Goal: Task Accomplishment & Management: Manage account settings

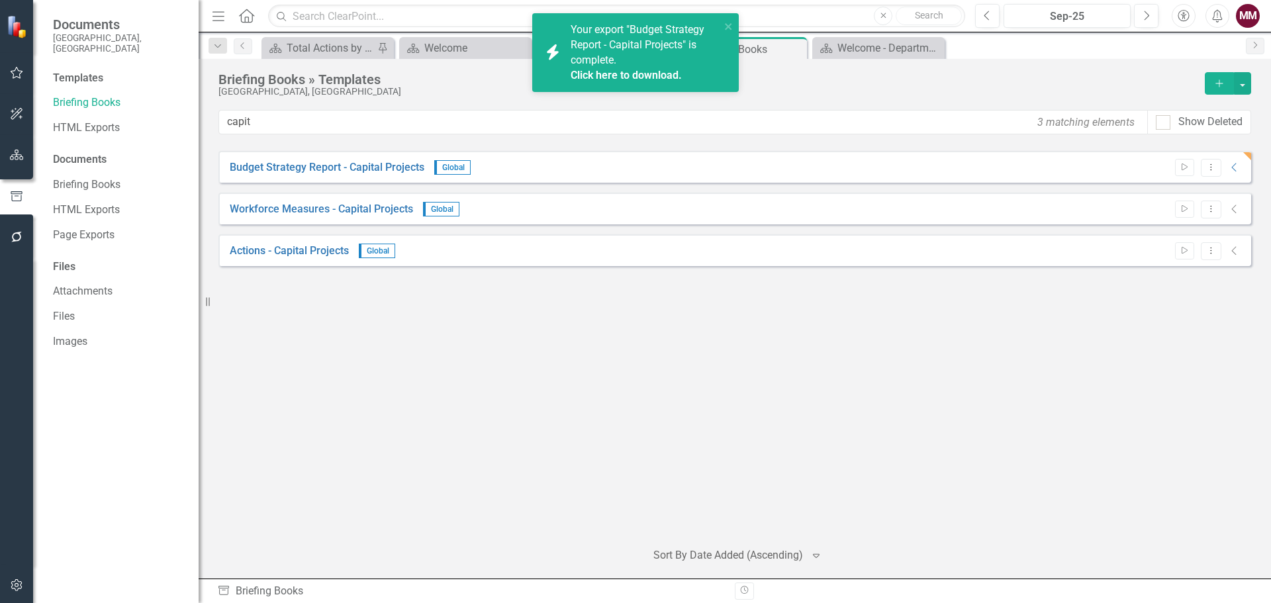
click at [20, 155] on icon "button" at bounding box center [17, 155] width 14 height 11
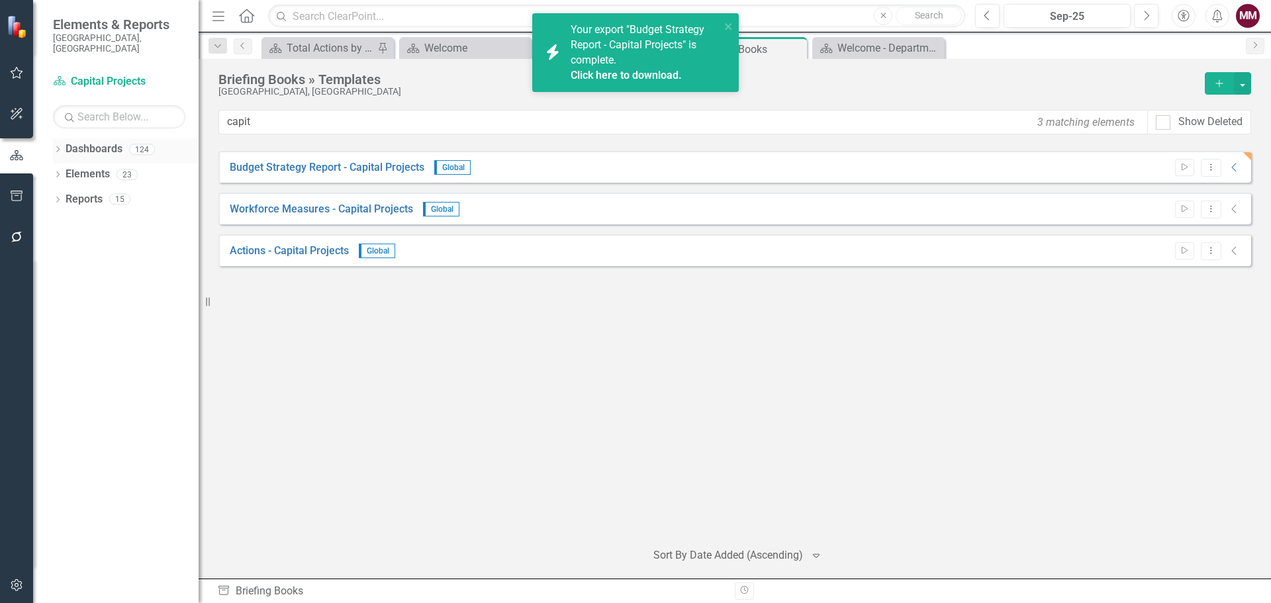
click at [94, 142] on link "Dashboards" at bounding box center [94, 149] width 57 height 15
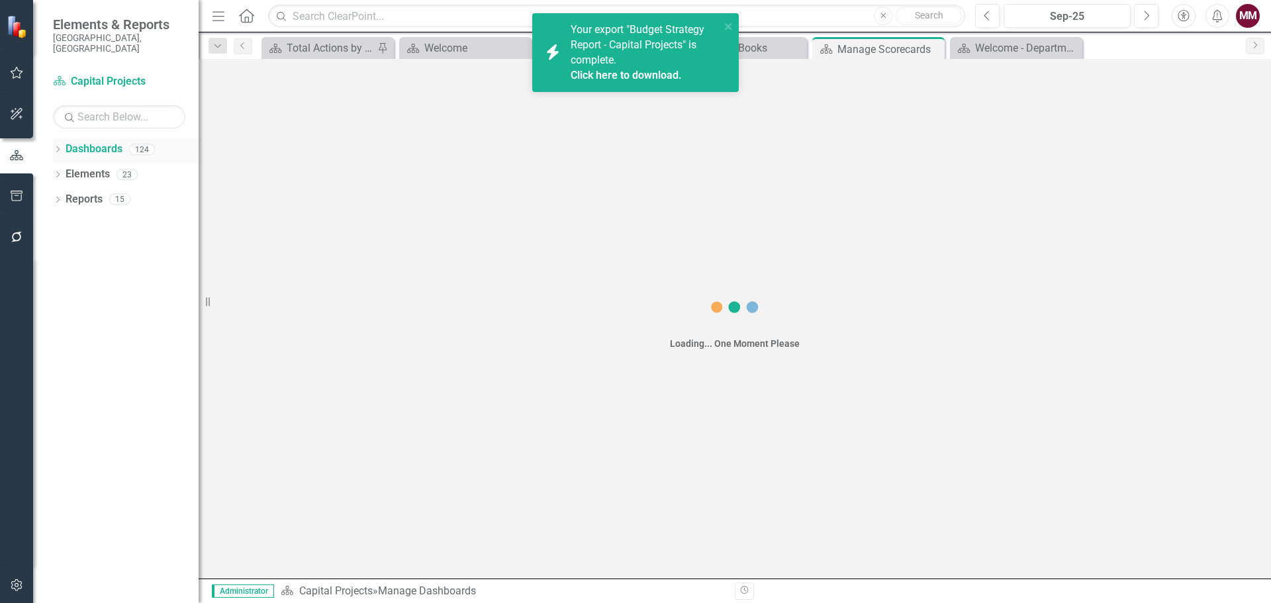
click at [58, 147] on icon "Dropdown" at bounding box center [57, 150] width 9 height 7
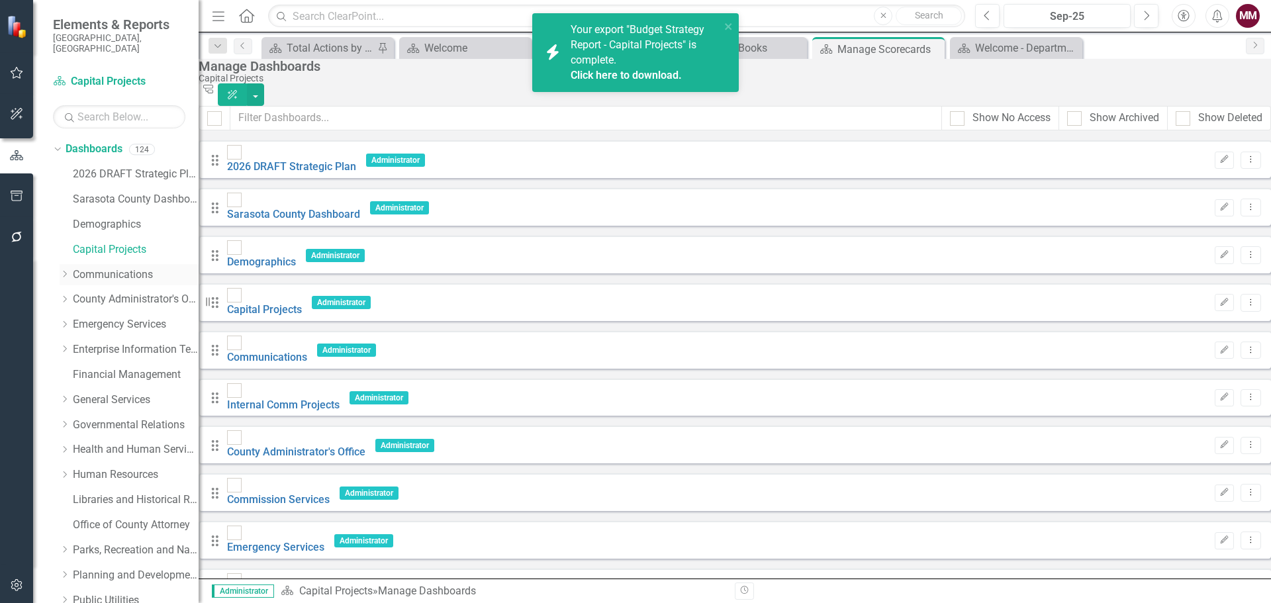
click at [103, 267] on link "Communications" at bounding box center [136, 274] width 126 height 15
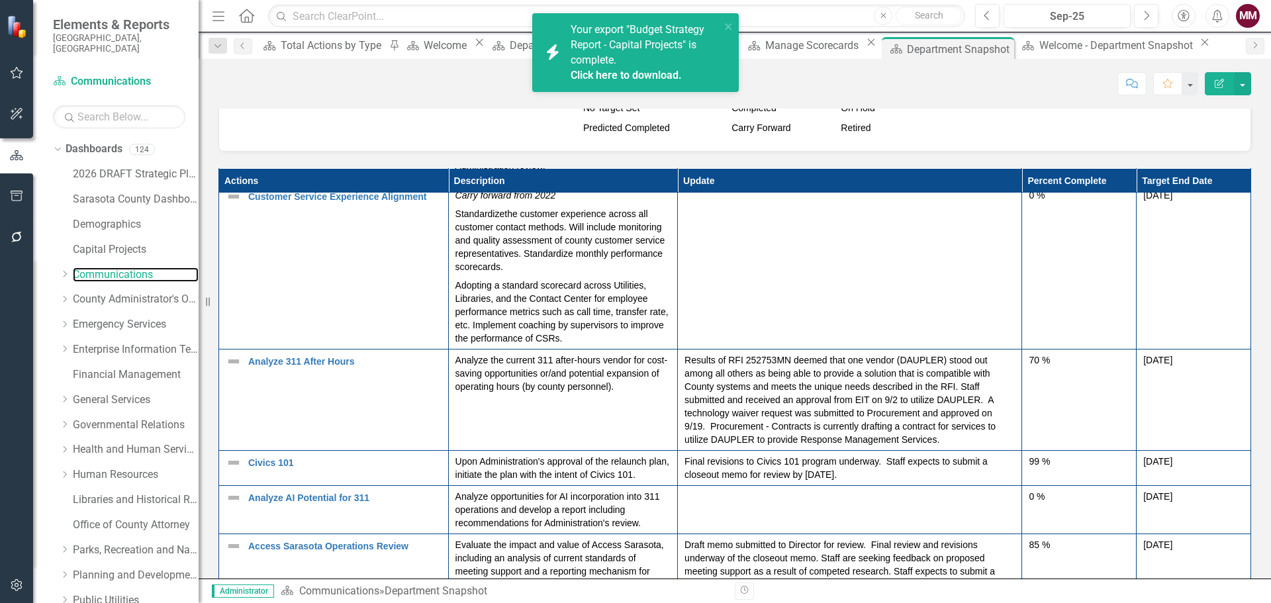
scroll to position [244, 0]
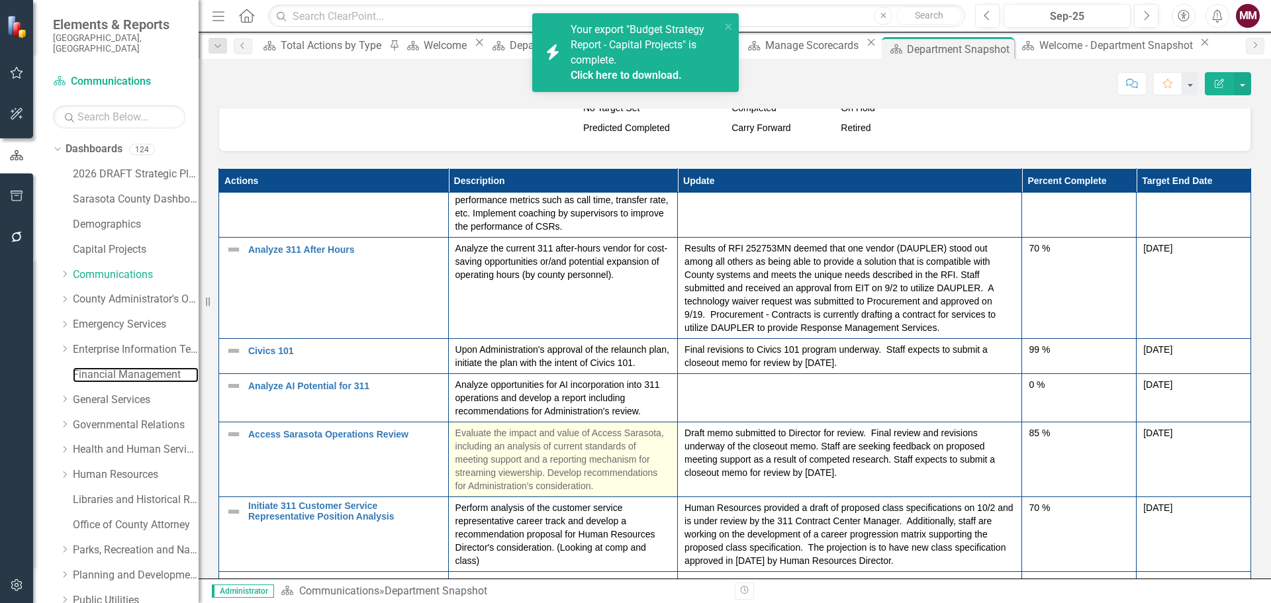
drag, startPoint x: 109, startPoint y: 365, endPoint x: 466, endPoint y: 439, distance: 365.2
click at [109, 367] on link "Financial Management" at bounding box center [136, 374] width 126 height 15
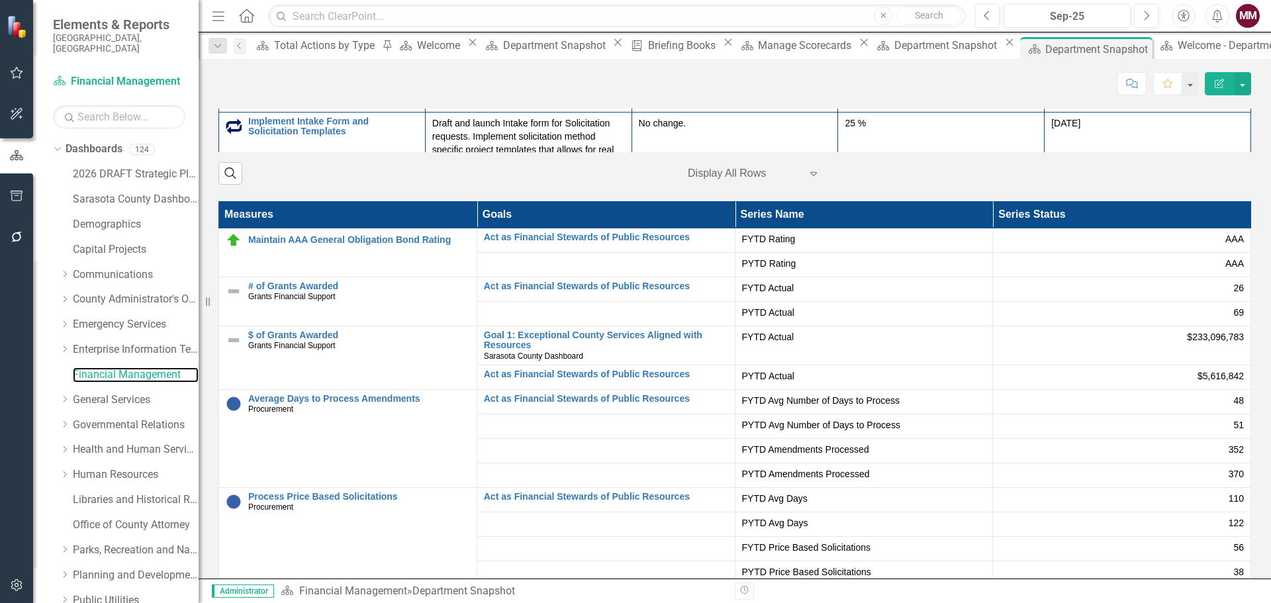
scroll to position [2207, 0]
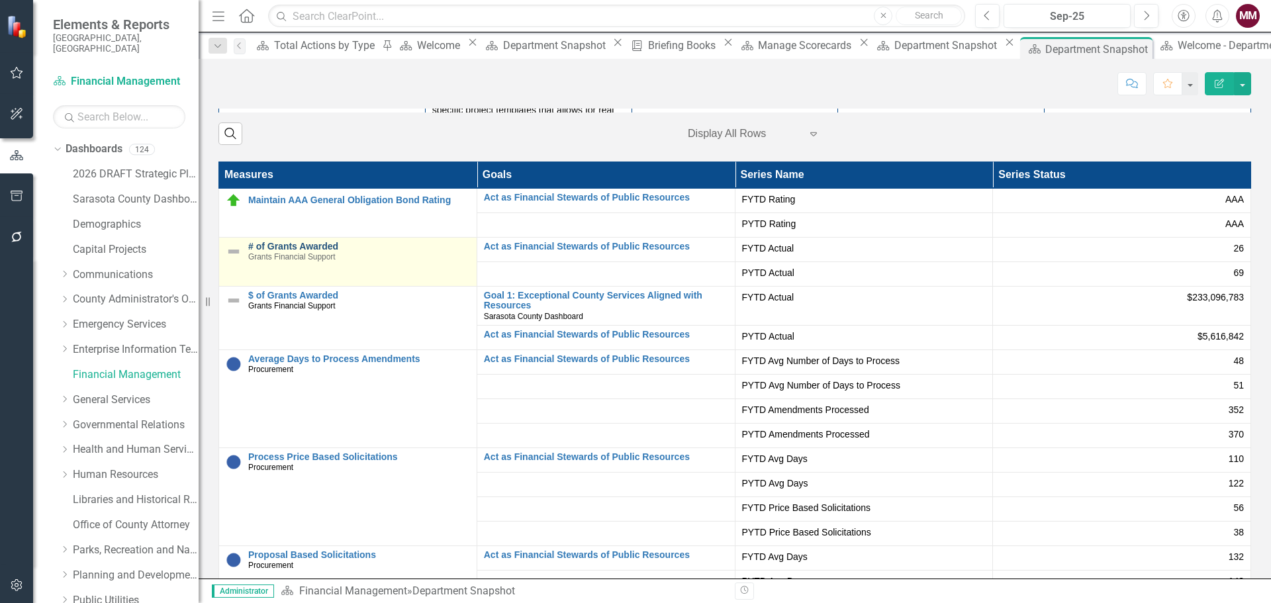
click at [312, 248] on link "# of Grants Awarded" at bounding box center [359, 247] width 222 height 10
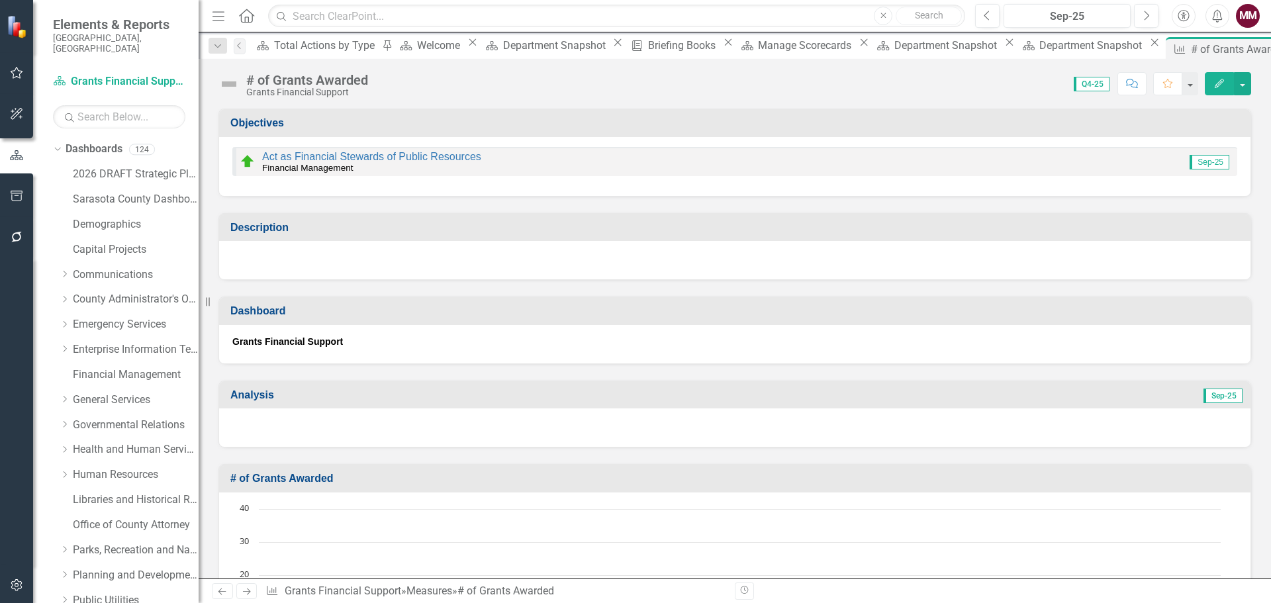
scroll to position [199, 0]
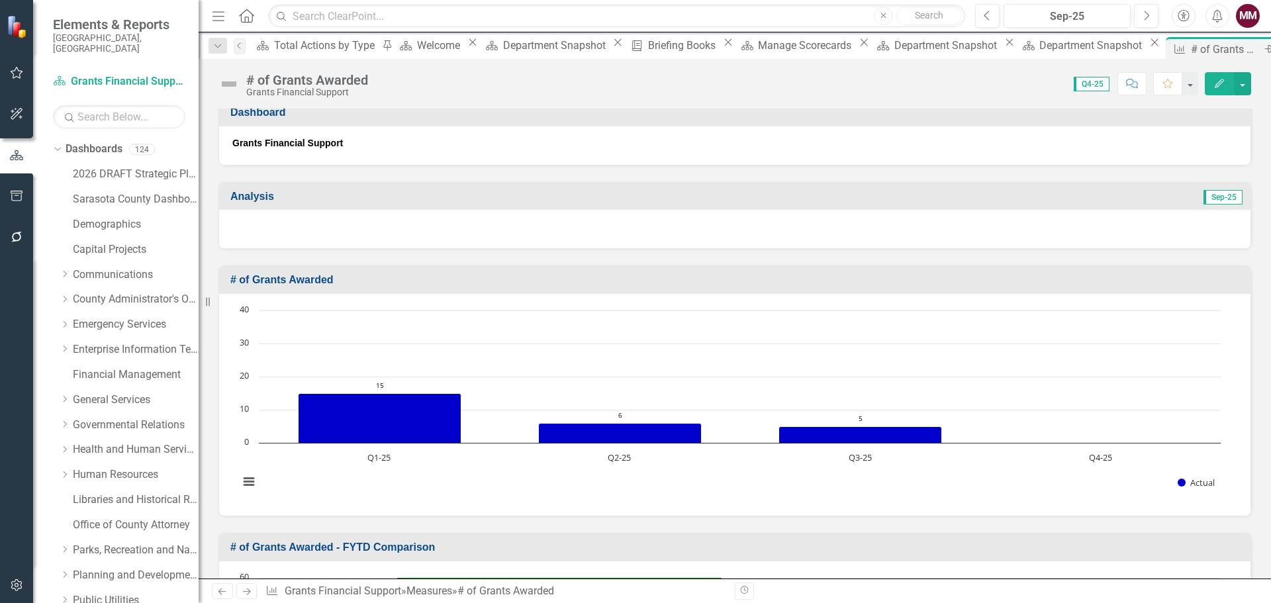
click at [1270, 53] on icon "Close" at bounding box center [1285, 49] width 13 height 11
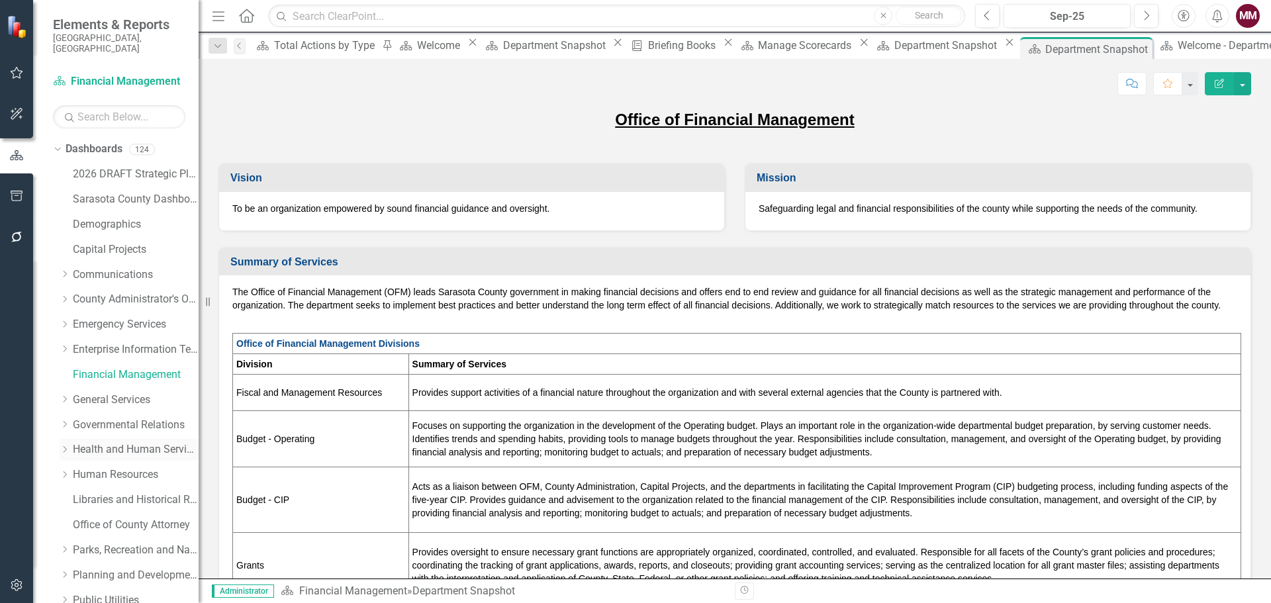
click at [105, 442] on link "Health and Human Services" at bounding box center [136, 449] width 126 height 15
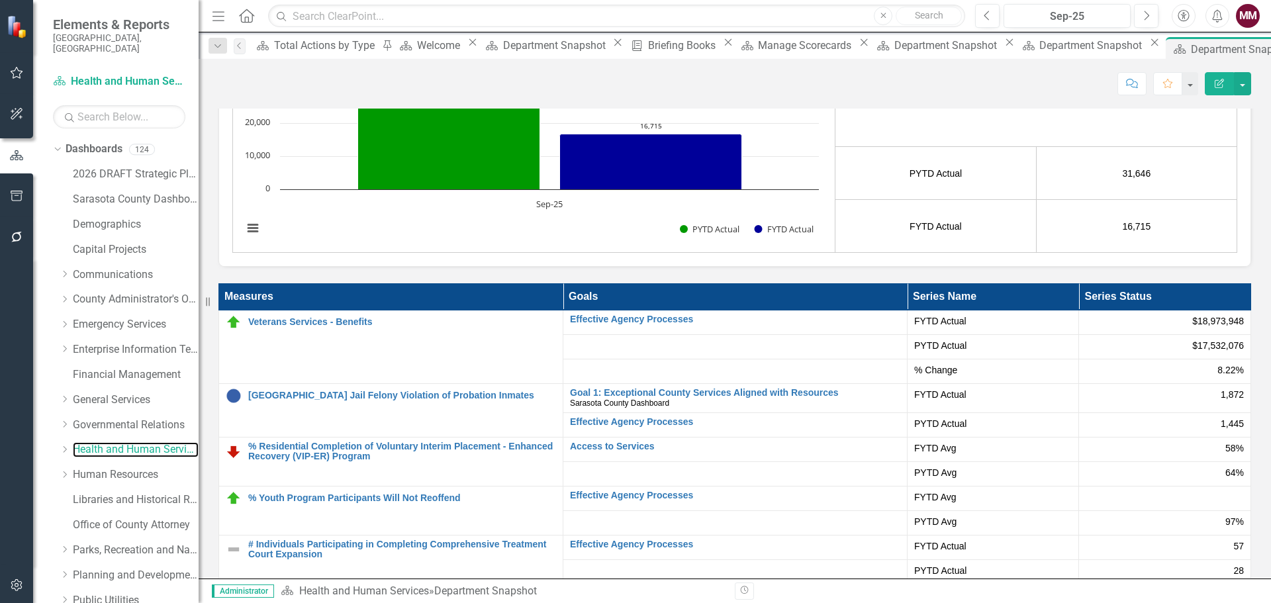
scroll to position [2648, 0]
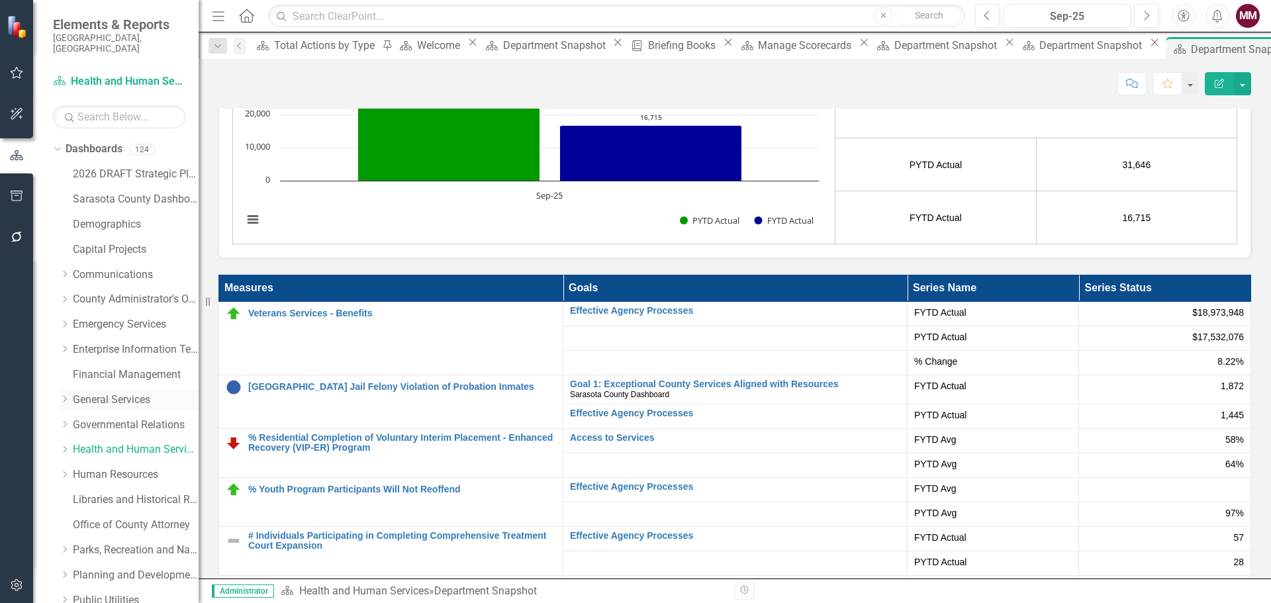
click at [110, 393] on link "General Services" at bounding box center [136, 400] width 126 height 15
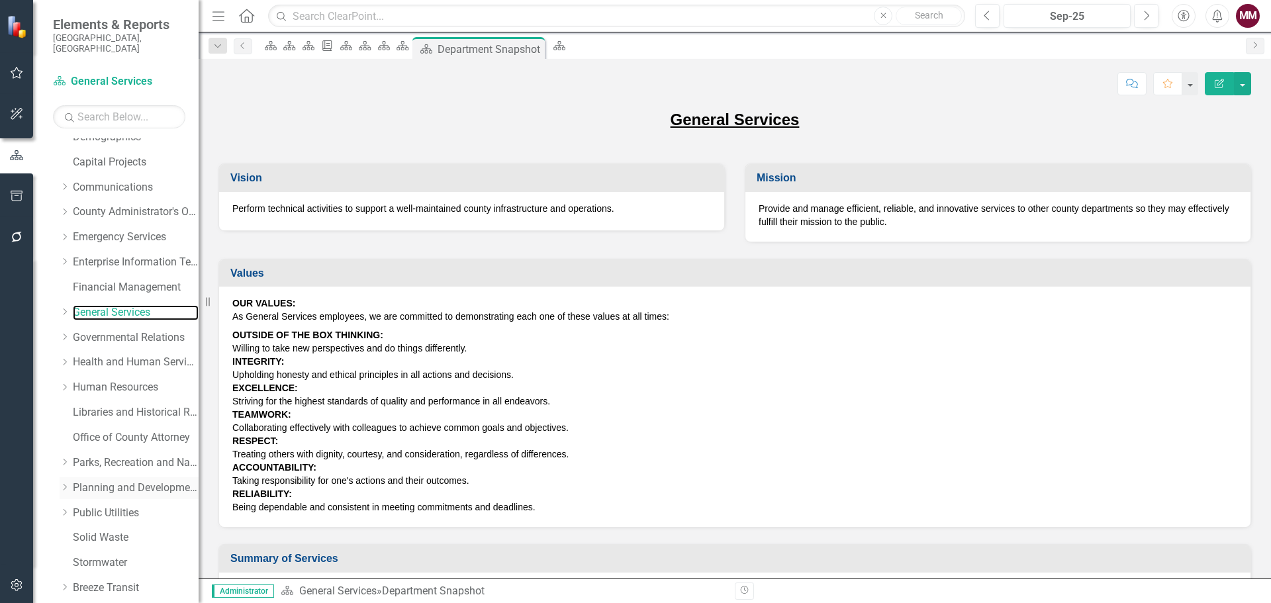
scroll to position [199, 0]
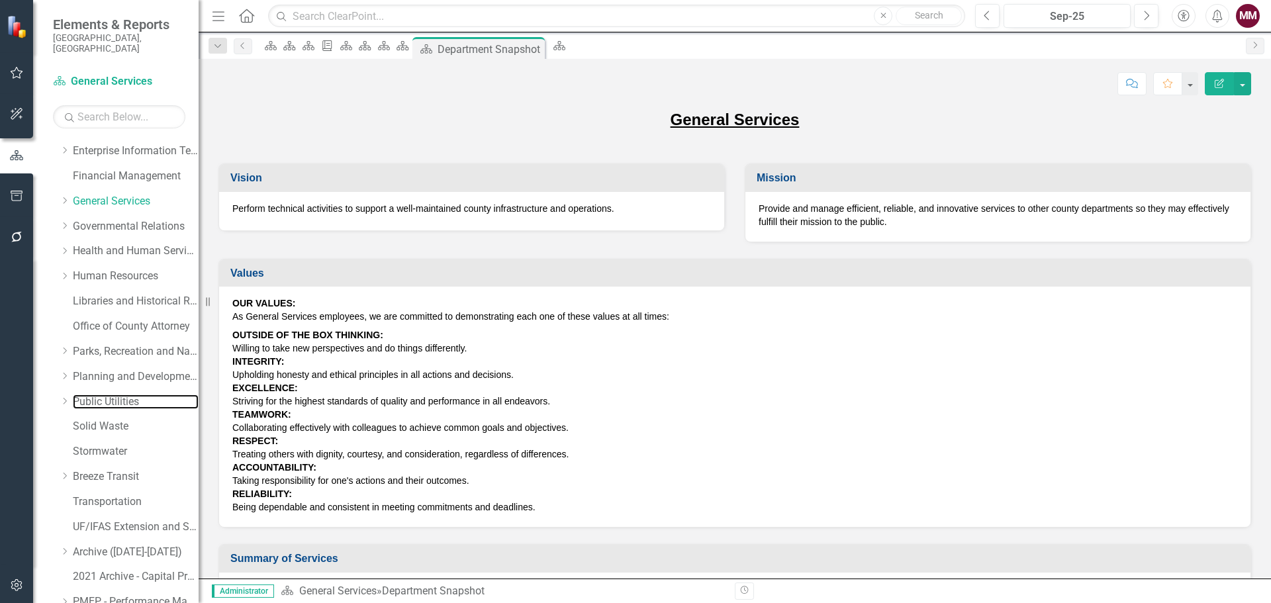
drag, startPoint x: 107, startPoint y: 391, endPoint x: 444, endPoint y: 439, distance: 341.0
click at [107, 394] on link "Public Utilities" at bounding box center [136, 401] width 126 height 15
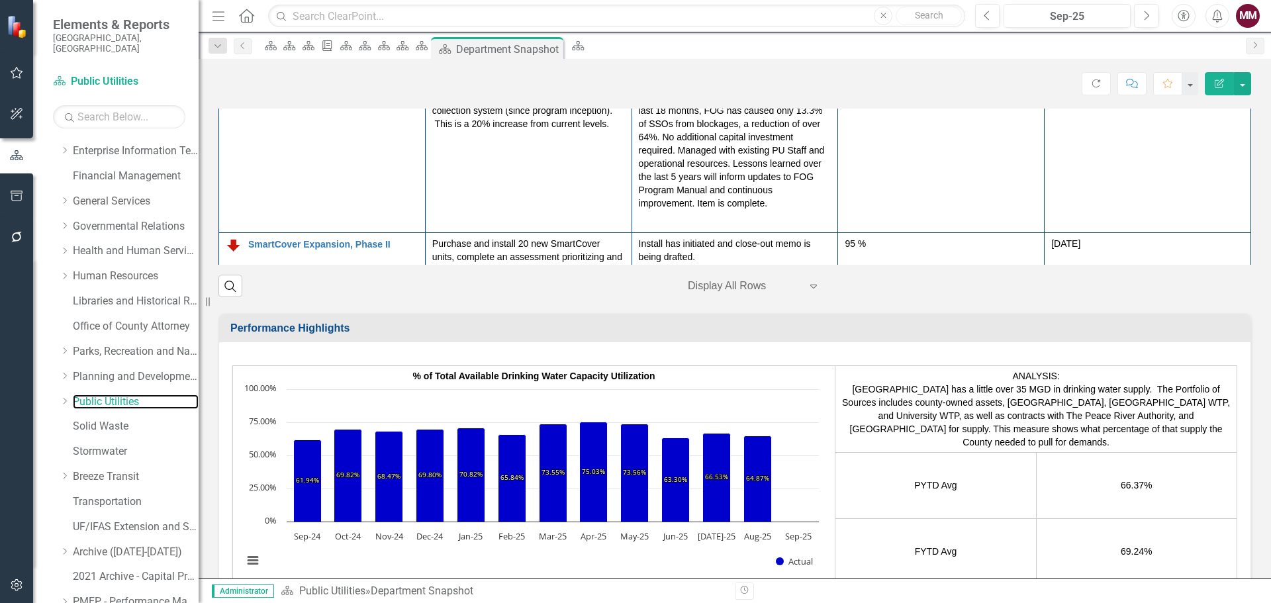
scroll to position [338, 0]
click at [384, 312] on link "Generator Code Requirement for New Lift Stations" at bounding box center [333, 322] width 170 height 21
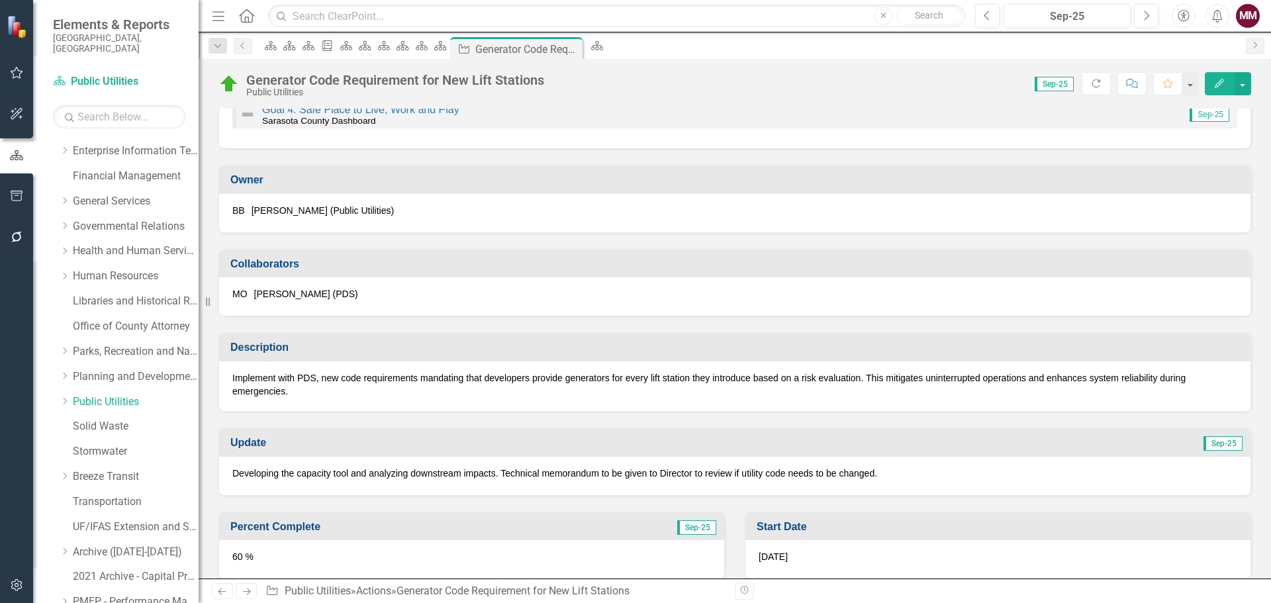
scroll to position [132, 0]
click at [1245, 84] on button "button" at bounding box center [1242, 83] width 17 height 23
click at [1158, 189] on link "Revision History Revision History" at bounding box center [1169, 185] width 161 height 24
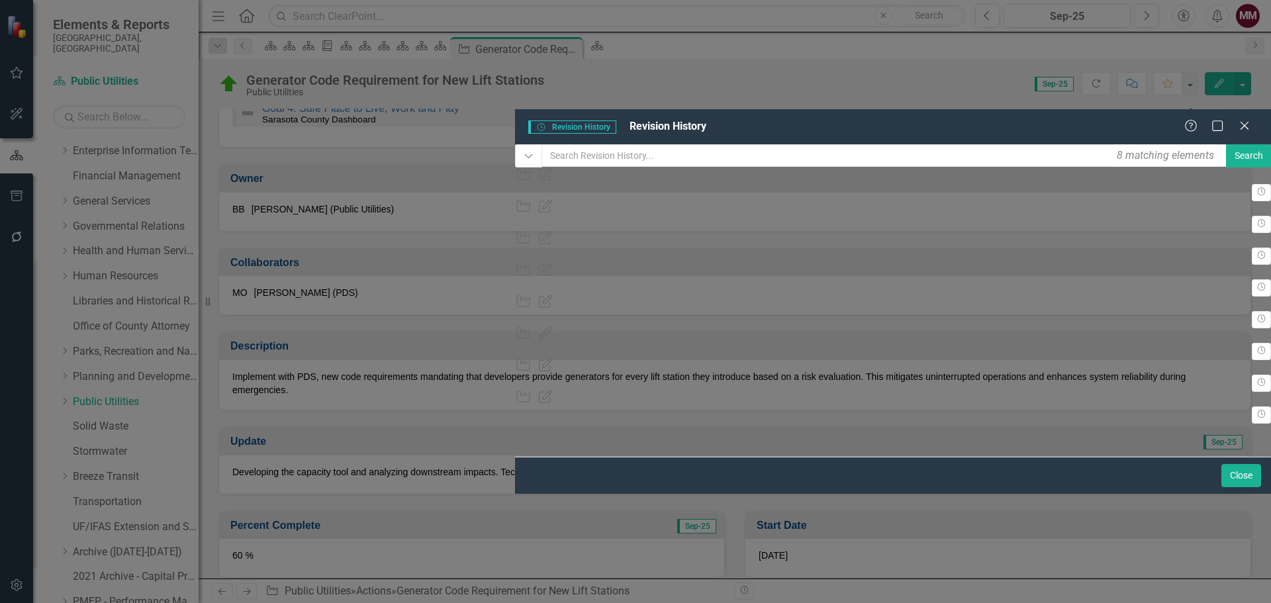
click at [1034, 199] on div "Action Updated Initiative 655106 (Generator Code Requirement for New Lift Stati…" at bounding box center [893, 215] width 756 height 32
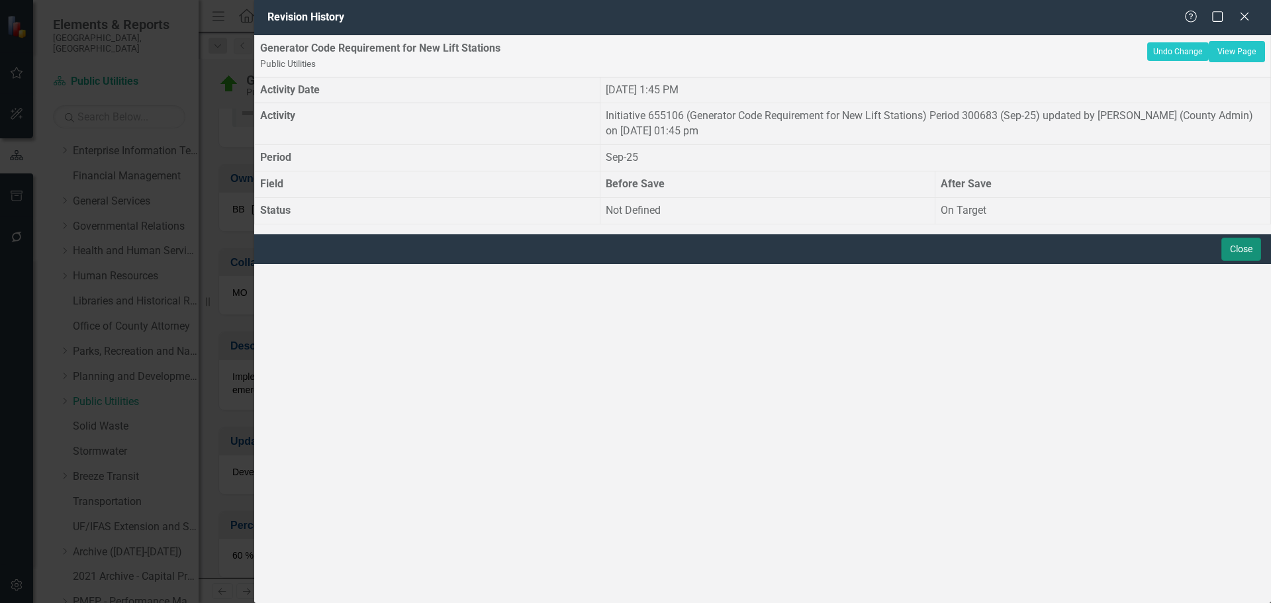
click at [1242, 261] on button "Close" at bounding box center [1241, 249] width 40 height 23
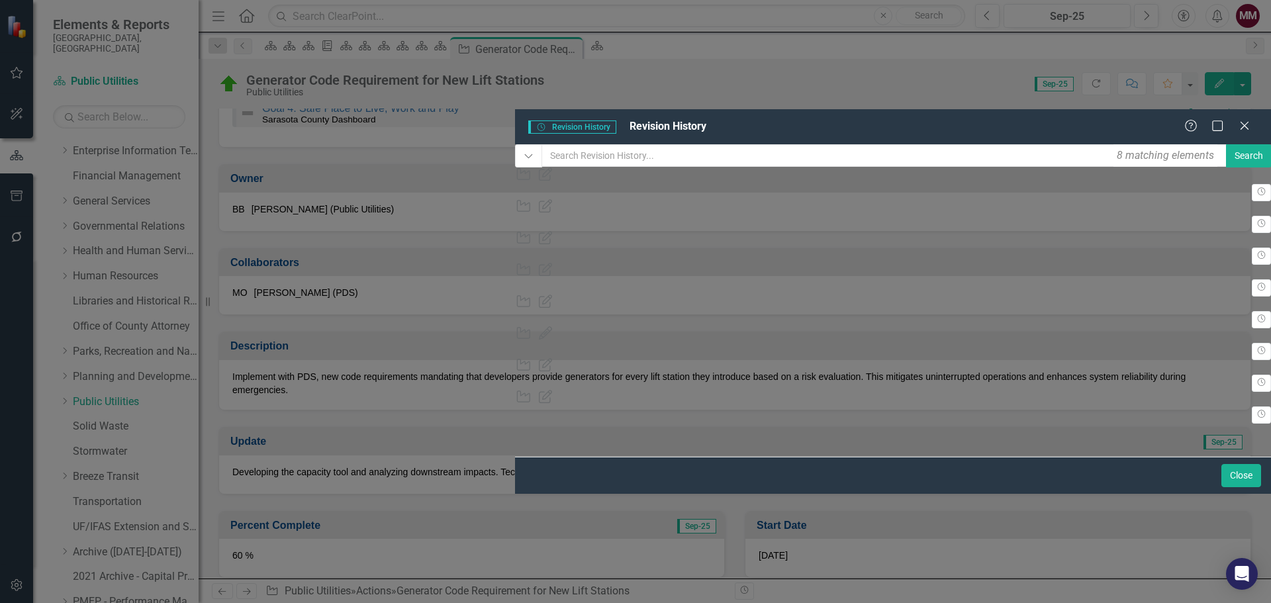
click at [847, 246] on div "Initiative 655106 (Generator Code Requirement for New Lift Stations) Period 300…" at bounding box center [893, 253] width 756 height 15
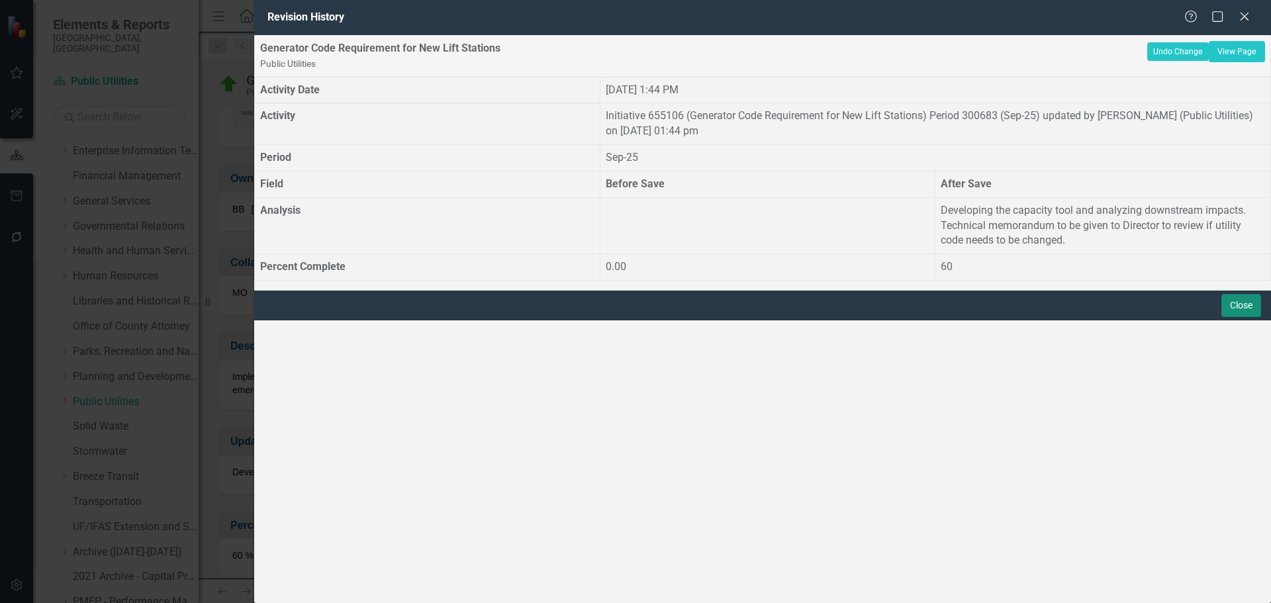
click at [1233, 317] on button "Close" at bounding box center [1241, 305] width 40 height 23
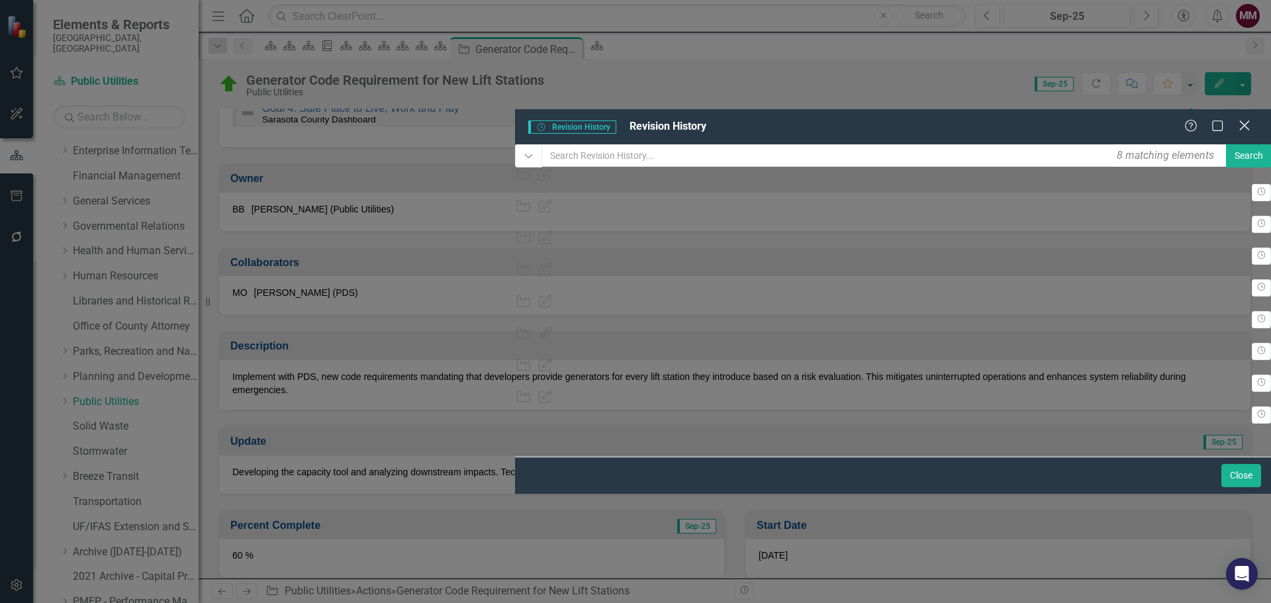
click at [1242, 120] on icon at bounding box center [1244, 125] width 10 height 10
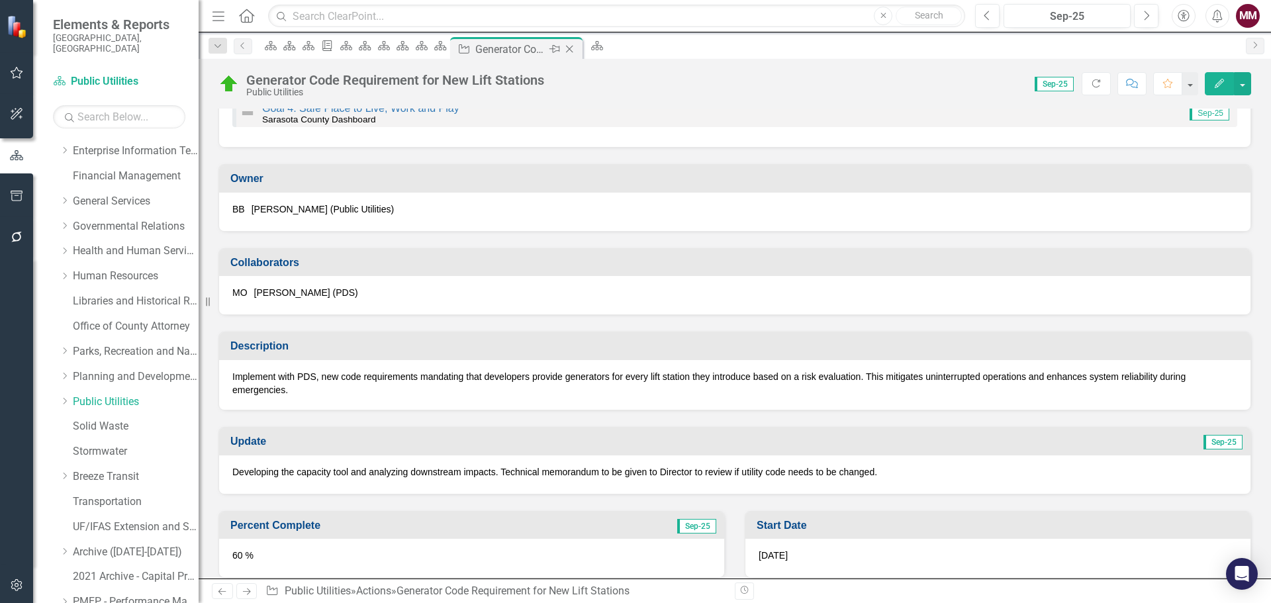
click at [576, 44] on icon "Close" at bounding box center [569, 49] width 13 height 11
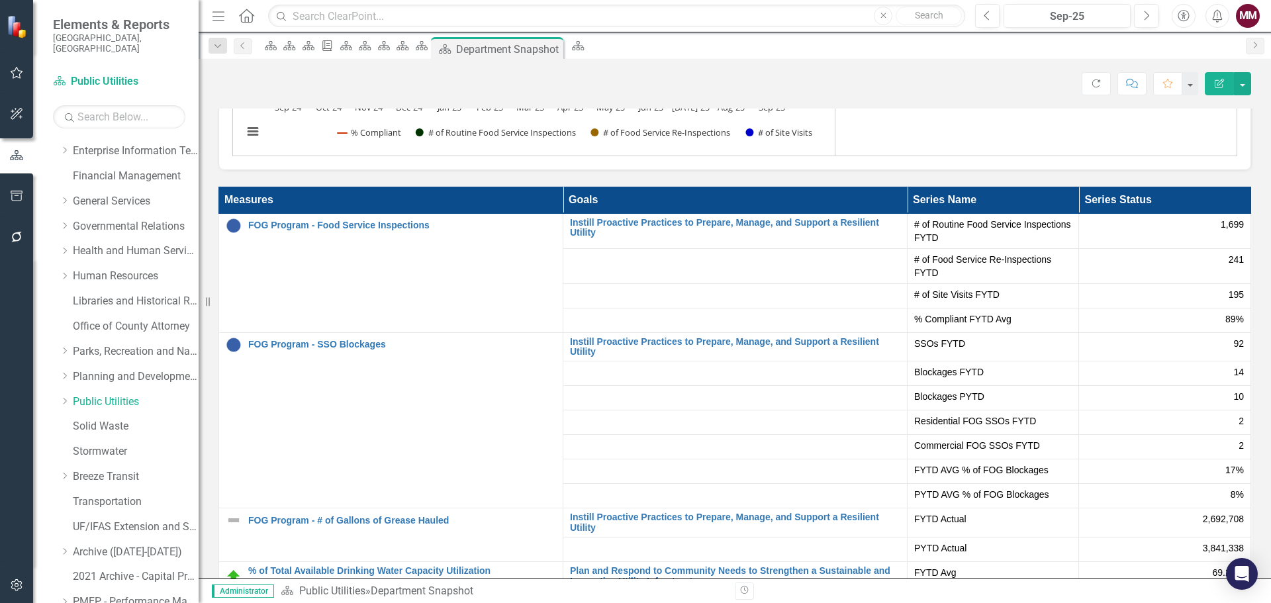
scroll to position [83, 0]
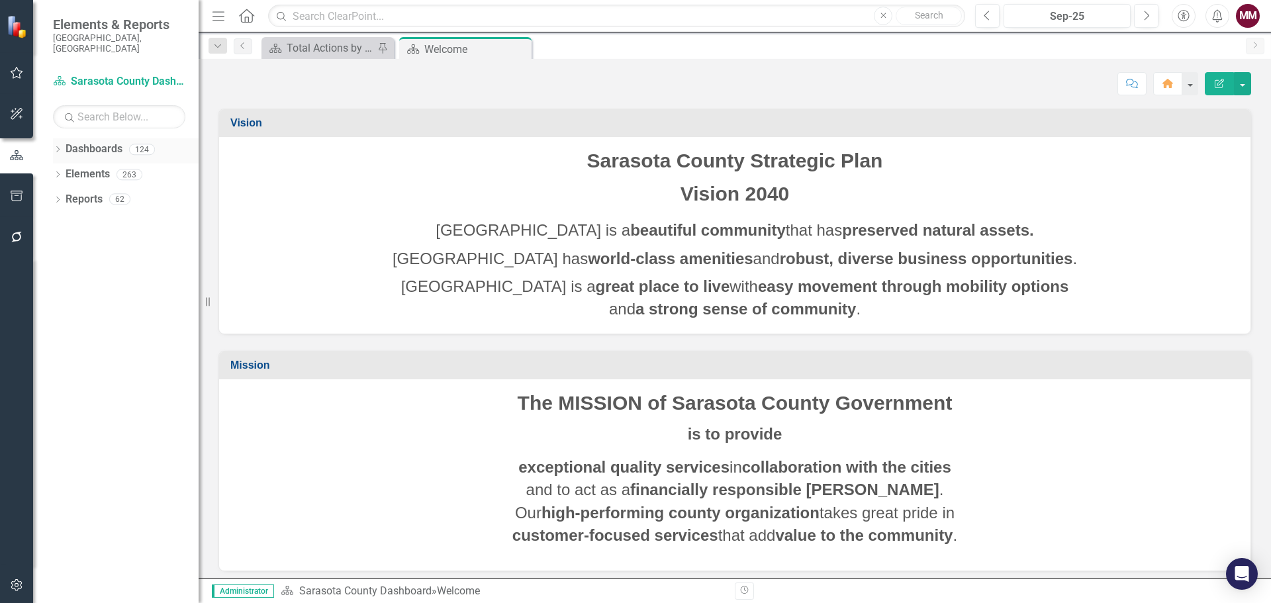
click at [54, 147] on icon "Dropdown" at bounding box center [57, 150] width 9 height 7
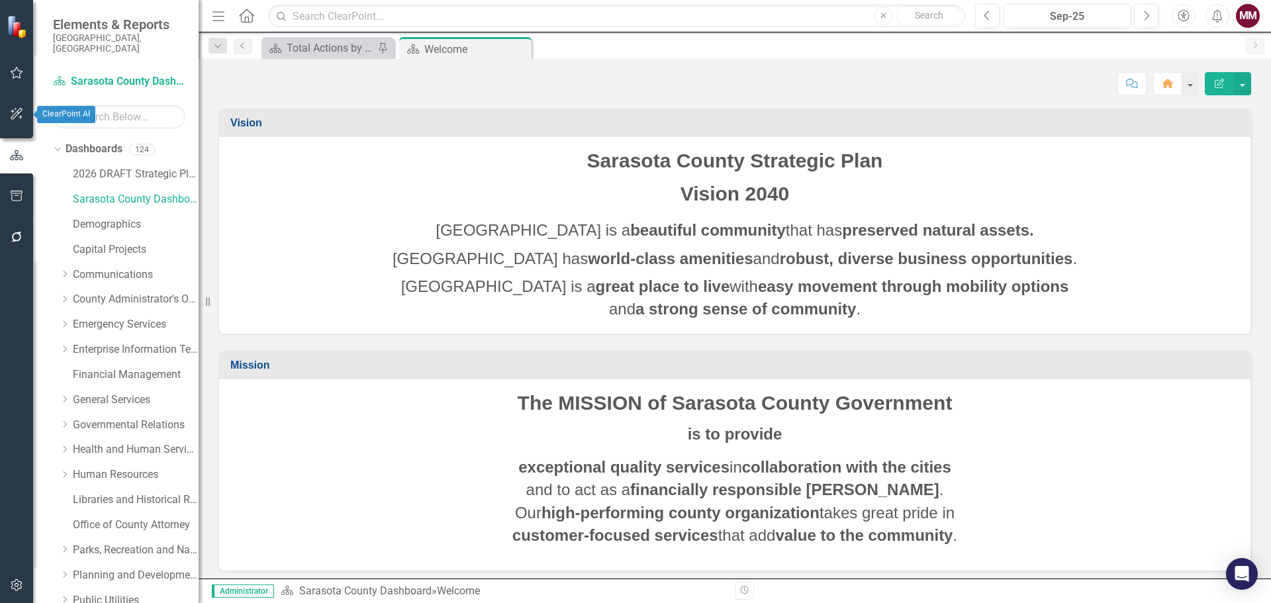
click at [17, 111] on icon "button" at bounding box center [17, 114] width 12 height 12
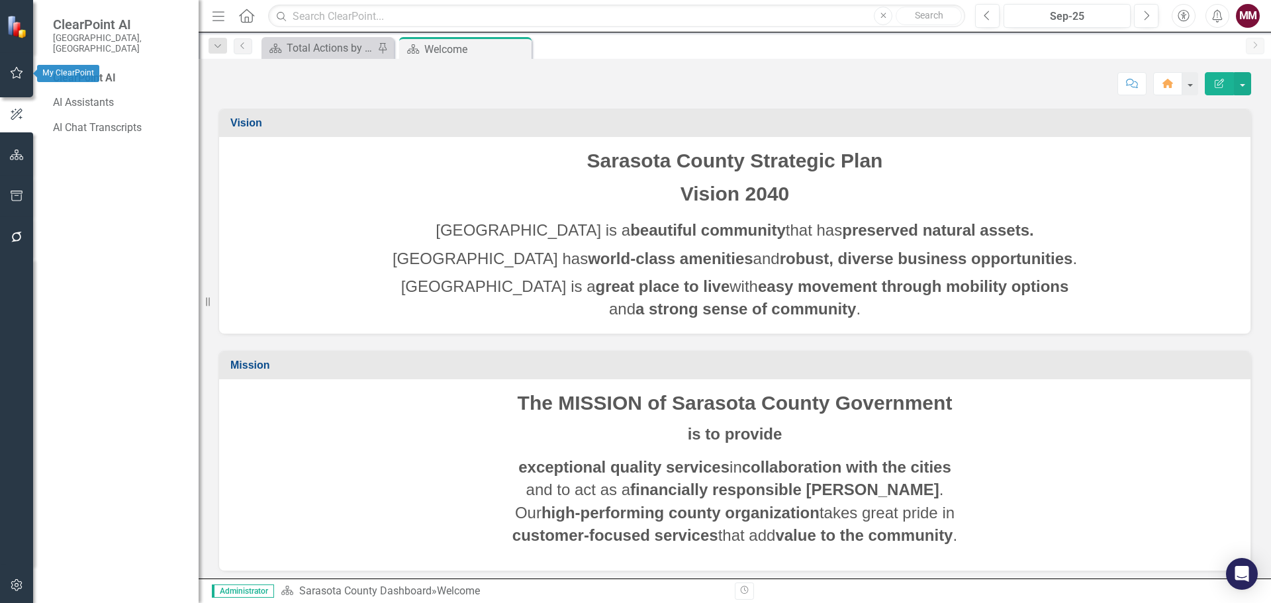
click at [14, 77] on icon "button" at bounding box center [17, 73] width 14 height 11
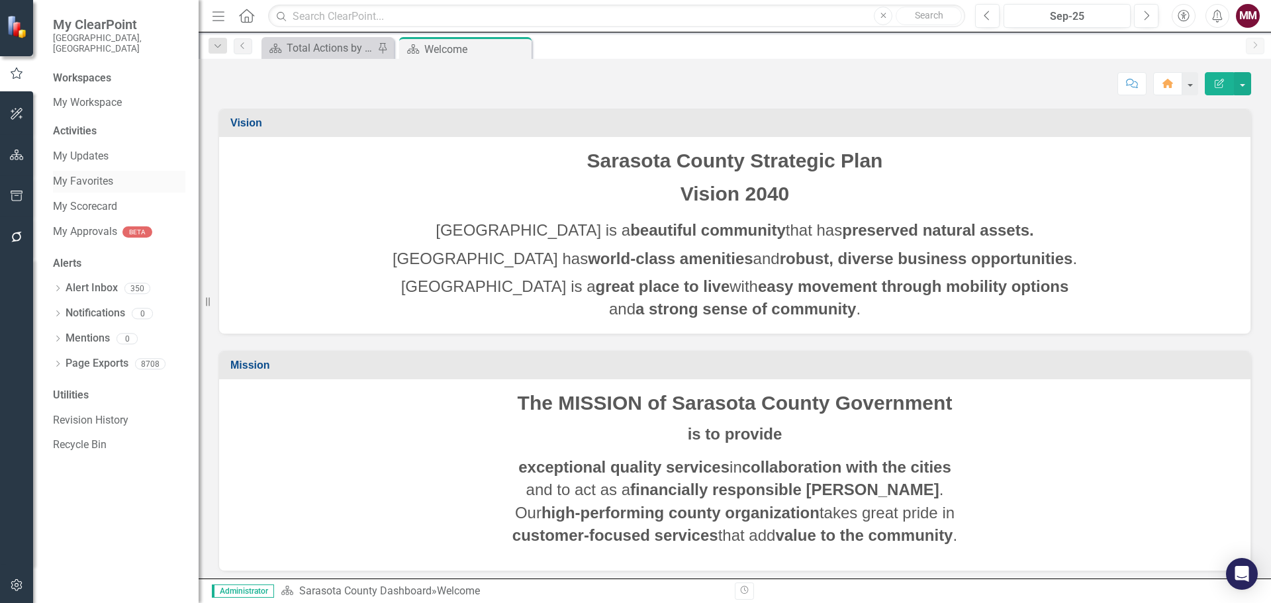
click at [74, 177] on link "My Favorites" at bounding box center [119, 181] width 132 height 15
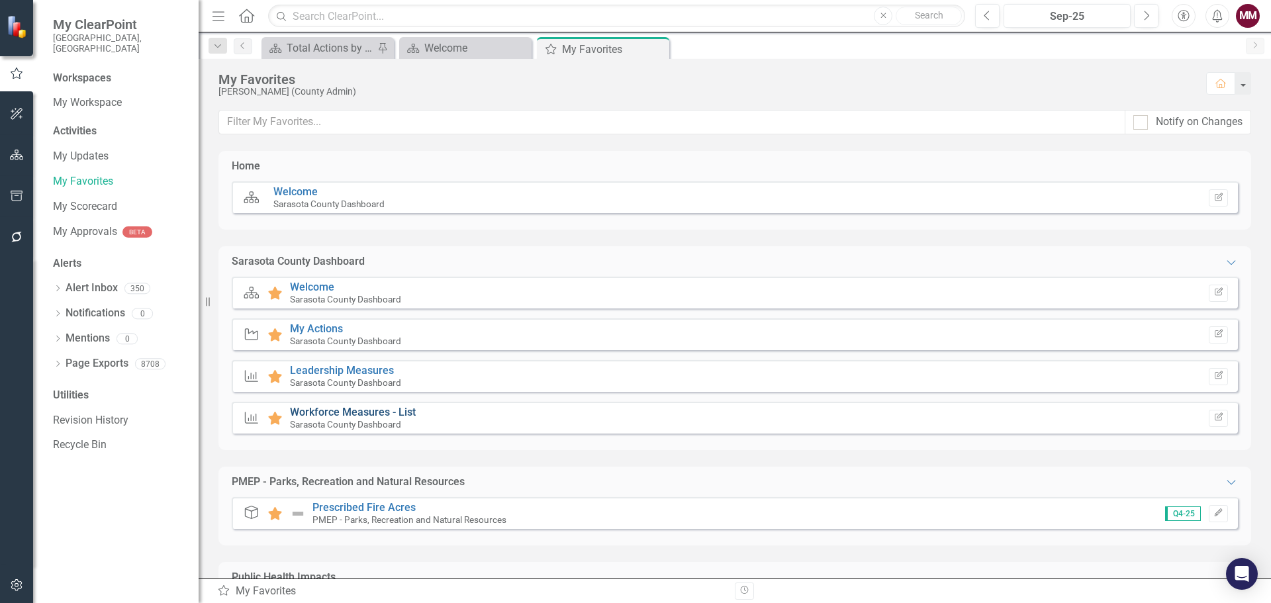
click at [354, 411] on link "Workforce Measures - List" at bounding box center [353, 412] width 126 height 13
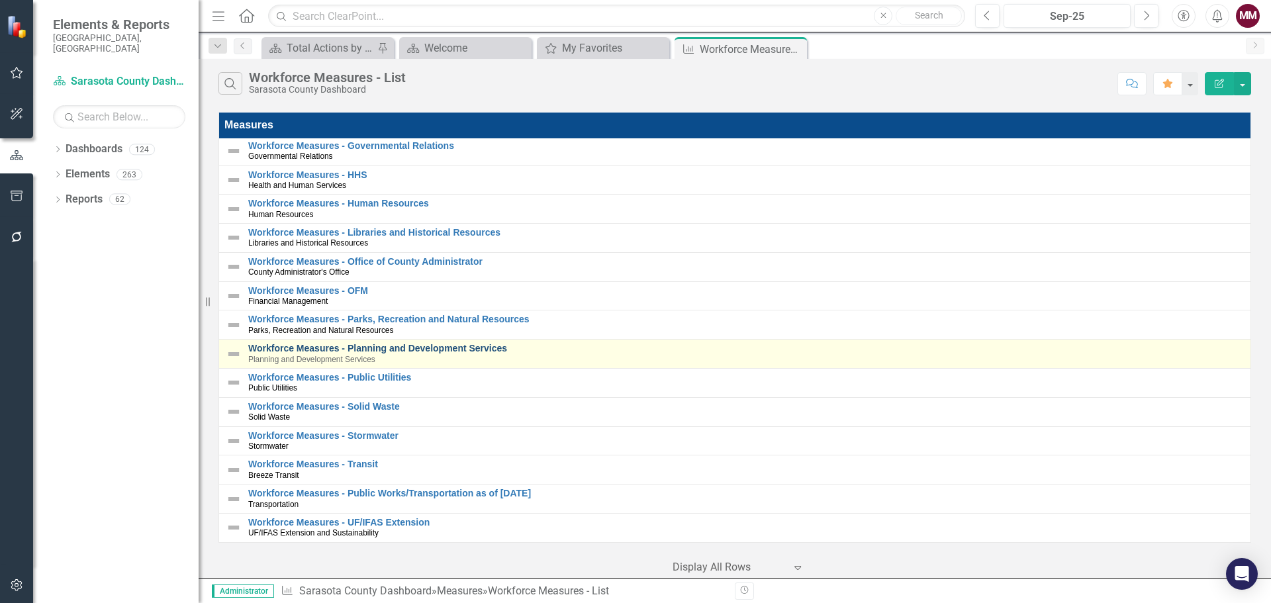
scroll to position [157, 0]
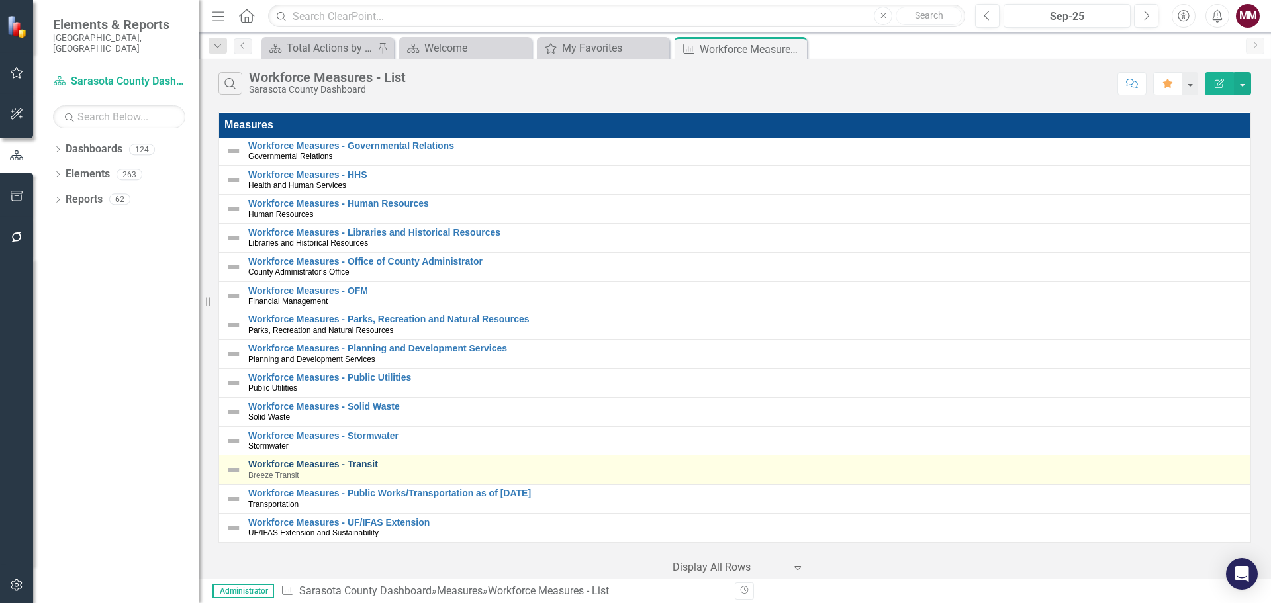
click at [359, 459] on link "Workforce Measures - Transit" at bounding box center [745, 464] width 995 height 10
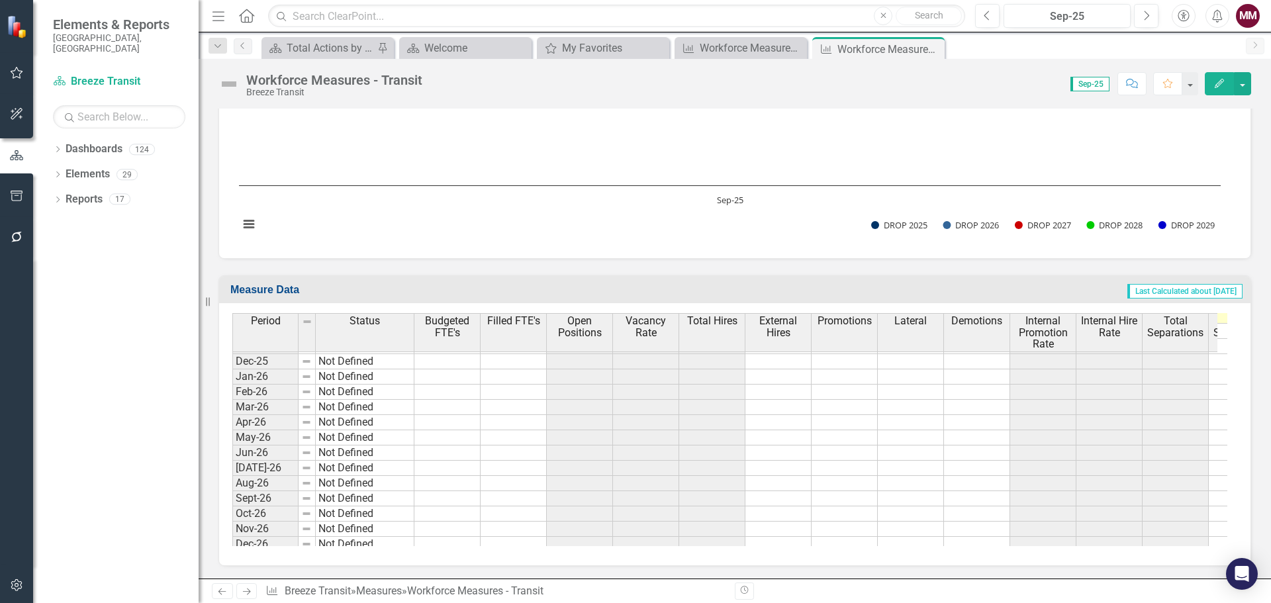
scroll to position [1470, 0]
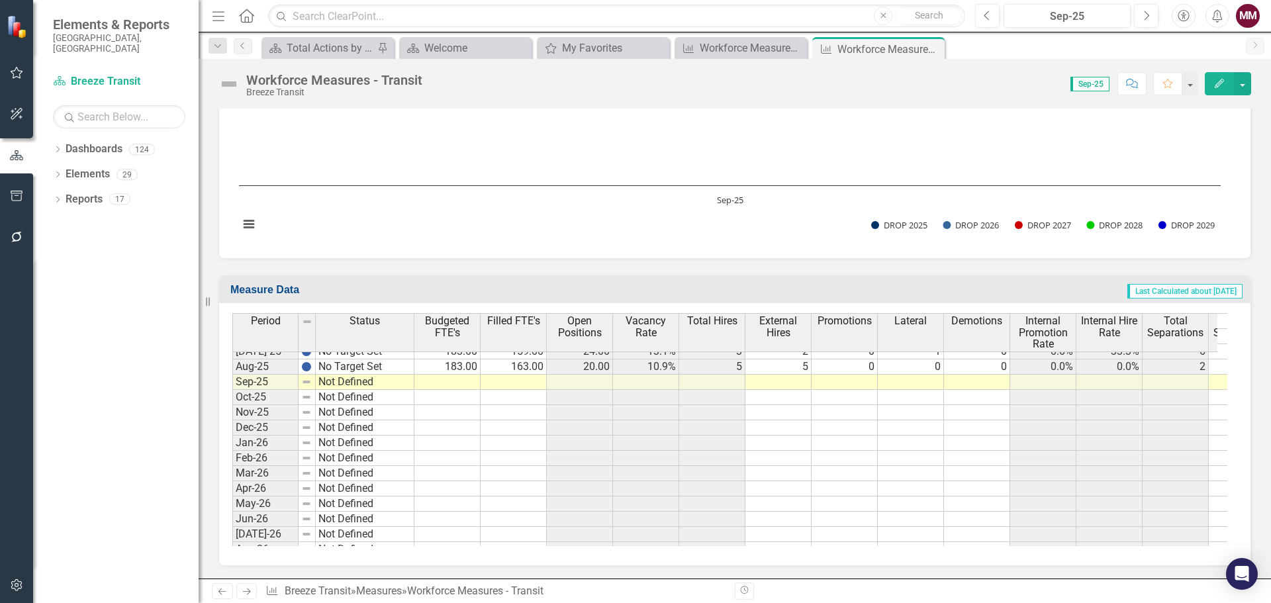
click at [404, 367] on tbody "Feb-25 No Target Set Mar-25 No Target Set Apr-25 No Target Set May-25 No Target…" at bounding box center [323, 533] width 182 height 533
drag, startPoint x: 413, startPoint y: 373, endPoint x: 412, endPoint y: 383, distance: 10.0
click at [232, 383] on div "Period Status Aug-24 No Target Set Sep-24 No Target Set Oct-24 No Target Set No…" at bounding box center [232, 423] width 0 height 573
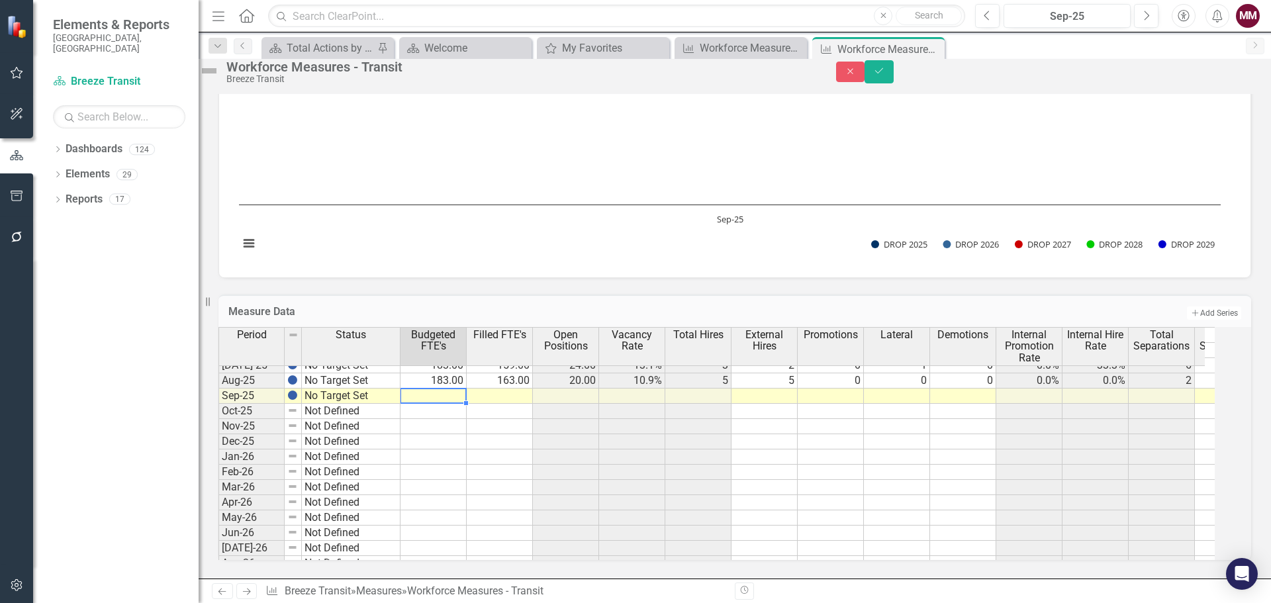
click at [457, 389] on td at bounding box center [433, 396] width 66 height 15
type textarea "183"
click at [770, 389] on td at bounding box center [764, 396] width 66 height 15
type textarea "9"
type textarea "1"
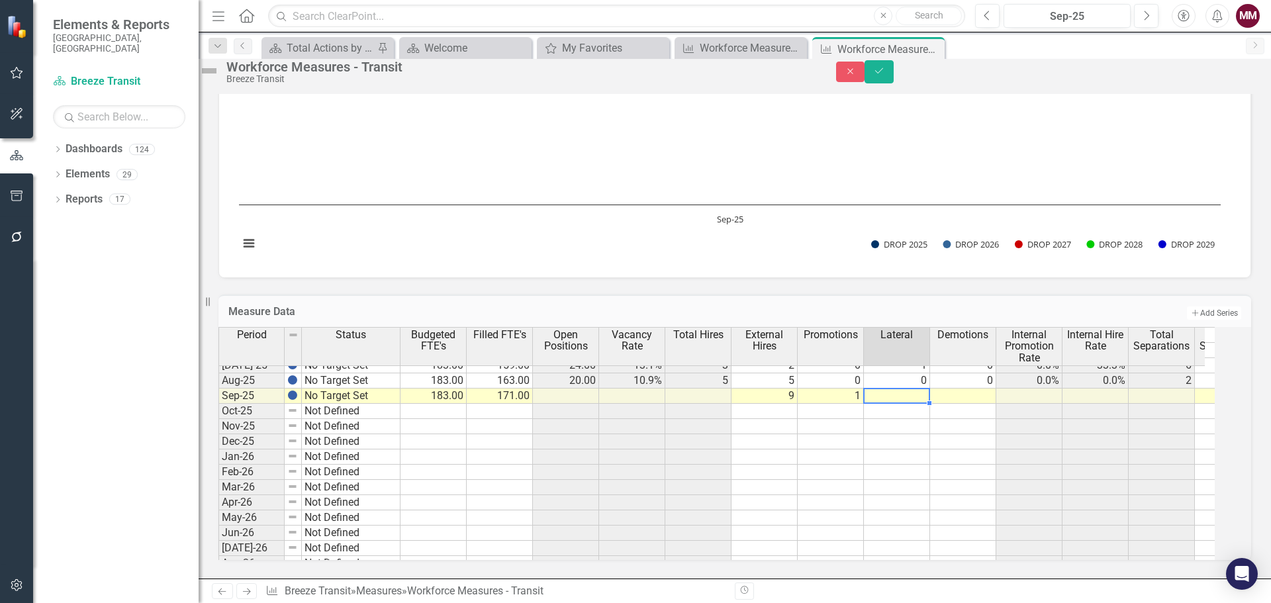
type textarea "0"
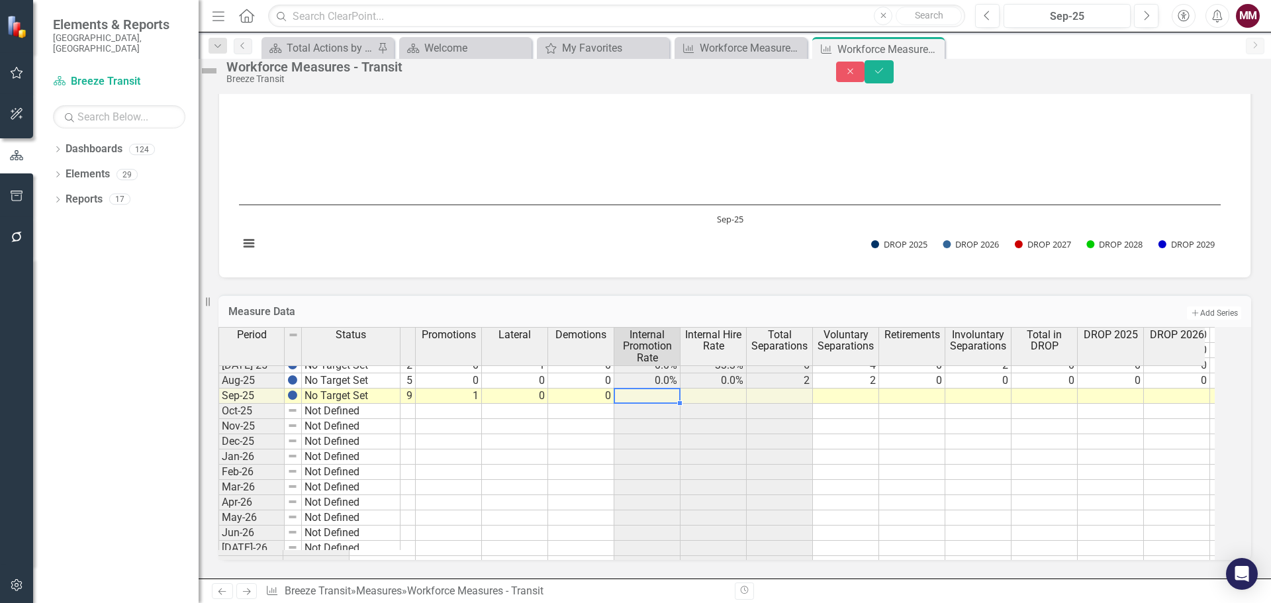
scroll to position [0, 0]
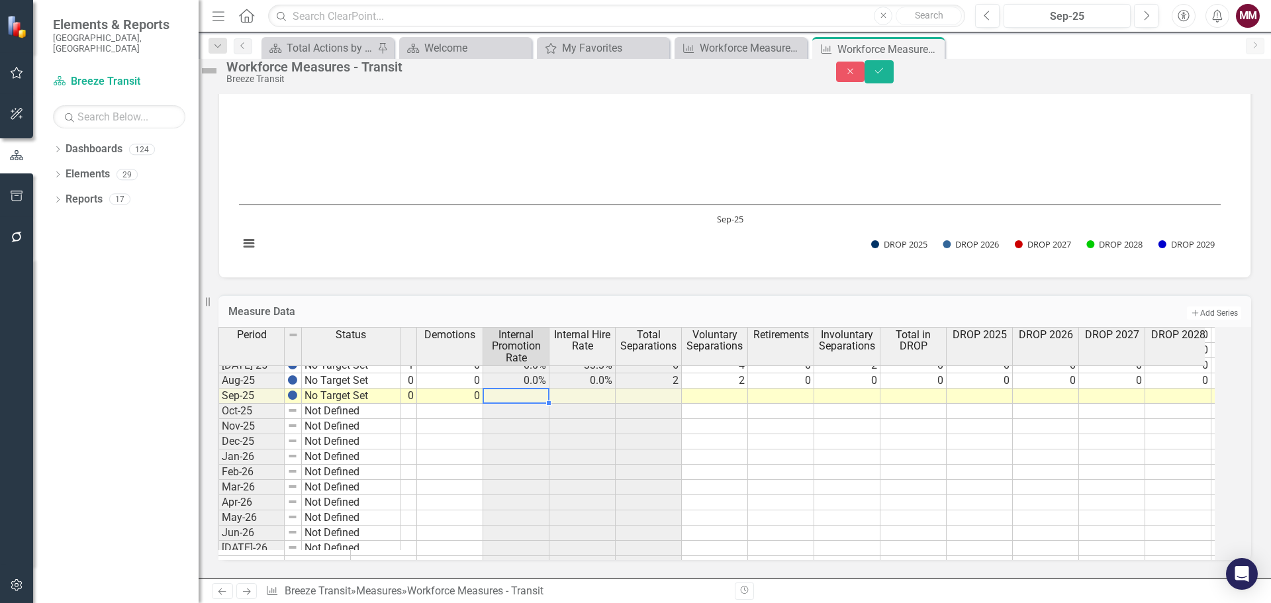
click at [729, 392] on td at bounding box center [715, 396] width 66 height 15
type textarea "0"
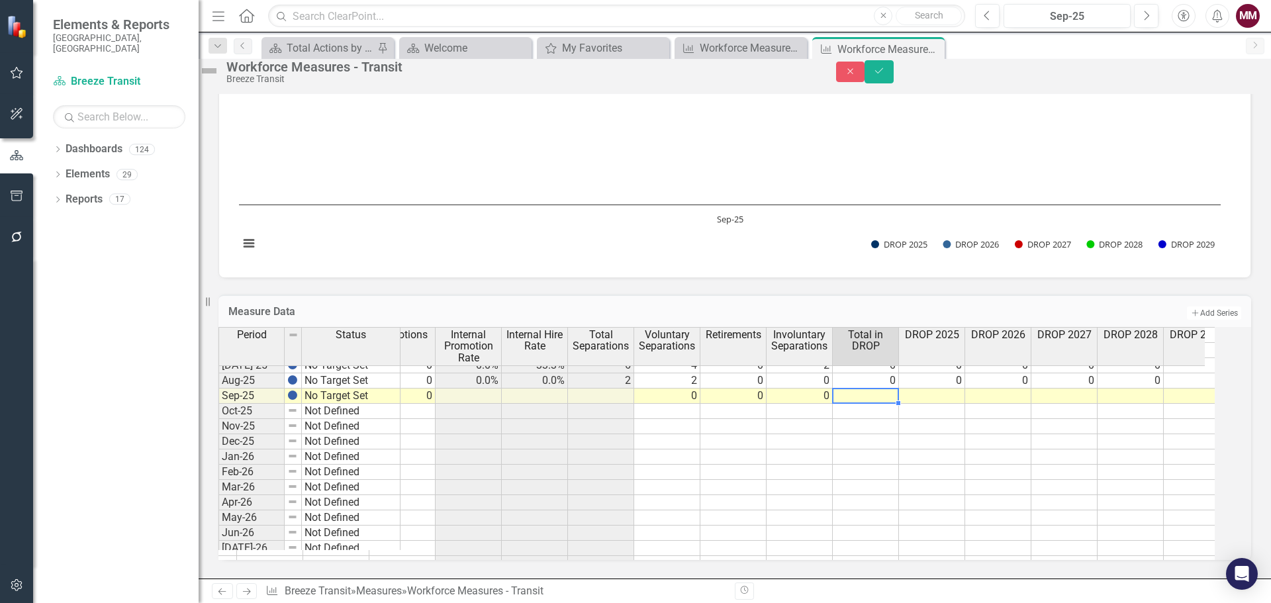
scroll to position [0, 586]
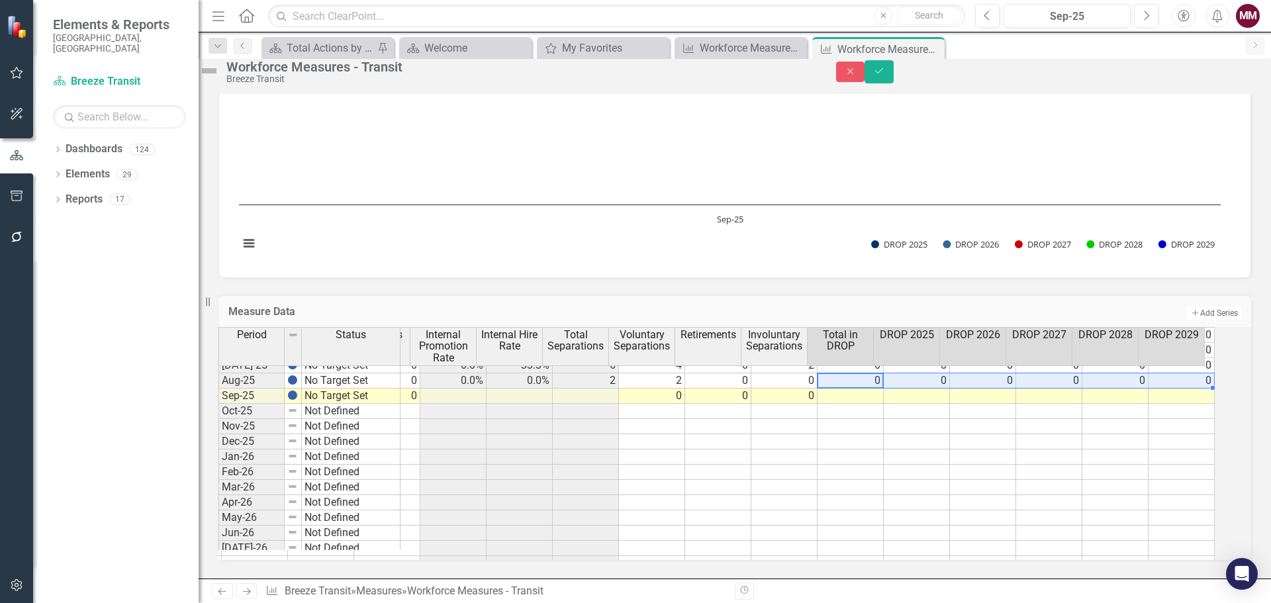
drag, startPoint x: 842, startPoint y: 367, endPoint x: 1196, endPoint y: 373, distance: 354.2
click at [1196, 373] on tr "No Target Set 183.00 163.00 20.00 10.9% 5 5 0 0 0 0.0% 0.0% 2 2 0 0 0 0 0 0 0 0" at bounding box center [462, 380] width 1506 height 15
drag, startPoint x: 1216, startPoint y: 378, endPoint x: 1214, endPoint y: 387, distance: 8.8
click at [894, 83] on button "Save" at bounding box center [878, 71] width 29 height 23
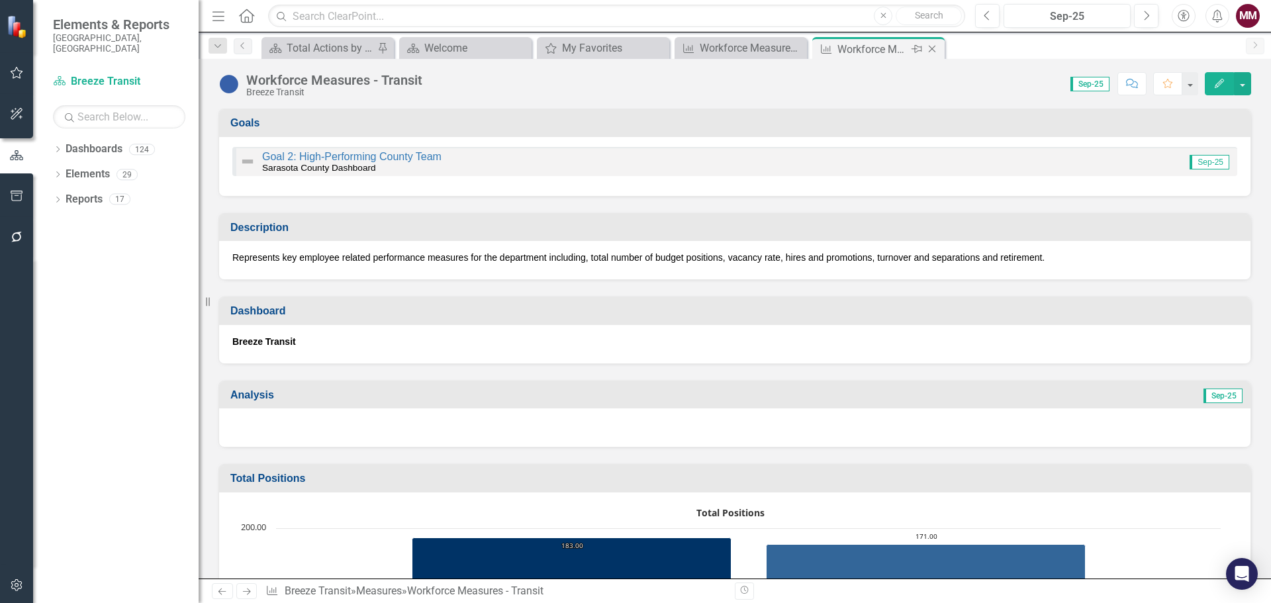
click at [929, 48] on icon "Close" at bounding box center [931, 49] width 13 height 11
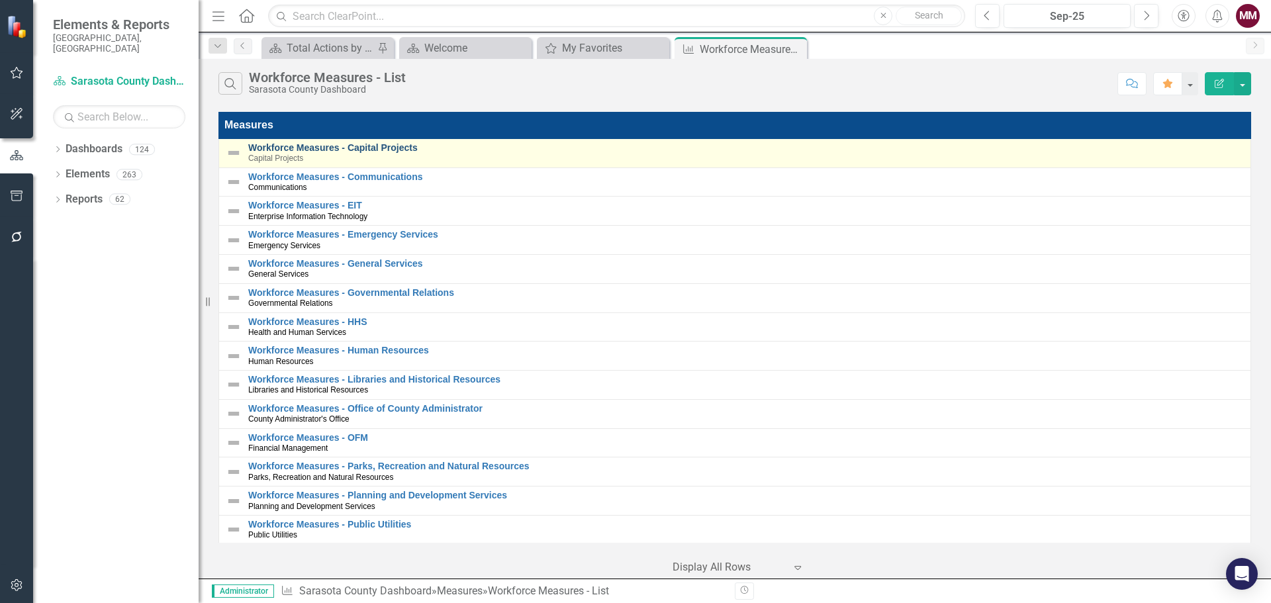
click at [405, 148] on link "Workforce Measures - Capital Projects" at bounding box center [745, 148] width 995 height 10
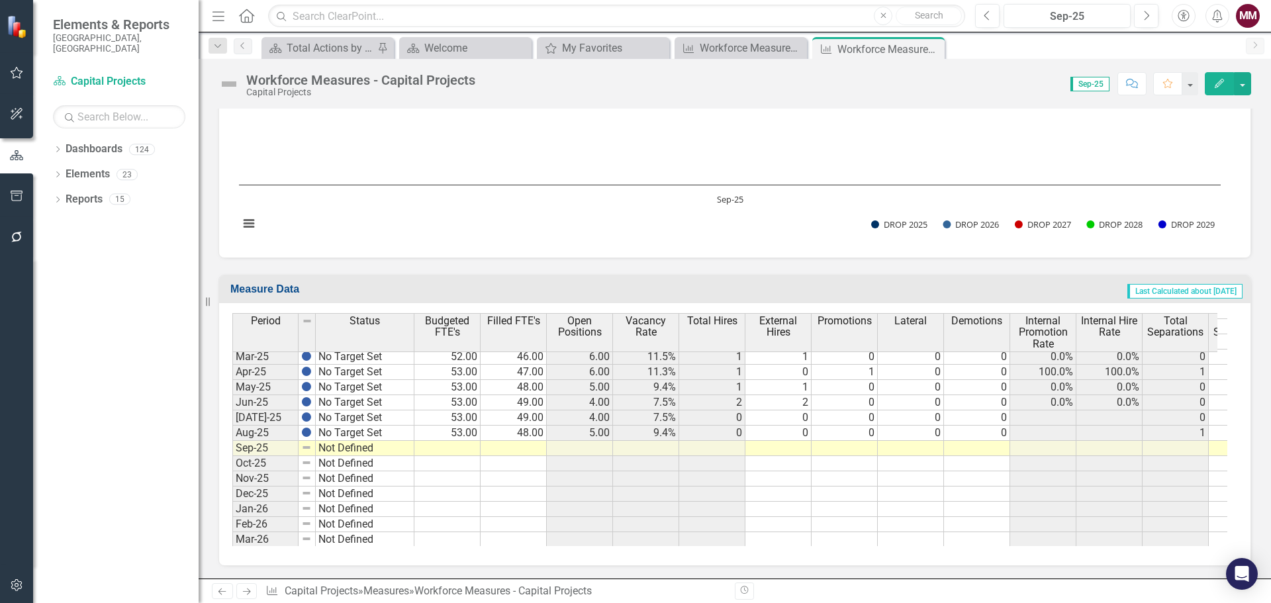
click at [400, 433] on tbody "Oct-24 No Target Set Nov-24 No Target Set Dec-24 No Target Set Jan-25 No Target…" at bounding box center [323, 539] width 182 height 533
drag, startPoint x: 413, startPoint y: 438, endPoint x: 413, endPoint y: 448, distance: 9.9
click at [232, 448] on div "Period Status May-24 No Target Set Jun-24 No Target Set Jul-24 No Target Set Au…" at bounding box center [232, 429] width 0 height 542
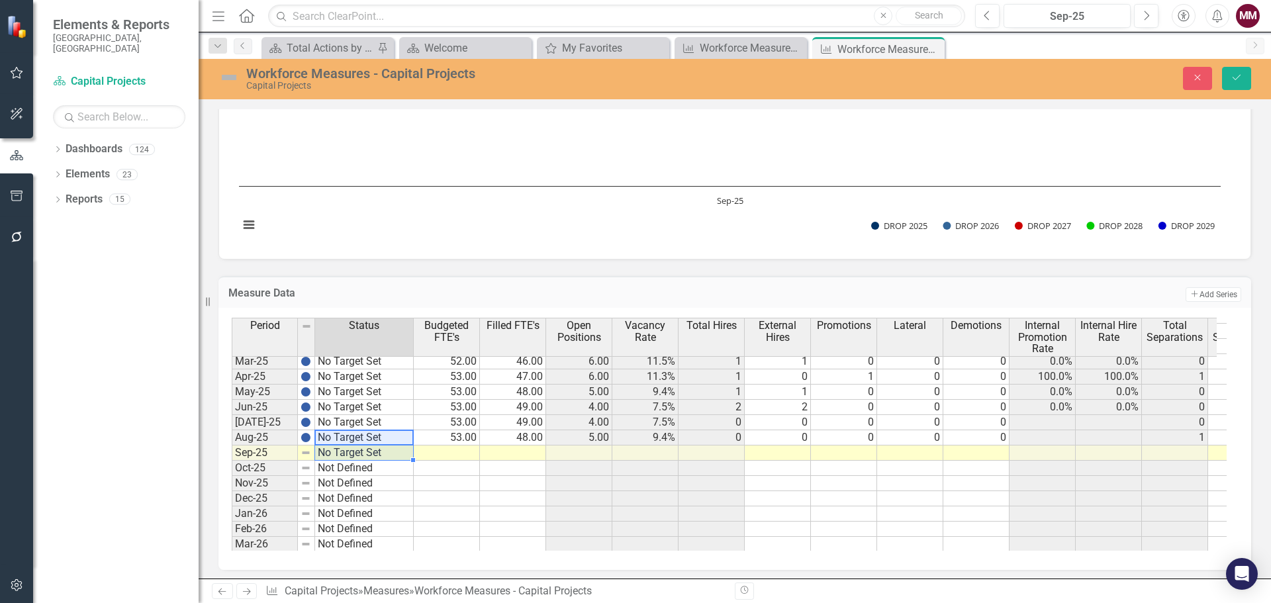
type textarea "No Target Set"
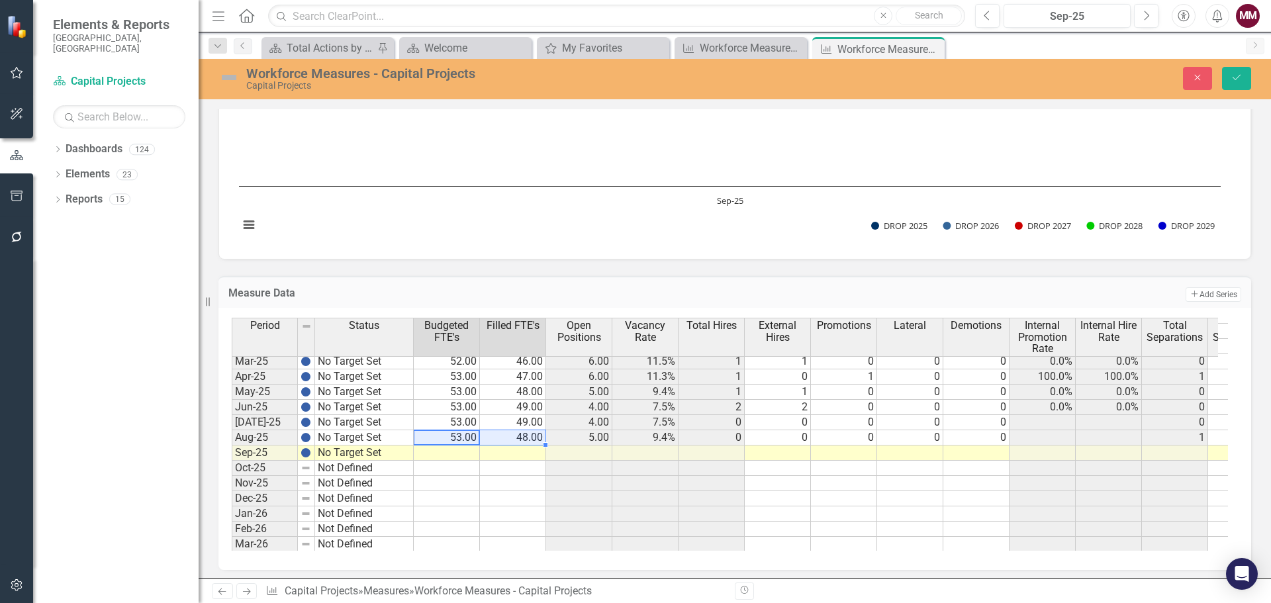
drag, startPoint x: 468, startPoint y: 438, endPoint x: 505, endPoint y: 438, distance: 37.1
click at [505, 438] on tr "Aug-25 No Target Set 53.00 48.00 5.00 9.4% 0 0 0 0 0 1 1 0 0 3 0 1 1 1 0" at bounding box center [1018, 437] width 1572 height 15
drag, startPoint x: 545, startPoint y: 444, endPoint x: 545, endPoint y: 454, distance: 10.0
click at [774, 457] on td at bounding box center [778, 452] width 66 height 15
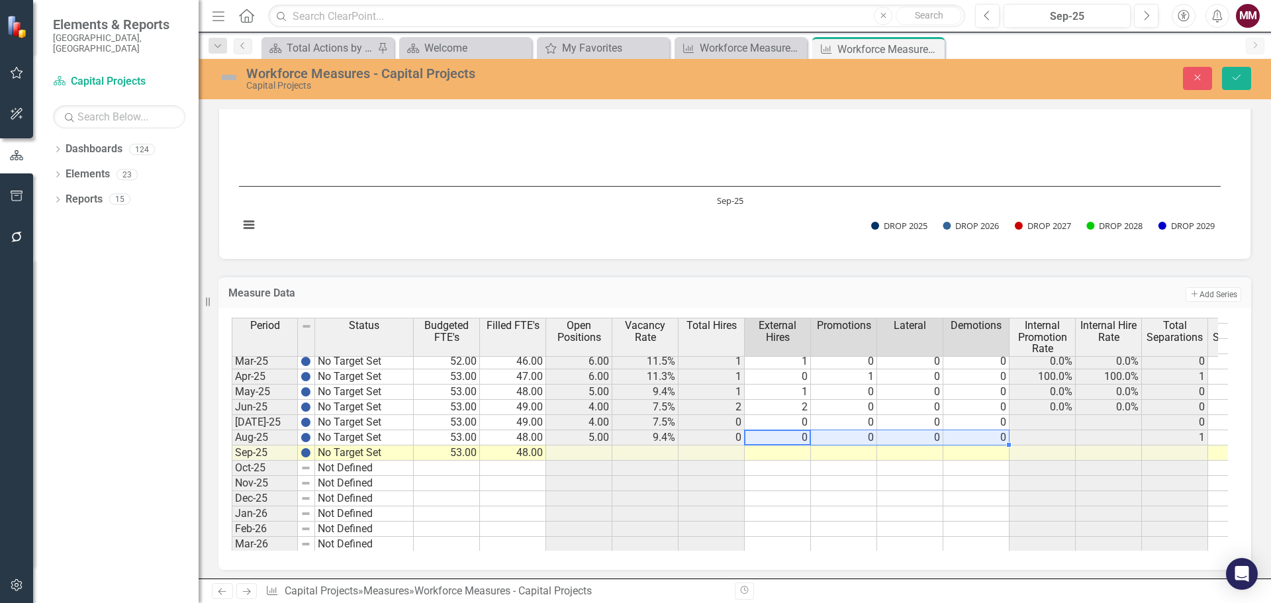
drag, startPoint x: 786, startPoint y: 437, endPoint x: 988, endPoint y: 437, distance: 201.2
click at [988, 437] on tr "Aug-25 No Target Set 53.00 48.00 5.00 9.4% 0 0 0 0 0 1 1 0 0 3 0 1 1 1 0" at bounding box center [1018, 437] width 1572 height 15
drag, startPoint x: 1006, startPoint y: 445, endPoint x: 1007, endPoint y: 452, distance: 7.3
click at [232, 452] on div "Period Status Budgeted FTE's Filled FTE's Open Positions Vacancy Rate Total Hir…" at bounding box center [232, 433] width 0 height 542
type textarea "0"
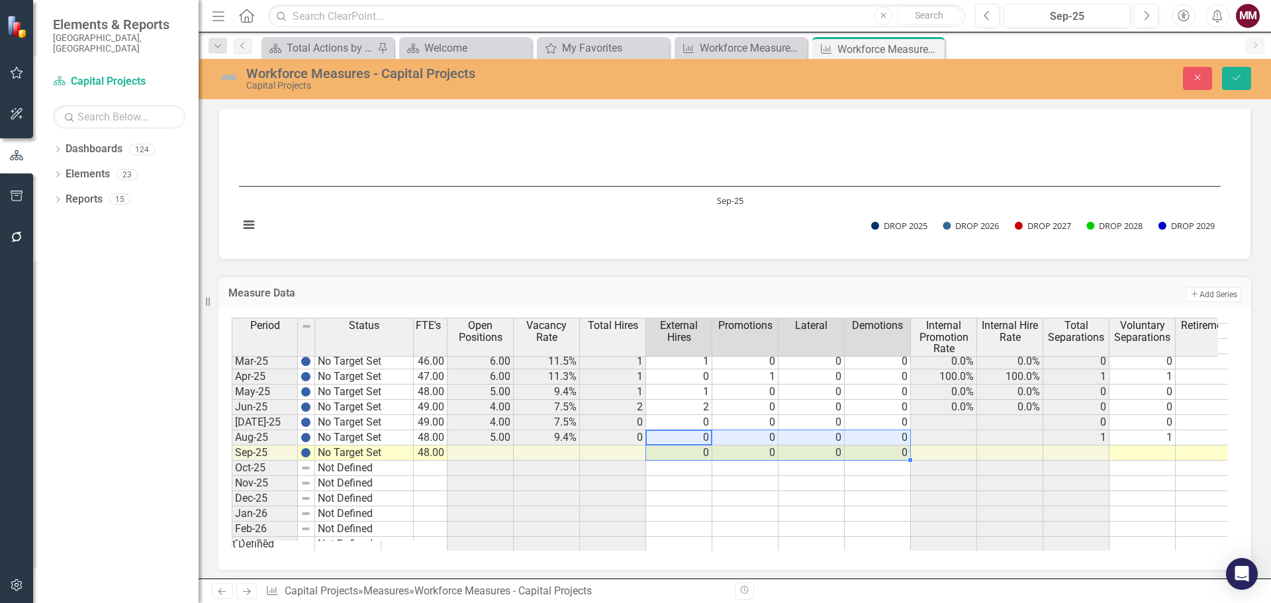
scroll to position [1404, 222]
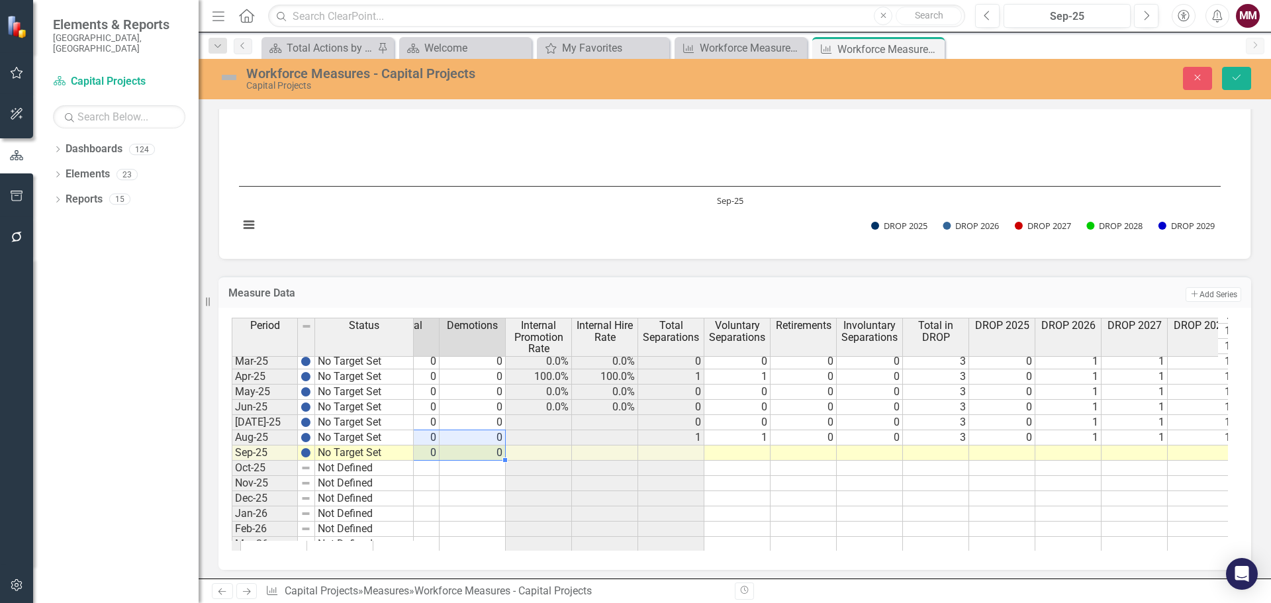
click at [750, 455] on td at bounding box center [737, 452] width 66 height 15
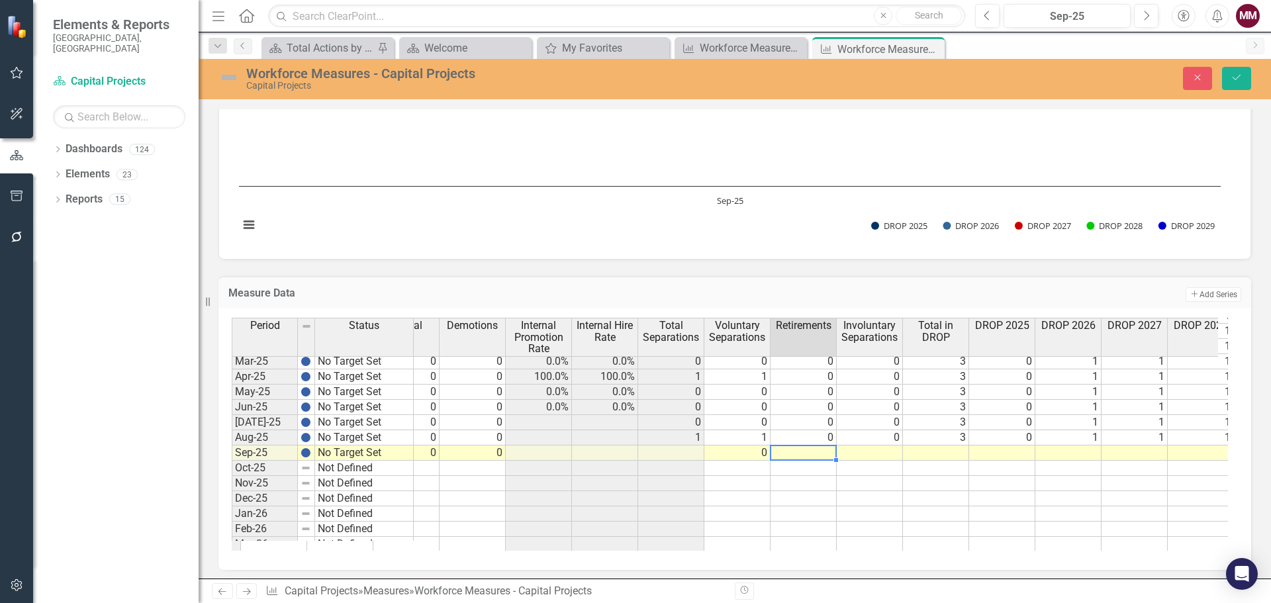
type textarea "0"
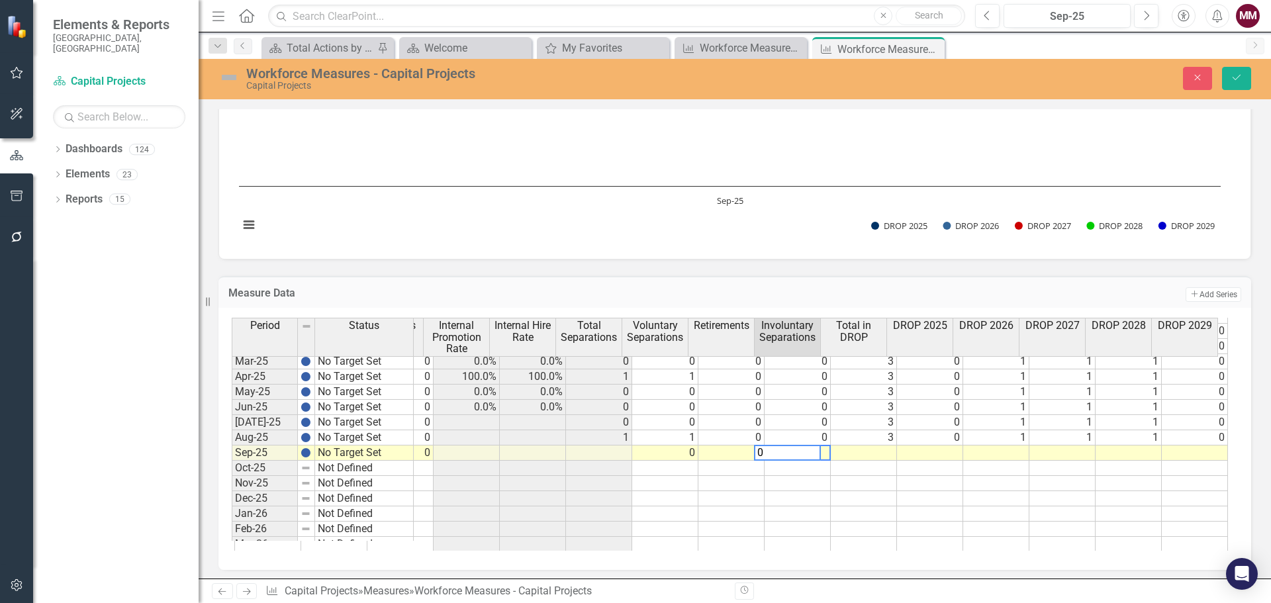
type textarea "3"
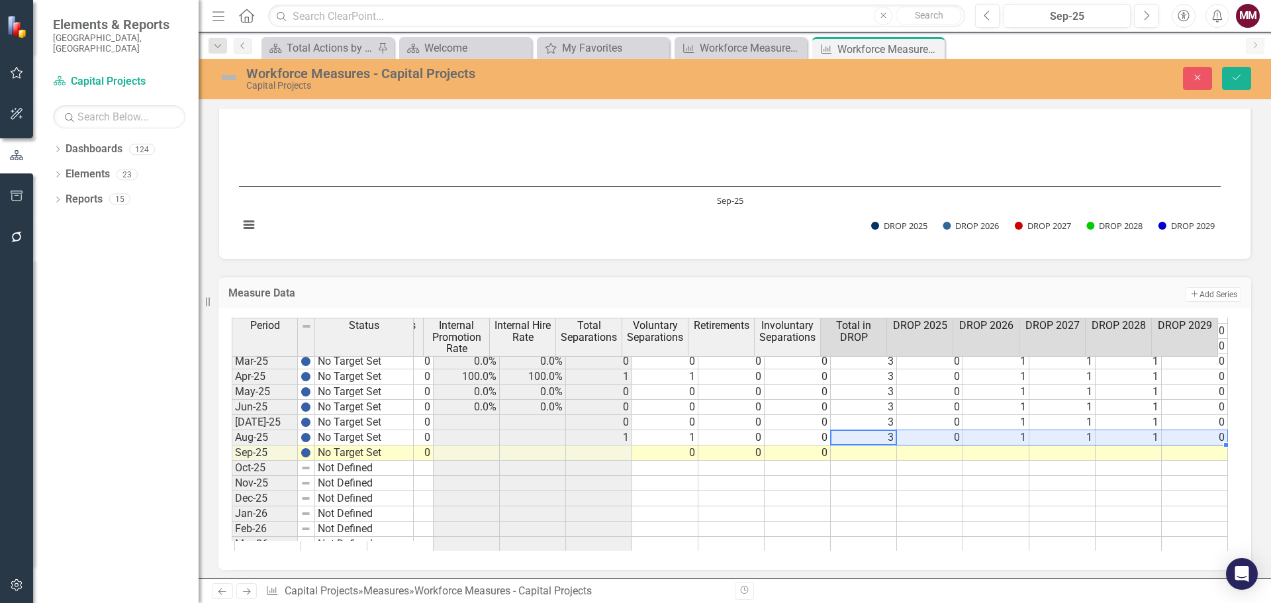
drag, startPoint x: 847, startPoint y: 436, endPoint x: 1205, endPoint y: 437, distance: 357.4
click at [1205, 437] on tr "No Target Set 53.00 48.00 5.00 9.4% 0 0 0 0 0 1 1 0 0 3 0 1 1 1 0" at bounding box center [475, 437] width 1506 height 15
drag, startPoint x: 1215, startPoint y: 442, endPoint x: 1213, endPoint y: 453, distance: 10.8
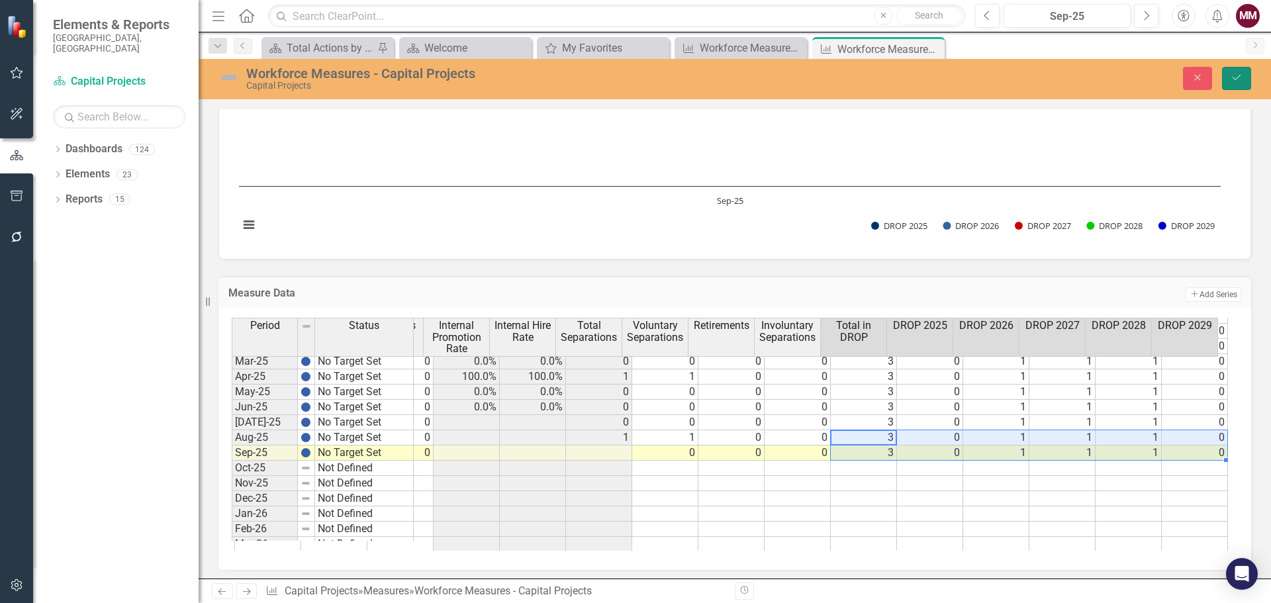
click at [1232, 81] on icon "Save" at bounding box center [1236, 77] width 12 height 9
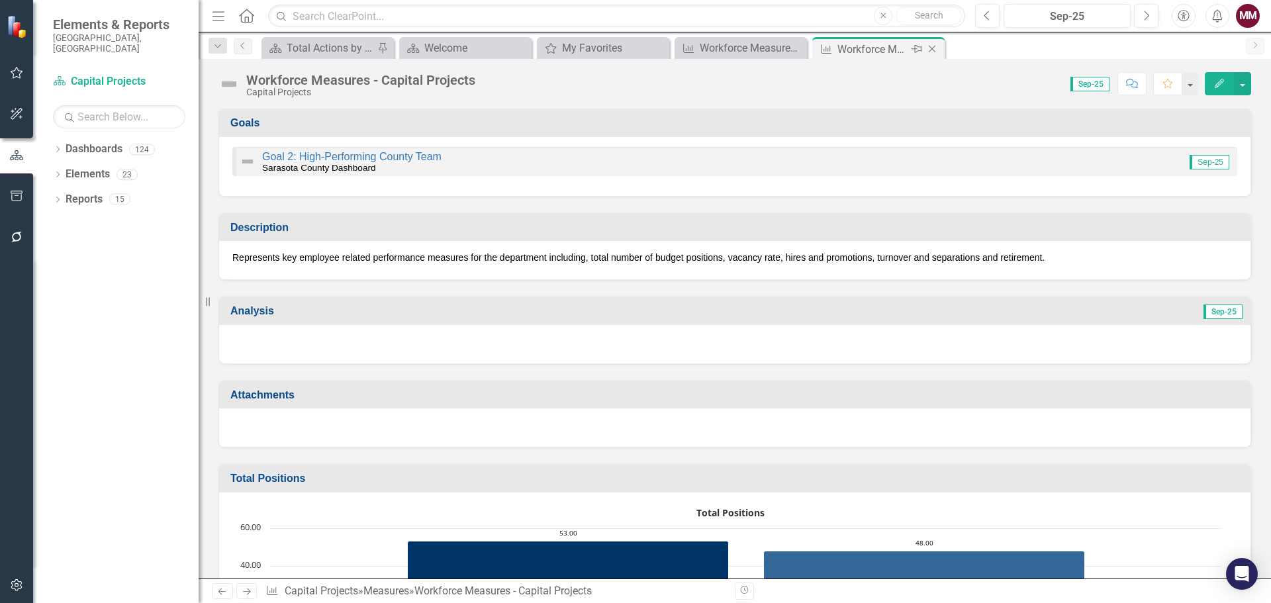
click at [933, 50] on icon "Close" at bounding box center [931, 49] width 13 height 11
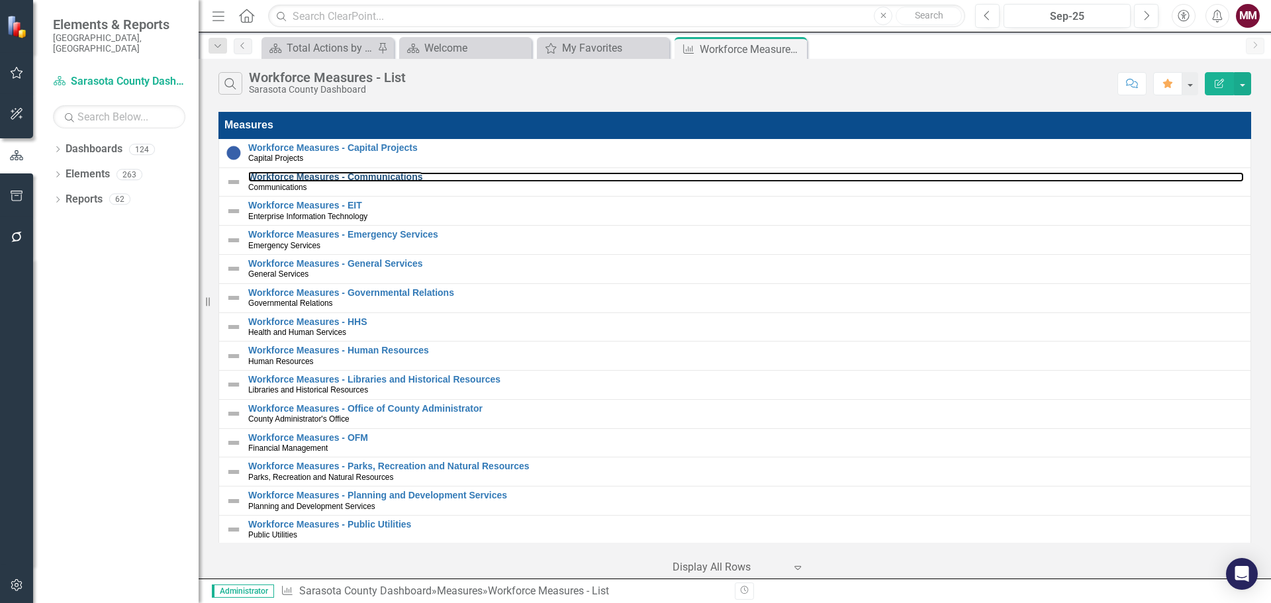
drag, startPoint x: 285, startPoint y: 178, endPoint x: 9, endPoint y: 205, distance: 277.3
click at [285, 178] on link "Workforce Measures - Communications" at bounding box center [745, 177] width 995 height 10
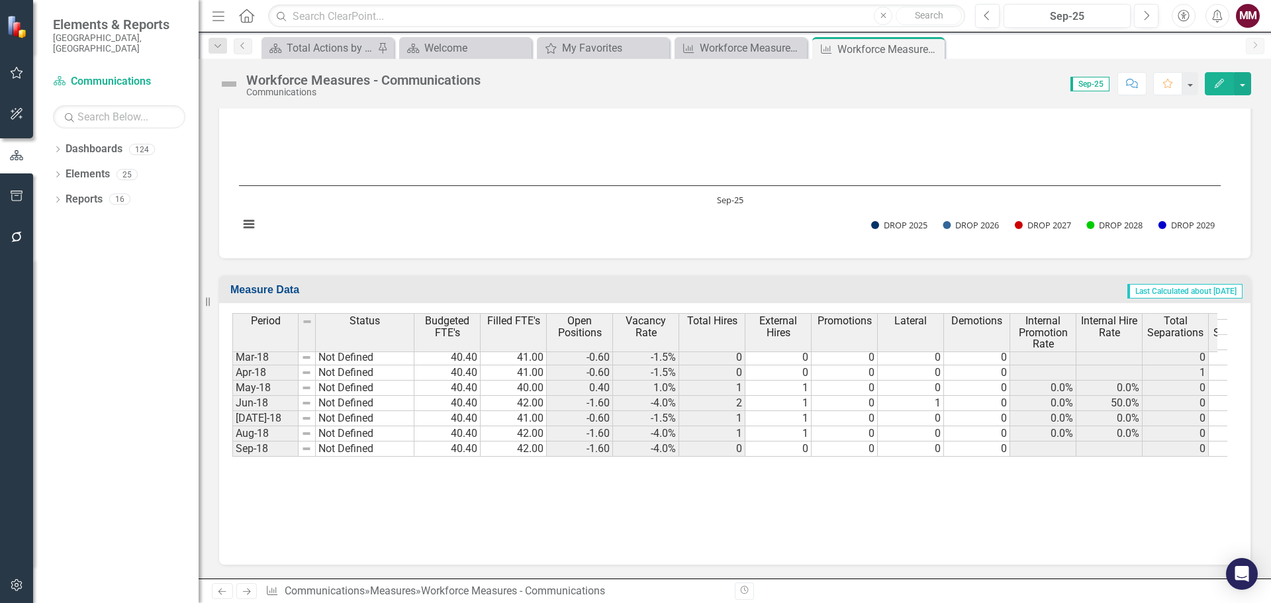
scroll to position [397, 0]
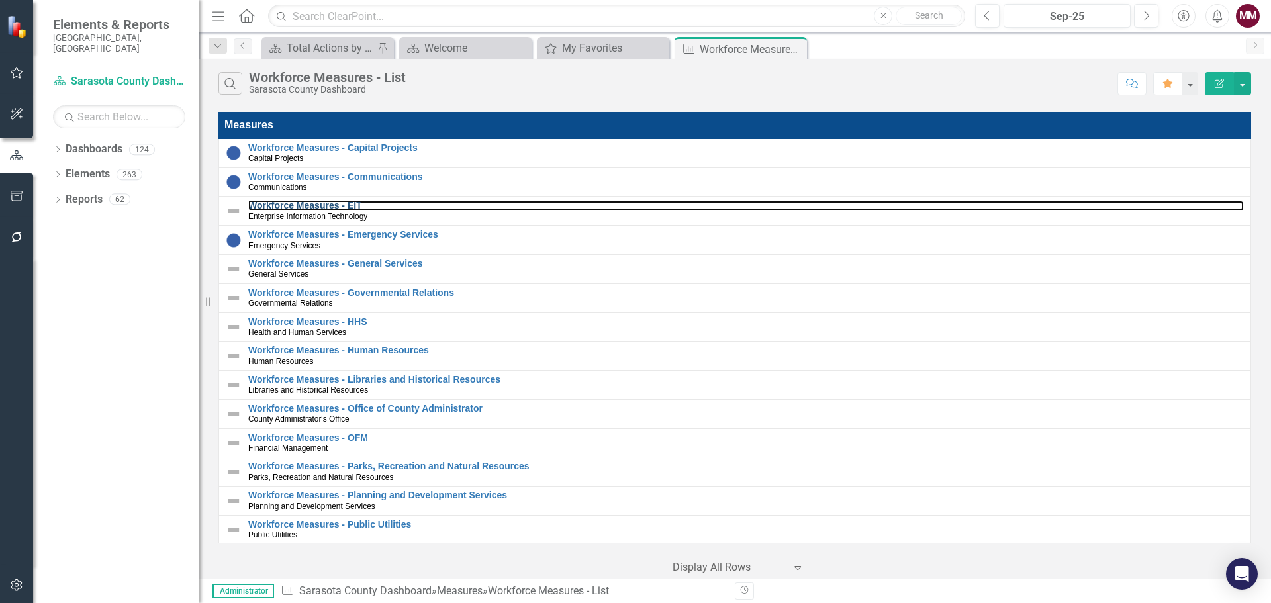
drag, startPoint x: 312, startPoint y: 207, endPoint x: 8, endPoint y: 205, distance: 303.8
click at [312, 207] on link "Workforce Measures - EIT" at bounding box center [745, 206] width 995 height 10
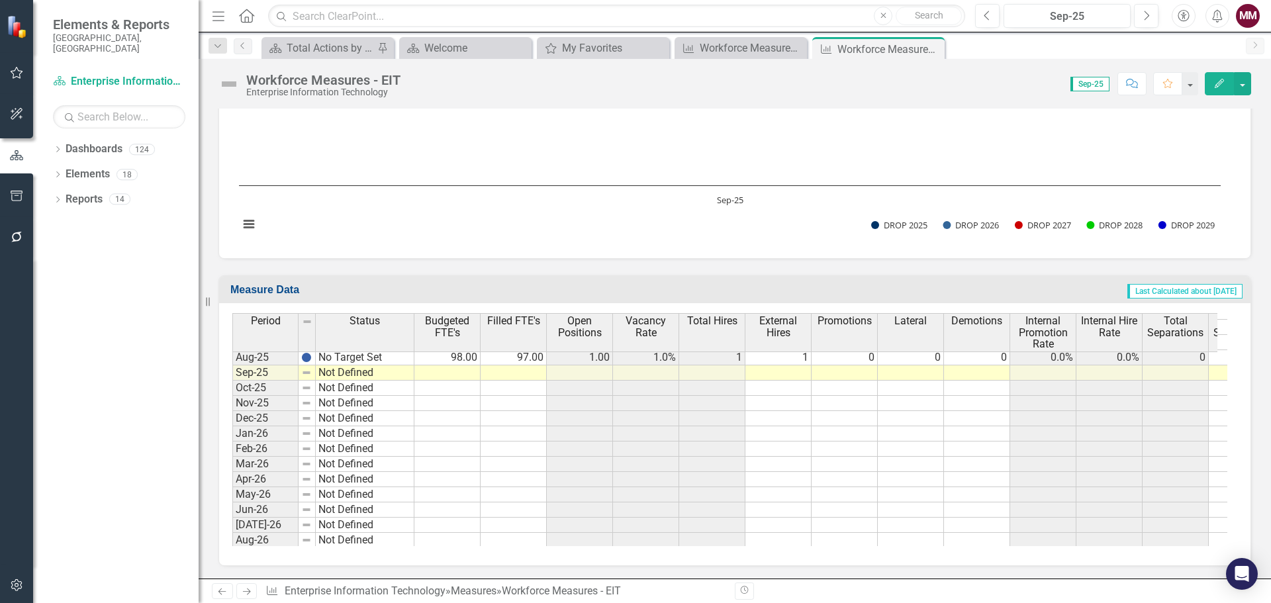
scroll to position [1456, 0]
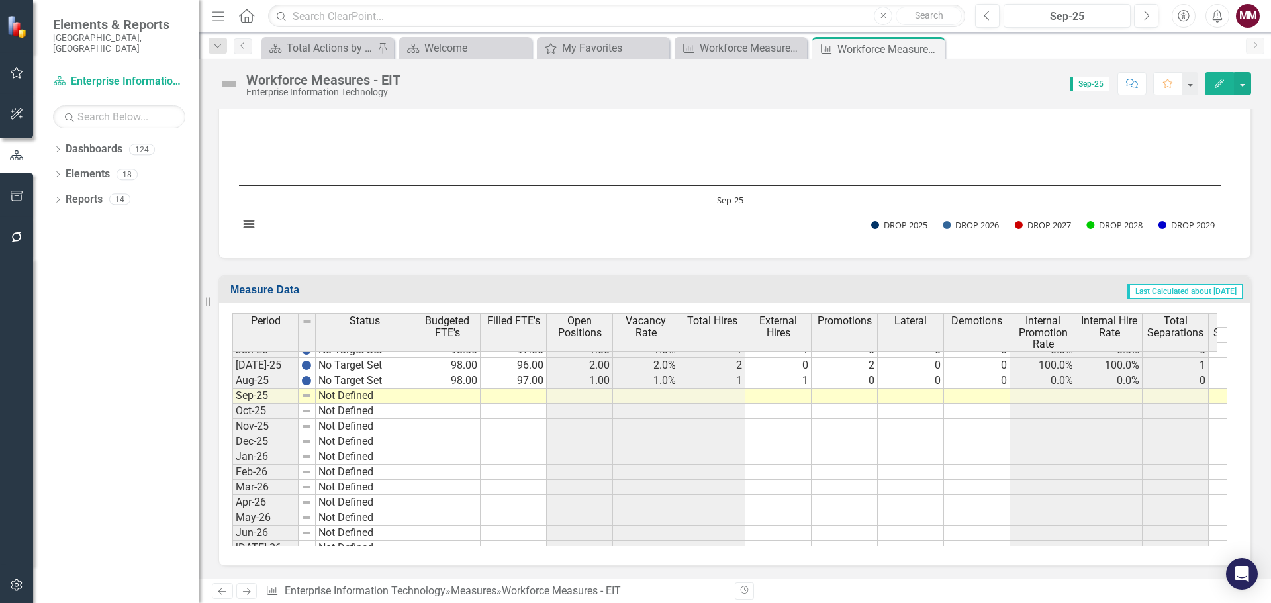
click at [394, 383] on tbody "Dec-24 No Target Set Jan-25 No Target Set Feb-25 No Target Set Mar-25 No Target…" at bounding box center [323, 517] width 182 height 533
drag, startPoint x: 414, startPoint y: 388, endPoint x: 412, endPoint y: 398, distance: 10.9
click at [232, 398] on div "Period Status Jul-24 No Target Set Aug-24 No Target Set Sep-24 No Target Set Oc…" at bounding box center [232, 422] width 0 height 573
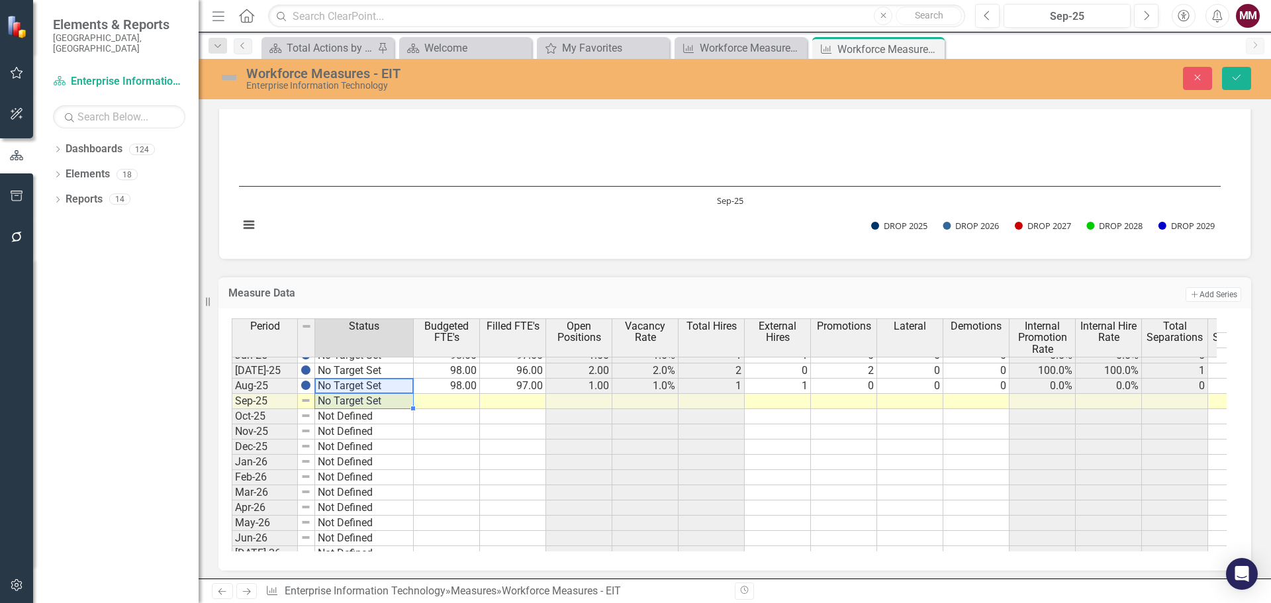
type textarea "No Target Set"
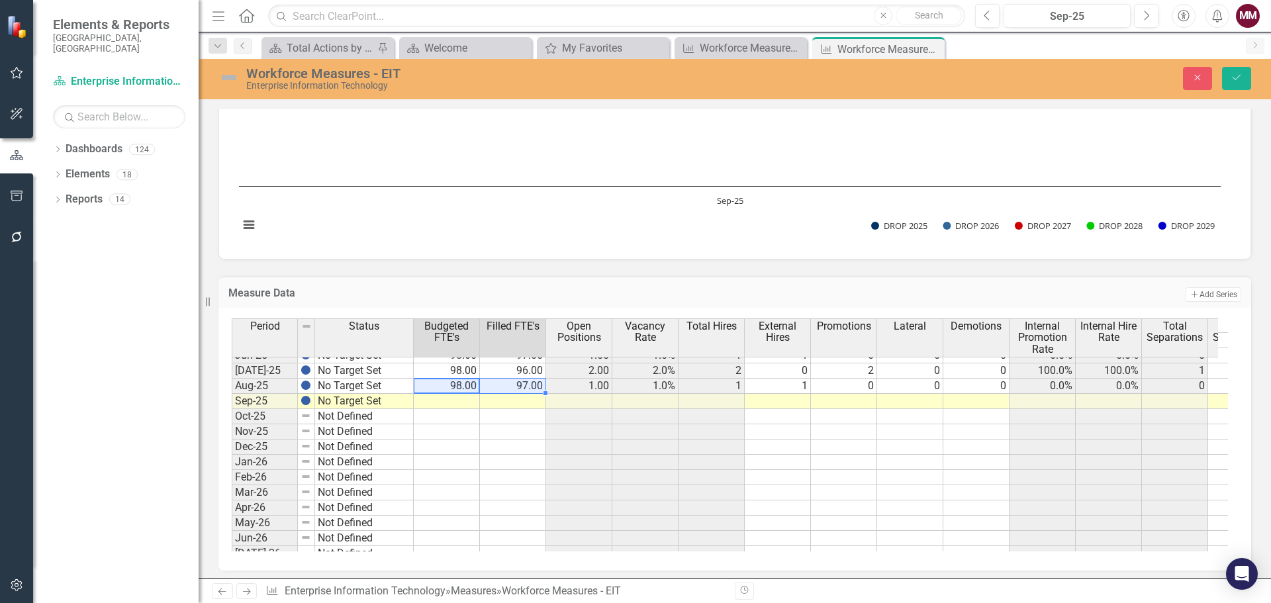
drag, startPoint x: 457, startPoint y: 382, endPoint x: 506, endPoint y: 383, distance: 49.0
click at [506, 383] on tr "Aug-25 No Target Set 98.00 97.00 1.00 1.0% 1 1 0 0 0 0.0% 0.0% 0 0 0 0 1 0 1 0 …" at bounding box center [1018, 386] width 1572 height 15
drag, startPoint x: 543, startPoint y: 391, endPoint x: 543, endPoint y: 403, distance: 11.9
click at [232, 403] on div "Period Status Budgeted FTE's Filled FTE's Open Positions Vacancy Rate Total Hir…" at bounding box center [232, 427] width 0 height 573
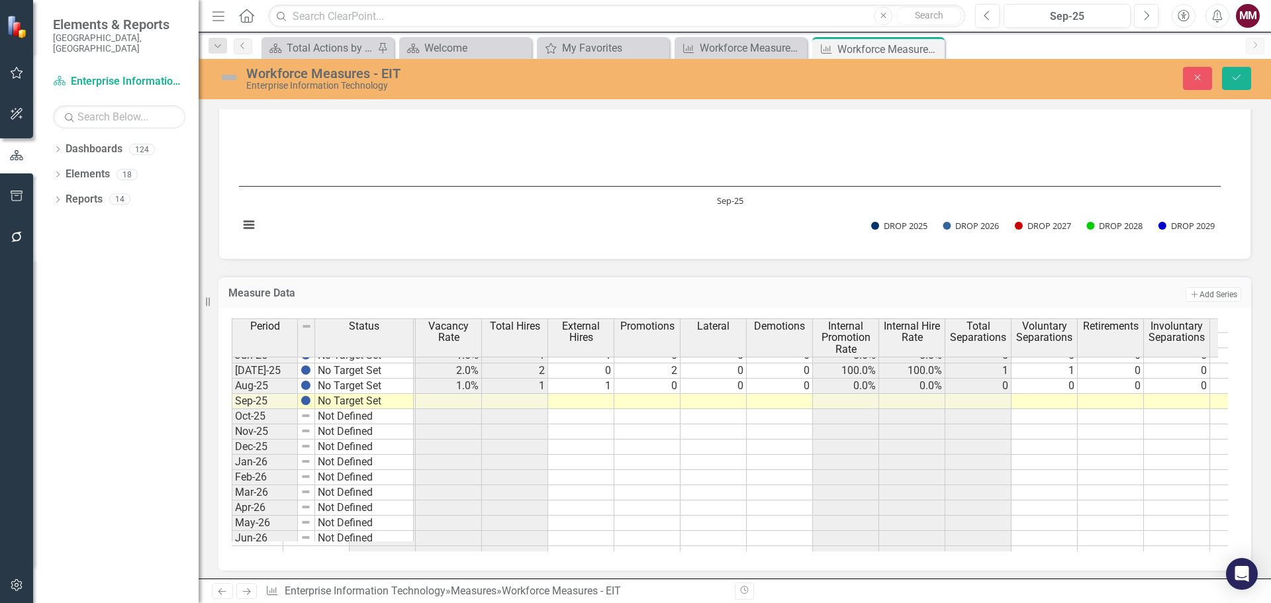
scroll to position [0, 0]
click at [589, 402] on td at bounding box center [576, 401] width 66 height 15
type textarea "0"
type textarea "1"
type textarea "0"
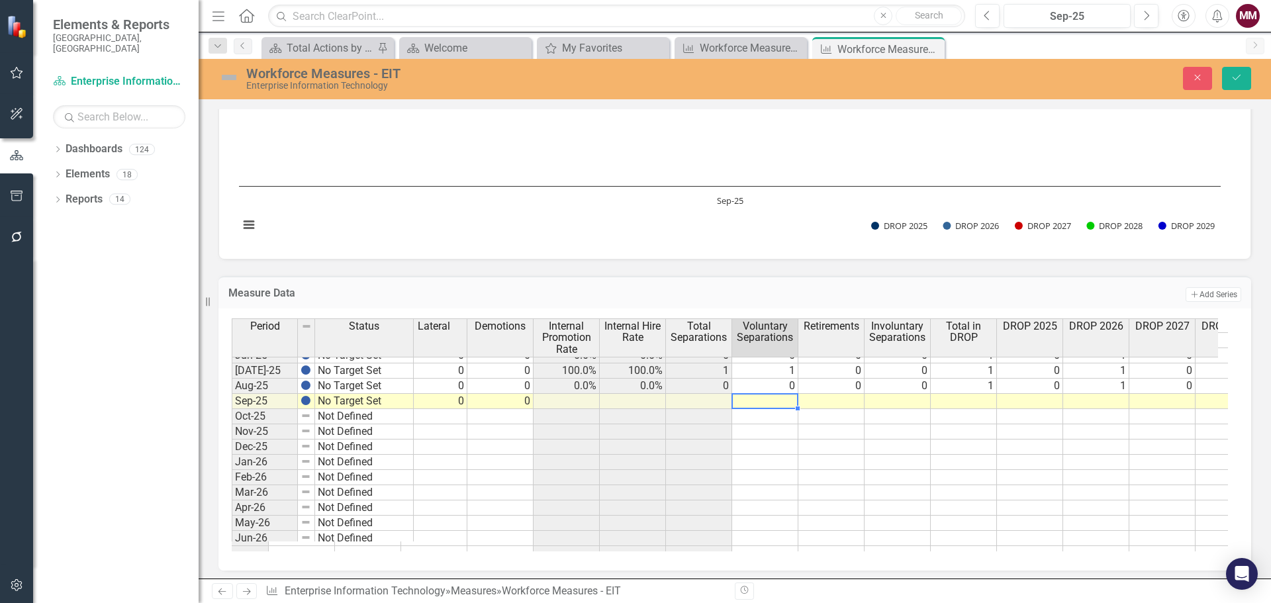
scroll to position [0, 526]
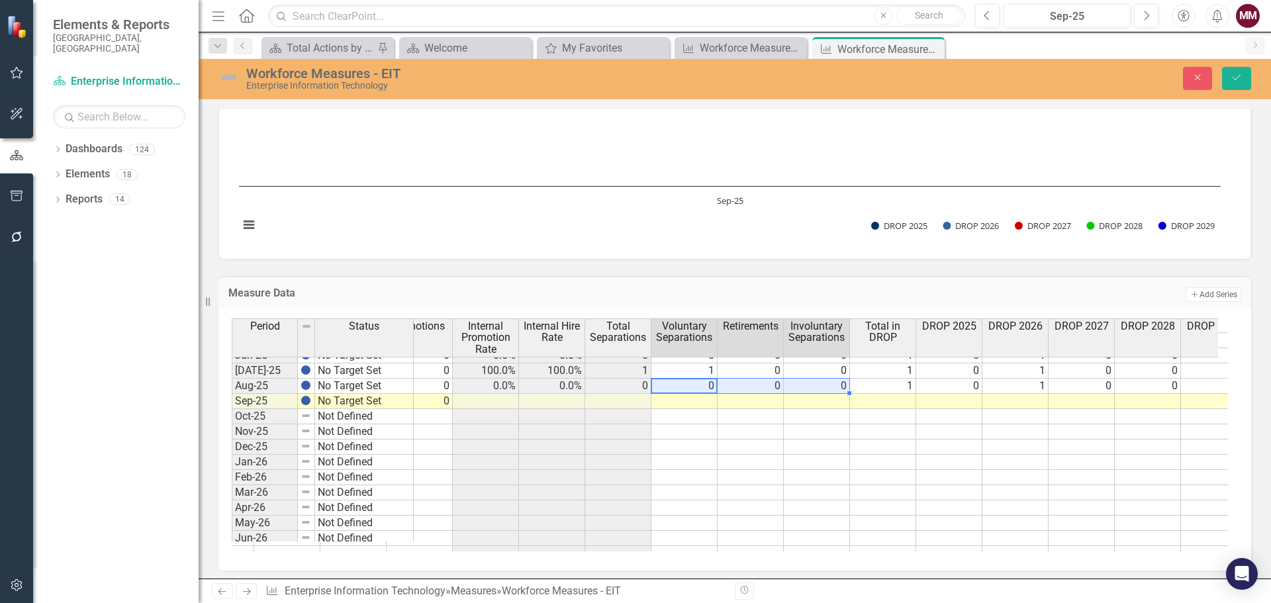
drag, startPoint x: 789, startPoint y: 383, endPoint x: 821, endPoint y: 383, distance: 31.8
click at [821, 383] on tr "No Target Set 98.00 97.00 1.00 1.0% 1 1 0 0 0 0.0% 0.0% 0 0 0 0 1 0 1 0 0 0" at bounding box center [494, 386] width 1506 height 15
drag, startPoint x: 847, startPoint y: 394, endPoint x: 849, endPoint y: 402, distance: 7.4
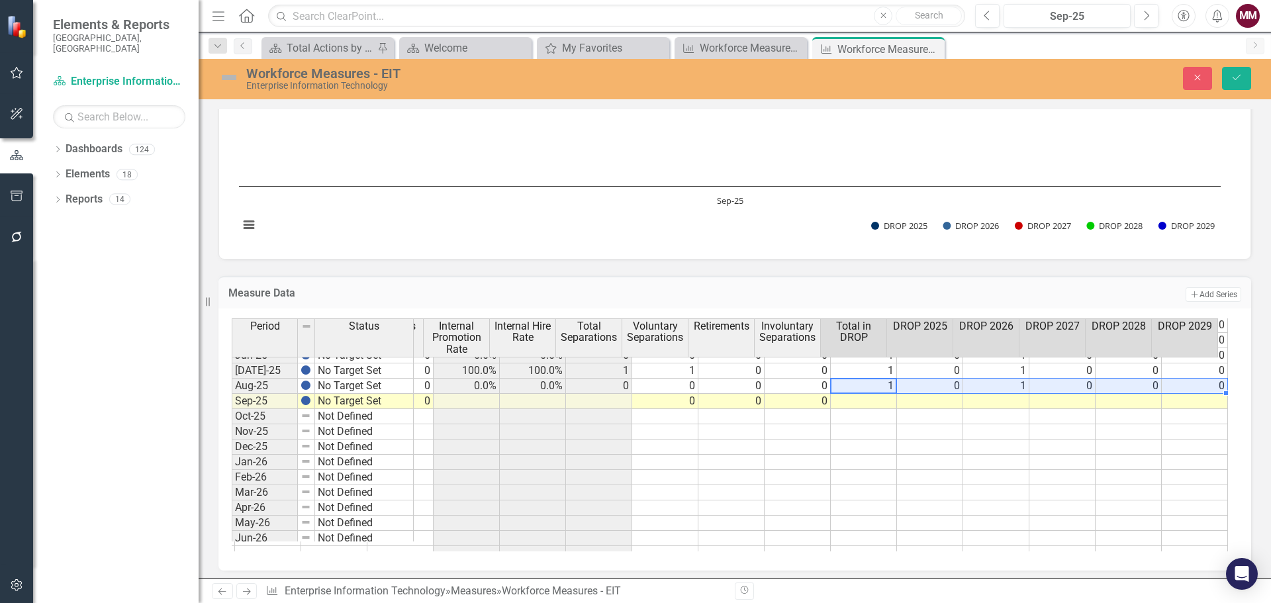
drag, startPoint x: 842, startPoint y: 384, endPoint x: 1199, endPoint y: 389, distance: 356.8
click at [1195, 389] on tr "No Target Set 98.00 97.00 1.00 1.0% 1 1 0 0 0 0.0% 0.0% 0 0 0 0 1 0 1 0 0 0" at bounding box center [475, 386] width 1506 height 15
drag, startPoint x: 1214, startPoint y: 392, endPoint x: 1216, endPoint y: 404, distance: 12.7
type textarea "1"
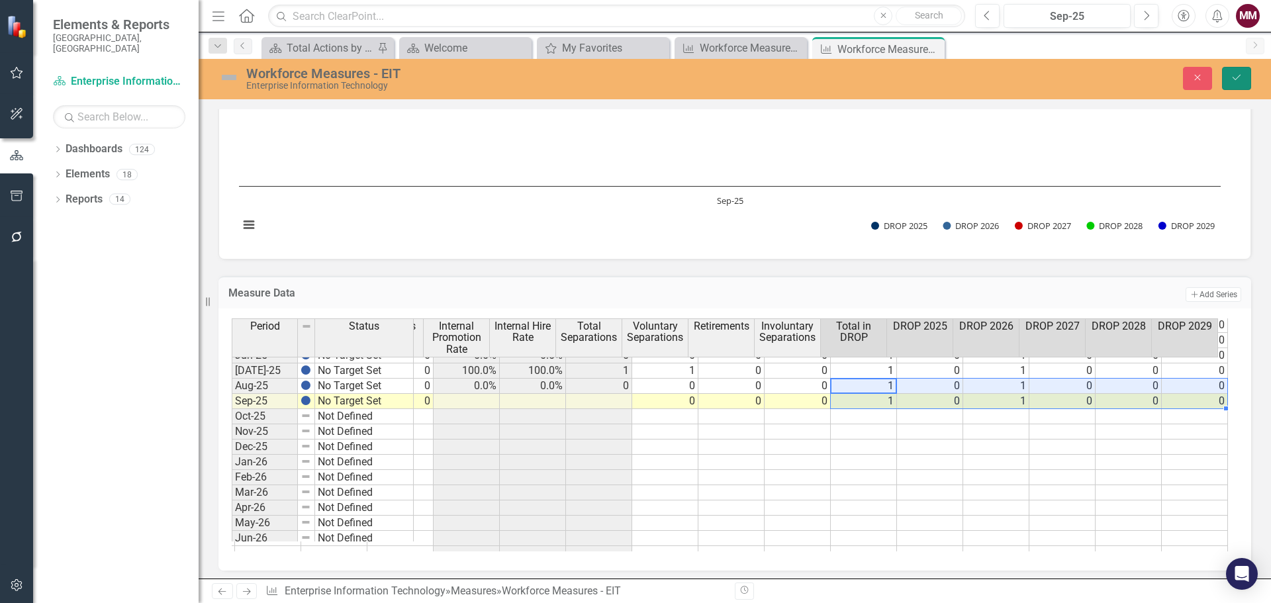
click at [1237, 79] on icon "Save" at bounding box center [1236, 77] width 12 height 9
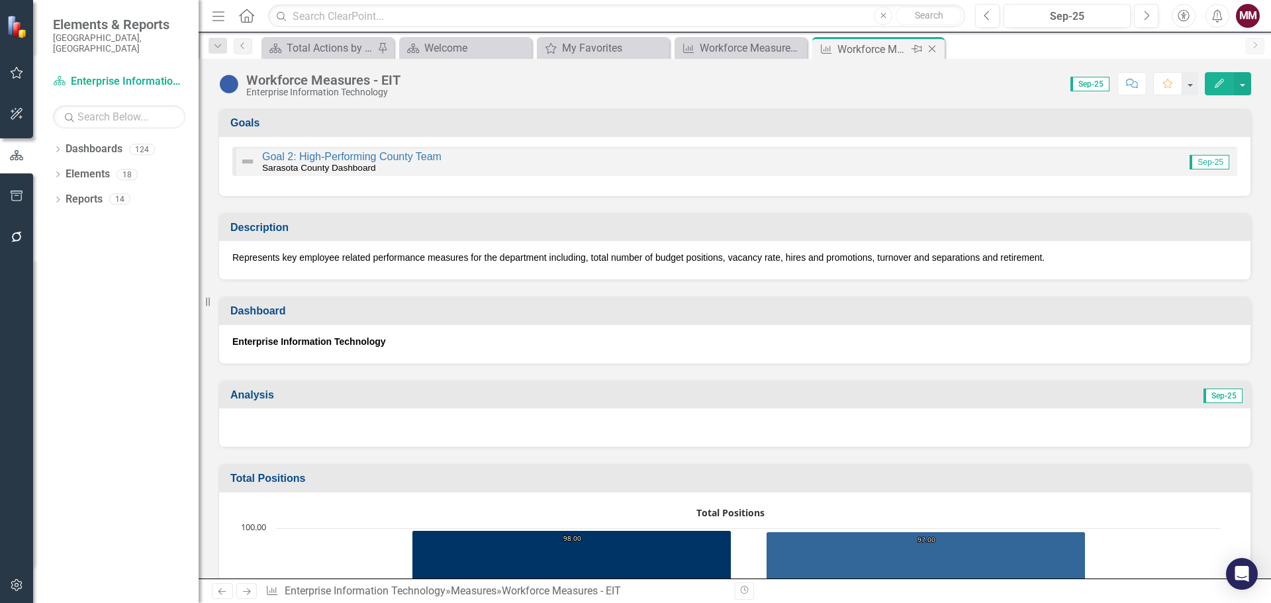
click at [934, 46] on icon "Close" at bounding box center [931, 49] width 13 height 11
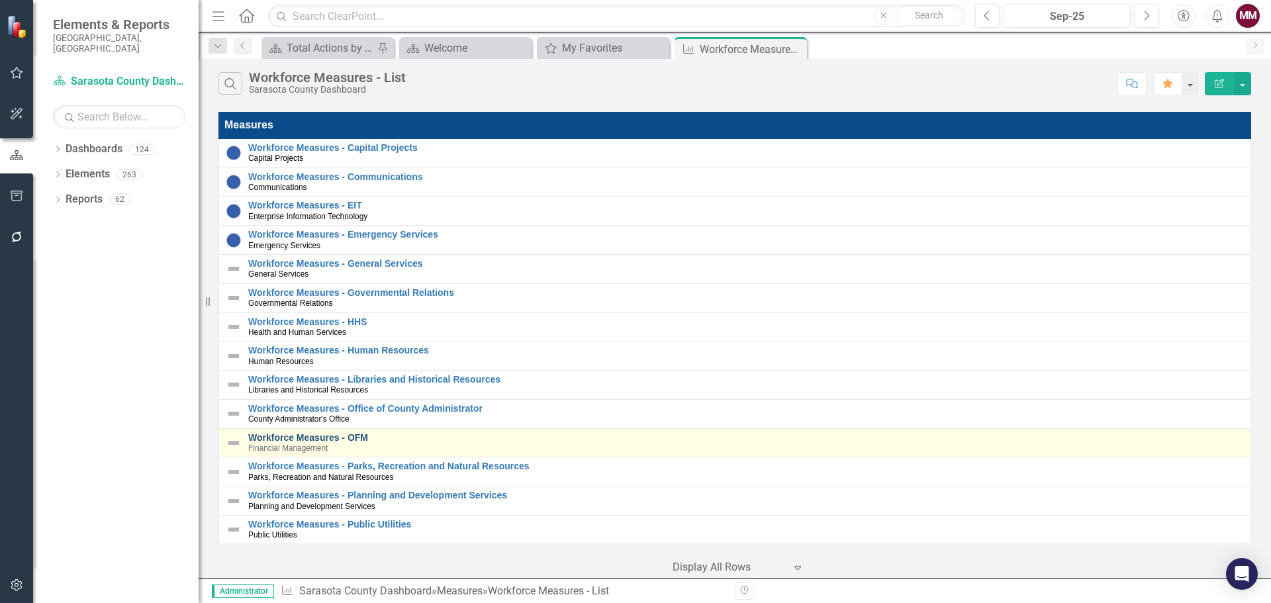
click at [351, 438] on link "Workforce Measures - OFM" at bounding box center [745, 438] width 995 height 10
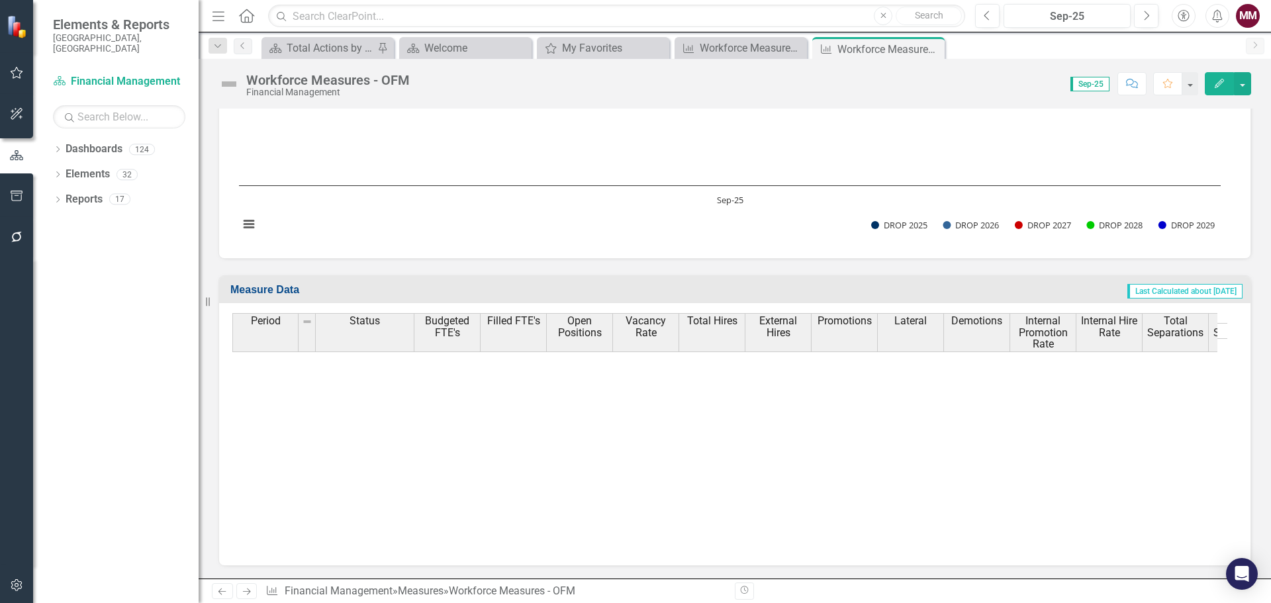
scroll to position [927, 0]
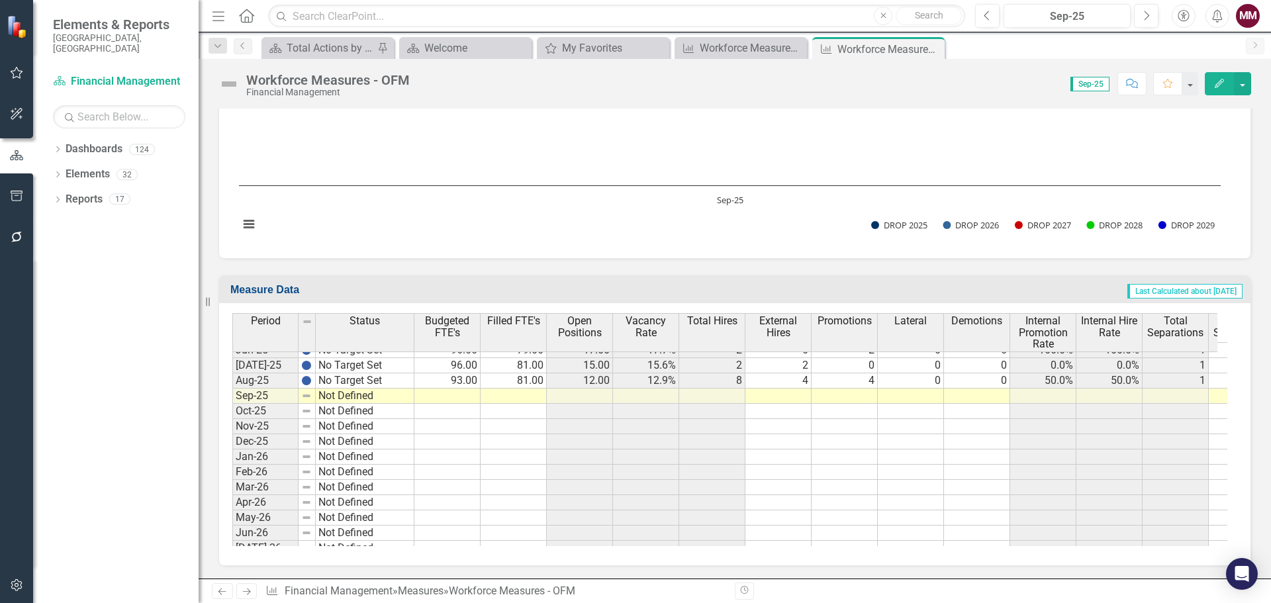
click at [406, 381] on tbody "Jun-25 No Target Set Jul-25 No Target Set Aug-25 No Target Set Sep-25 Not Defin…" at bounding box center [323, 578] width 182 height 473
drag, startPoint x: 411, startPoint y: 389, endPoint x: 412, endPoint y: 396, distance: 7.4
click at [232, 396] on div "Period Status [DATE]-24 No Target Set Aug-24 No Target Set Sep-24 No Target Set…" at bounding box center [232, 422] width 0 height 573
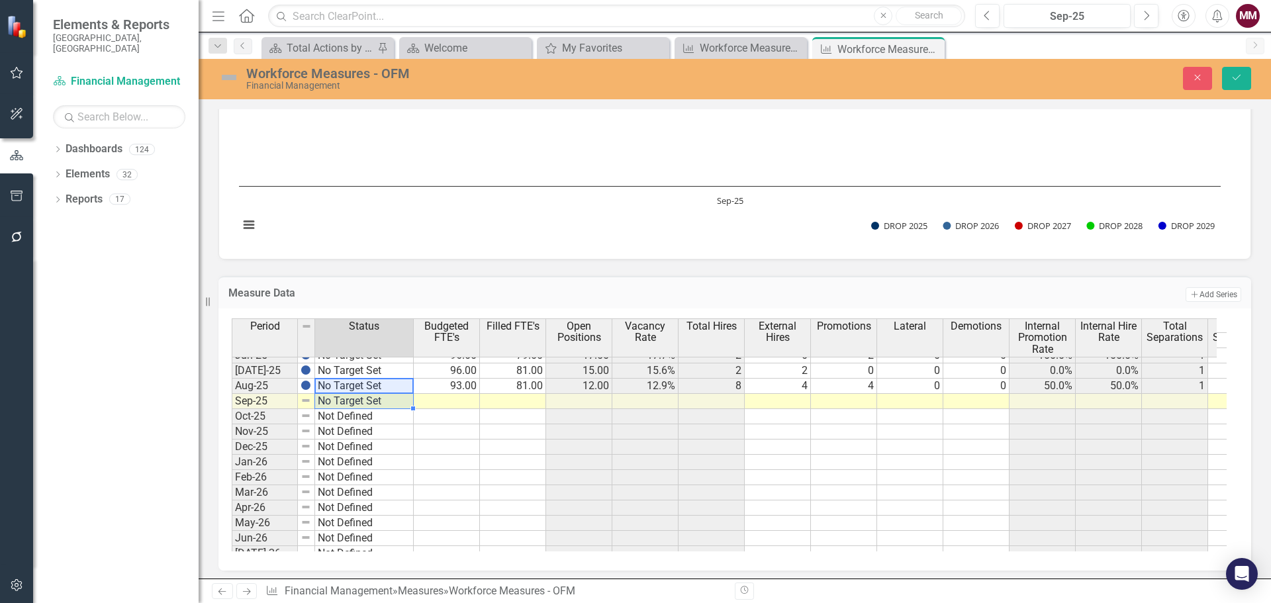
type textarea "No Target Set"
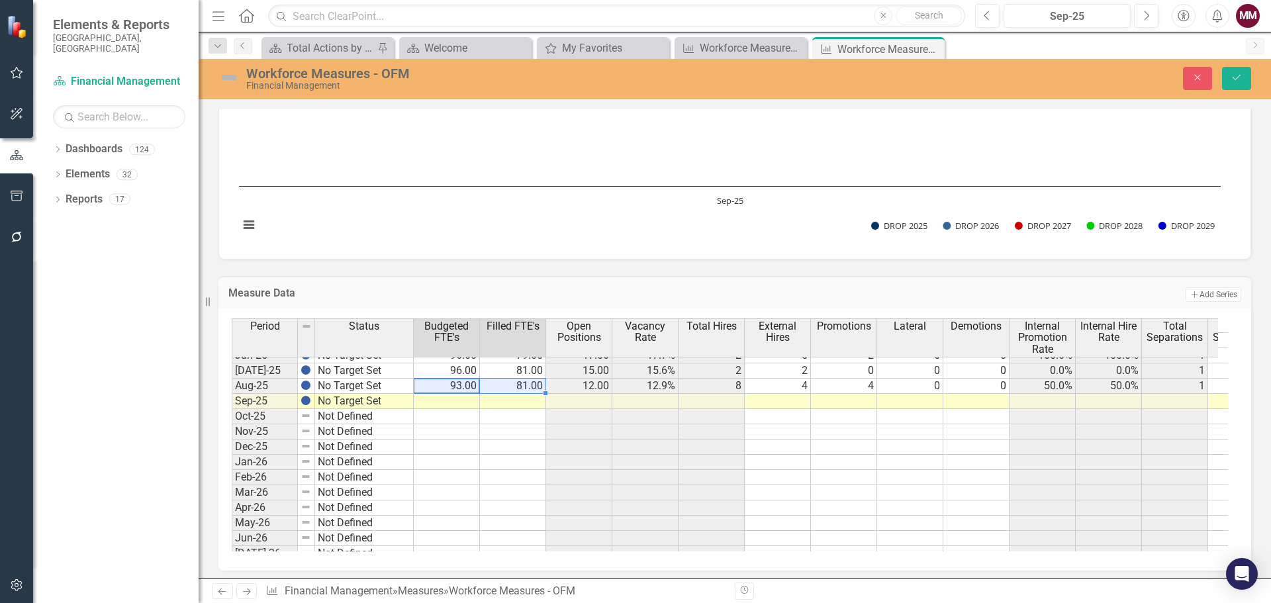
drag, startPoint x: 456, startPoint y: 383, endPoint x: 506, endPoint y: 385, distance: 50.4
click at [505, 384] on tr "Aug-25 No Target Set 93.00 81.00 12.00 12.9% 8 4 4 0 0 50.0% 50.0% 1 1 0 0 2 0 …" at bounding box center [1018, 386] width 1572 height 15
drag, startPoint x: 545, startPoint y: 393, endPoint x: 544, endPoint y: 404, distance: 11.3
click at [232, 404] on div "Period Status Budgeted FTE's Filled FTE's Open Positions Vacancy Rate Total Hir…" at bounding box center [232, 427] width 0 height 573
type textarea "93"
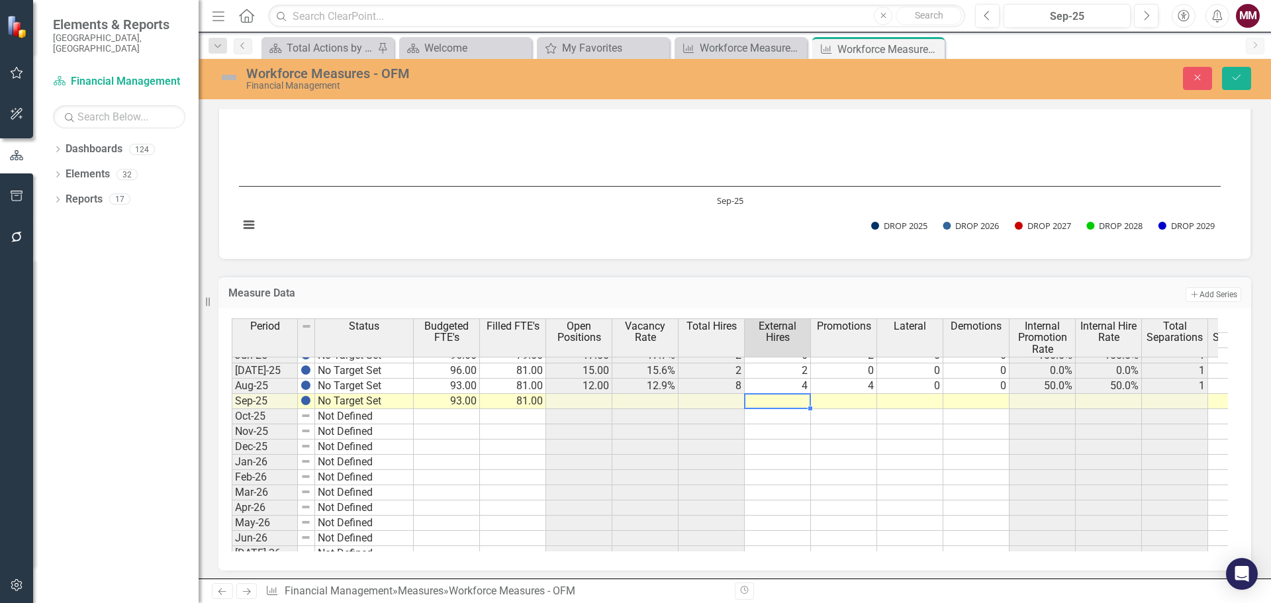
click at [786, 400] on td at bounding box center [778, 401] width 66 height 15
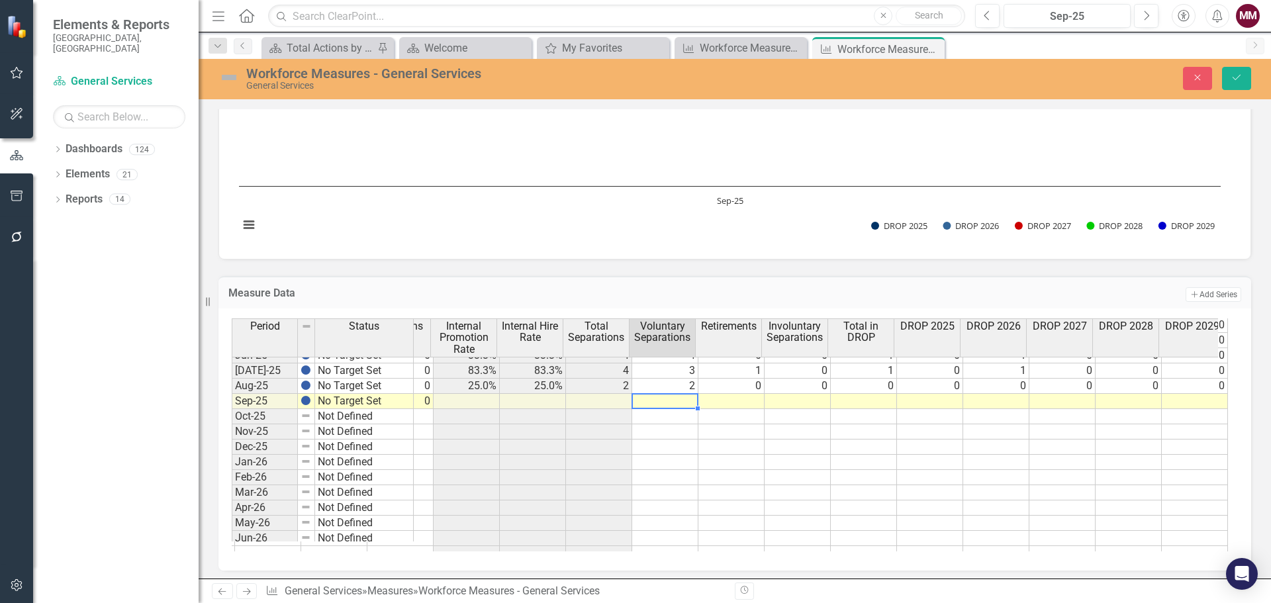
scroll to position [0, 586]
click at [671, 402] on tr "Sep-25 No Target Set 144.00 126.00 4 3 0 0" at bounding box center [442, 401] width 1572 height 15
type textarea "1"
type textarea "2"
type textarea "0"
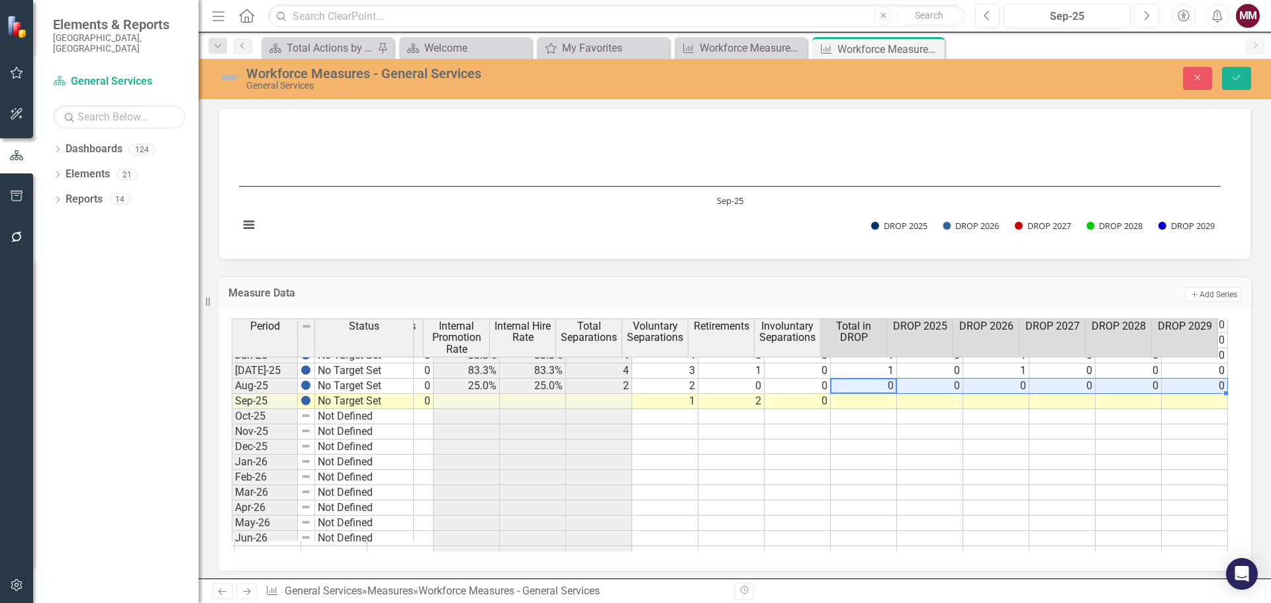
drag, startPoint x: 879, startPoint y: 387, endPoint x: 1195, endPoint y: 387, distance: 316.4
click at [1195, 387] on tr "No Target Set 139.00 124.00 15.00 10.8% 4 3 1 0 0 25.0% 25.0% 2 2 0 0 0 0 0 0 0…" at bounding box center [475, 386] width 1506 height 15
drag, startPoint x: 1215, startPoint y: 394, endPoint x: 1215, endPoint y: 406, distance: 11.9
type textarea "0"
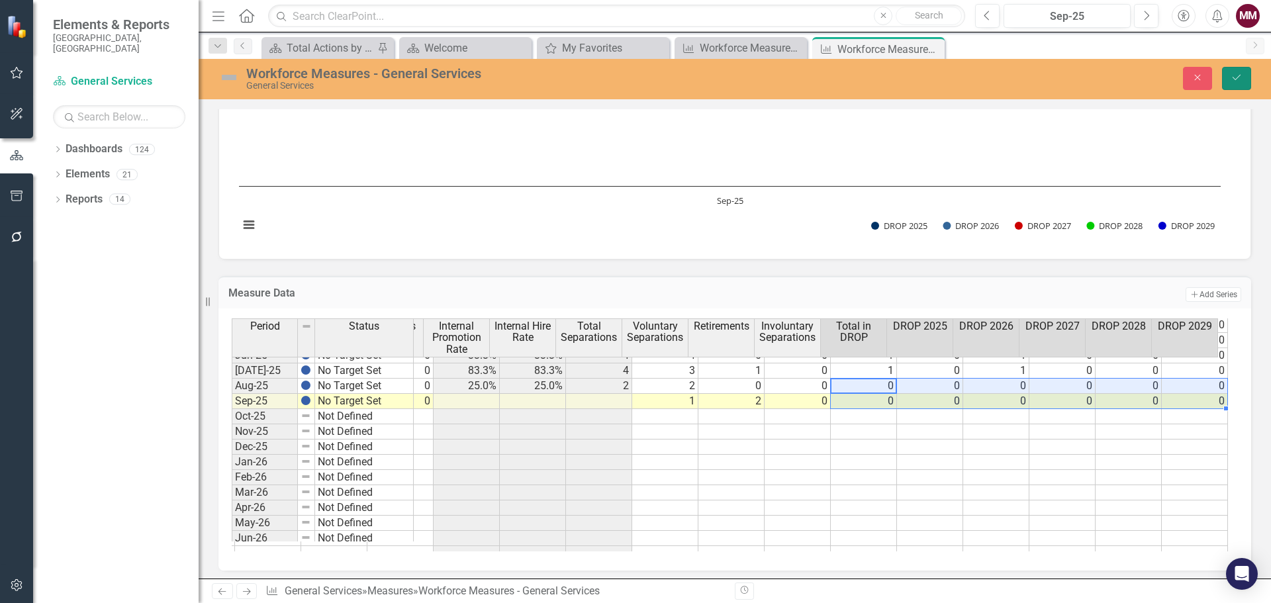
click at [1240, 75] on icon "Save" at bounding box center [1236, 77] width 12 height 9
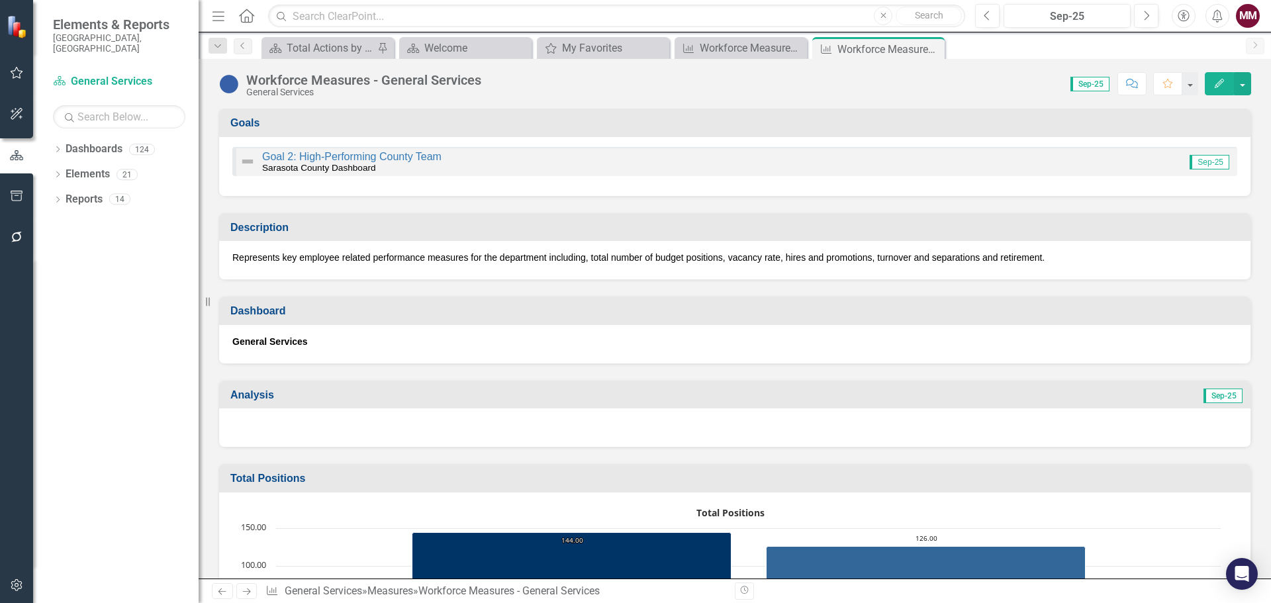
drag, startPoint x: 933, startPoint y: 46, endPoint x: 930, endPoint y: 55, distance: 9.8
click at [0, 0] on icon "Close" at bounding box center [0, 0] width 0 height 0
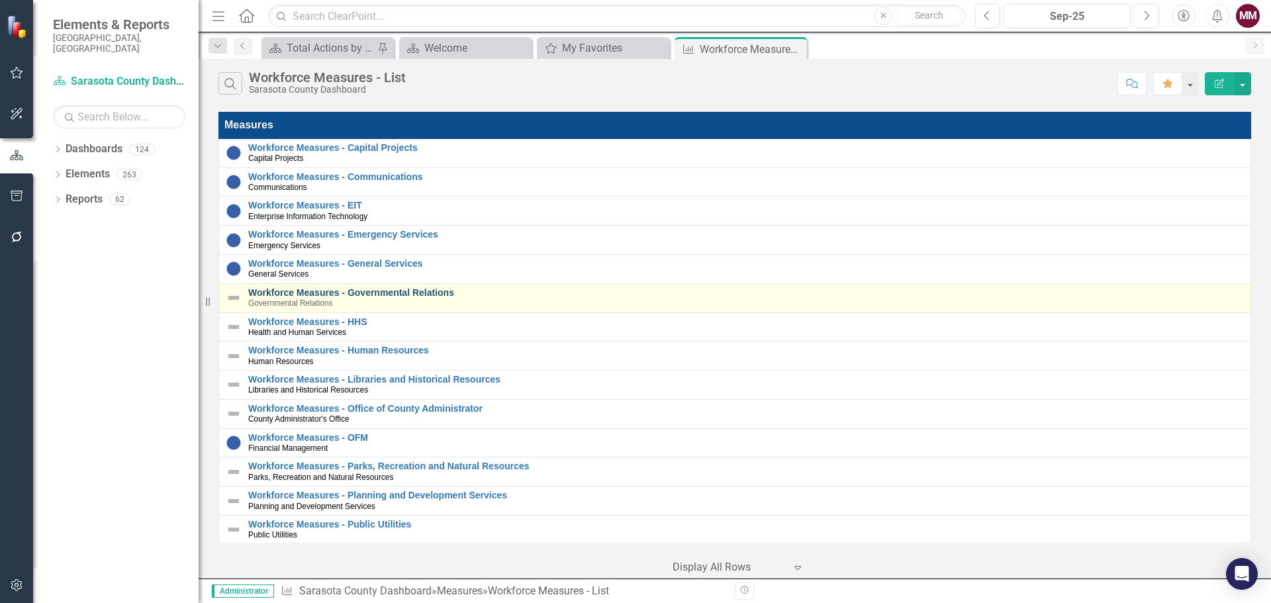
click at [359, 295] on link "Workforce Measures - Governmental Relations" at bounding box center [745, 293] width 995 height 10
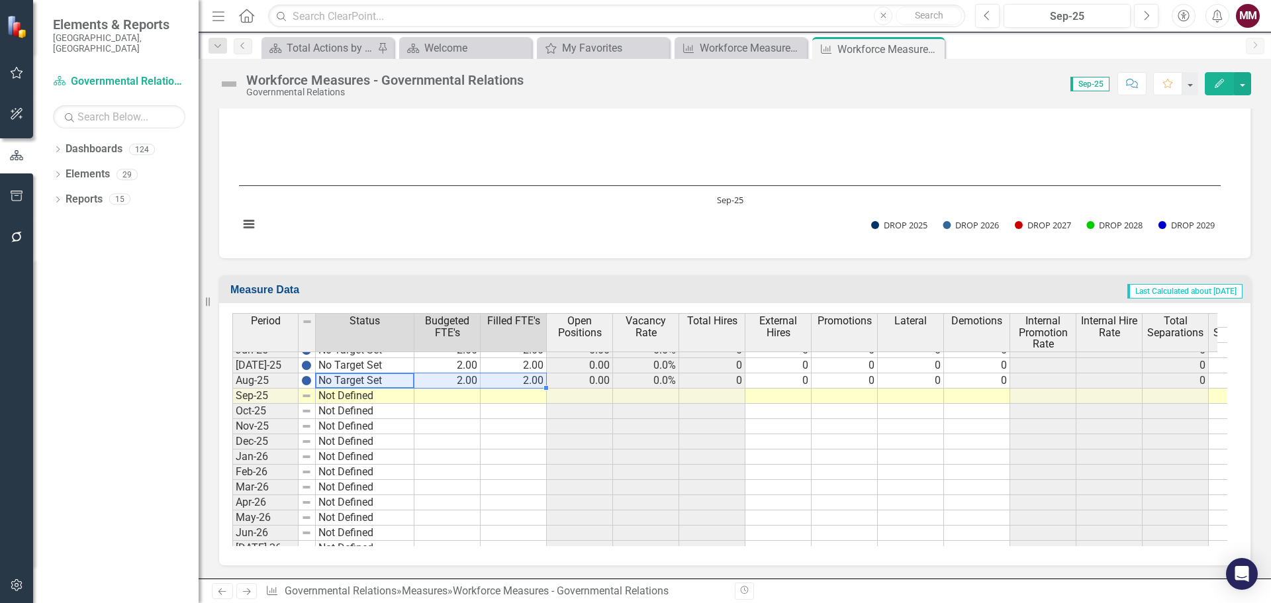
drag, startPoint x: 398, startPoint y: 383, endPoint x: 521, endPoint y: 383, distance: 122.5
click at [521, 383] on div "Period Status Budgeted FTE's Filled FTE's Open Positions Vacancy Rate Total Hir…" at bounding box center [729, 429] width 995 height 233
drag, startPoint x: 547, startPoint y: 387, endPoint x: 547, endPoint y: 395, distance: 7.9
click at [232, 395] on div "Period Status Budgeted FTE's Filled FTE's Open Positions Vacancy Rate Total Hir…" at bounding box center [232, 422] width 0 height 573
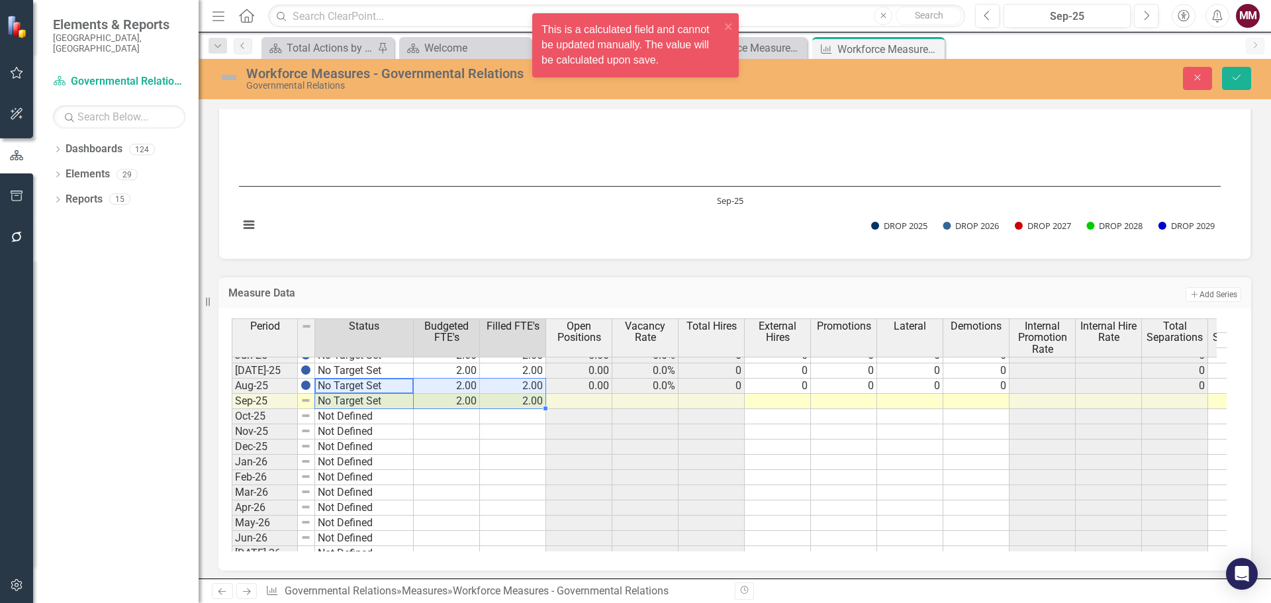
type textarea "No Target Set"
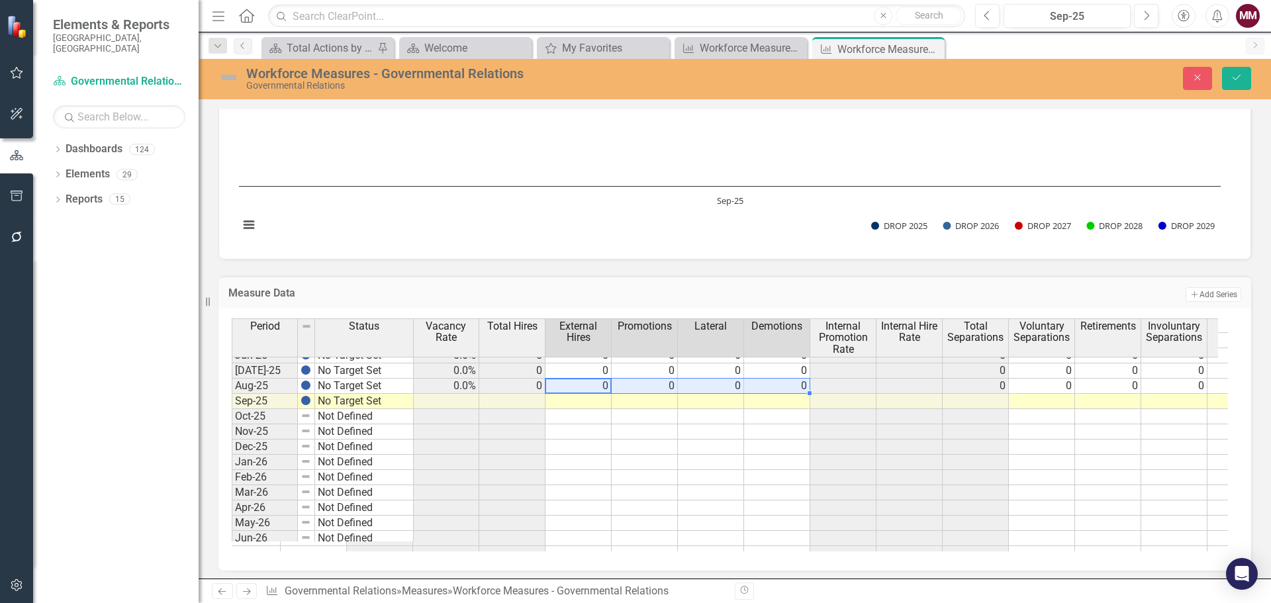
drag, startPoint x: 583, startPoint y: 384, endPoint x: 779, endPoint y: 388, distance: 196.0
click at [779, 388] on tr "Aug-25 No Target Set 2.00 2.00 0.00 0.0% 0 0 0 0 0 0 0 0 0 1 0 0 1 0 0" at bounding box center [818, 386] width 1572 height 15
drag, startPoint x: 808, startPoint y: 394, endPoint x: 809, endPoint y: 401, distance: 7.3
click at [32, 401] on div "Period Status Budgeted FTE's Filled FTE's Open Positions Vacancy Rate Total Hir…" at bounding box center [32, 427] width 0 height 573
type textarea "0"
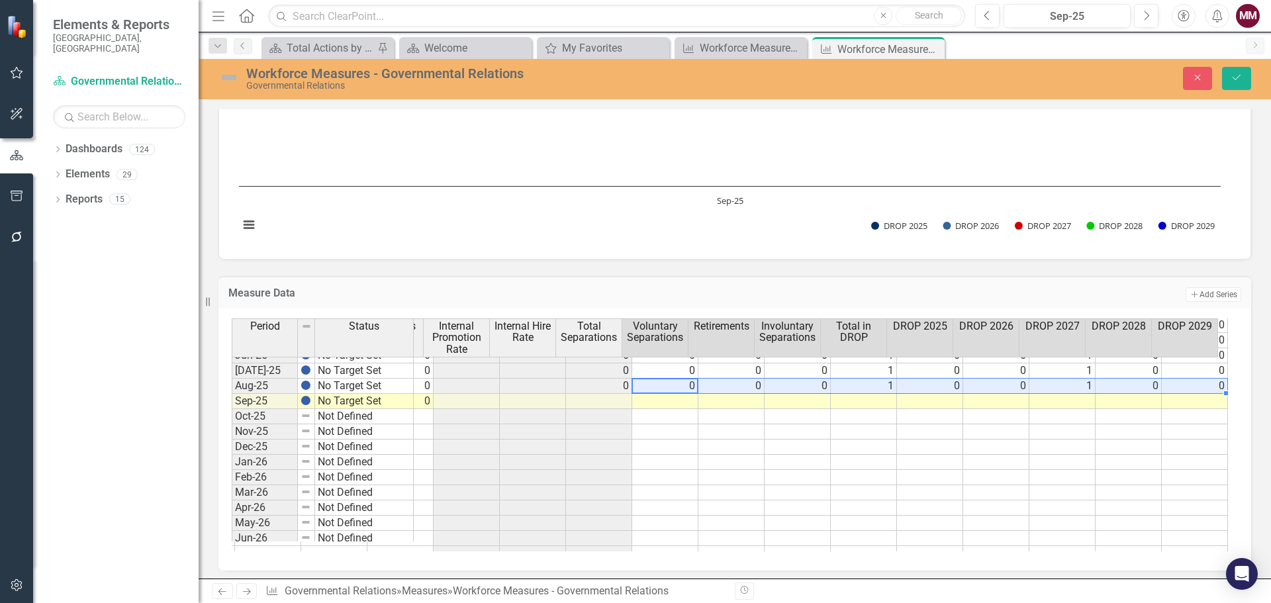
drag, startPoint x: 643, startPoint y: 387, endPoint x: 1196, endPoint y: 387, distance: 552.7
click at [1196, 387] on tr "No Target Set 2.00 2.00 0.00 0.0% 0 0 0 0 0 0 0 0 0 1 0 0 1 0 0" at bounding box center [475, 386] width 1506 height 15
drag, startPoint x: 1216, startPoint y: 394, endPoint x: 1217, endPoint y: 401, distance: 7.3
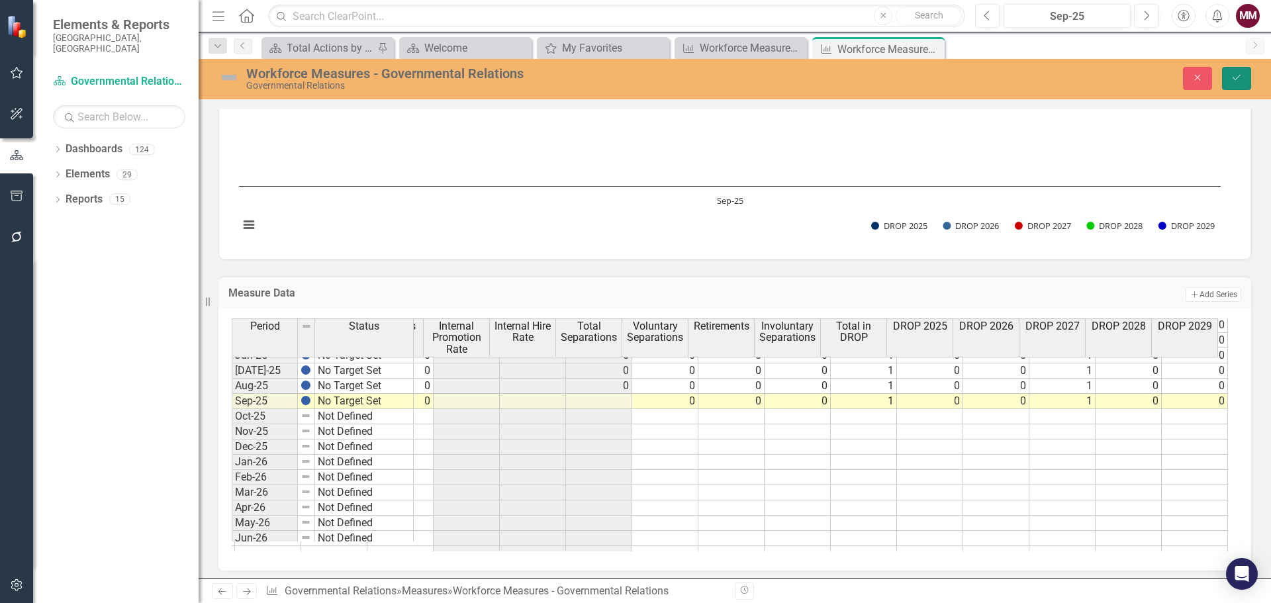
click at [1229, 73] on button "Save" at bounding box center [1236, 78] width 29 height 23
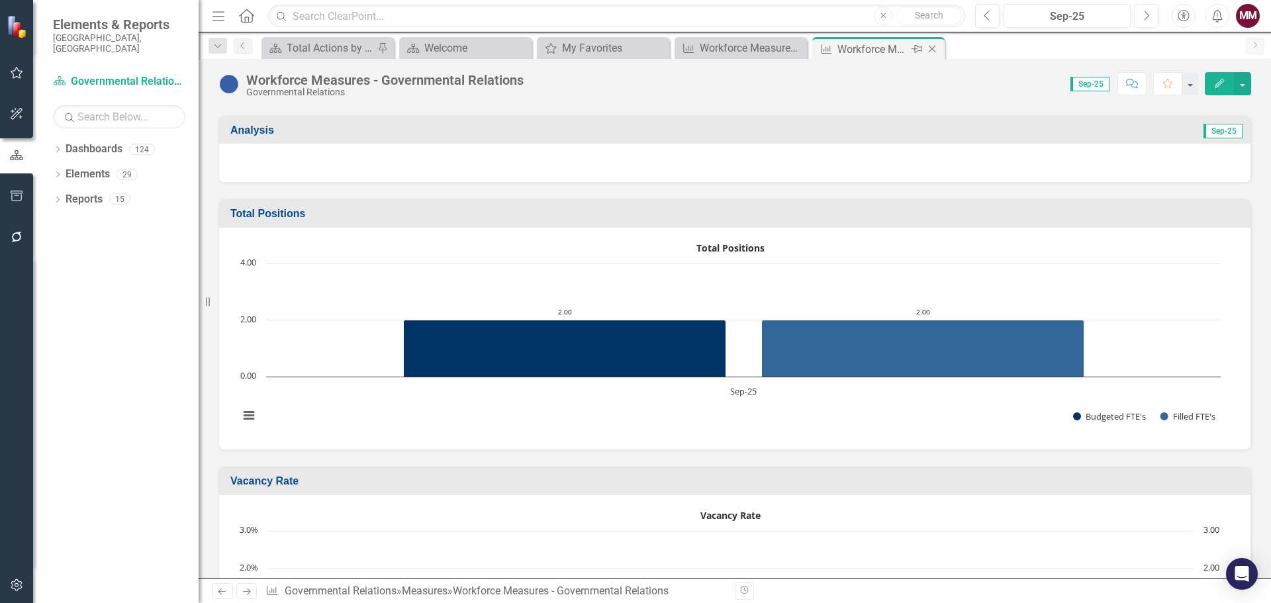
click at [931, 50] on icon "Close" at bounding box center [931, 49] width 13 height 11
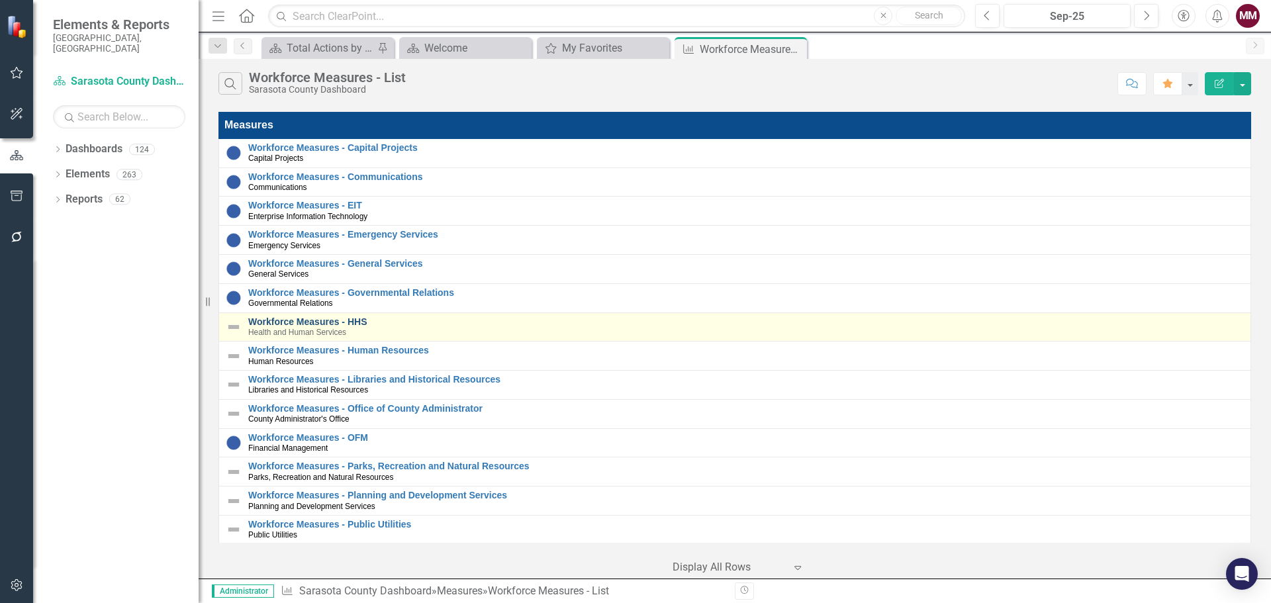
click at [271, 321] on link "Workforce Measures - HHS" at bounding box center [745, 322] width 995 height 10
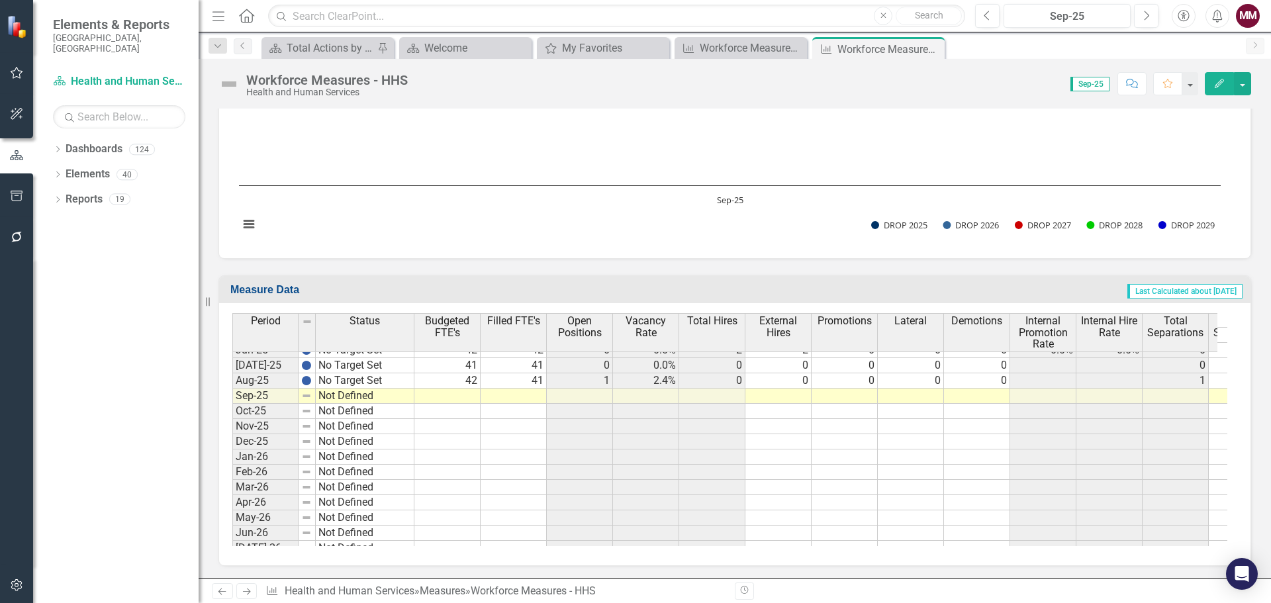
click at [397, 383] on tbody "Sep-24 No Target Set Oct-24 No Target Set Nov-24 No Target Set Dec-24 No Target…" at bounding box center [323, 471] width 182 height 533
drag, startPoint x: 413, startPoint y: 389, endPoint x: 451, endPoint y: 402, distance: 40.0
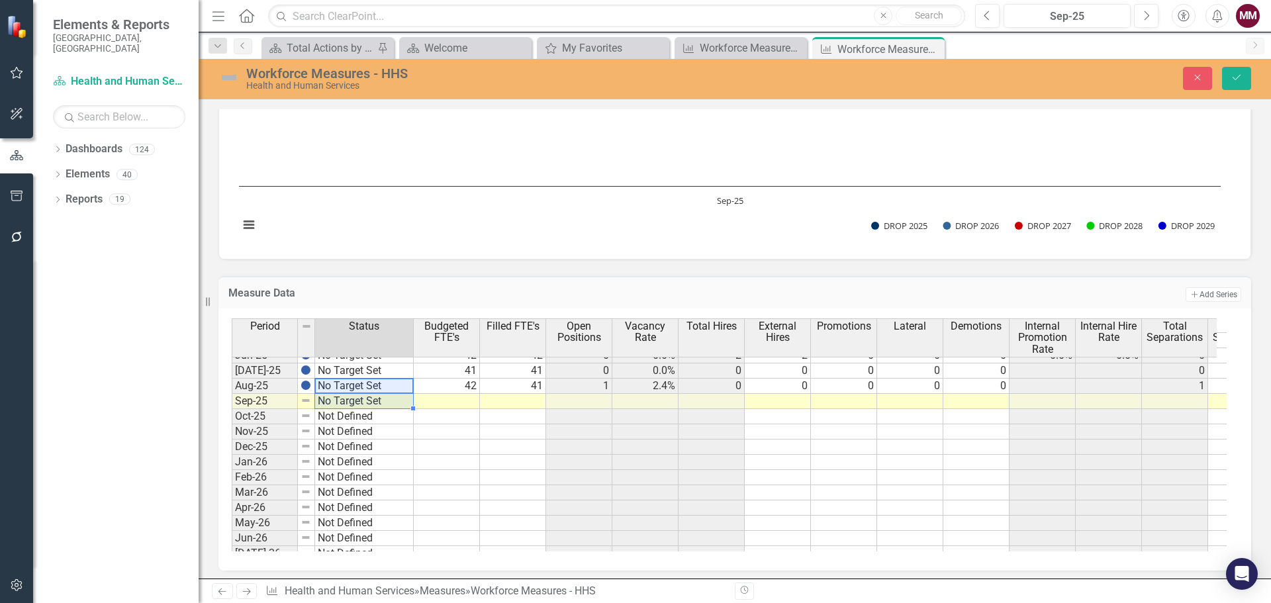
type textarea "No Target Set"
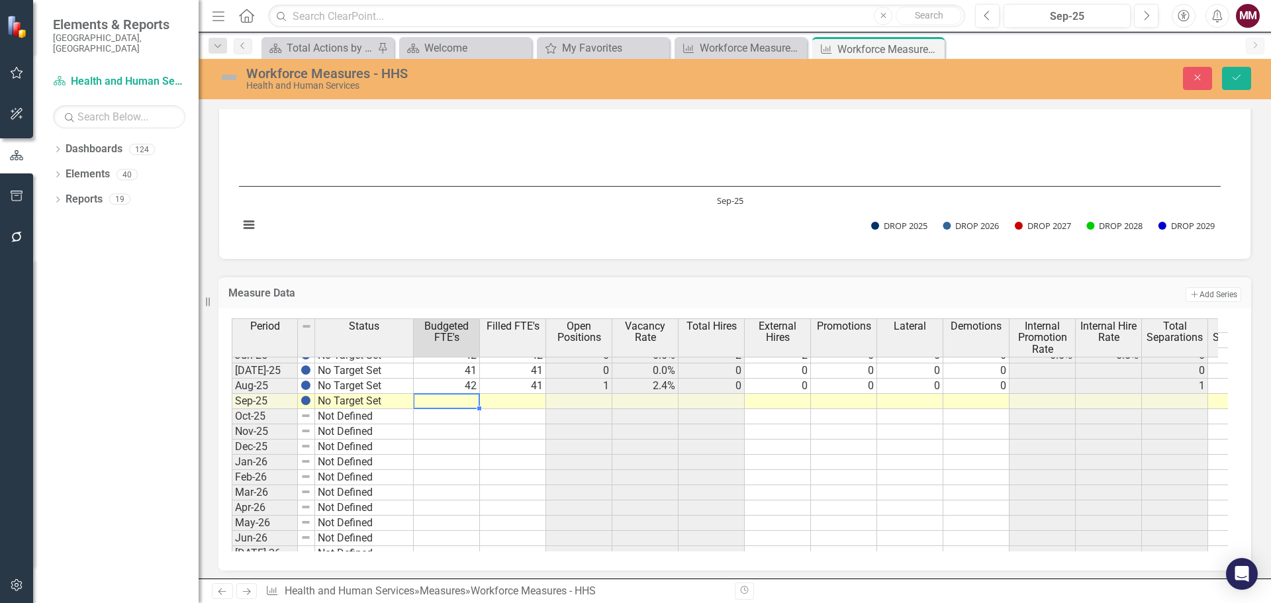
click at [453, 402] on td at bounding box center [447, 401] width 66 height 15
drag, startPoint x: 443, startPoint y: 391, endPoint x: 507, endPoint y: 387, distance: 64.3
click at [507, 387] on tr "Aug-25 No Target Set 42 41 1 2.4% 0 0 0 0 0 1 1 0 0 3 0 1 1 1 0" at bounding box center [1018, 386] width 1572 height 15
drag, startPoint x: 546, startPoint y: 393, endPoint x: 546, endPoint y: 402, distance: 9.9
click at [232, 402] on div "Period Status Budgeted FTE's Filled FTE's Open Positions Vacancy Rate Total Hir…" at bounding box center [232, 427] width 0 height 573
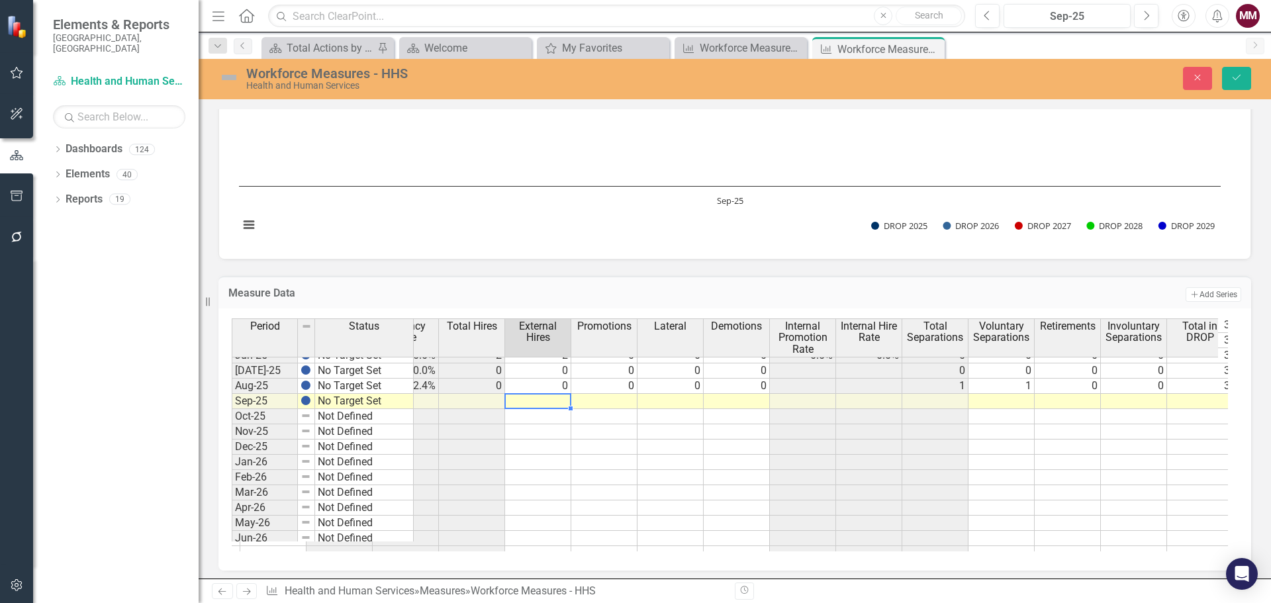
click at [550, 396] on td at bounding box center [538, 401] width 66 height 15
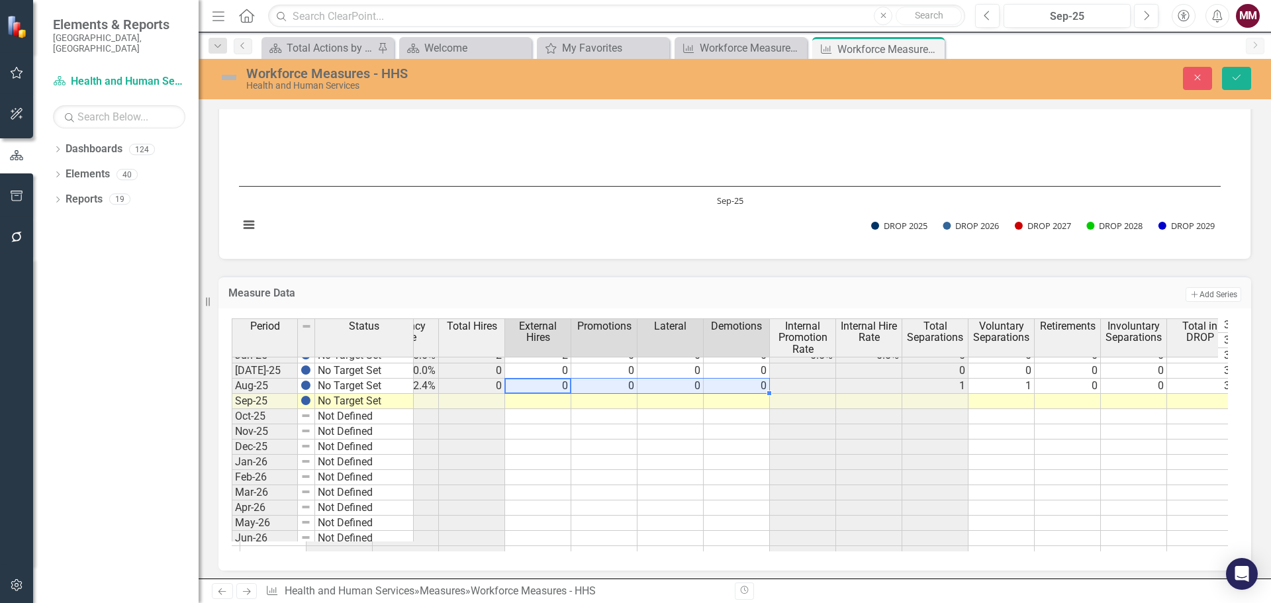
drag, startPoint x: 568, startPoint y: 386, endPoint x: 744, endPoint y: 393, distance: 176.2
click at [744, 392] on tr "Aug-25 No Target Set 42 41 1 2.4% 0 0 0 0 0 1 1 0 0 3 0 1 1 1 0" at bounding box center [778, 386] width 1572 height 15
drag, startPoint x: 768, startPoint y: 393, endPoint x: 768, endPoint y: 400, distance: 7.9
type textarea "0"
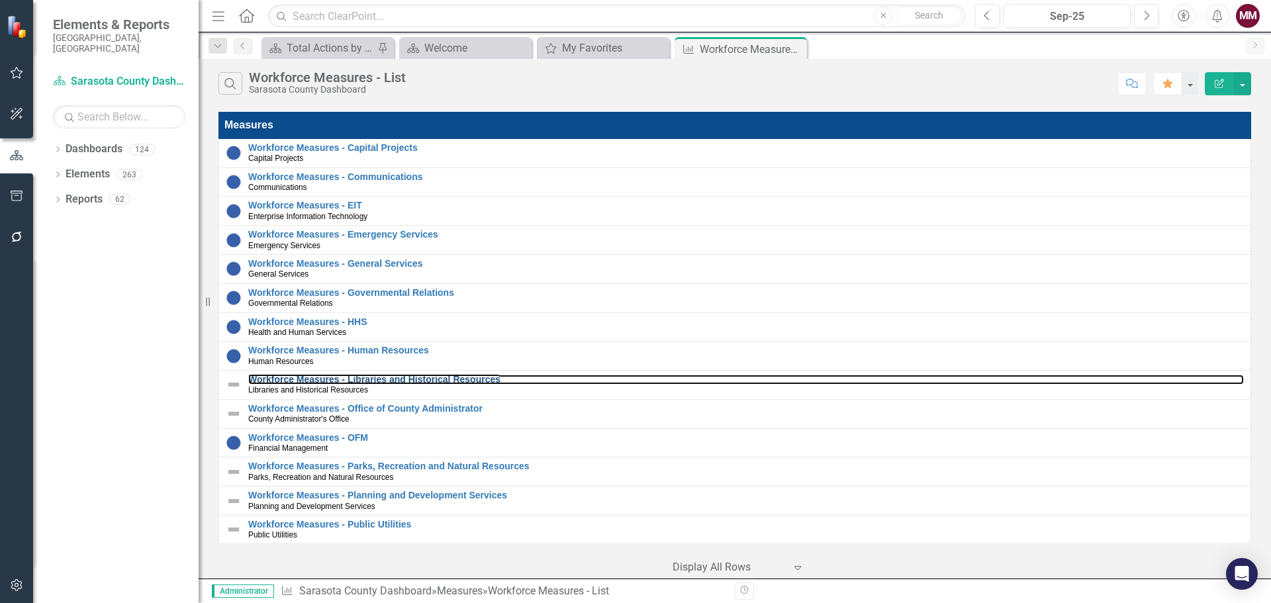
drag, startPoint x: 443, startPoint y: 385, endPoint x: 948, endPoint y: 601, distance: 549.5
click at [443, 385] on link "Workforce Measures - Libraries and Historical Resources" at bounding box center [745, 380] width 995 height 10
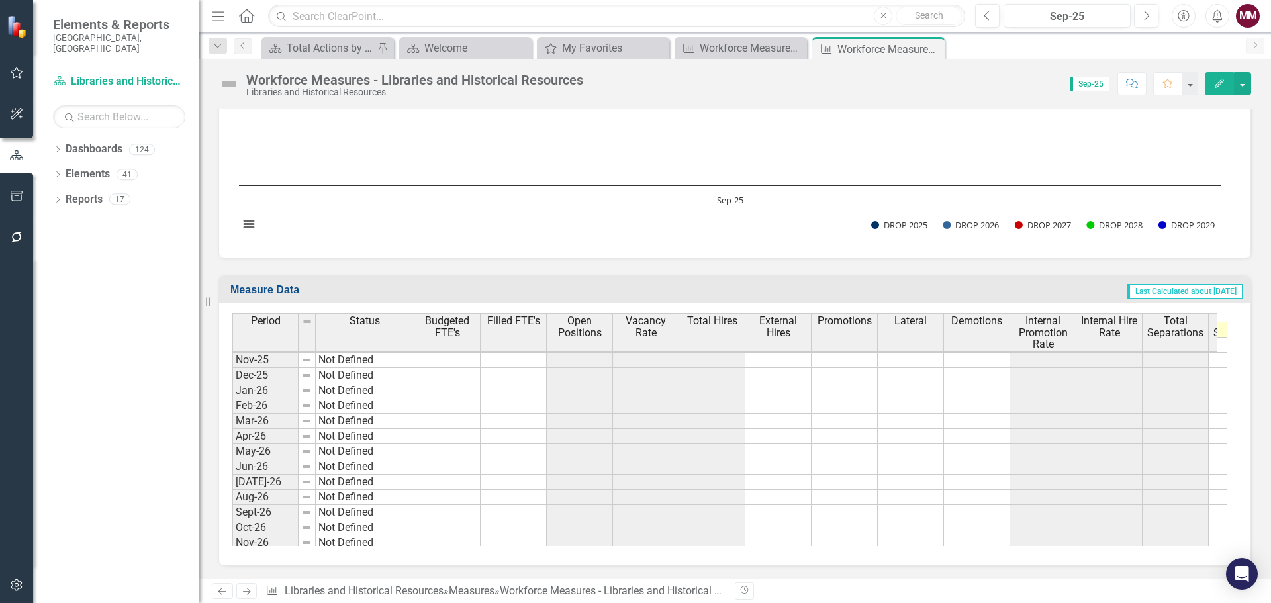
scroll to position [1456, 0]
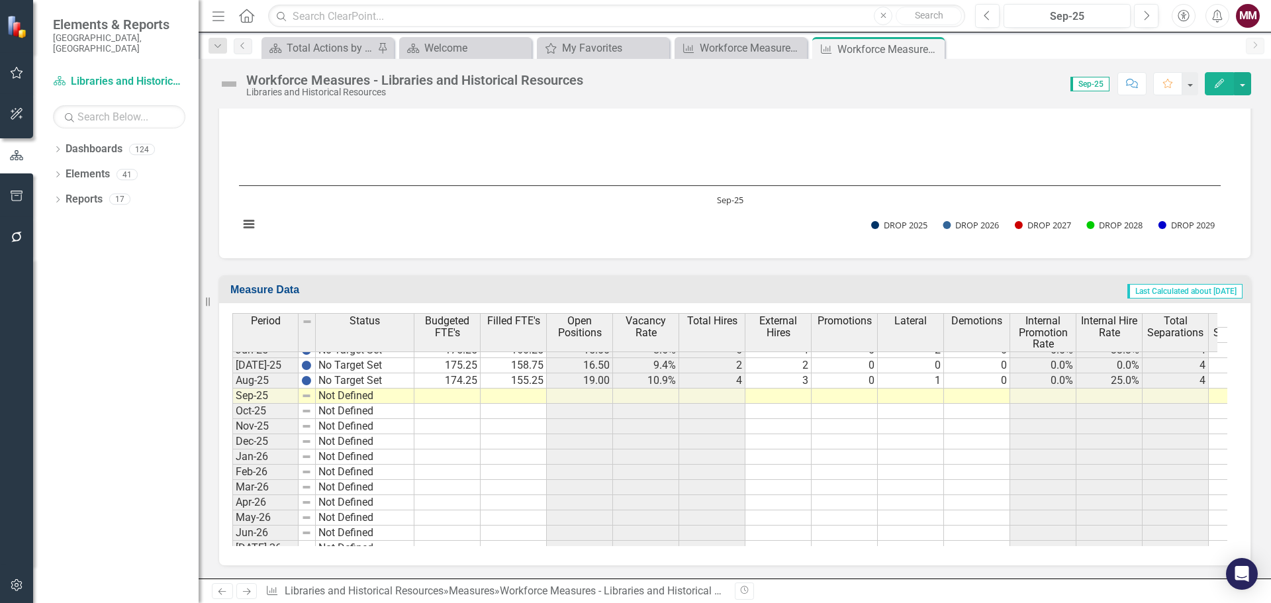
click at [389, 381] on tbody "Feb-24 No Target Set Mar-24 No Target Set Apr-24 No Target Set May-24 No Target…" at bounding box center [323, 358] width 182 height 518
drag, startPoint x: 413, startPoint y: 387, endPoint x: 413, endPoint y: 397, distance: 10.6
click at [232, 397] on div "Period Status Jul-24 No Target Set Aug-24 No Target Set Sep-24 No Target Set Oc…" at bounding box center [232, 422] width 0 height 573
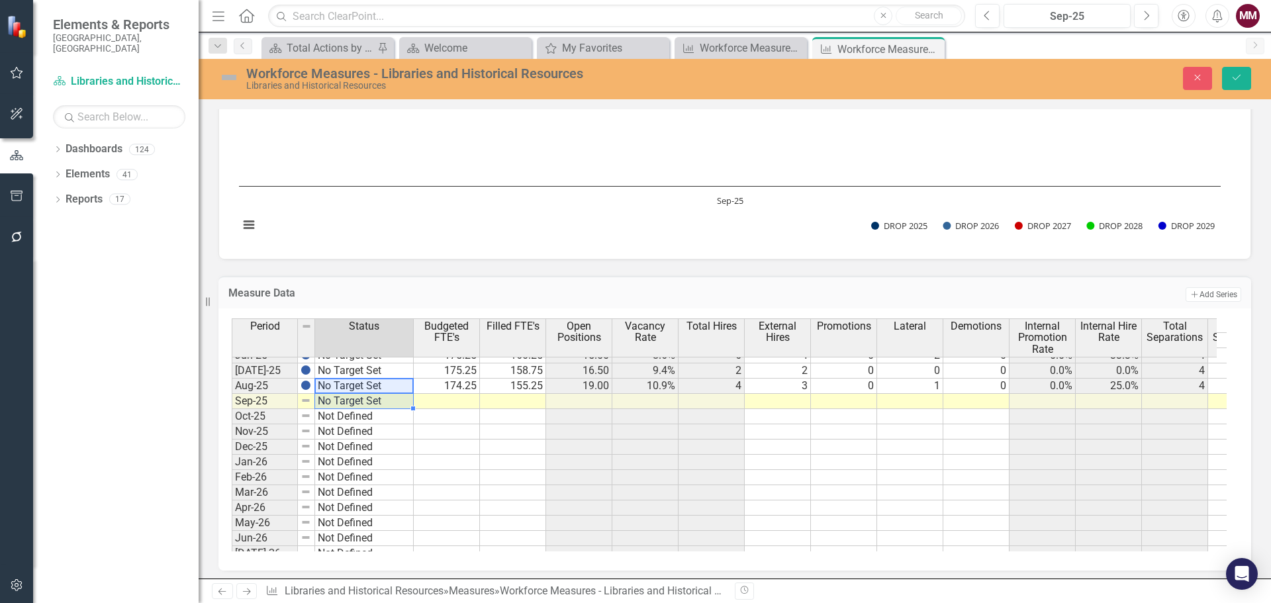
type textarea "No Target Set"
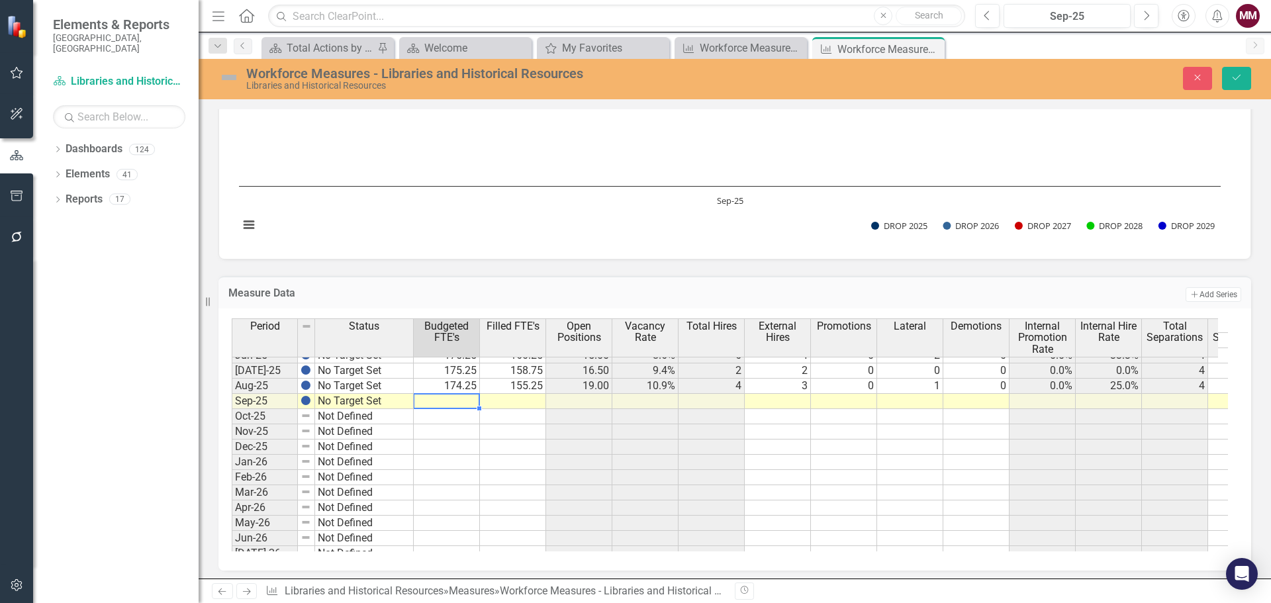
click at [443, 402] on td at bounding box center [447, 401] width 66 height 15
type textarea "175.25"
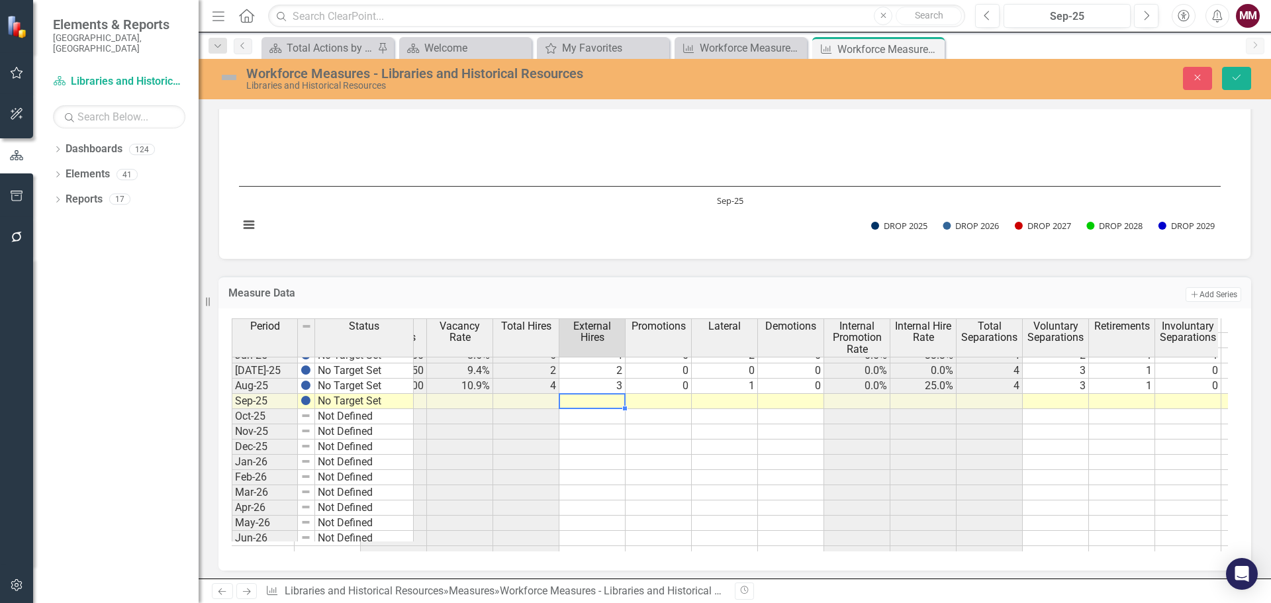
scroll to position [0, 0]
click at [585, 402] on td at bounding box center [590, 401] width 66 height 15
type textarea "2"
type textarea "1"
type textarea "0"
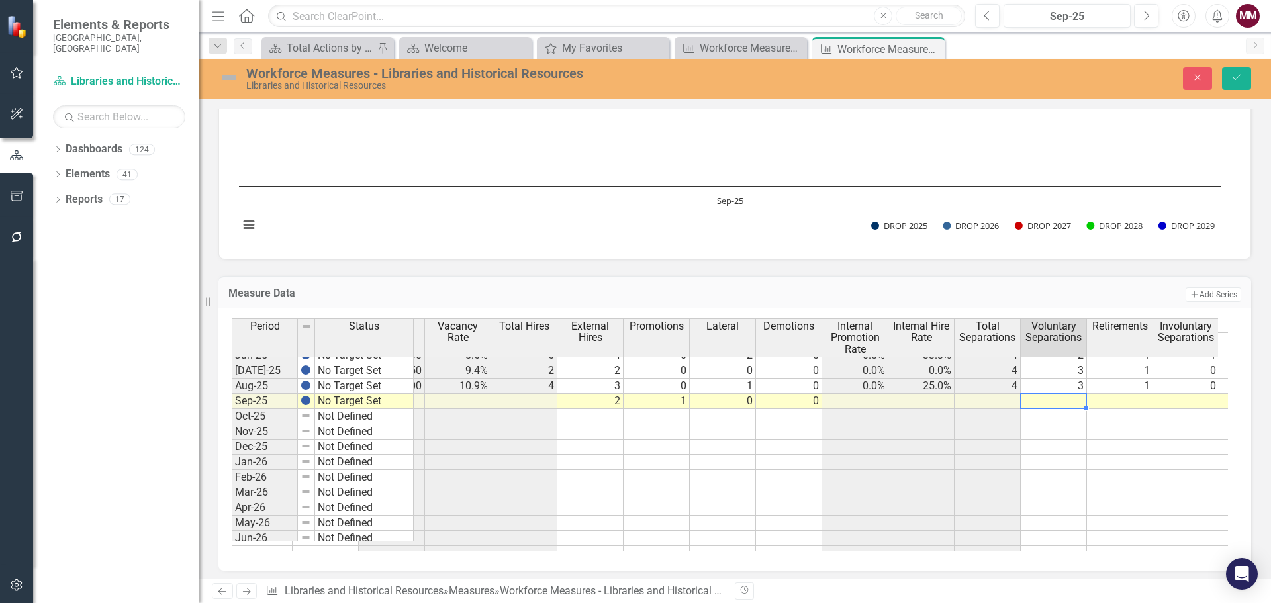
click at [1055, 402] on td at bounding box center [1054, 401] width 66 height 15
type textarea "2"
type textarea "0"
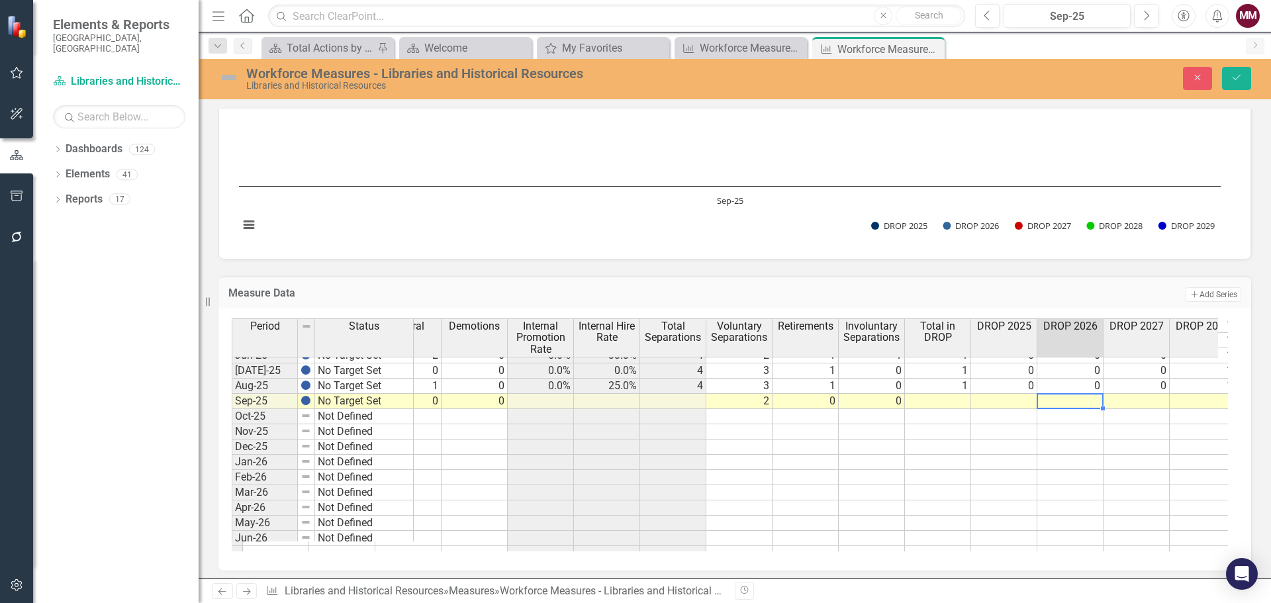
scroll to position [0, 586]
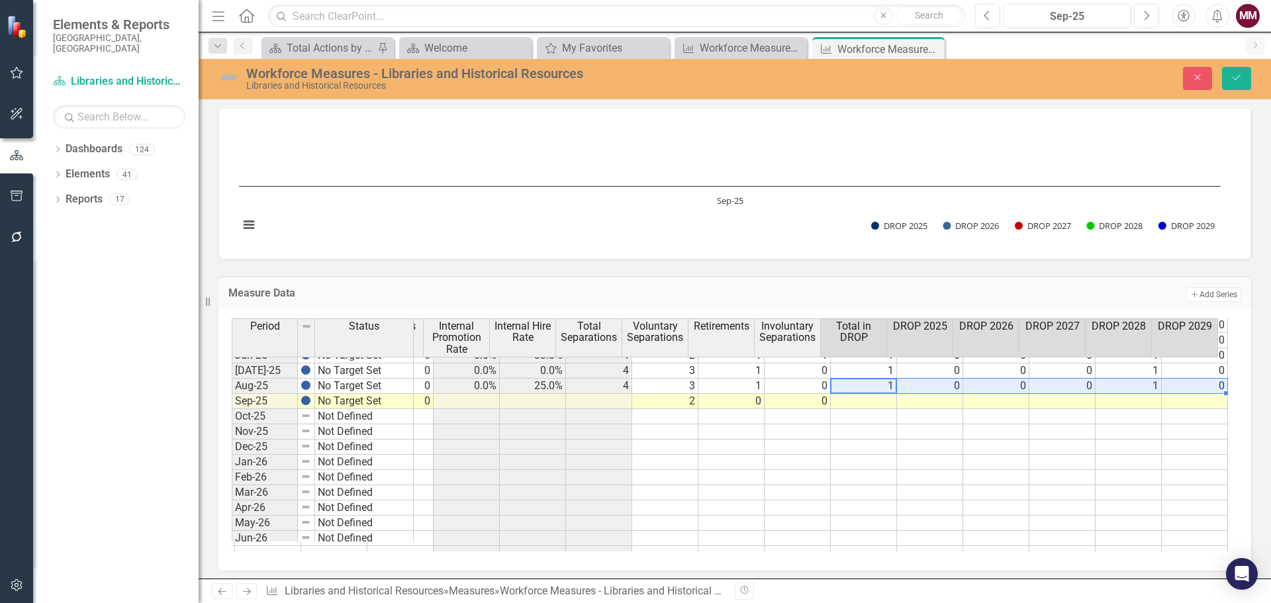
drag, startPoint x: 866, startPoint y: 384, endPoint x: 1193, endPoint y: 393, distance: 327.1
click at [1188, 392] on tr "No Target Set 174.25 155.25 19.00 10.9% 4 3 0 1 0 0.0% 25.0% 4 3 1 0 1 0 0 0 1 0" at bounding box center [475, 386] width 1506 height 15
type textarea "1"
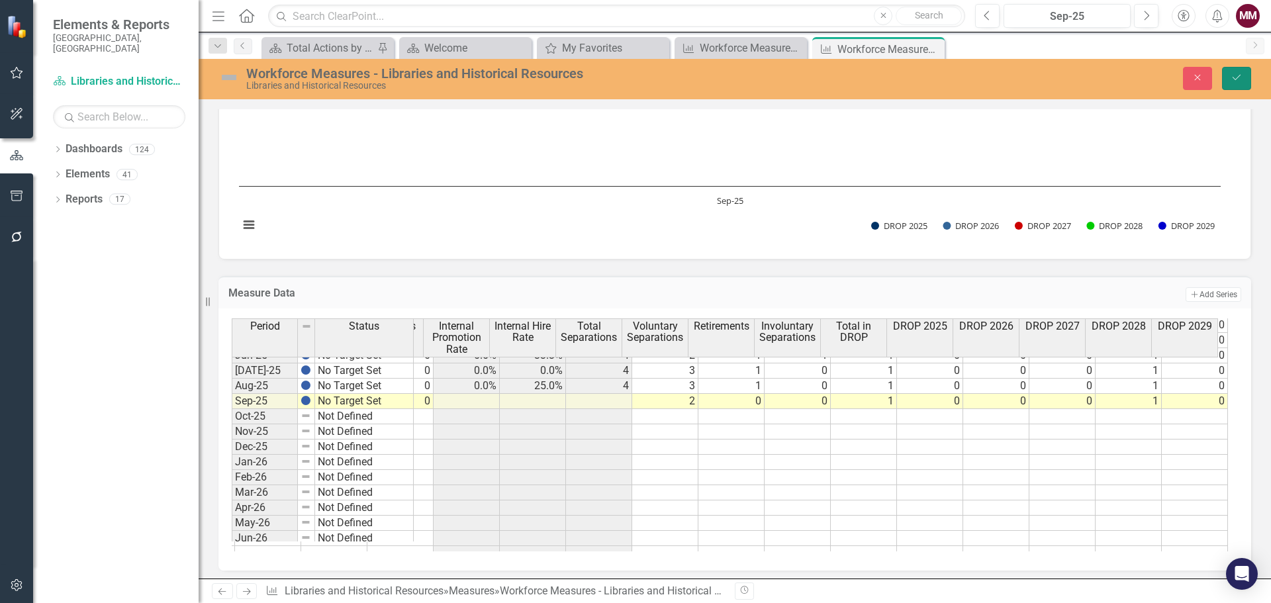
click at [1230, 68] on button "Save" at bounding box center [1236, 78] width 29 height 23
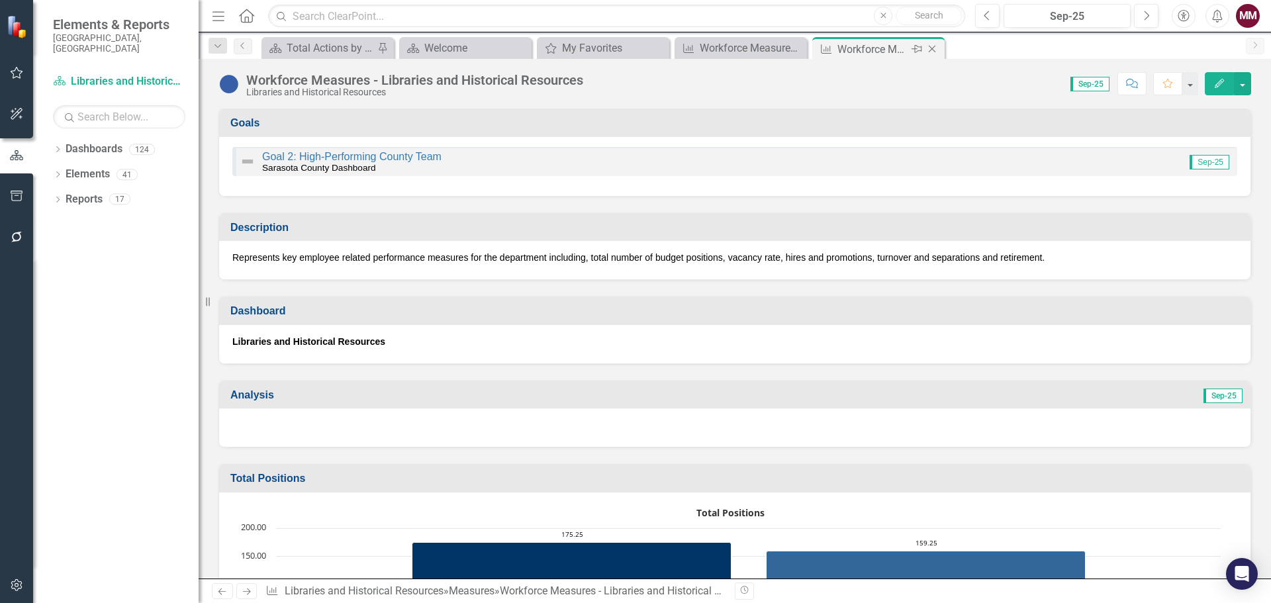
click at [929, 48] on icon "Close" at bounding box center [931, 49] width 13 height 11
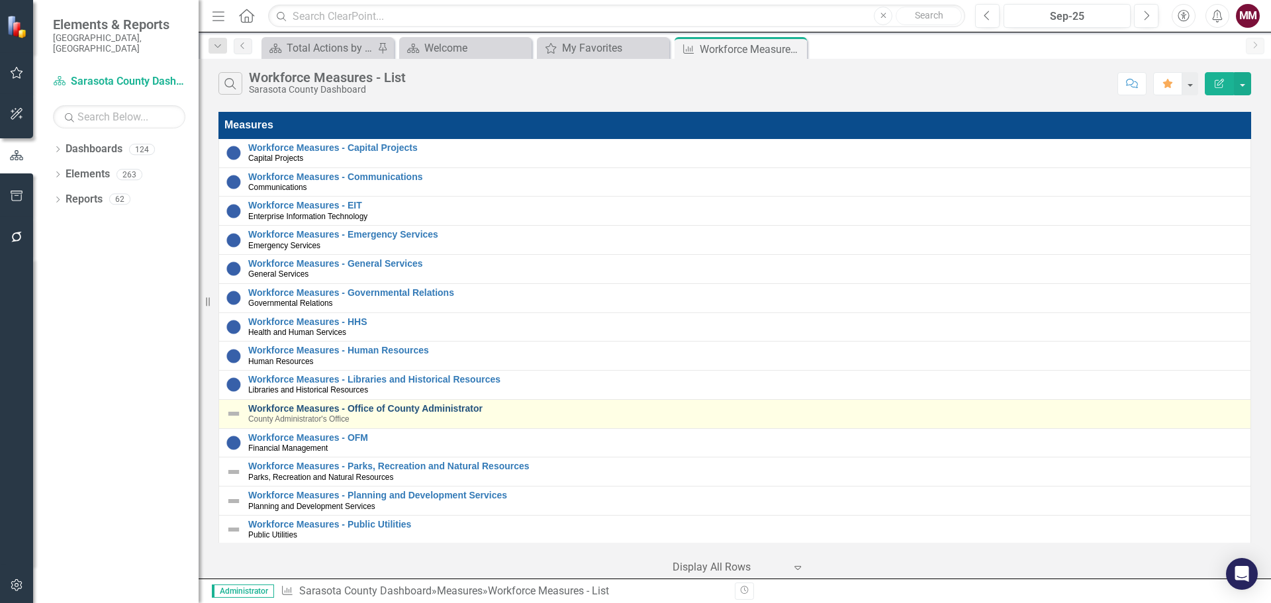
click at [423, 410] on link "Workforce Measures - Office of County Administrator" at bounding box center [745, 409] width 995 height 10
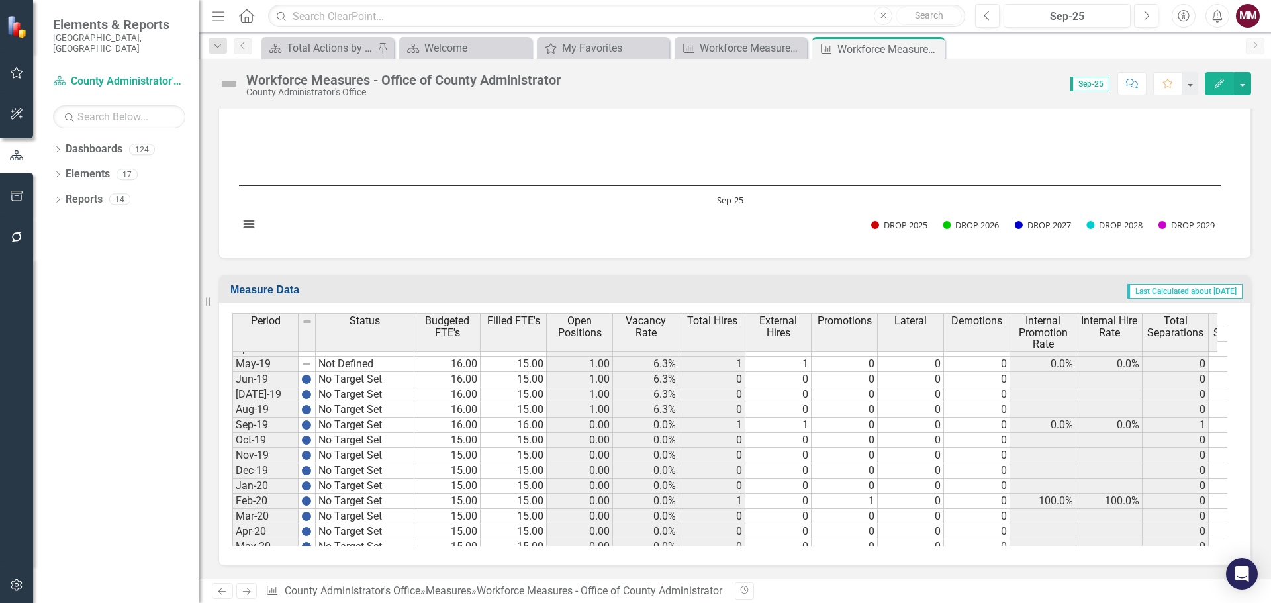
scroll to position [662, 0]
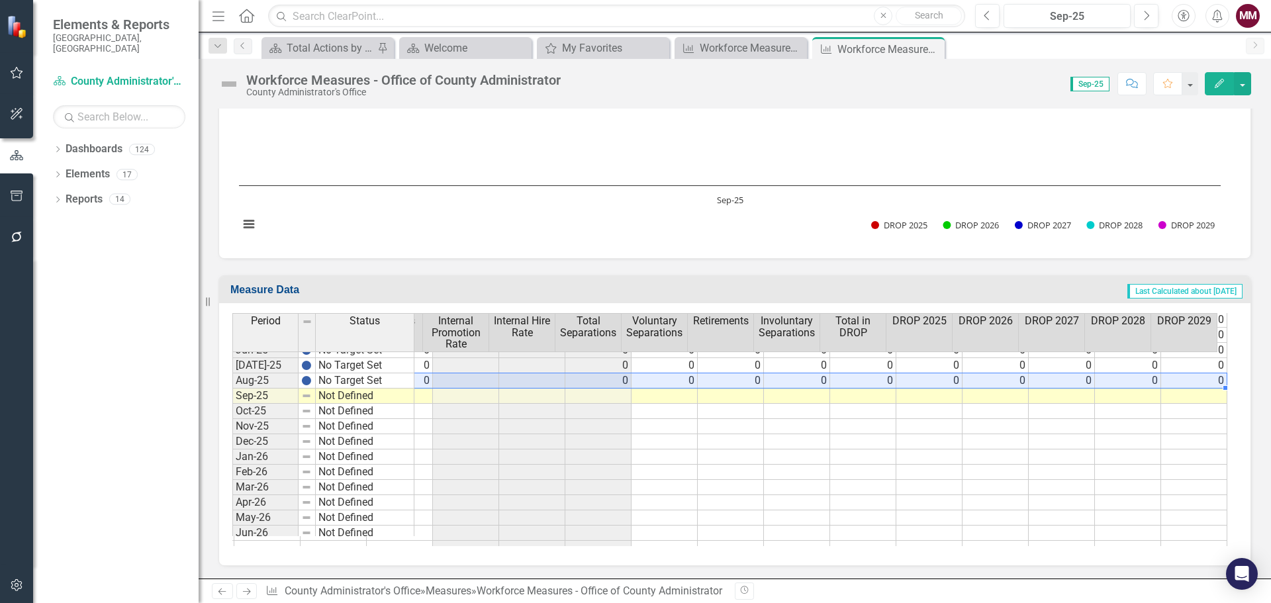
drag, startPoint x: 426, startPoint y: 381, endPoint x: 1218, endPoint y: 376, distance: 791.6
click at [1218, 376] on div "Period Status Budgeted FTE's Filled FTE's Open Positions Vacancy Rate Total Hir…" at bounding box center [729, 429] width 995 height 233
drag, startPoint x: 1215, startPoint y: 388, endPoint x: 1213, endPoint y: 394, distance: 7.1
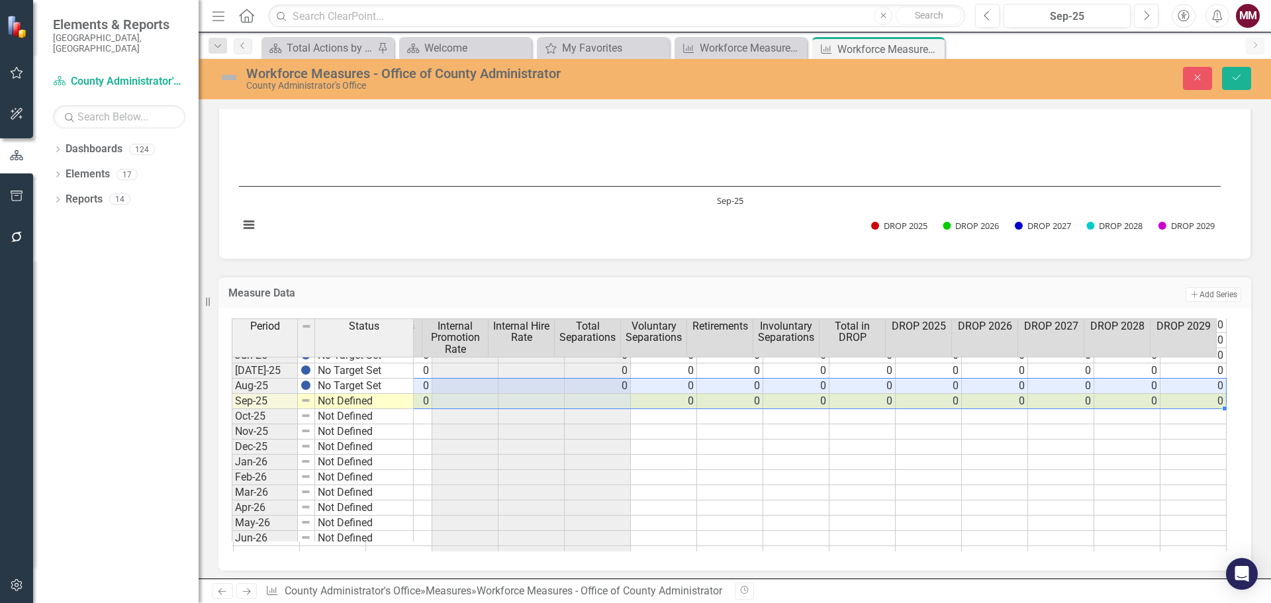
type textarea "13"
click at [1234, 78] on icon "Save" at bounding box center [1236, 77] width 12 height 9
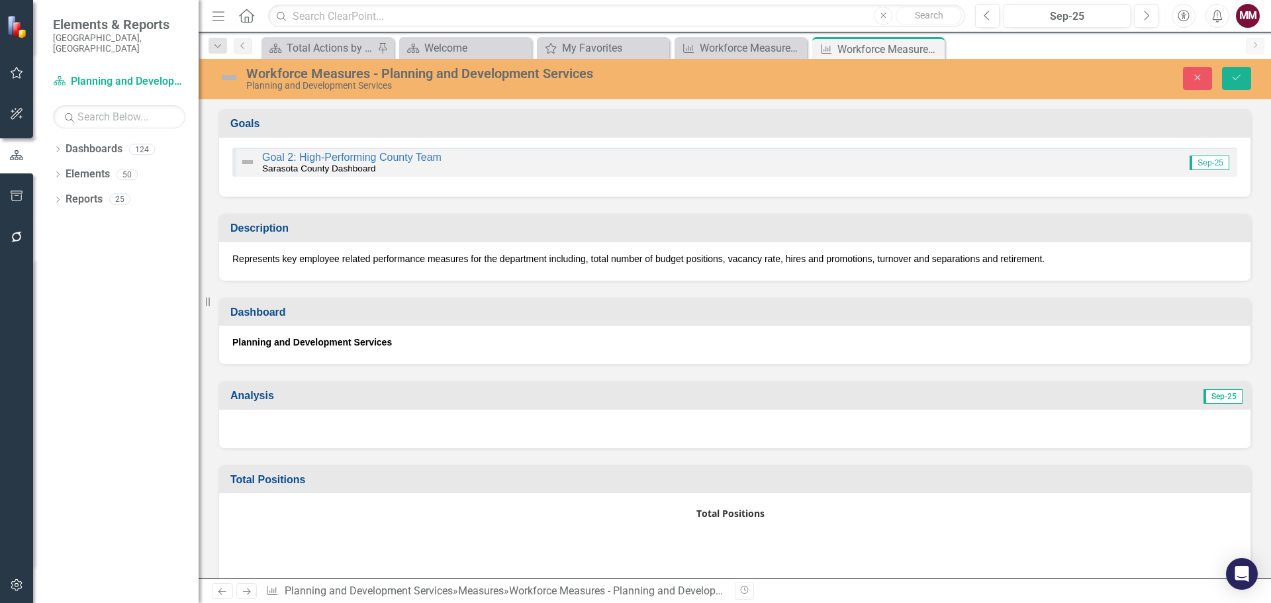
scroll to position [1456, 0]
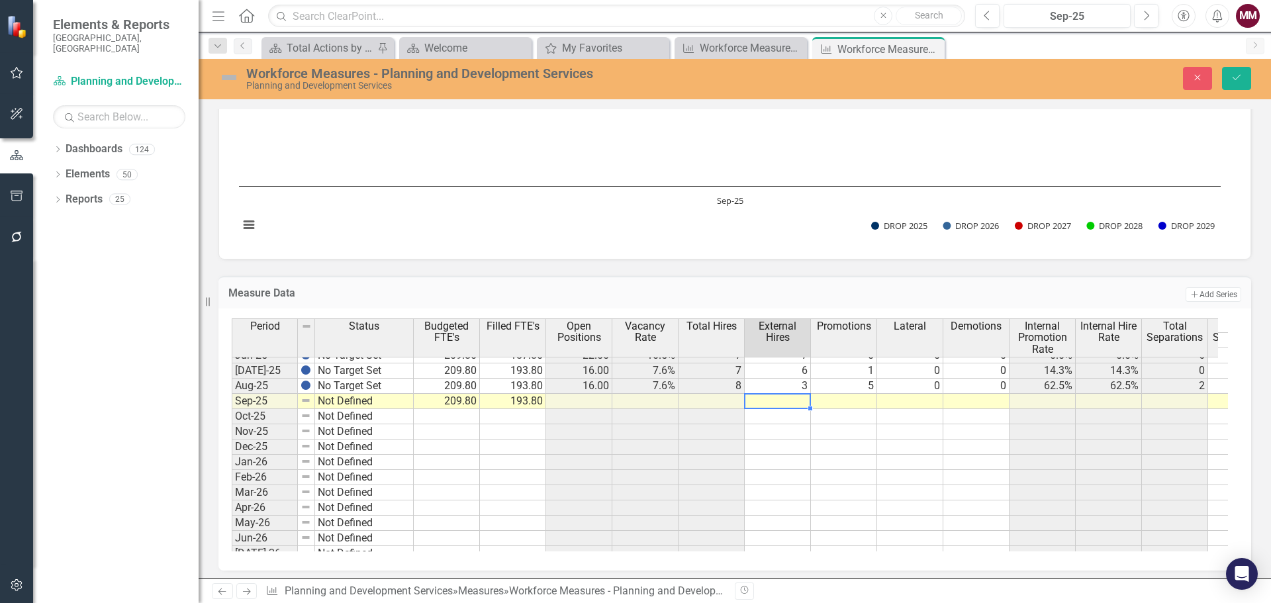
click at [755, 402] on td at bounding box center [778, 401] width 66 height 15
type textarea "1"
type textarea "0"
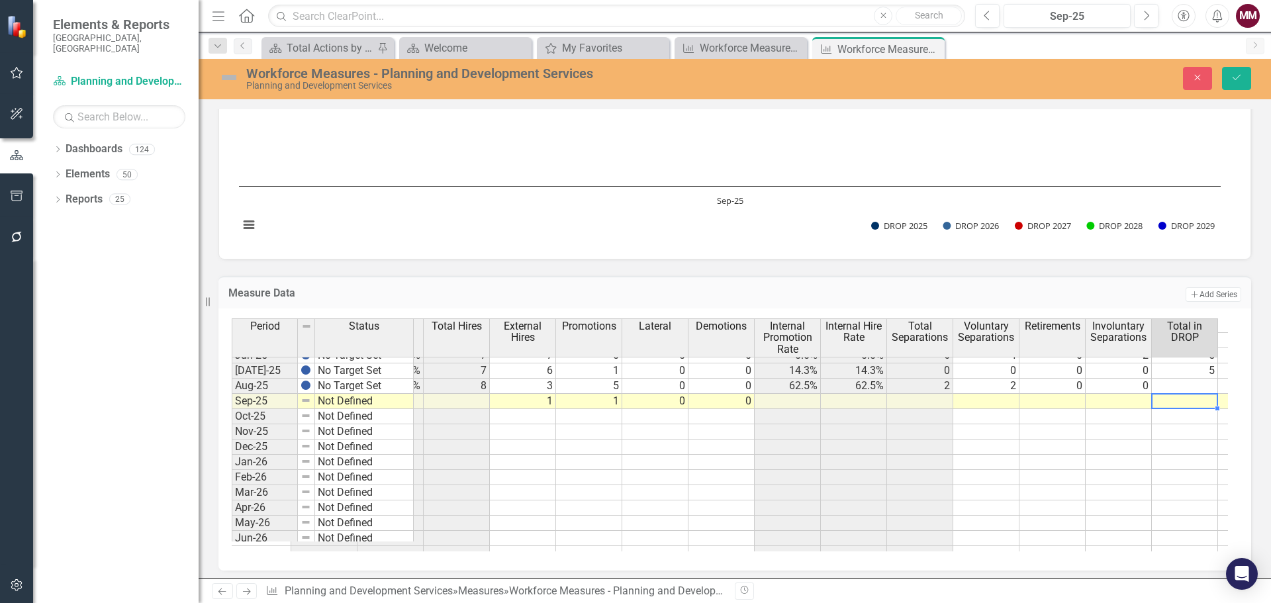
scroll to position [0, 321]
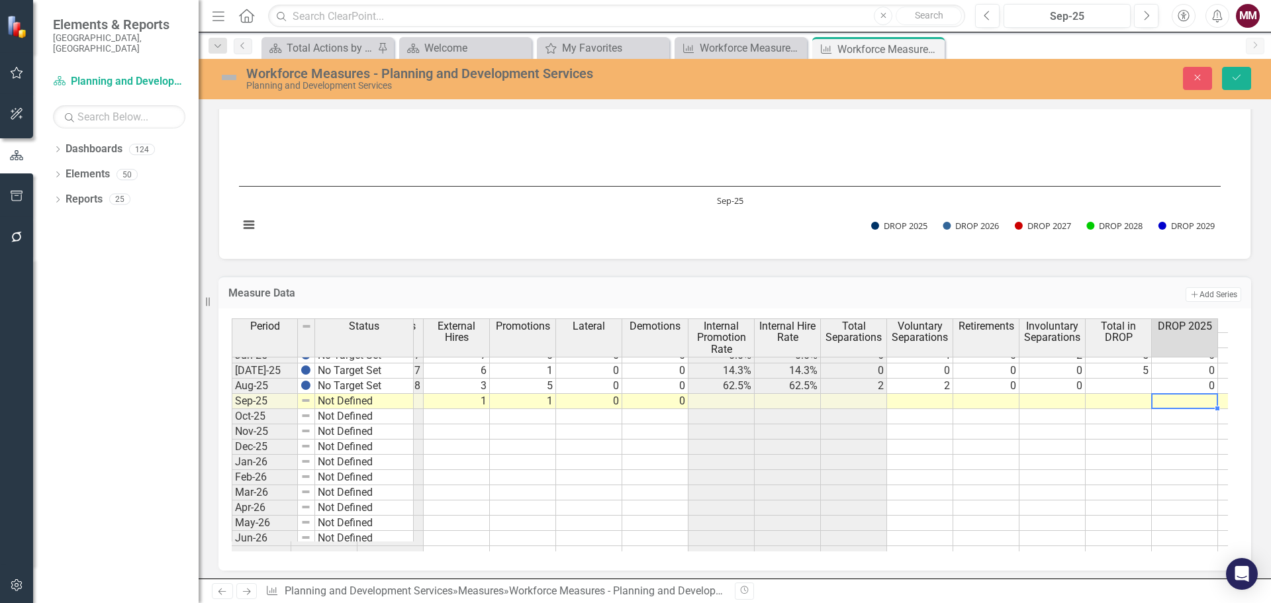
click at [913, 399] on td at bounding box center [920, 401] width 66 height 15
type textarea "1"
type textarea "0"
type textarea "1"
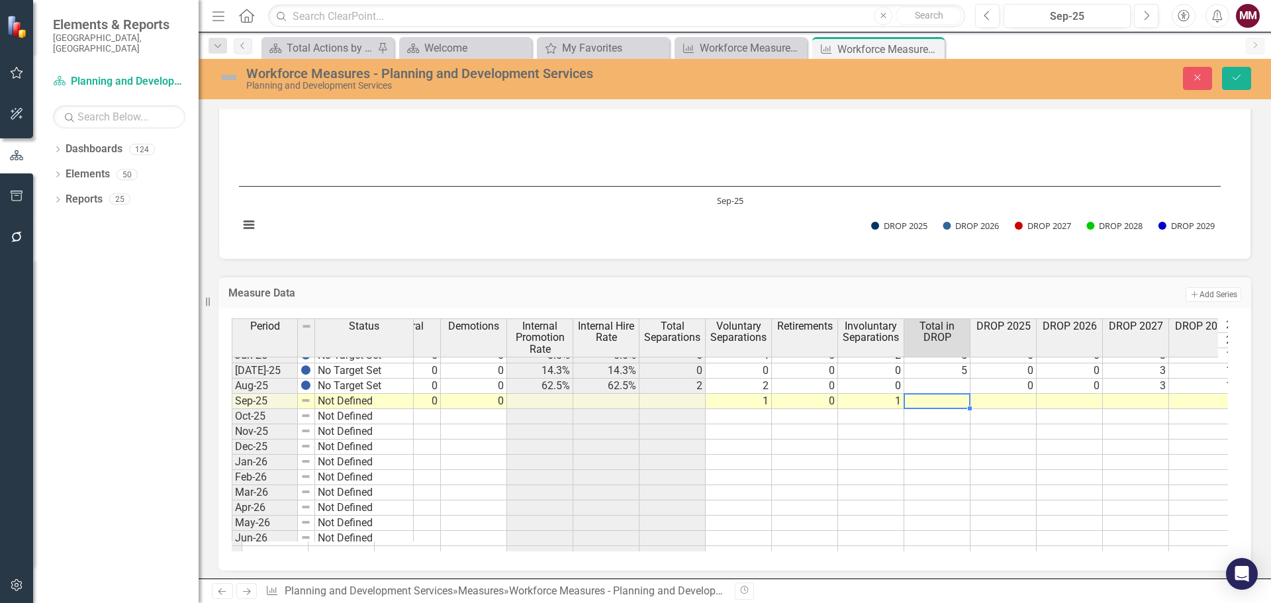
scroll to position [0, 586]
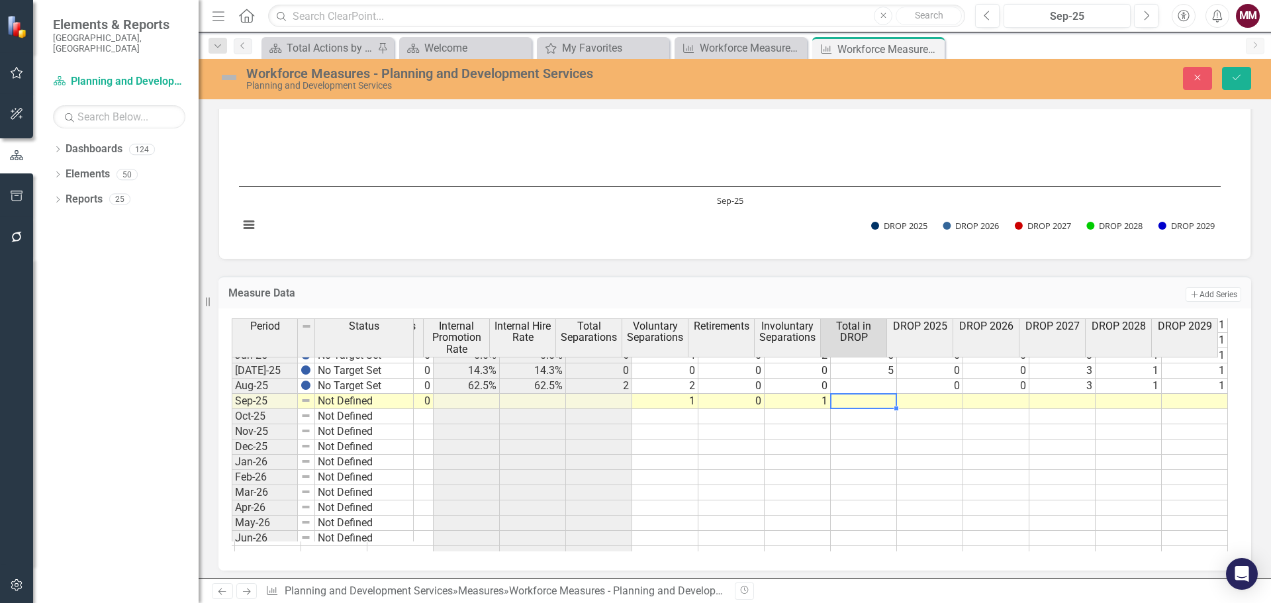
click at [875, 370] on td "5" at bounding box center [864, 370] width 66 height 15
drag, startPoint x: 886, startPoint y: 377, endPoint x: 886, endPoint y: 400, distance: 22.5
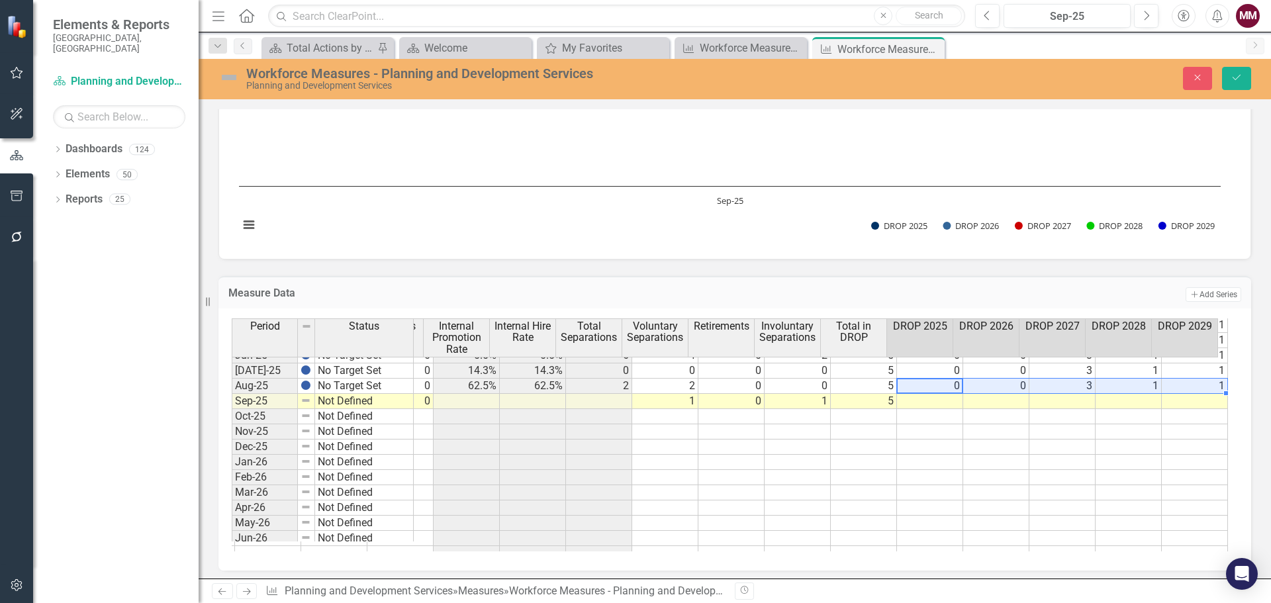
drag, startPoint x: 917, startPoint y: 383, endPoint x: 1211, endPoint y: 389, distance: 293.9
click at [1195, 387] on tr "No Target Set 209.80 193.80 16.00 7.6% 8 3 5 0 0 62.5% 62.5% 2 2 0 0 5 0 0 3 1 1" at bounding box center [475, 386] width 1506 height 15
drag, startPoint x: 1216, startPoint y: 392, endPoint x: 1215, endPoint y: 401, distance: 9.3
type textarea "0"
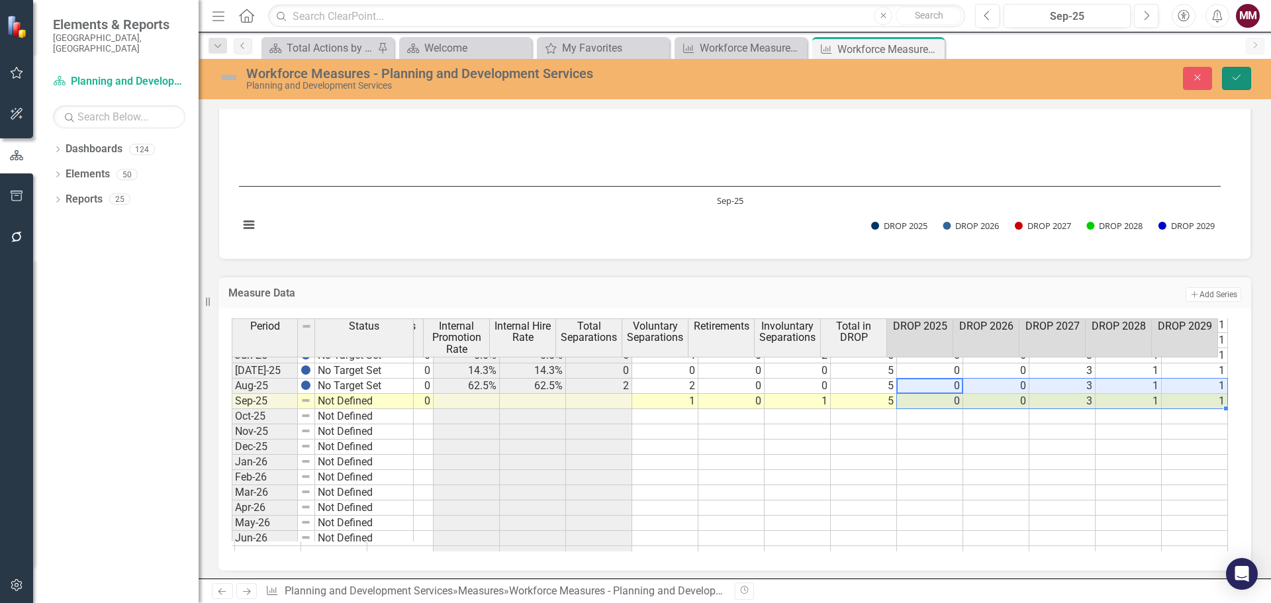
click at [1230, 79] on button "Save" at bounding box center [1236, 78] width 29 height 23
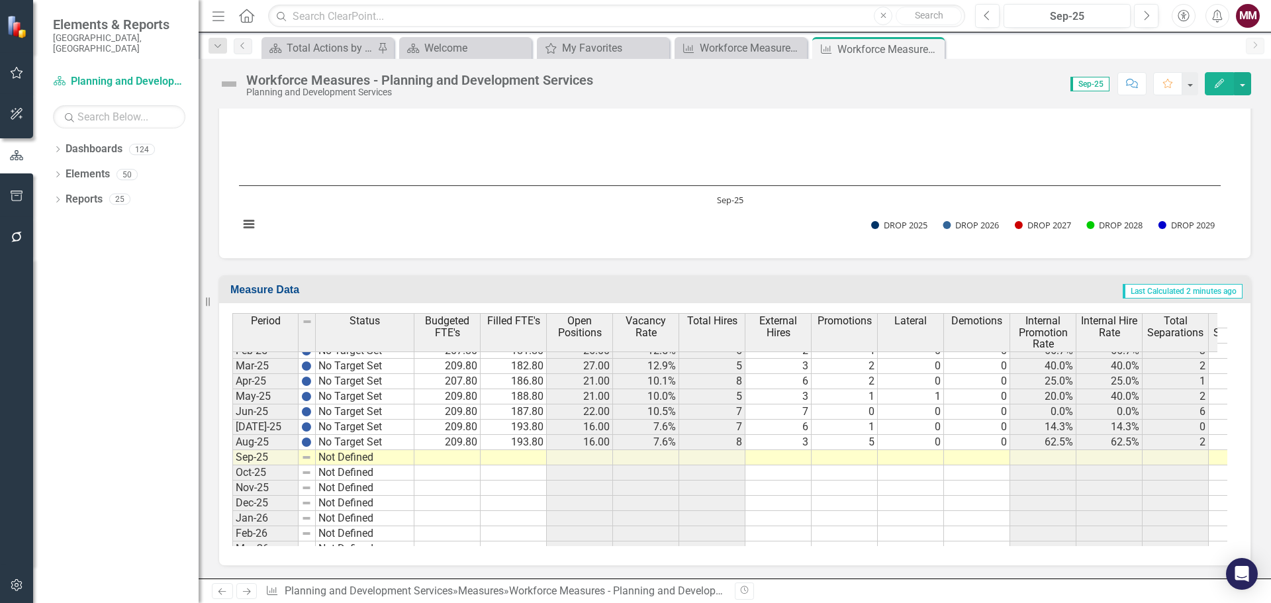
scroll to position [1390, 0]
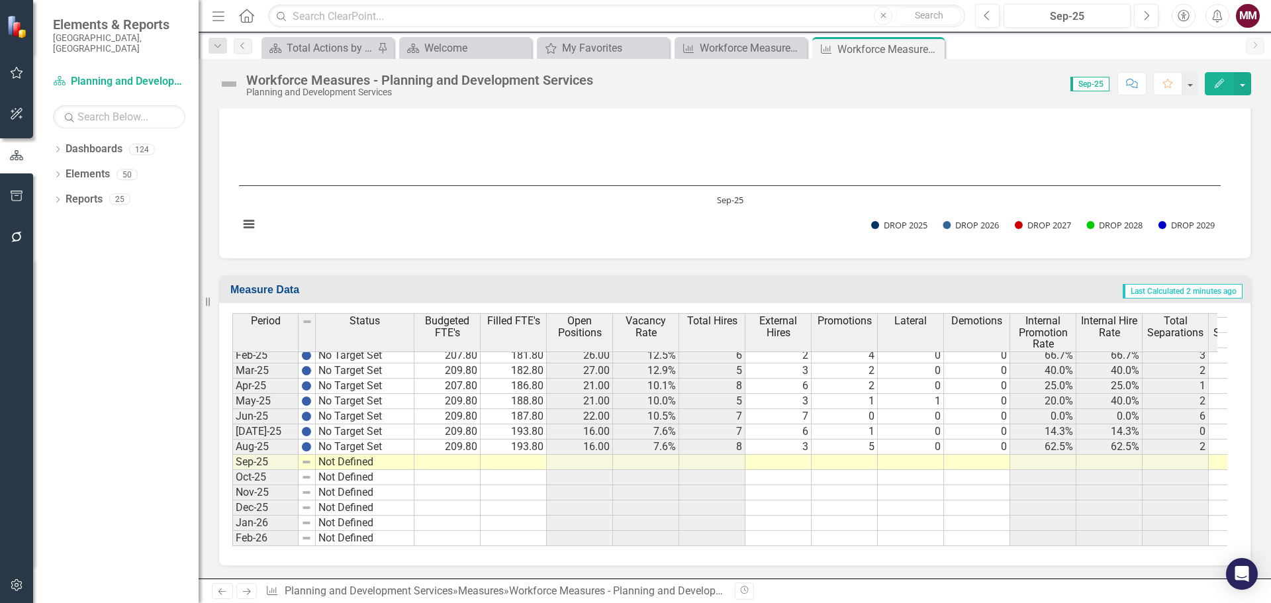
click at [401, 447] on tbody "Jul-24 No Target Set Aug-24 No Target Set Sep-24 No Target Set Oct-24 No Target…" at bounding box center [323, 507] width 182 height 533
drag, startPoint x: 412, startPoint y: 452, endPoint x: 413, endPoint y: 463, distance: 10.7
click at [232, 463] on div "Period Status Apr-24 No Target Set May-24 No Target Set Jun-24 No Target Set Ju…" at bounding box center [232, 427] width 0 height 542
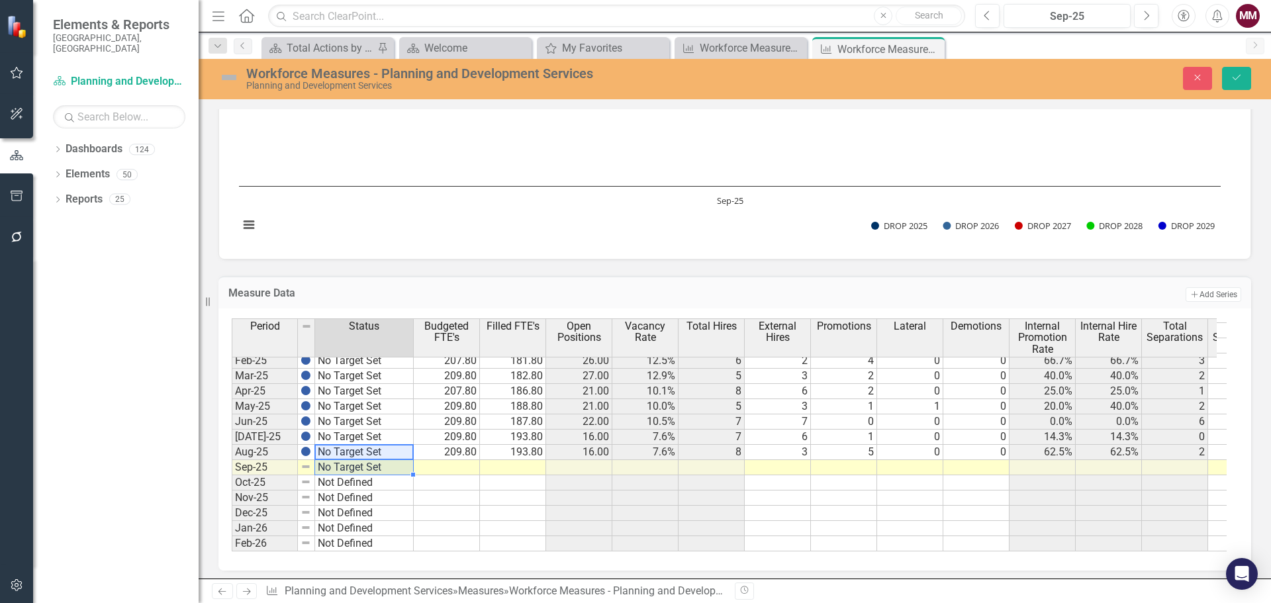
type textarea "No Target Set"
click at [441, 463] on td at bounding box center [447, 467] width 66 height 15
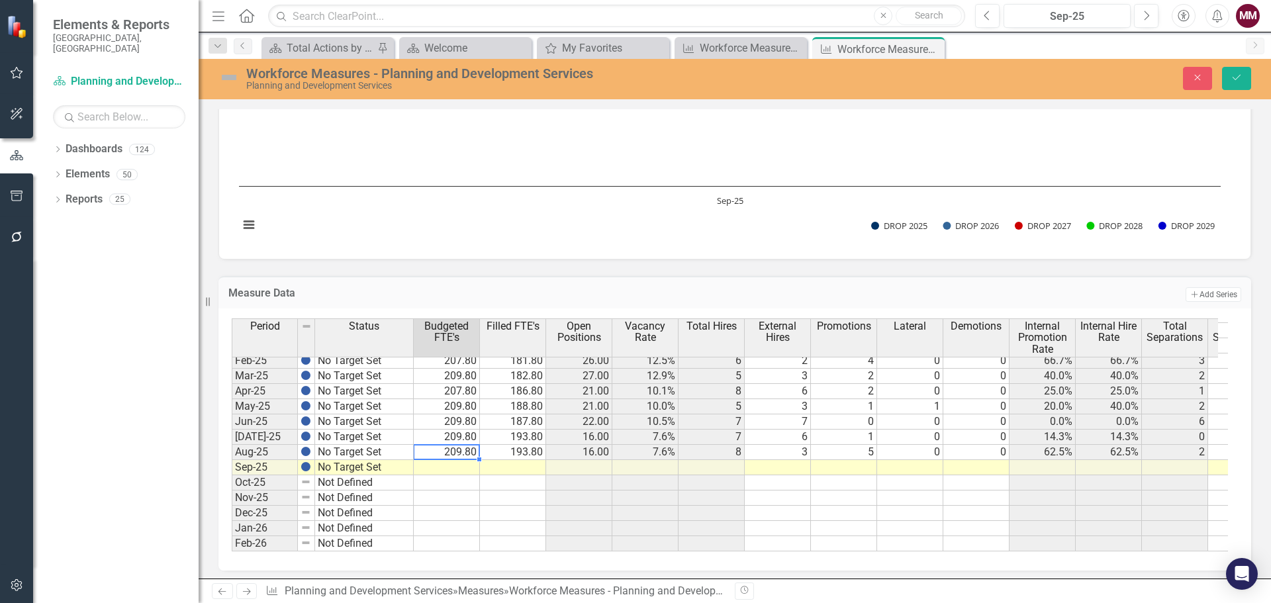
click at [461, 451] on td "209.80" at bounding box center [447, 452] width 66 height 15
drag, startPoint x: 478, startPoint y: 457, endPoint x: 483, endPoint y: 467, distance: 11.0
click at [232, 468] on div "Period Status Budgeted FTE's Filled FTE's Open Positions Vacancy Rate Total Hir…" at bounding box center [232, 433] width 0 height 542
click at [491, 467] on td at bounding box center [513, 467] width 66 height 15
click at [786, 464] on td at bounding box center [778, 467] width 66 height 15
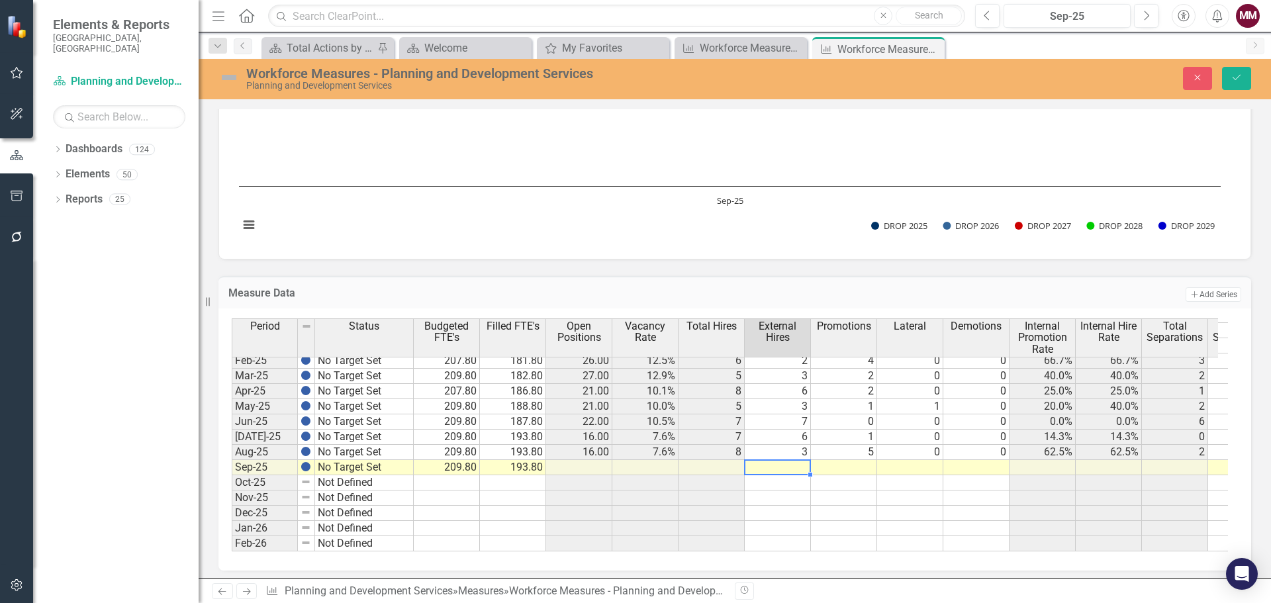
type textarea "1"
type textarea "0"
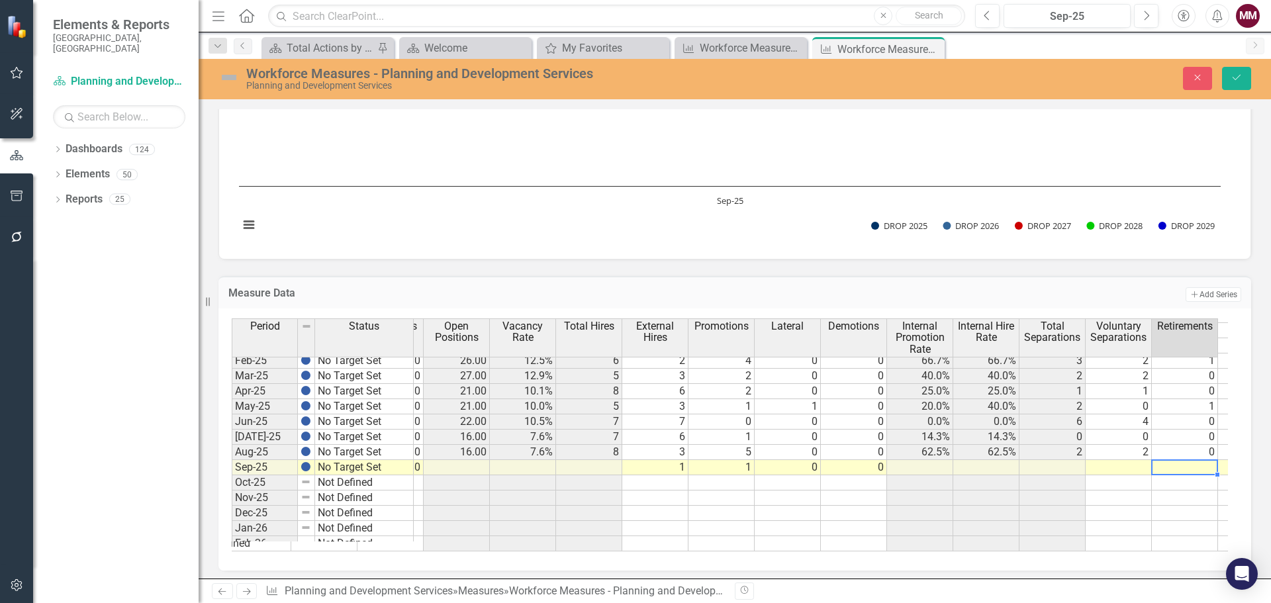
scroll to position [0, 189]
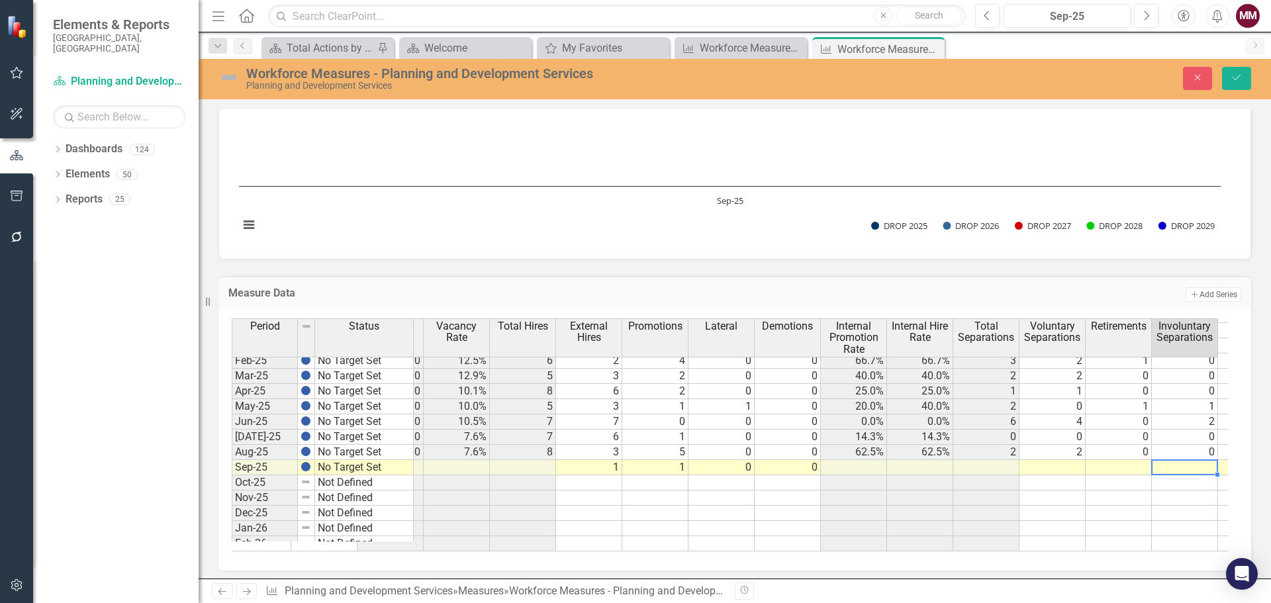
click at [1033, 465] on td at bounding box center [1052, 467] width 66 height 15
type textarea "1"
type textarea "0"
type textarea "1"
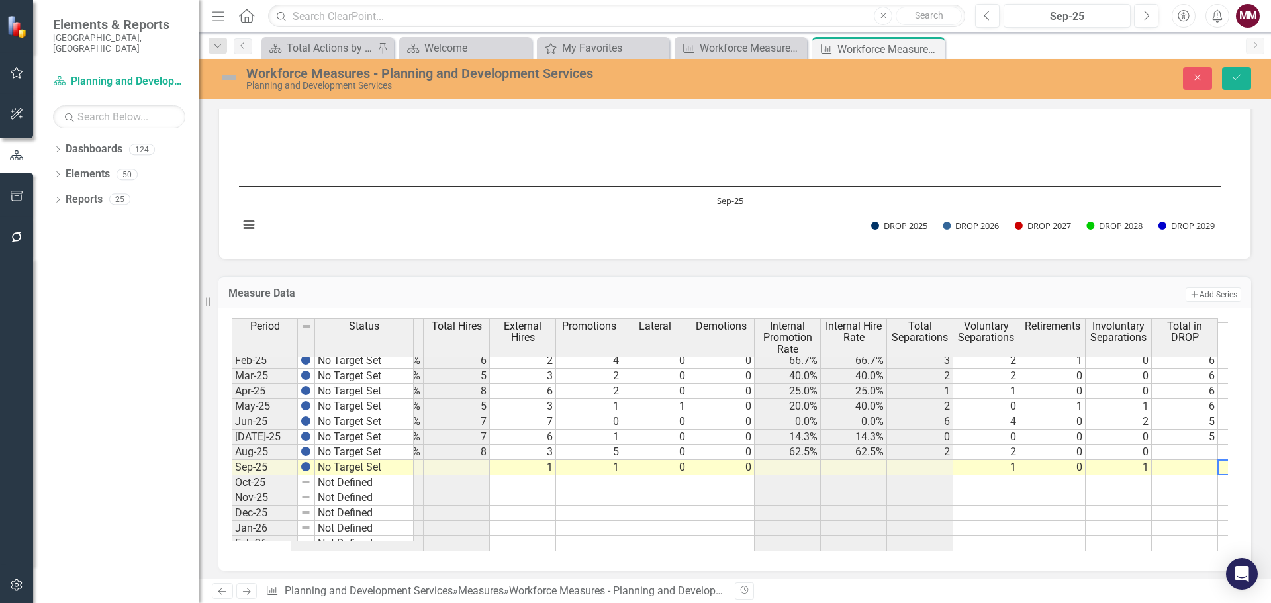
scroll to position [0, 0]
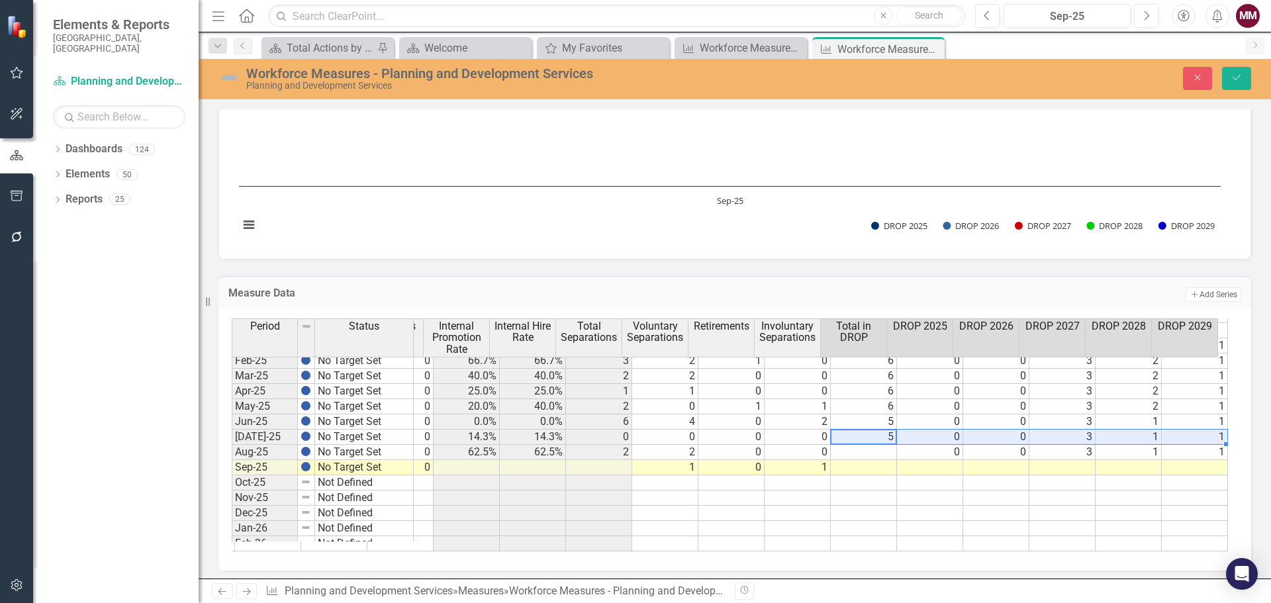
drag, startPoint x: 880, startPoint y: 438, endPoint x: 1197, endPoint y: 441, distance: 317.7
click at [1197, 441] on tr "No Target Set 209.80 193.80 16.00 7.6% 7 6 1 0 0 14.3% 14.3% 0 0 0 0 5 0 0 3 1 1" at bounding box center [475, 437] width 1506 height 15
drag, startPoint x: 1215, startPoint y: 444, endPoint x: 1211, endPoint y: 465, distance: 21.7
type textarea "5"
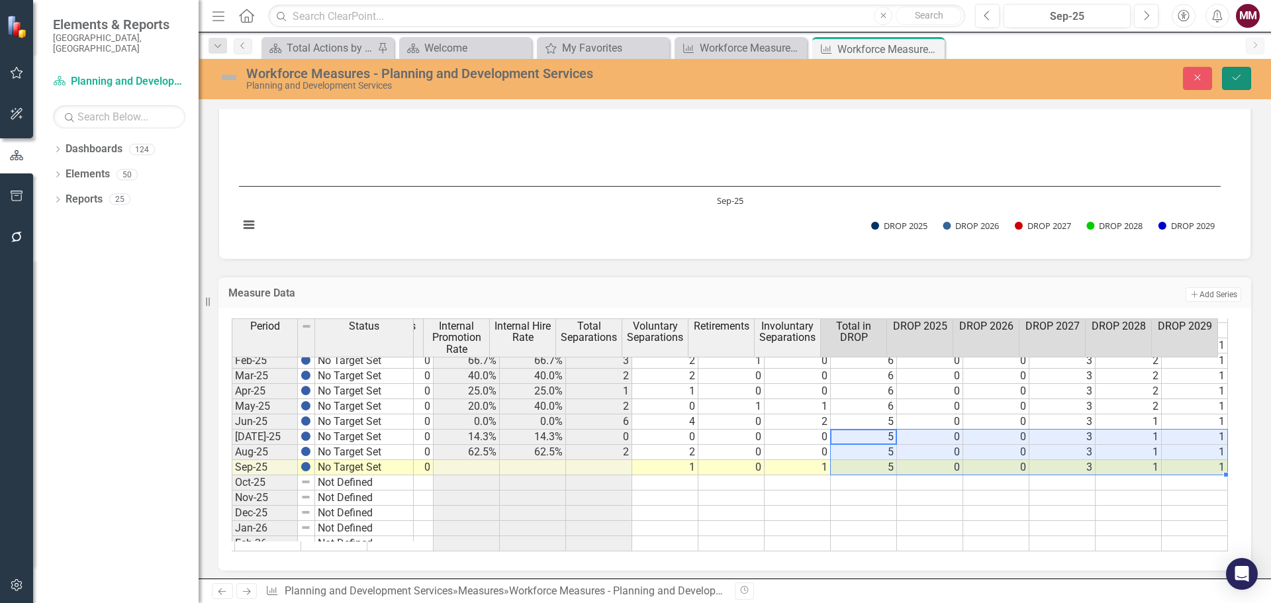
click at [1234, 76] on icon "Save" at bounding box center [1236, 77] width 12 height 9
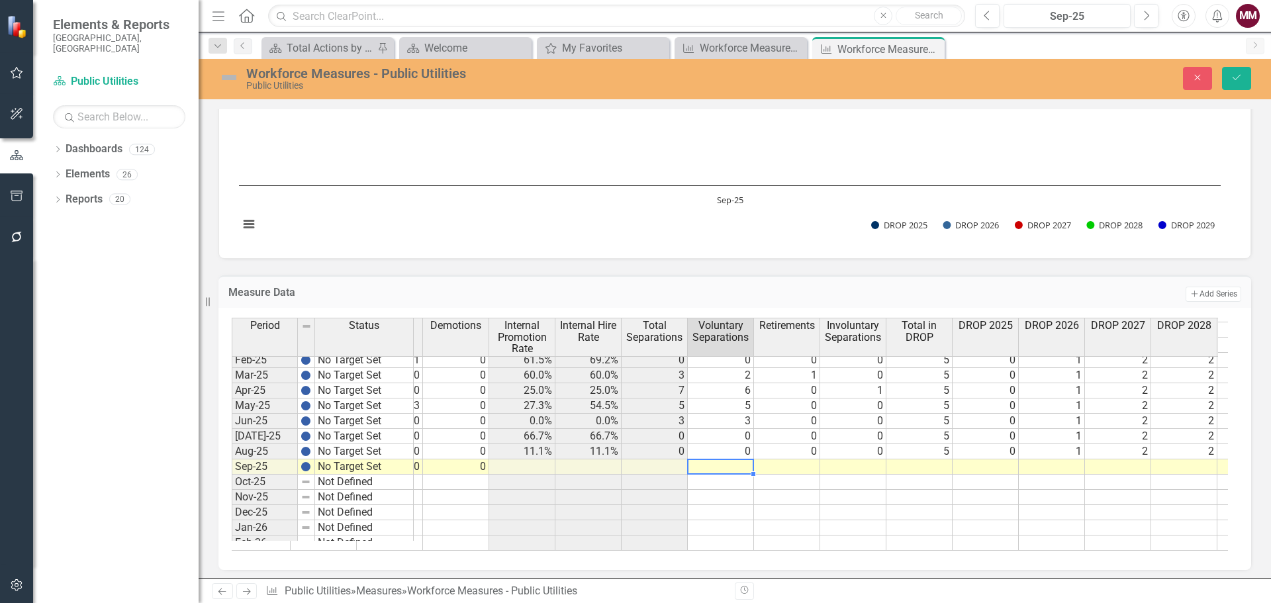
scroll to position [0, 543]
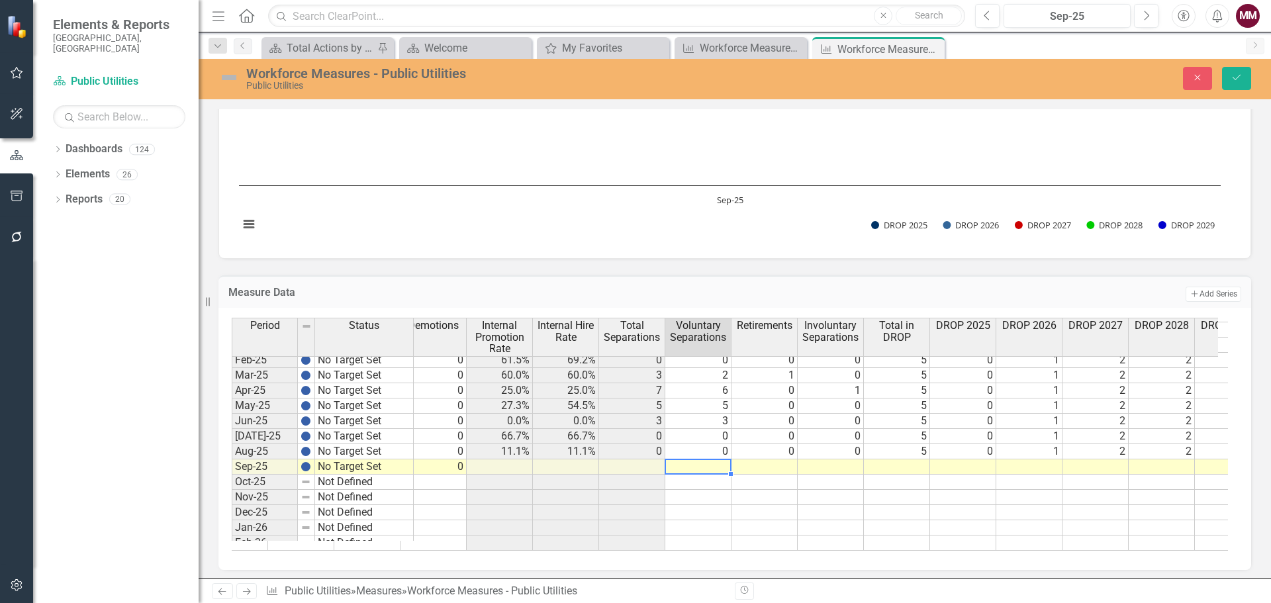
click at [714, 465] on tr "Sep-25 No Target Set 270.00 248.00 6 0 0 0" at bounding box center [475, 466] width 1572 height 15
type textarea "3"
type textarea "0"
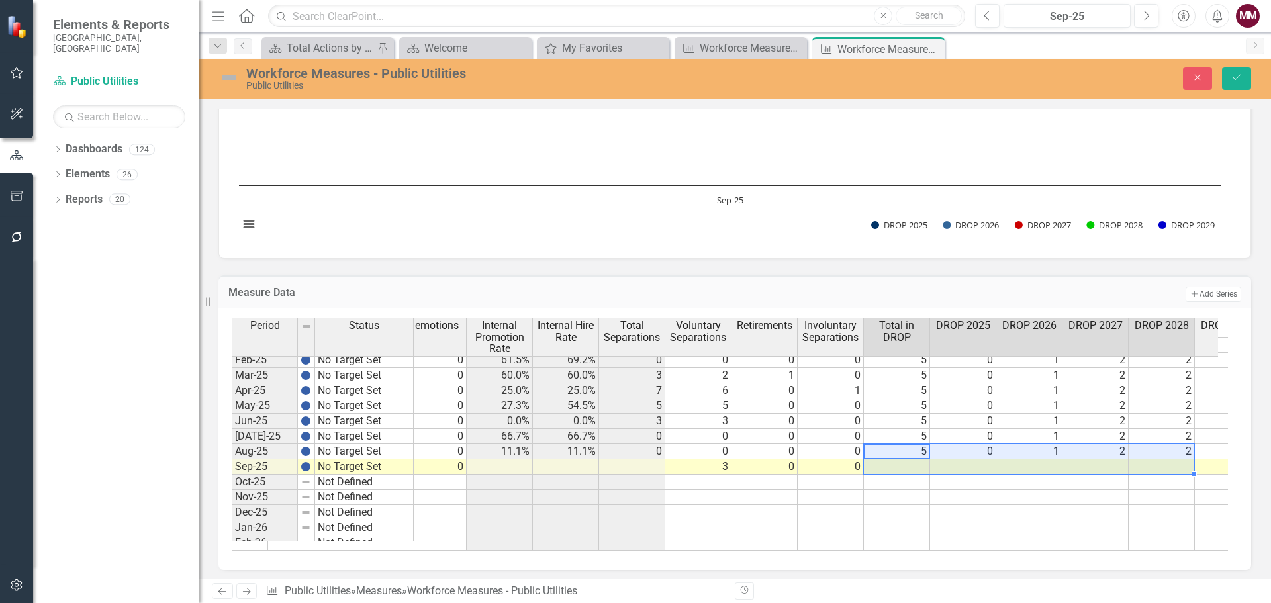
drag, startPoint x: 920, startPoint y: 455, endPoint x: 1183, endPoint y: 470, distance: 263.2
click at [1183, 470] on tbody "No Target Set 247.00 218.00 29.00 11.7% 10 3 6 1 0 60.0% 70.0% 4 1 1 2 6 1 1 3 …" at bounding box center [508, 451] width 1506 height 503
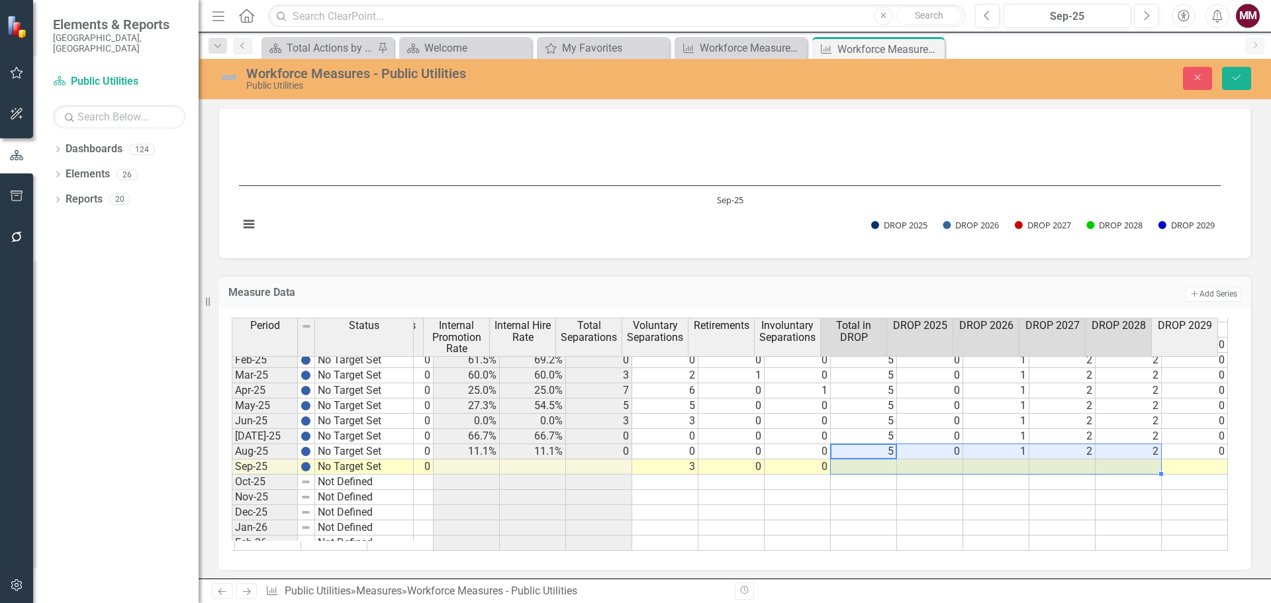
click at [852, 446] on td "5" at bounding box center [864, 451] width 66 height 15
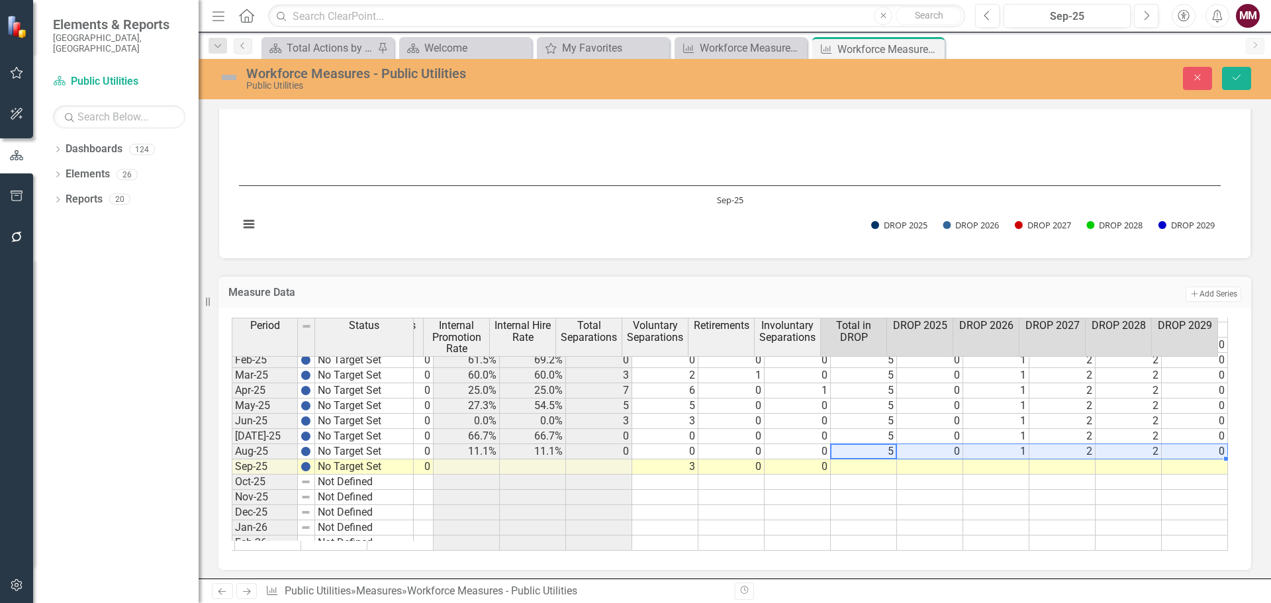
drag, startPoint x: 862, startPoint y: 452, endPoint x: 1188, endPoint y: 453, distance: 326.3
click at [1188, 453] on tr "No Target Set 268.00 247.00 21.00 7.8% 9 8 1 0 0 11.1% 11.1% 0 0 0 0 5 0 1 2 2 0" at bounding box center [475, 451] width 1506 height 15
drag, startPoint x: 1216, startPoint y: 459, endPoint x: 1214, endPoint y: 469, distance: 9.5
type textarea "5"
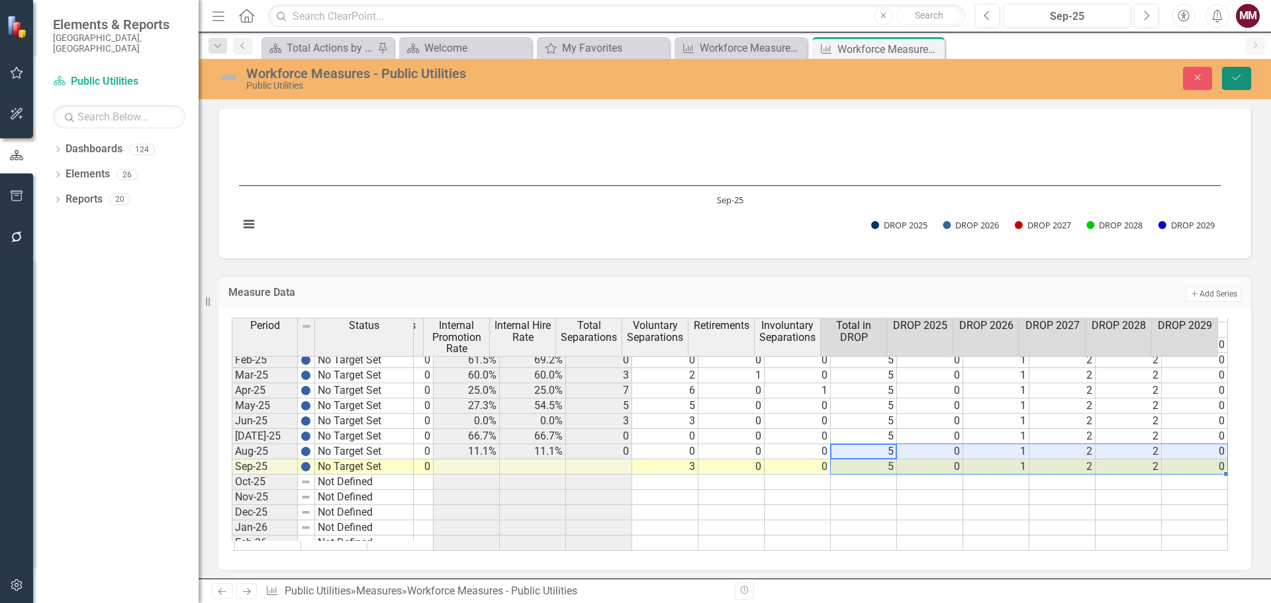
click at [1243, 76] on button "Save" at bounding box center [1236, 78] width 29 height 23
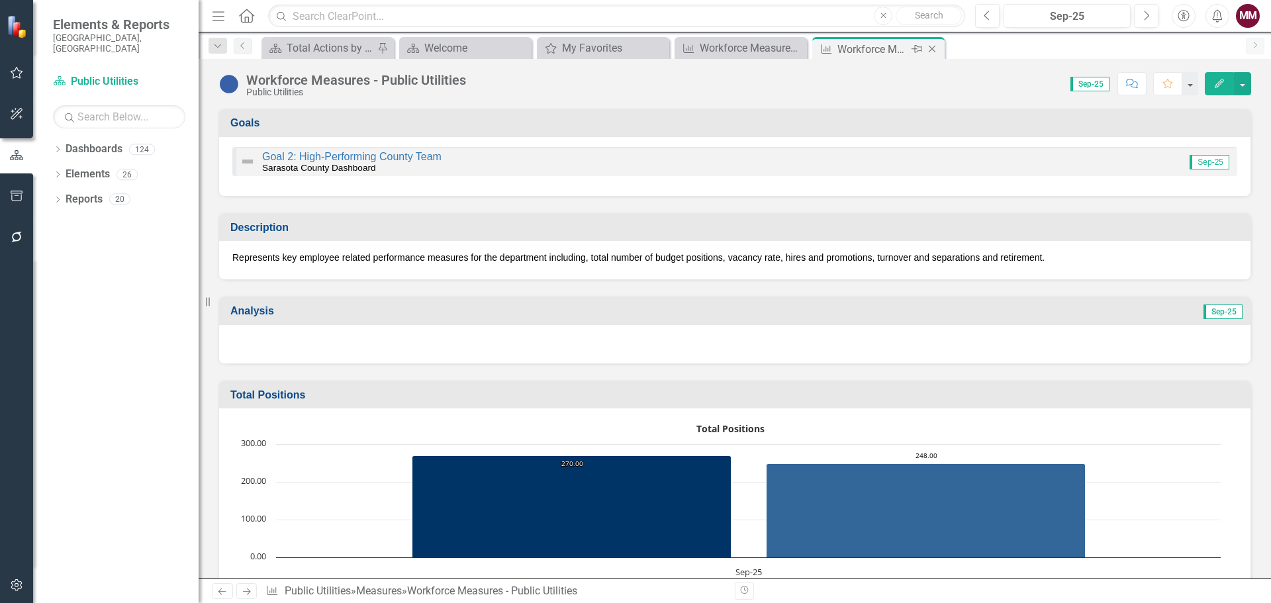
click at [931, 48] on icon at bounding box center [932, 49] width 7 height 7
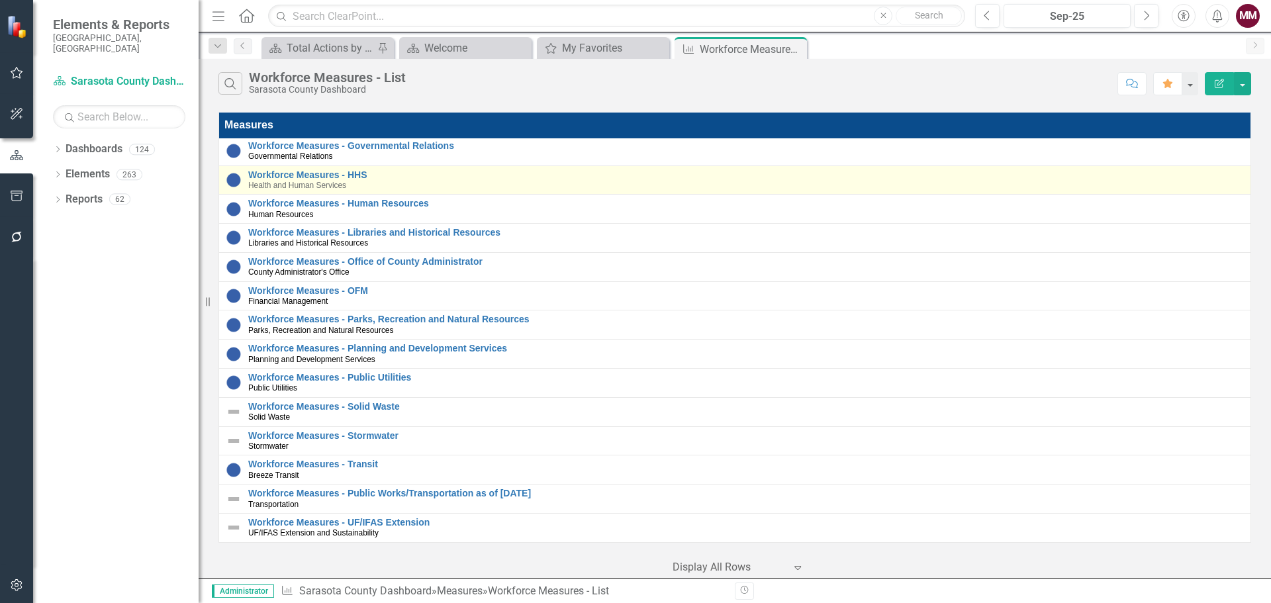
scroll to position [157, 0]
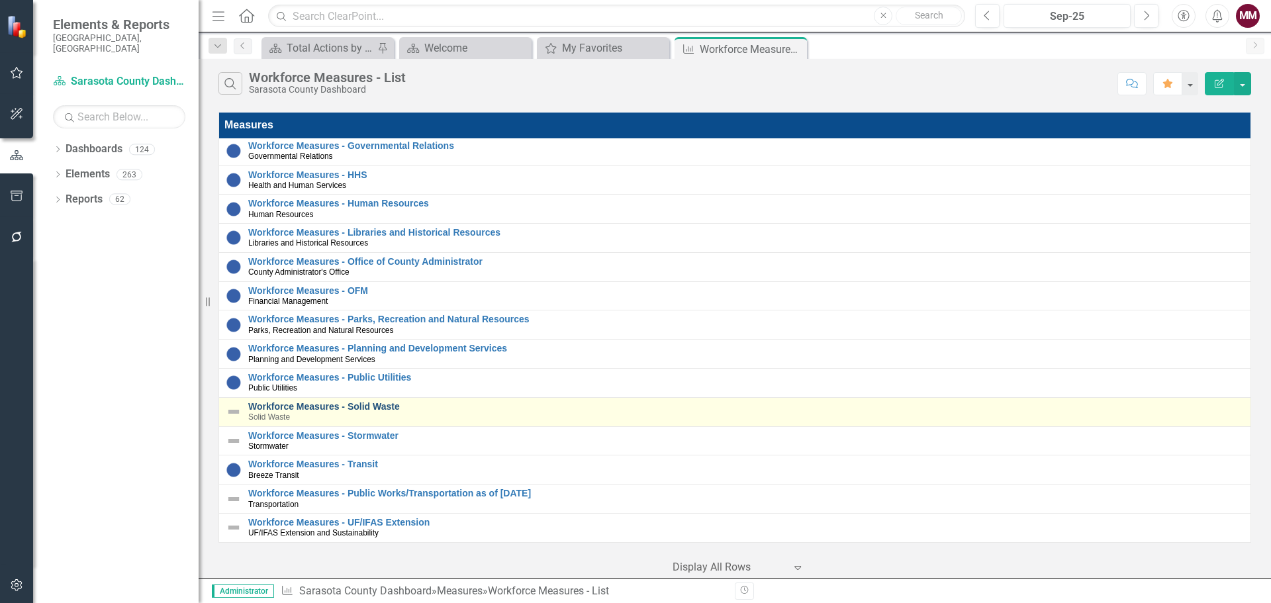
click at [308, 402] on link "Workforce Measures - Solid Waste" at bounding box center [745, 407] width 995 height 10
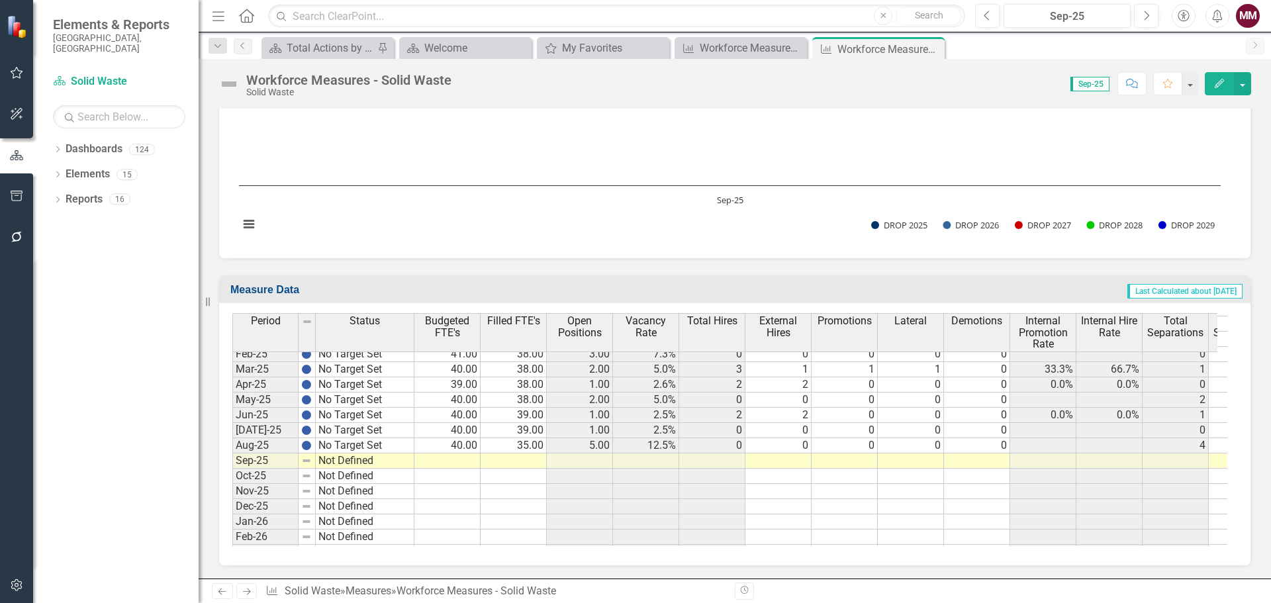
scroll to position [1390, 0]
click at [392, 449] on tbody "Sep-24 No Target Set Oct-24 No Target Set Nov-24 No Target Set Dec-24 No Target…" at bounding box center [323, 537] width 182 height 533
click at [232, 459] on div "Period Status Apr-24 No Target Set May-24 No Target Set Jun-24 No Target Set [D…" at bounding box center [232, 427] width 0 height 542
type textarea "No Target Set"
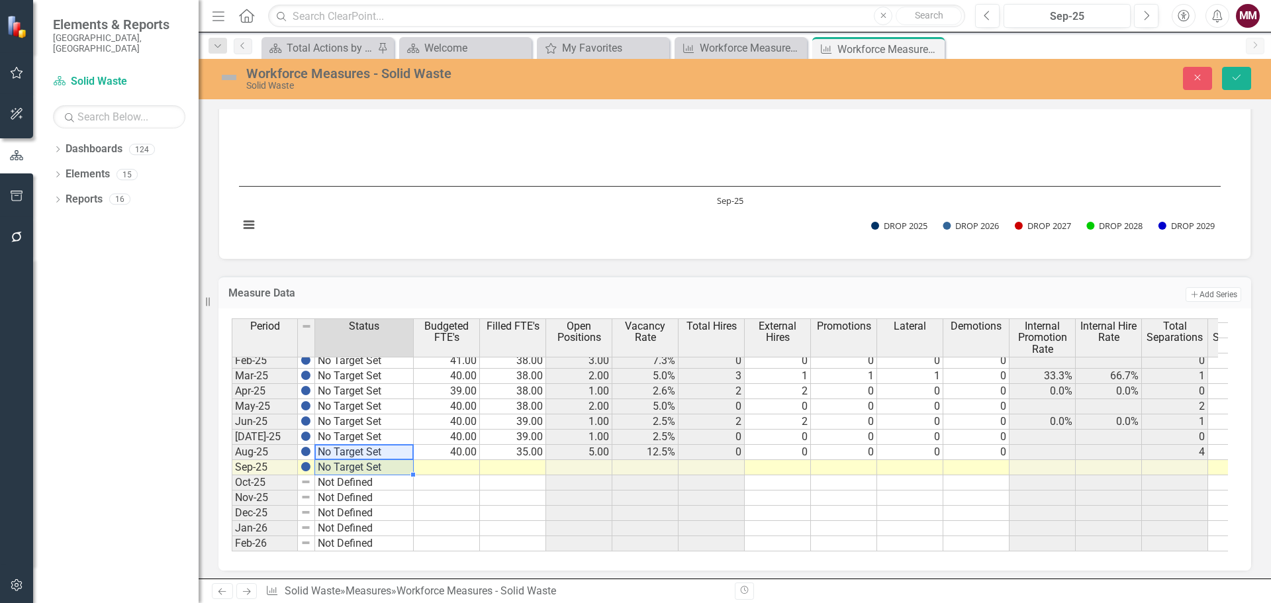
click at [441, 467] on td at bounding box center [447, 467] width 66 height 15
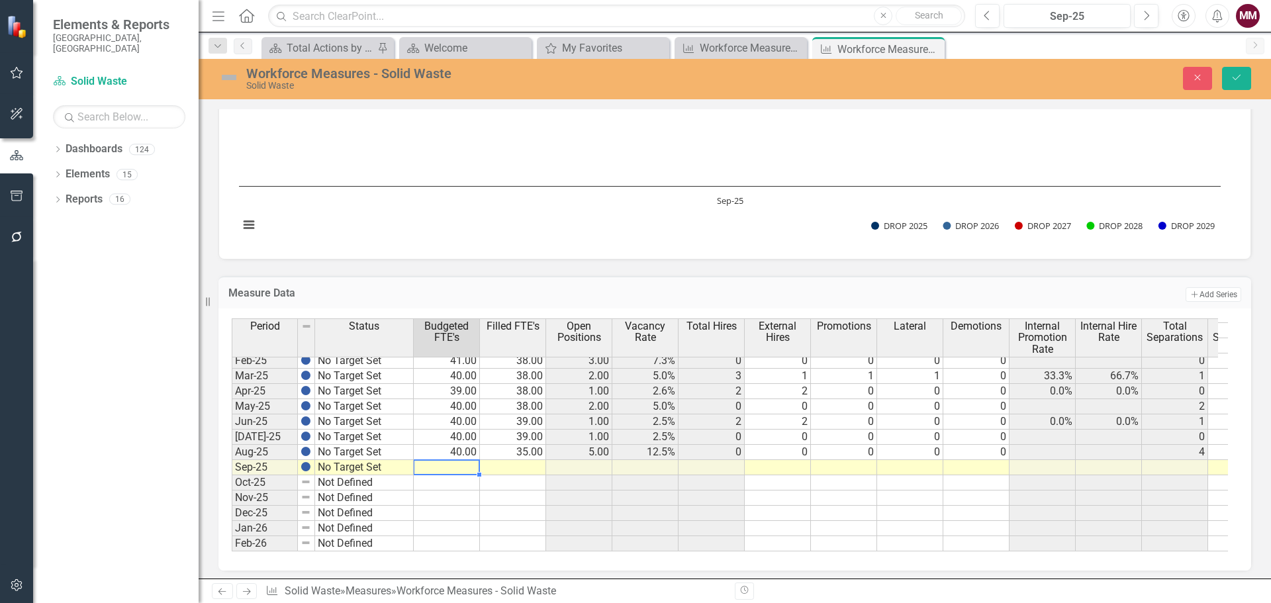
type textarea "40"
click at [768, 471] on td at bounding box center [778, 467] width 66 height 15
type textarea "2"
type textarea "1"
type textarea "0"
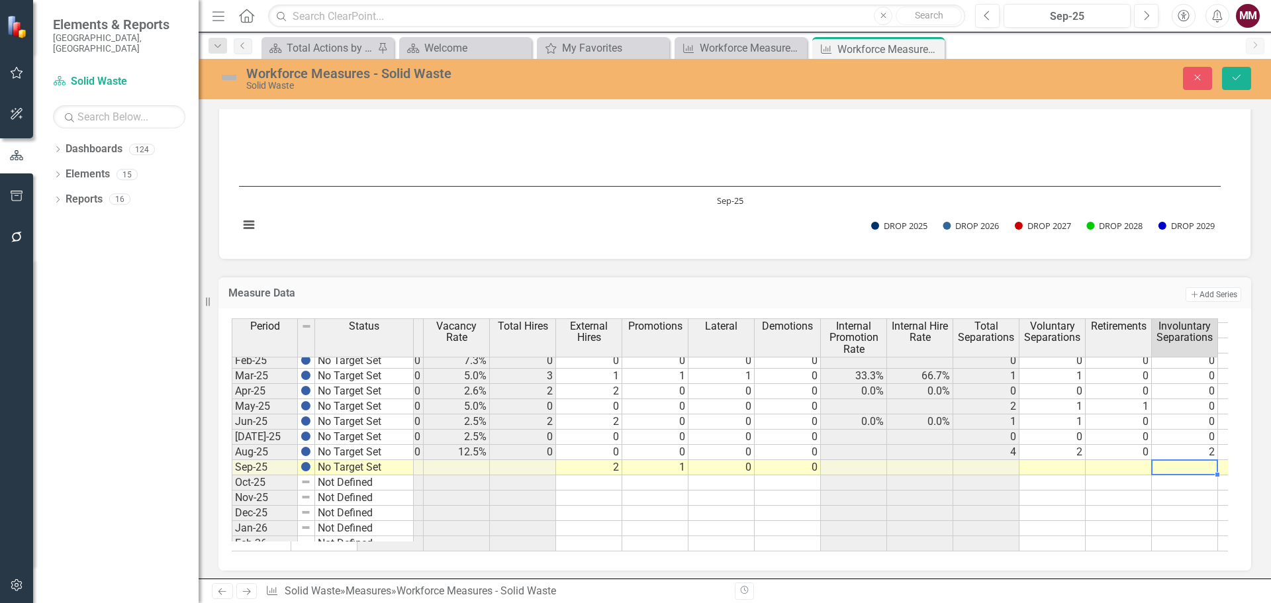
scroll to position [0, 255]
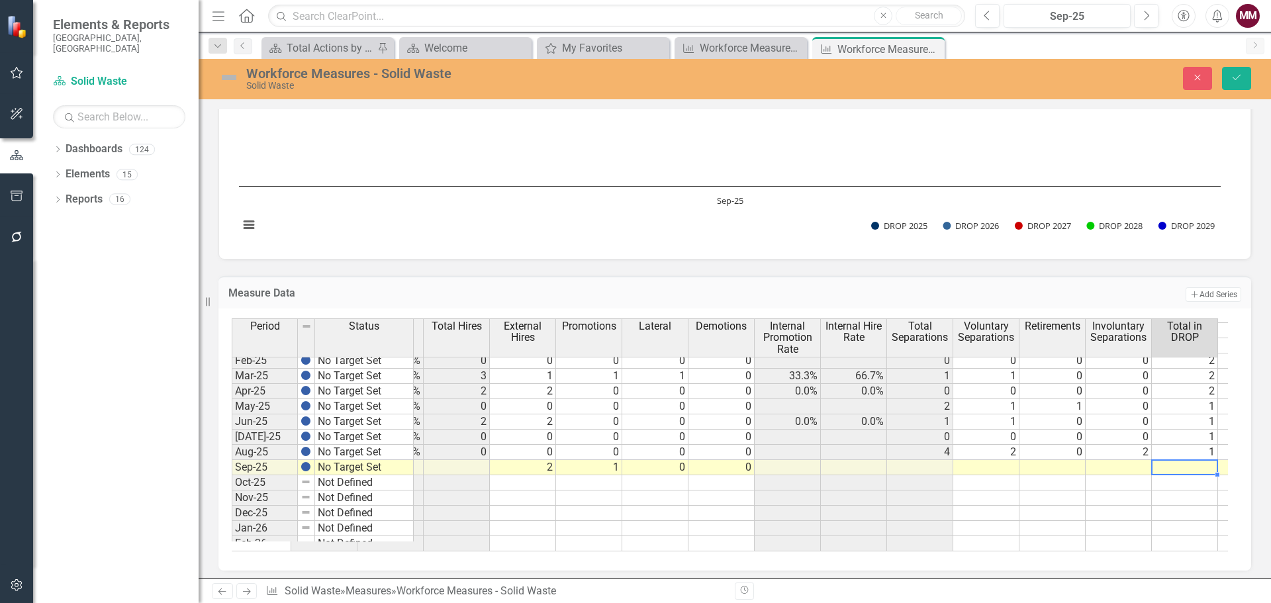
click at [1003, 466] on td at bounding box center [986, 467] width 66 height 15
type textarea "1"
type textarea "0"
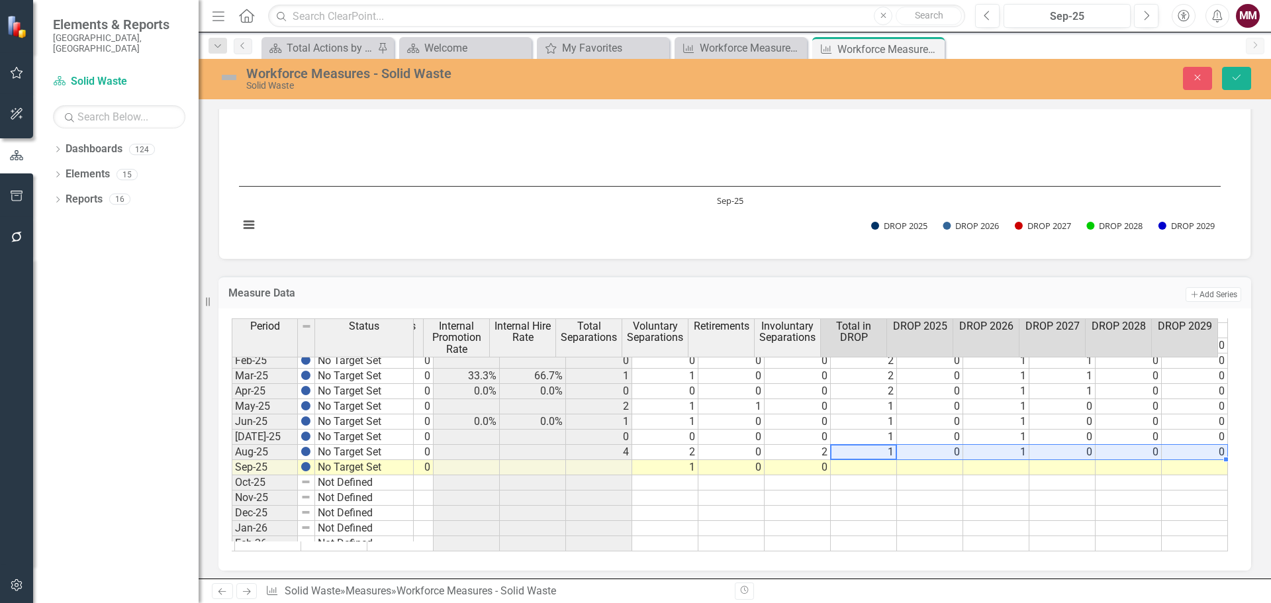
drag, startPoint x: 853, startPoint y: 449, endPoint x: 1194, endPoint y: 455, distance: 341.6
click at [1194, 455] on tr "No Target Set 40.00 35.00 5.00 12.5% 0 0 0 0 0 4 2 0 2 1 0 1 0 0 0" at bounding box center [475, 452] width 1506 height 15
drag, startPoint x: 1215, startPoint y: 461, endPoint x: 1212, endPoint y: 471, distance: 10.5
type textarea "1"
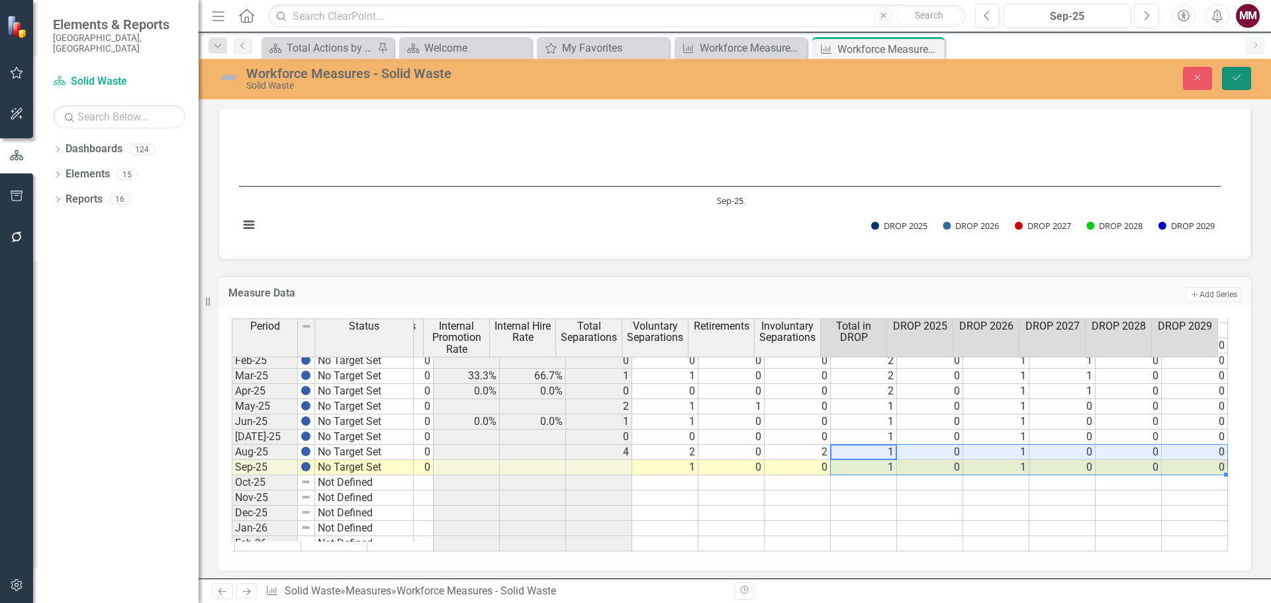
click at [1231, 76] on icon "Save" at bounding box center [1236, 77] width 12 height 9
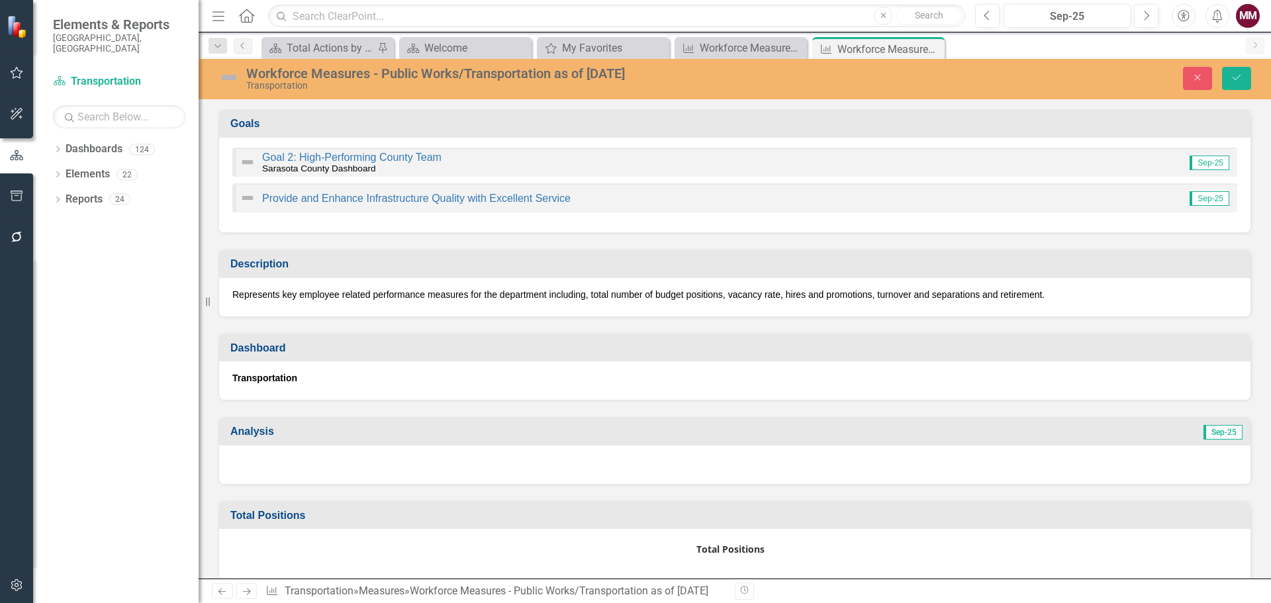
scroll to position [1456, 0]
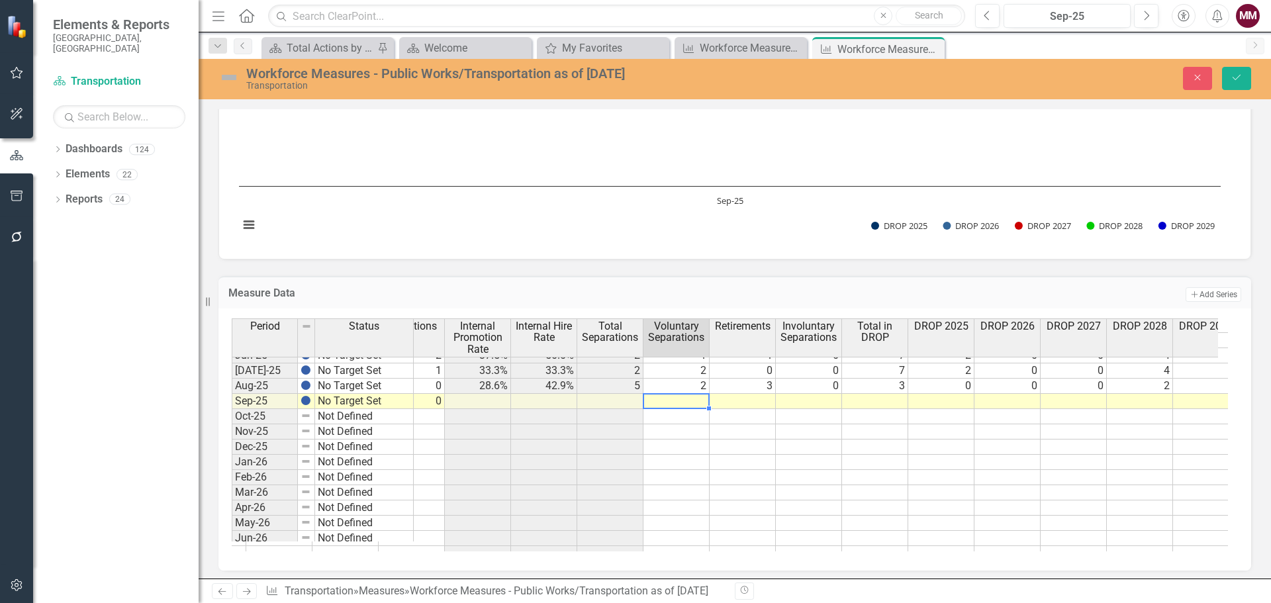
click at [676, 396] on tr "Sep-25 No Target Set 124.00 110.00 0 0 0 0" at bounding box center [453, 401] width 1572 height 15
type textarea "2"
type textarea "0"
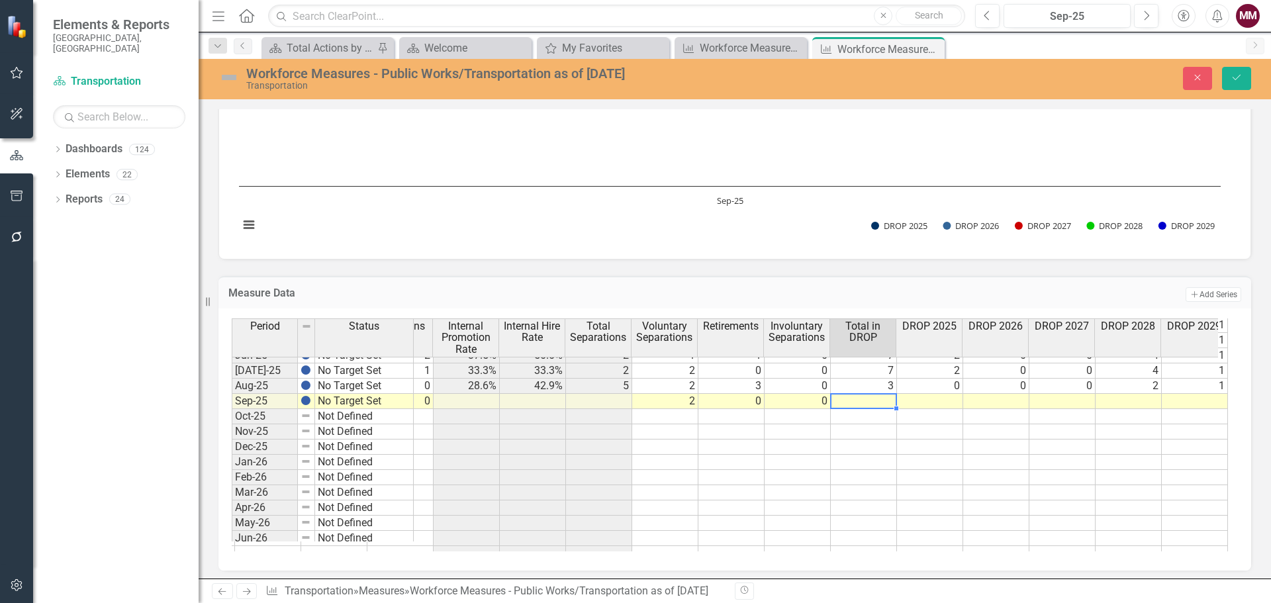
scroll to position [0, 586]
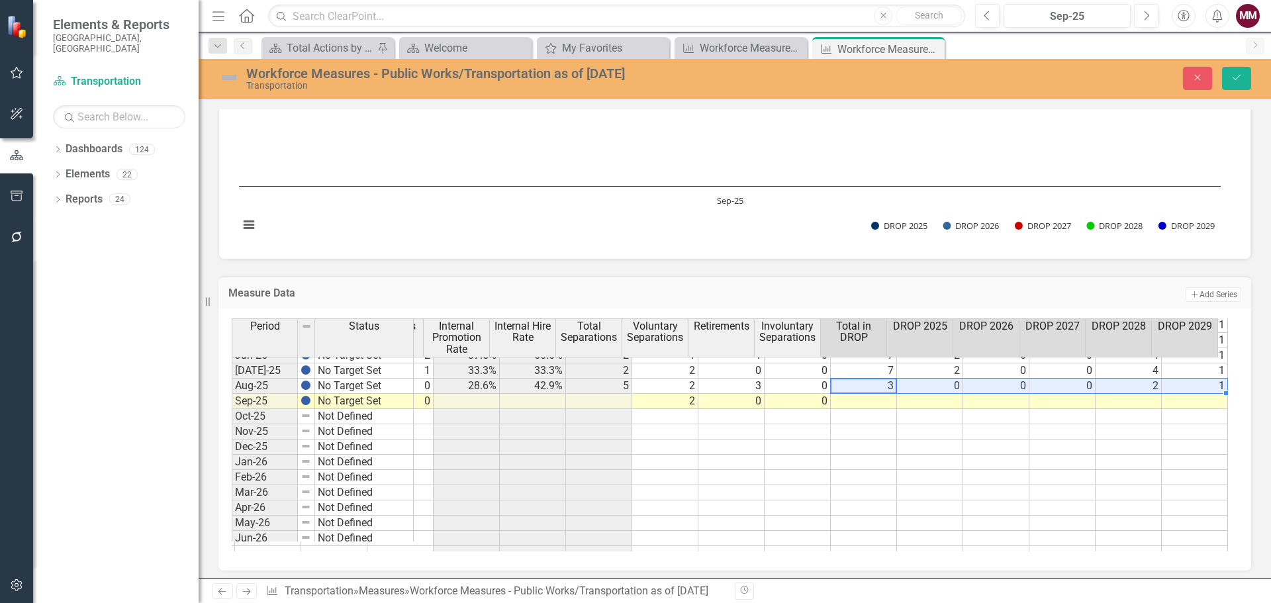
drag, startPoint x: 863, startPoint y: 385, endPoint x: 1210, endPoint y: 393, distance: 346.9
drag, startPoint x: 1215, startPoint y: 391, endPoint x: 1213, endPoint y: 402, distance: 10.7
type textarea "3"
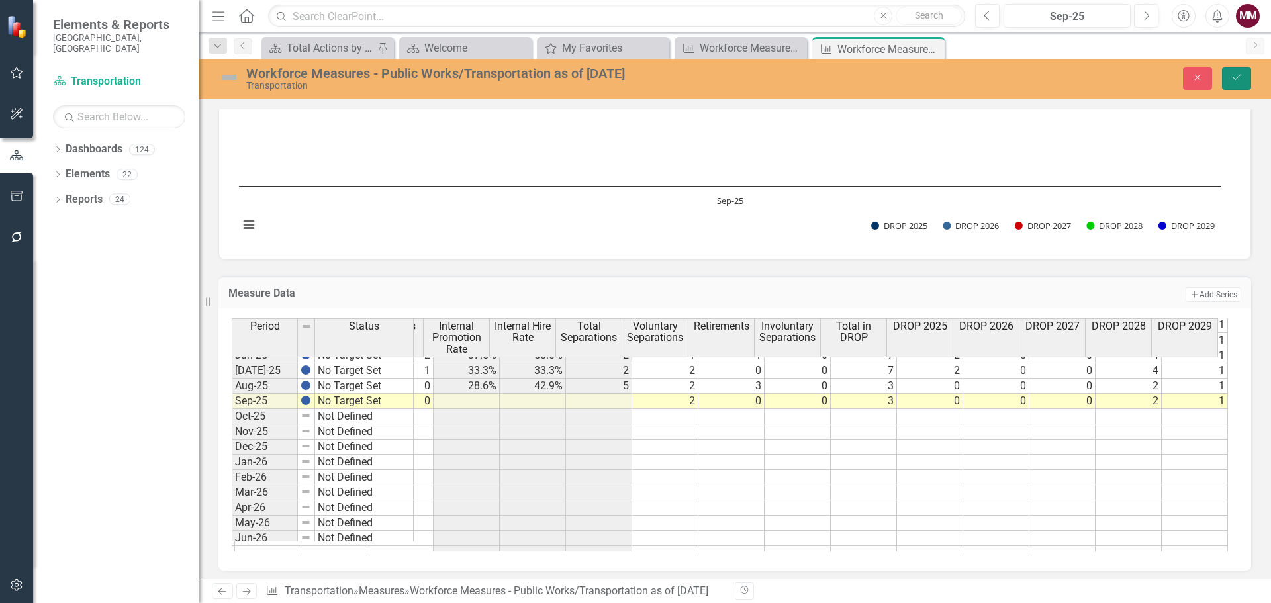
click at [1234, 77] on icon "Save" at bounding box center [1236, 77] width 12 height 9
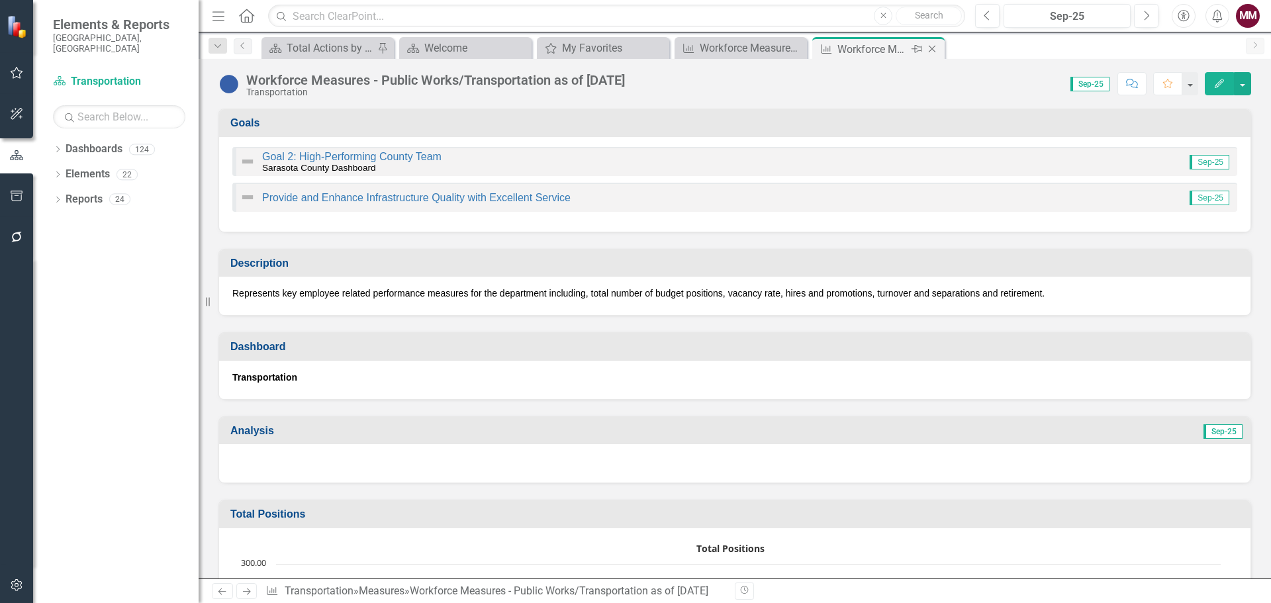
click at [929, 47] on icon "Close" at bounding box center [931, 49] width 13 height 11
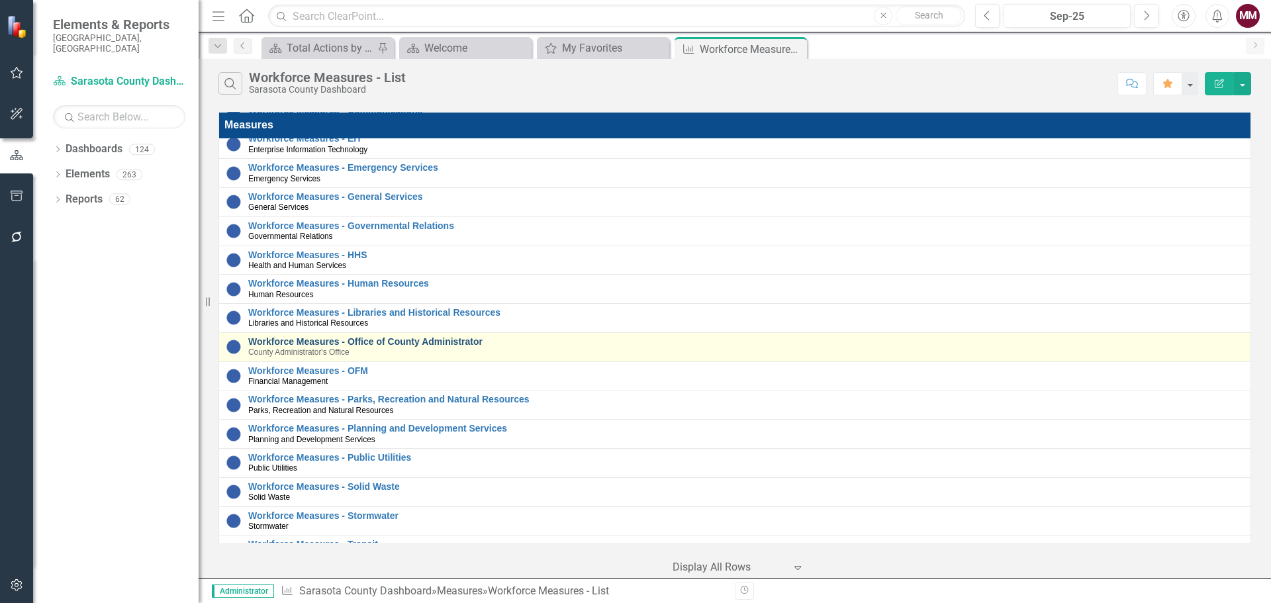
scroll to position [157, 0]
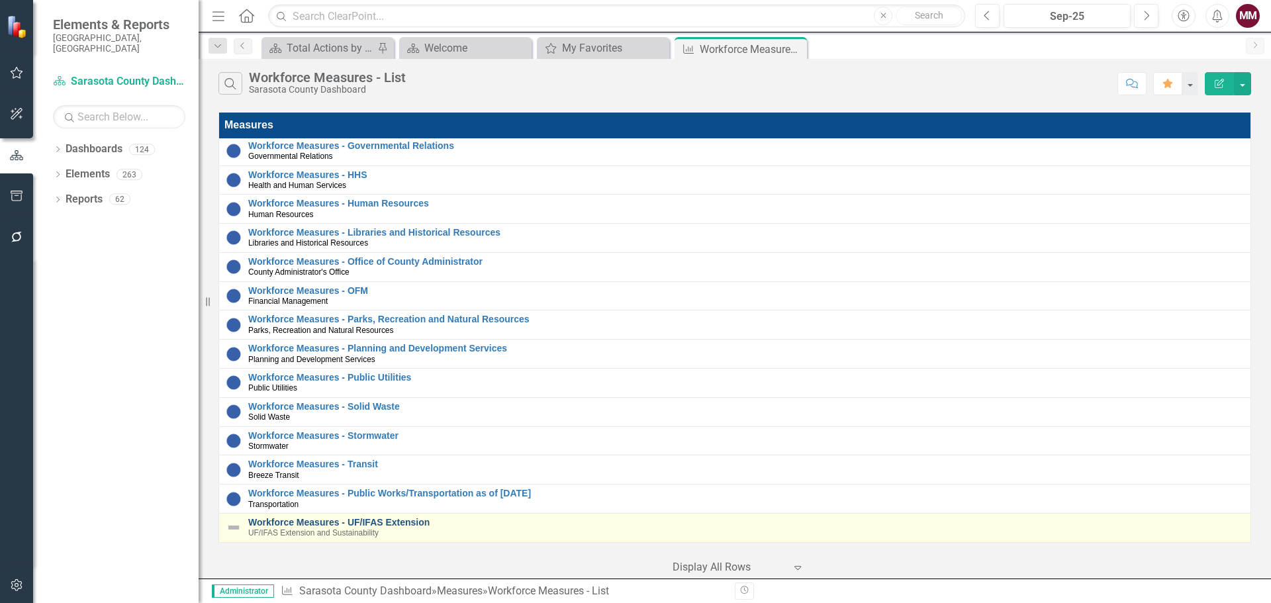
click at [376, 518] on link "Workforce Measures - UF/IFAS Extension" at bounding box center [745, 523] width 995 height 10
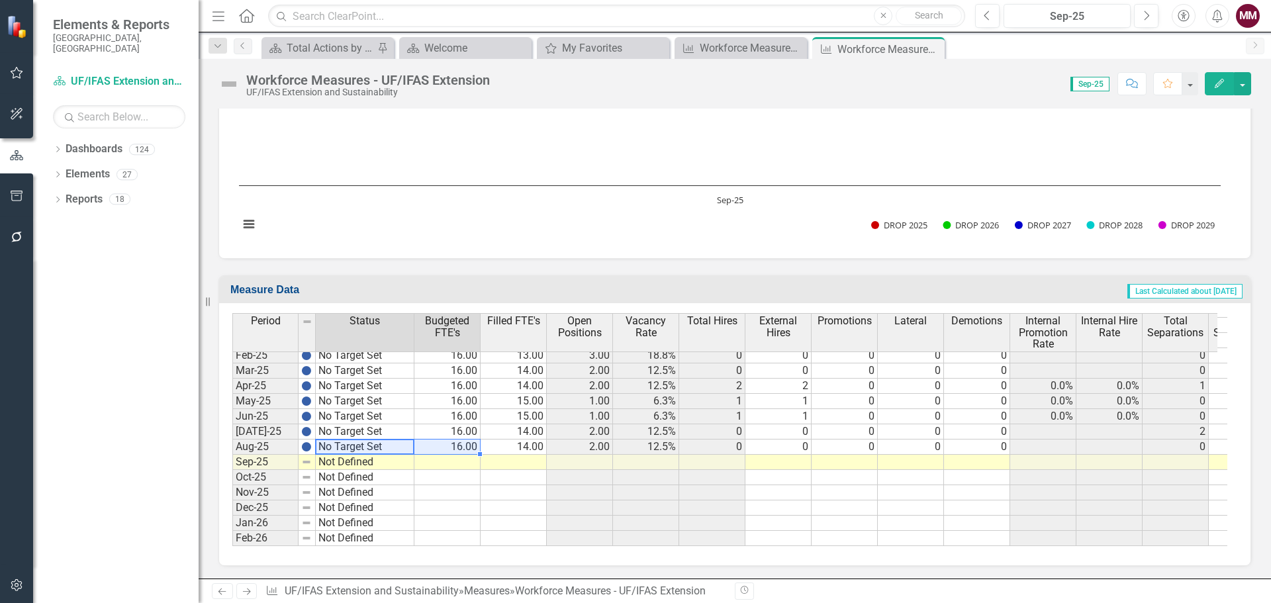
drag, startPoint x: 404, startPoint y: 445, endPoint x: 483, endPoint y: 450, distance: 78.9
click at [483, 450] on div "Period Status Budgeted FTE's Filled FTE's Open Positions Vacancy Rate Total Hir…" at bounding box center [729, 429] width 995 height 233
click at [490, 453] on td "14.00" at bounding box center [514, 446] width 66 height 15
drag, startPoint x: 365, startPoint y: 443, endPoint x: 539, endPoint y: 452, distance: 173.6
click at [539, 452] on div "Period Status Budgeted FTE's Filled FTE's Open Positions Vacancy Rate Total Hir…" at bounding box center [729, 429] width 995 height 233
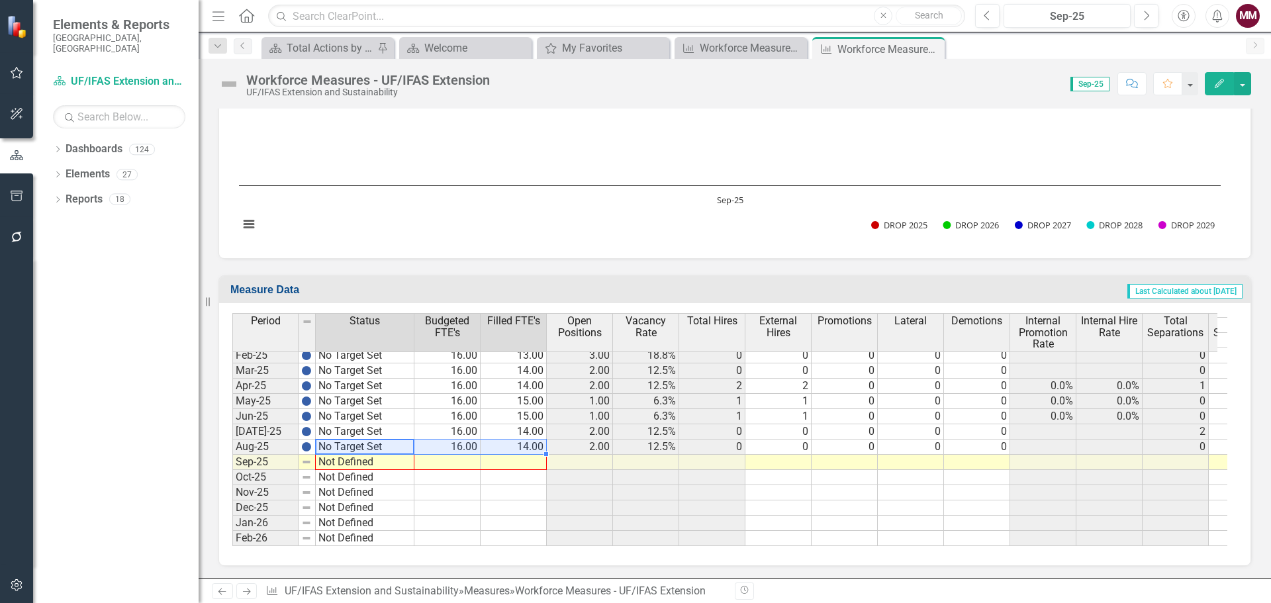
drag, startPoint x: 548, startPoint y: 455, endPoint x: 547, endPoint y: 462, distance: 7.4
click at [232, 462] on div "Period Status Budgeted FTE's Filled FTE's Open Positions Vacancy Rate Total Hir…" at bounding box center [232, 427] width 0 height 542
type textarea "No Target Set"
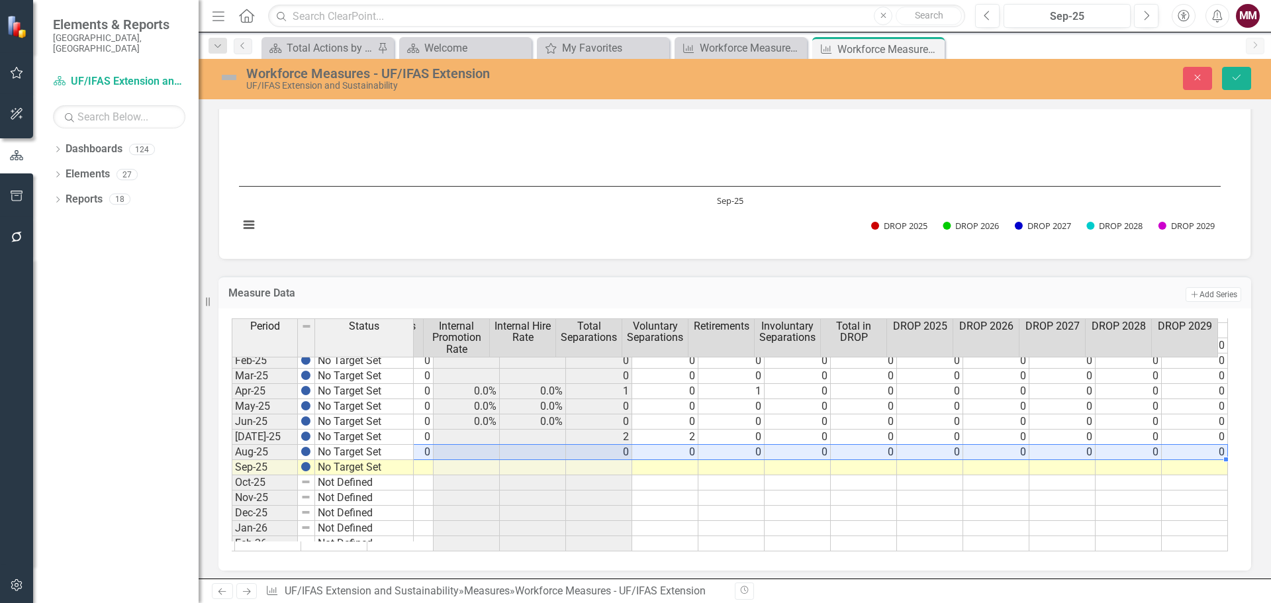
drag, startPoint x: 524, startPoint y: 448, endPoint x: 1190, endPoint y: 453, distance: 666.5
click at [1190, 453] on tr "Aug-25 No Target Set 16.00 14.00 2.00 12.5% 0 0 0 0 0 0 0 0 0 0 0 0 0 0 0" at bounding box center [442, 452] width 1572 height 15
type textarea "0"
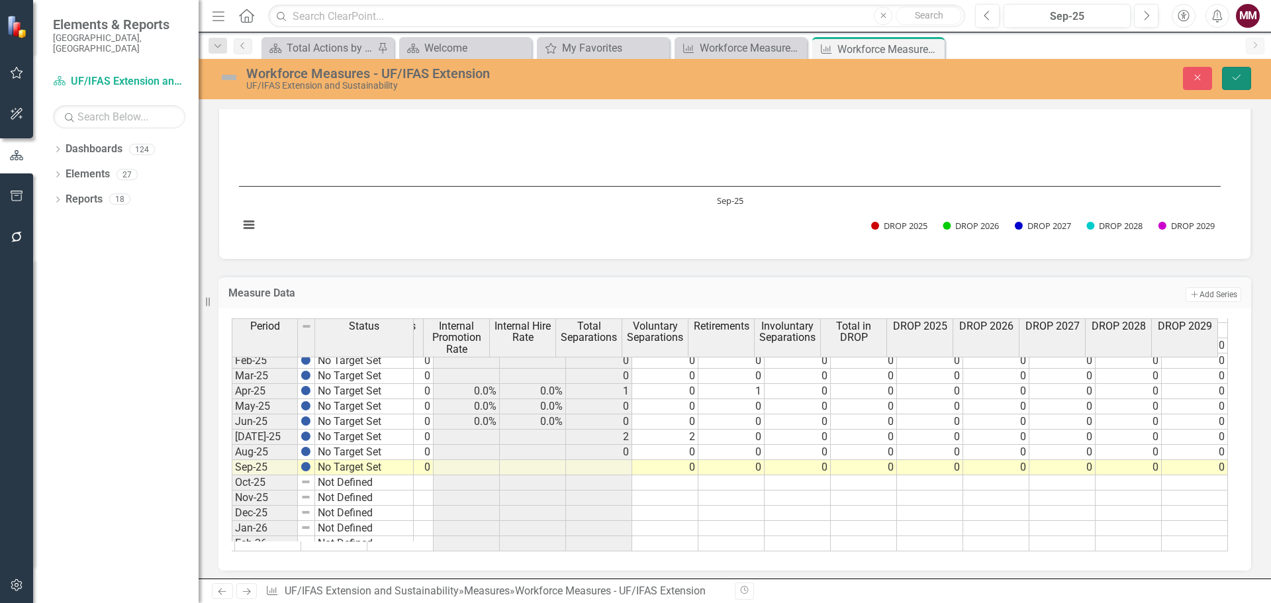
click at [1231, 82] on icon "Save" at bounding box center [1236, 77] width 12 height 9
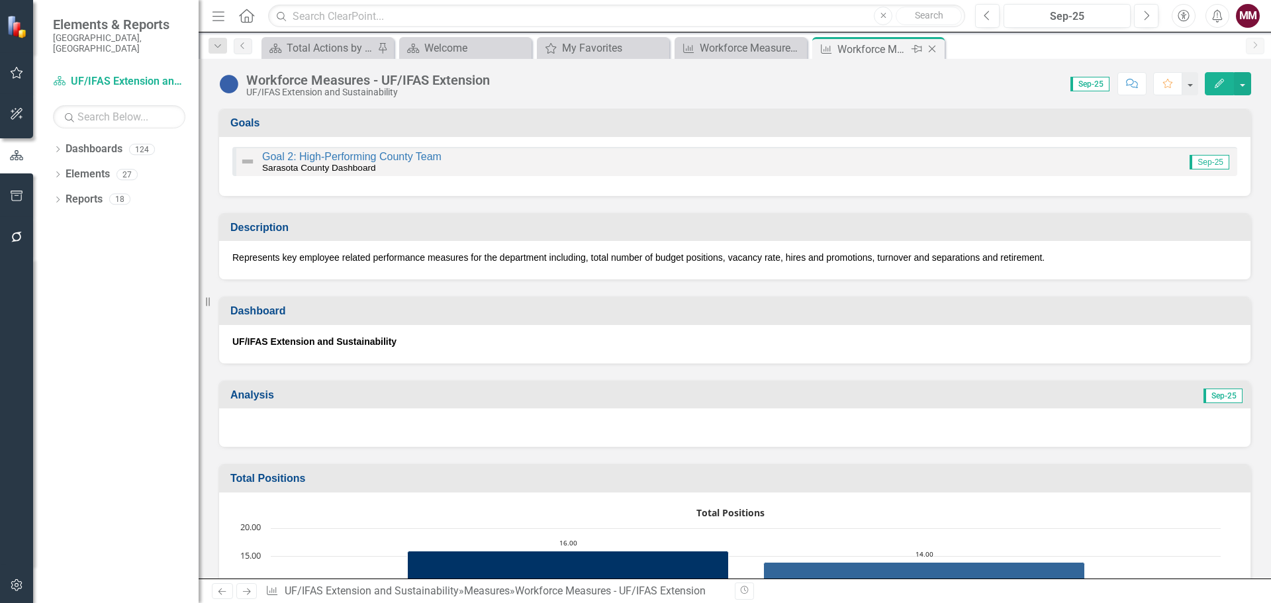
click at [935, 50] on icon "Close" at bounding box center [931, 49] width 13 height 11
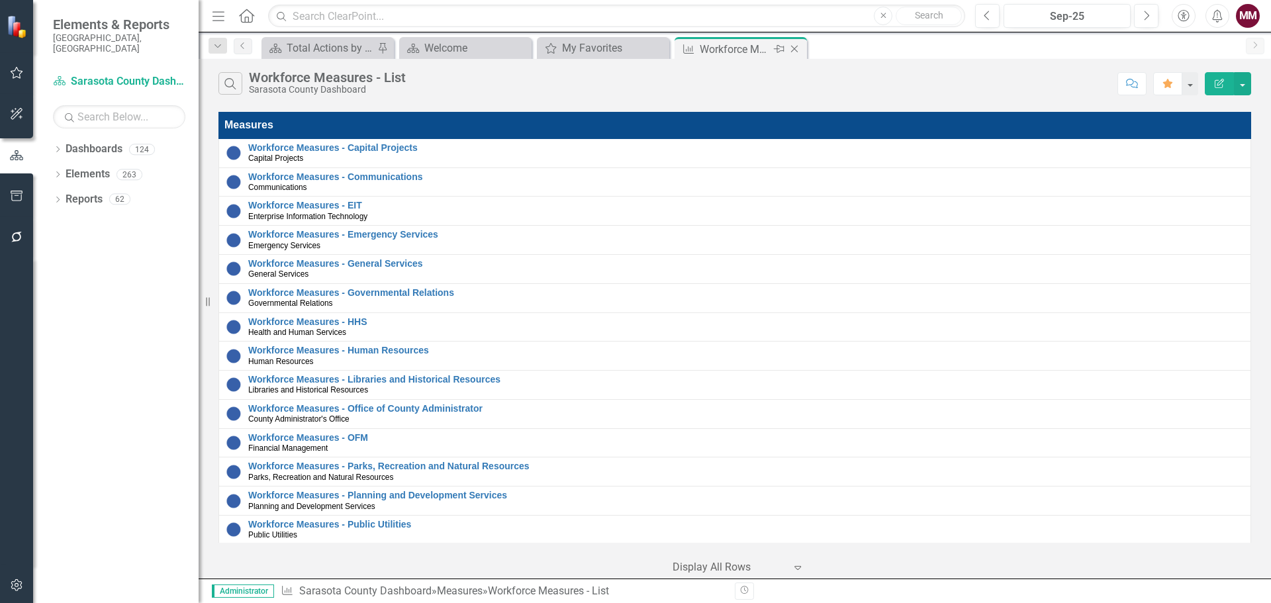
click at [792, 50] on icon "Close" at bounding box center [794, 49] width 13 height 11
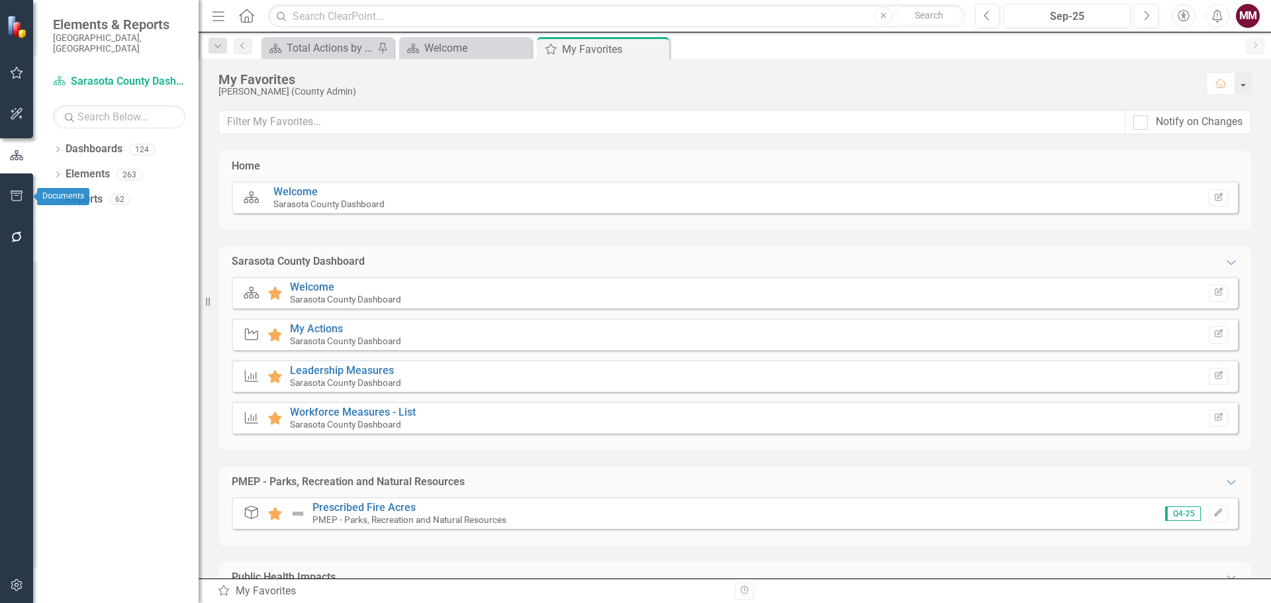
click at [13, 195] on icon "button" at bounding box center [17, 196] width 14 height 11
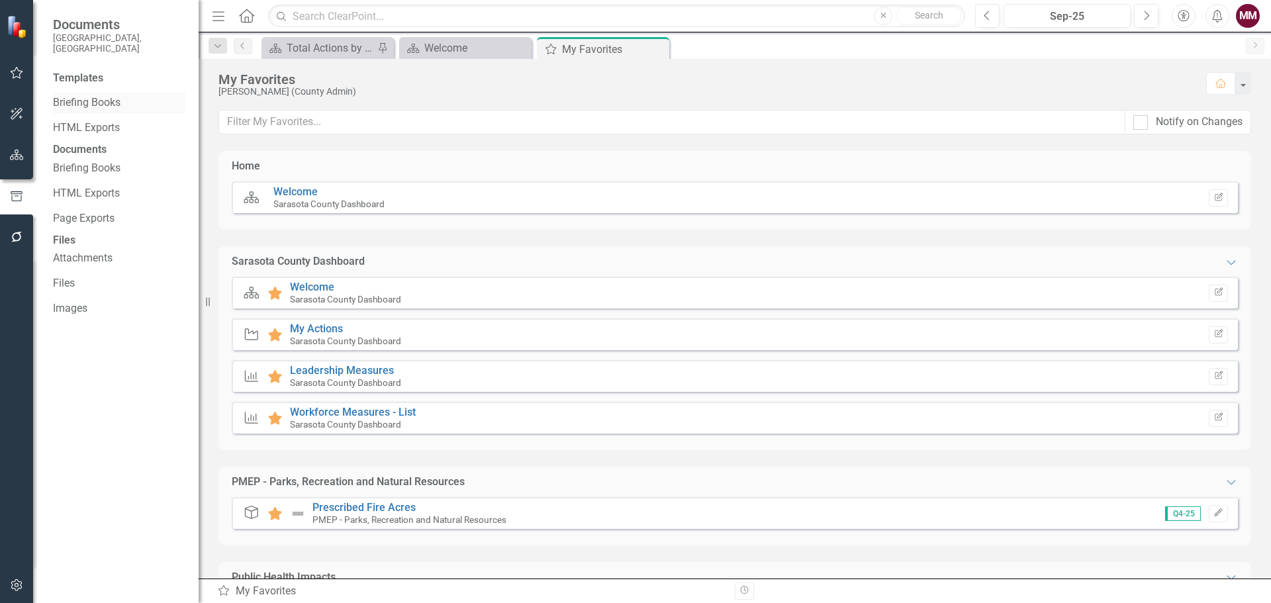
click at [82, 95] on link "Briefing Books" at bounding box center [119, 102] width 132 height 15
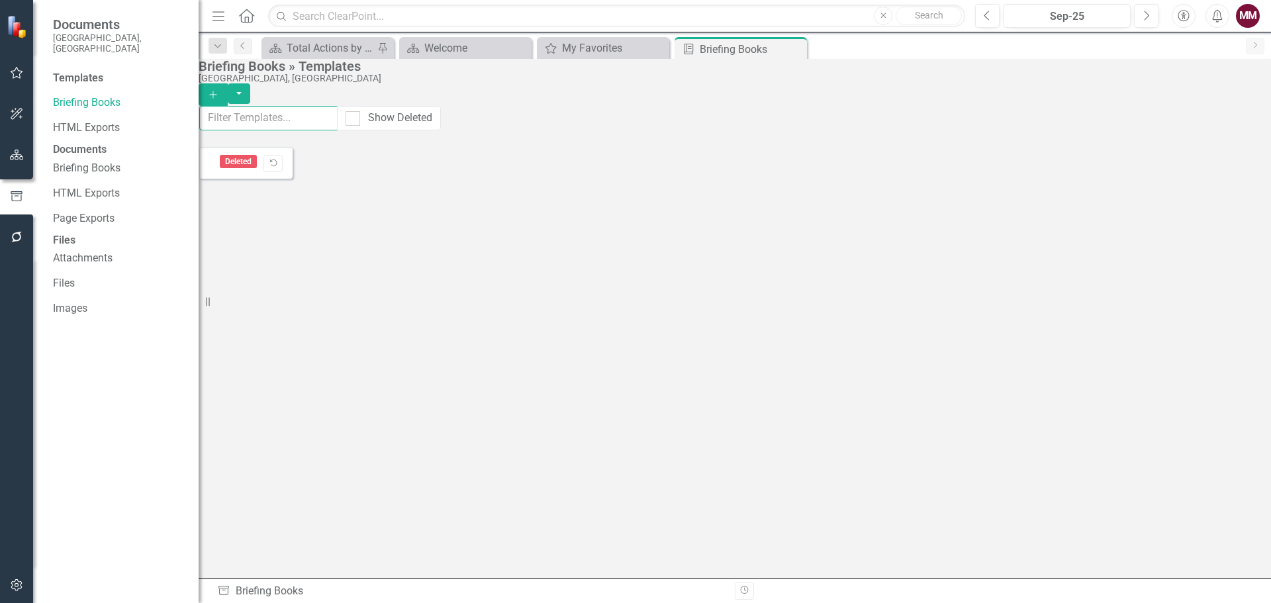
click at [250, 126] on input "text" at bounding box center [268, 118] width 139 height 24
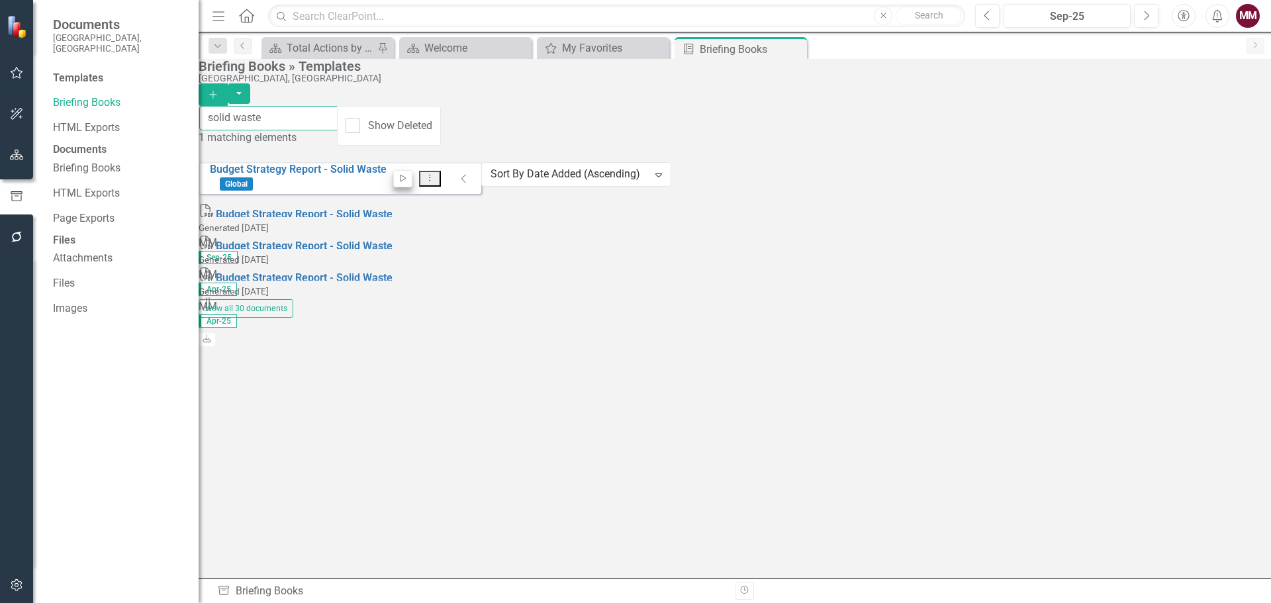
type input "solid waste"
click at [412, 172] on button "Start" at bounding box center [402, 178] width 19 height 17
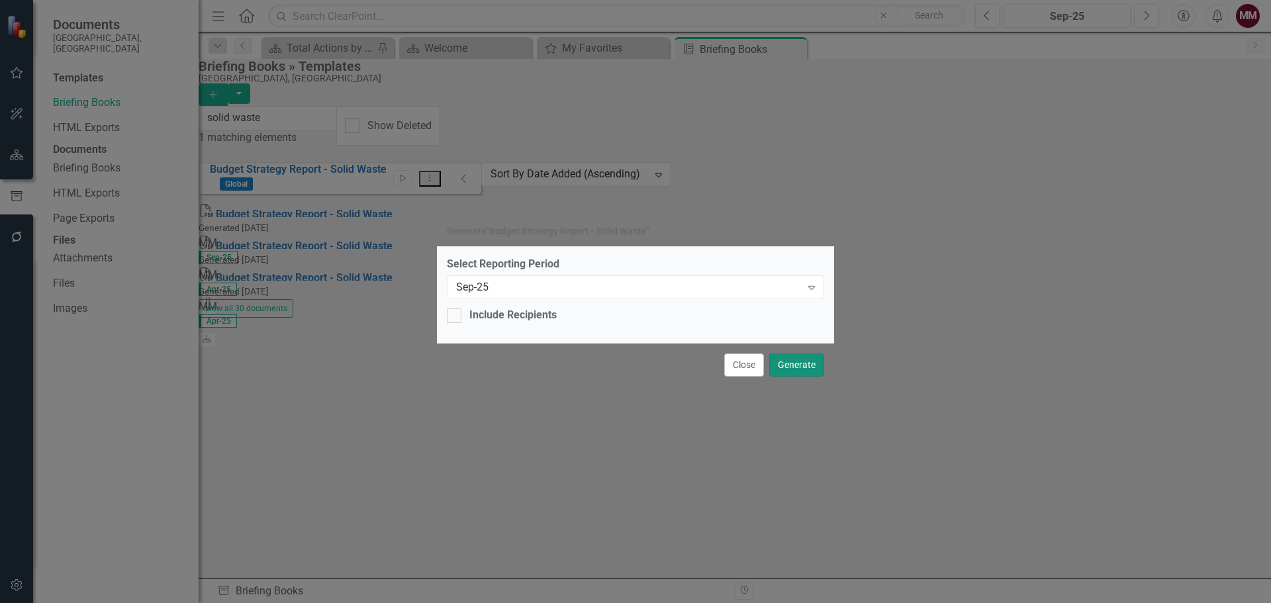
click at [784, 362] on button "Generate" at bounding box center [796, 364] width 55 height 23
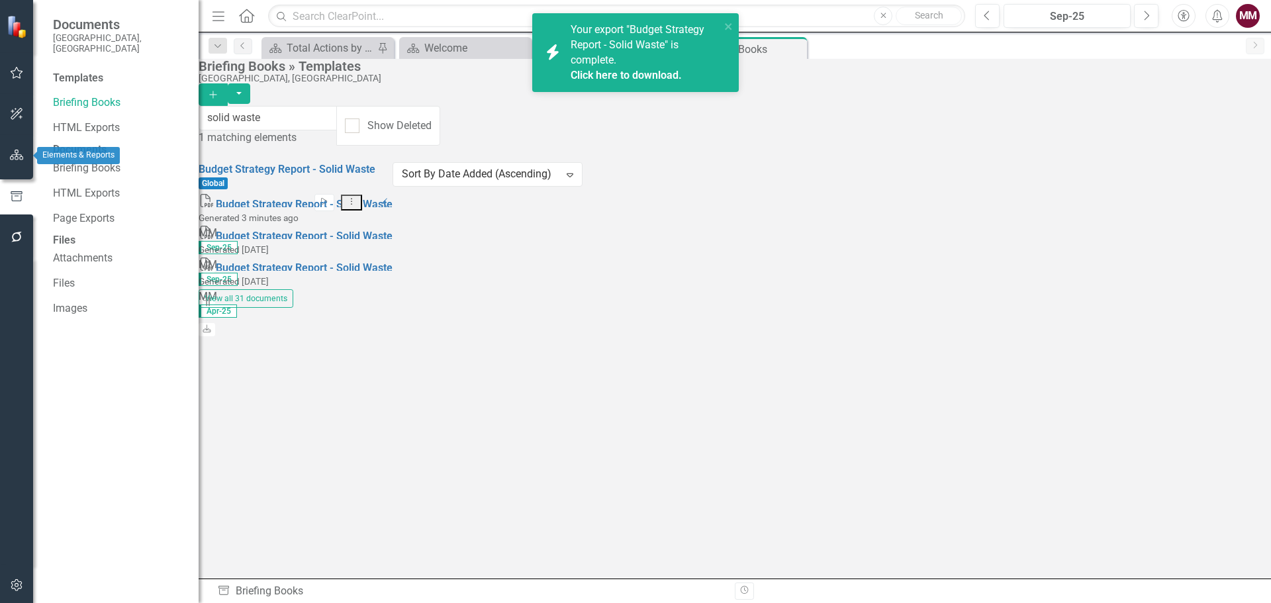
click at [18, 158] on icon "button" at bounding box center [17, 155] width 14 height 11
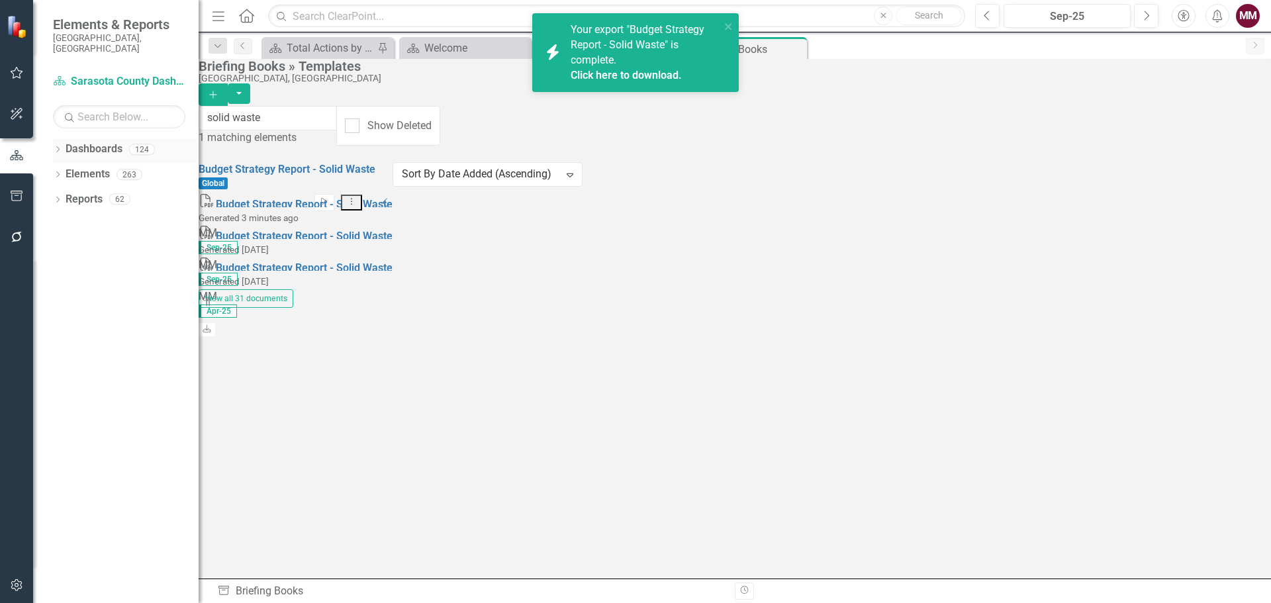
click at [59, 147] on icon "Dropdown" at bounding box center [57, 150] width 9 height 7
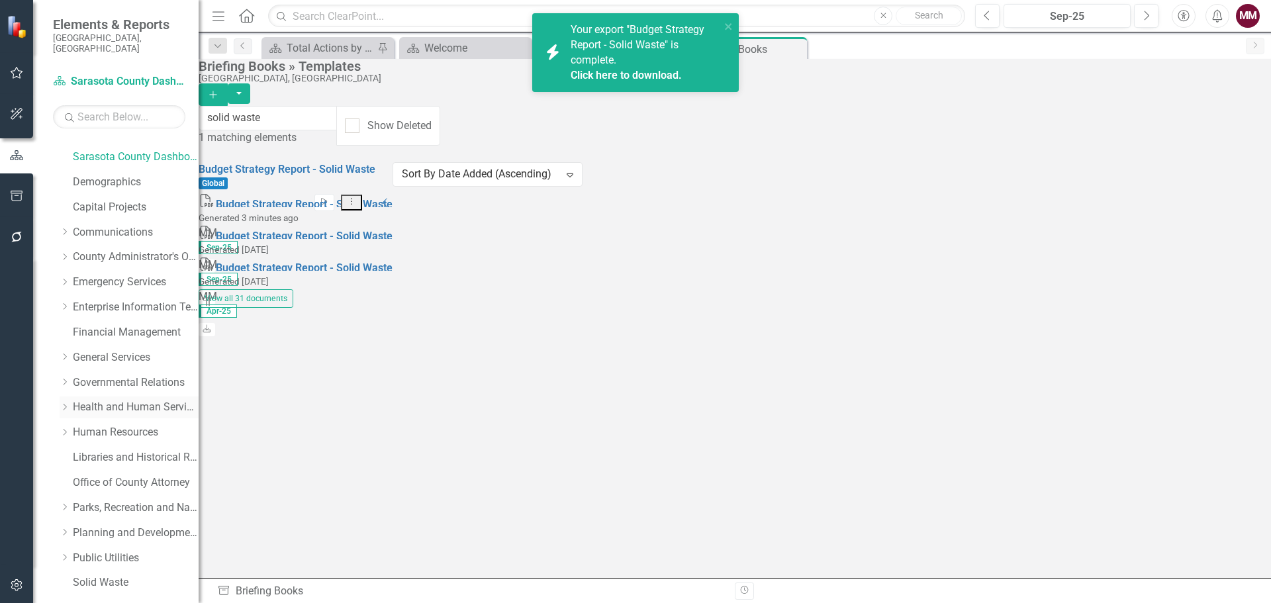
scroll to position [66, 0]
click at [97, 551] on link "Solid Waste" at bounding box center [136, 558] width 126 height 15
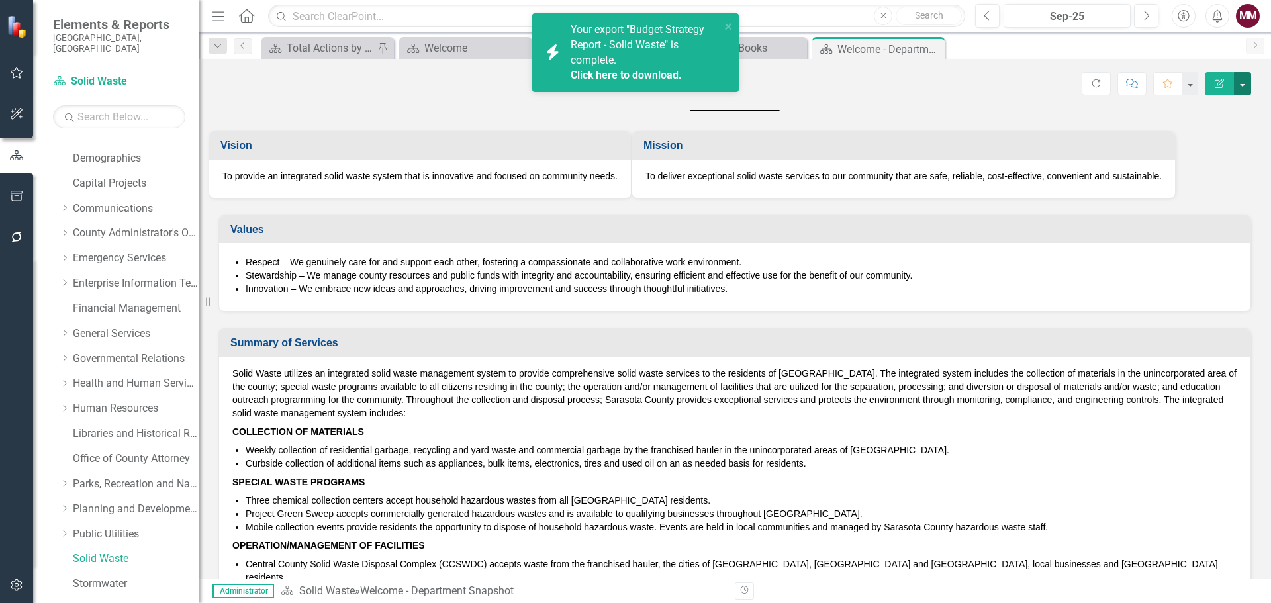
click at [1247, 91] on button "button" at bounding box center [1242, 83] width 17 height 23
click at [1203, 136] on link "Edit Report Edit Layout" at bounding box center [1196, 132] width 107 height 24
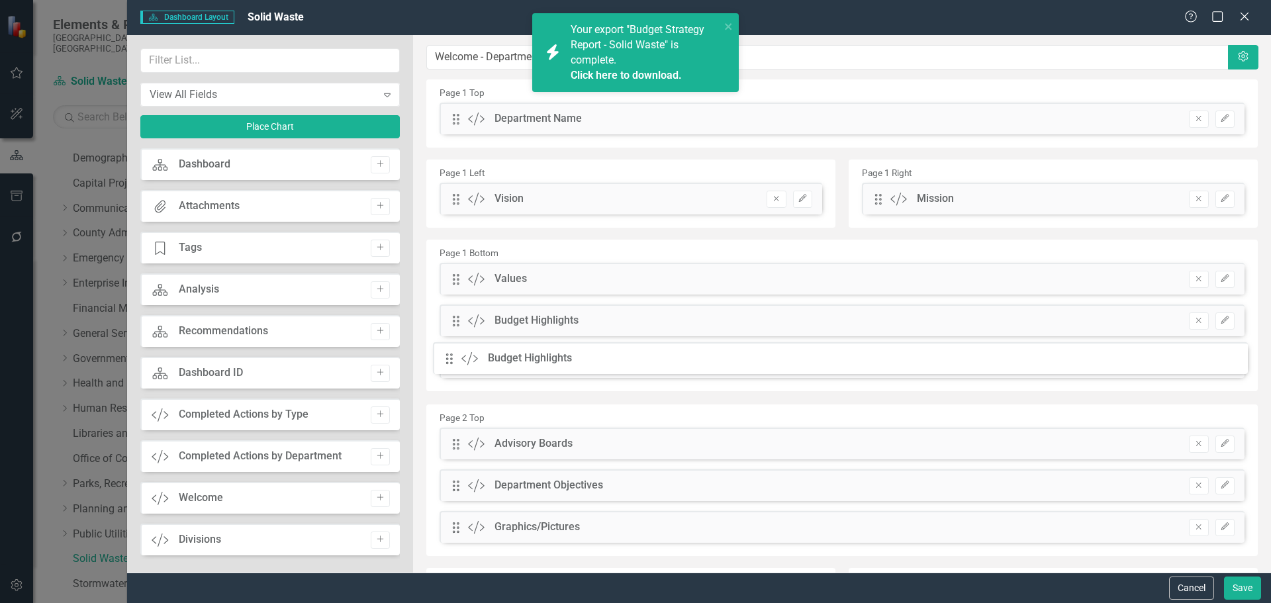
drag, startPoint x: 457, startPoint y: 417, endPoint x: 461, endPoint y: 363, distance: 53.7
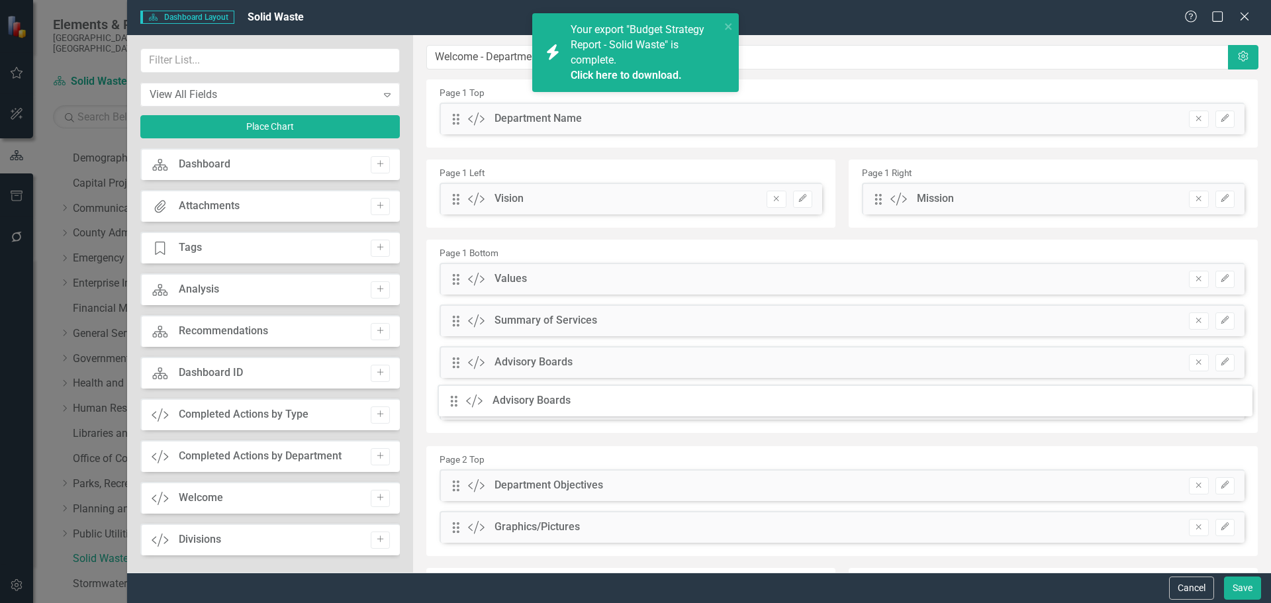
drag, startPoint x: 455, startPoint y: 460, endPoint x: 463, endPoint y: 407, distance: 53.5
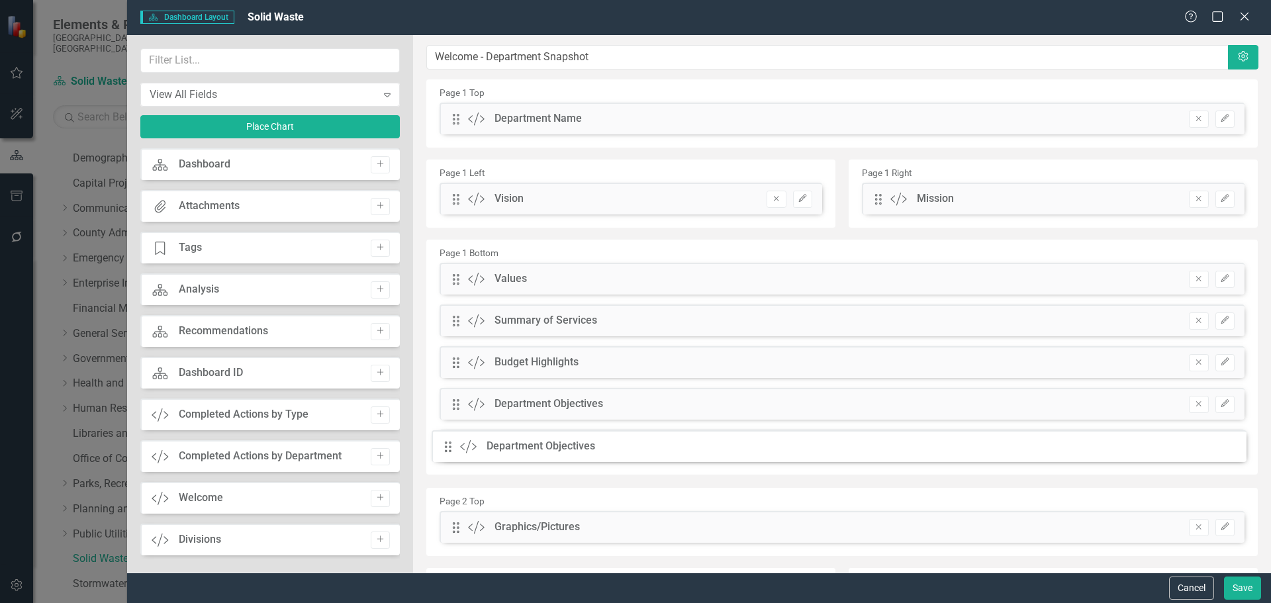
drag, startPoint x: 459, startPoint y: 494, endPoint x: 461, endPoint y: 445, distance: 49.0
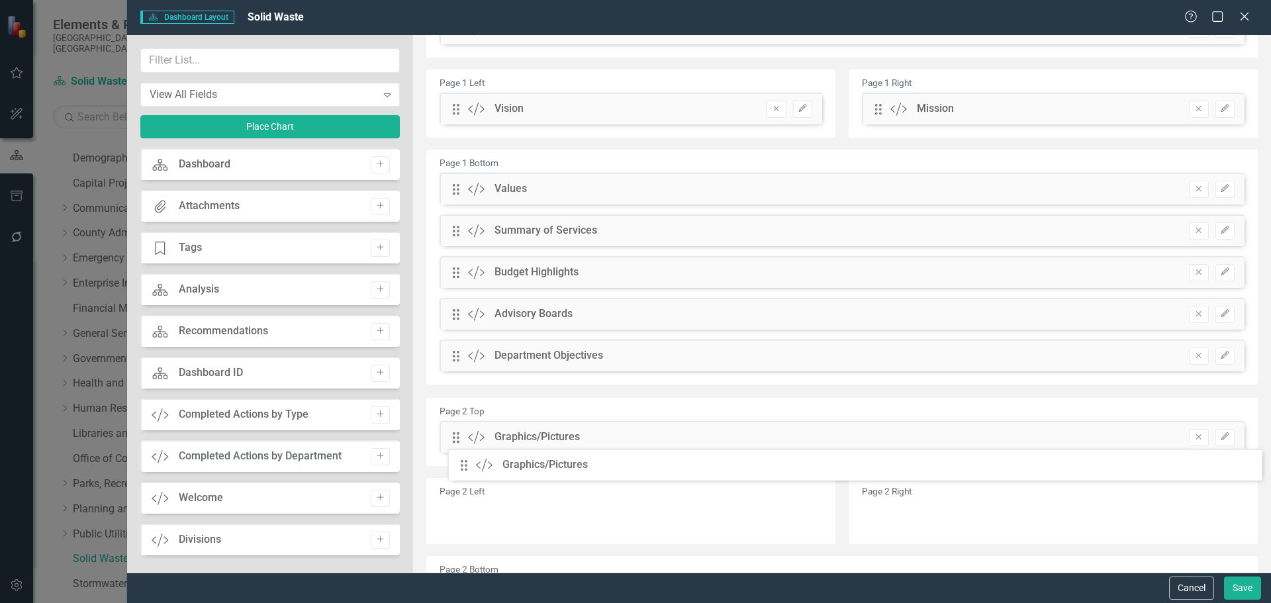
scroll to position [91, 0]
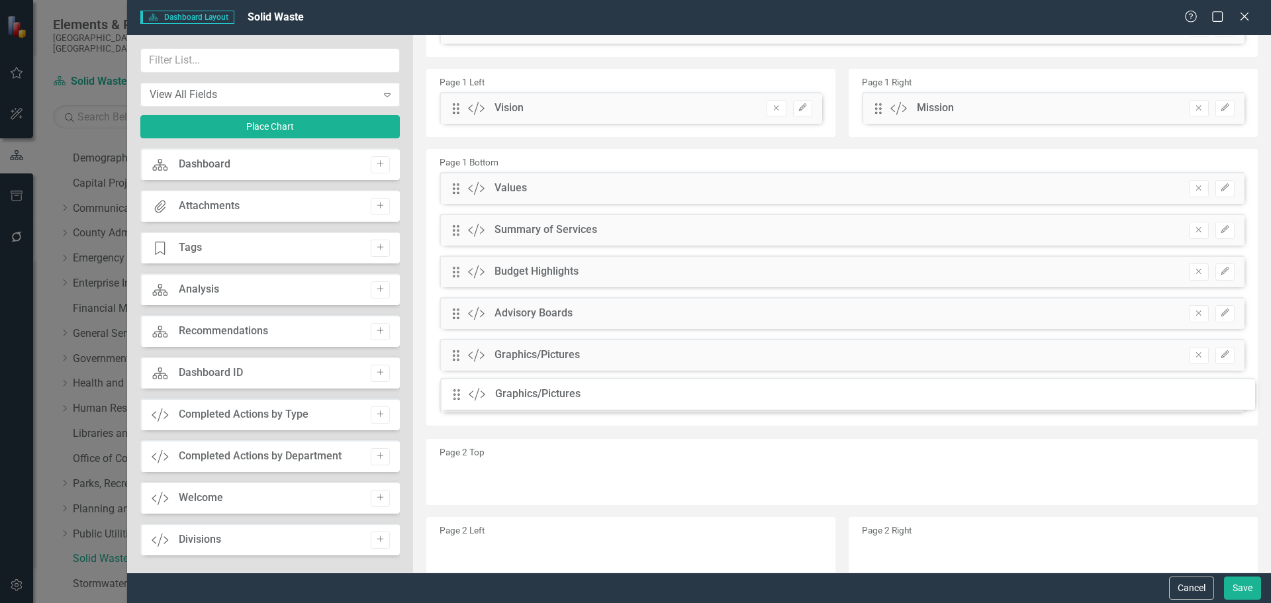
drag, startPoint x: 457, startPoint y: 534, endPoint x: 467, endPoint y: 391, distance: 143.4
click at [1236, 589] on button "Save" at bounding box center [1242, 588] width 37 height 23
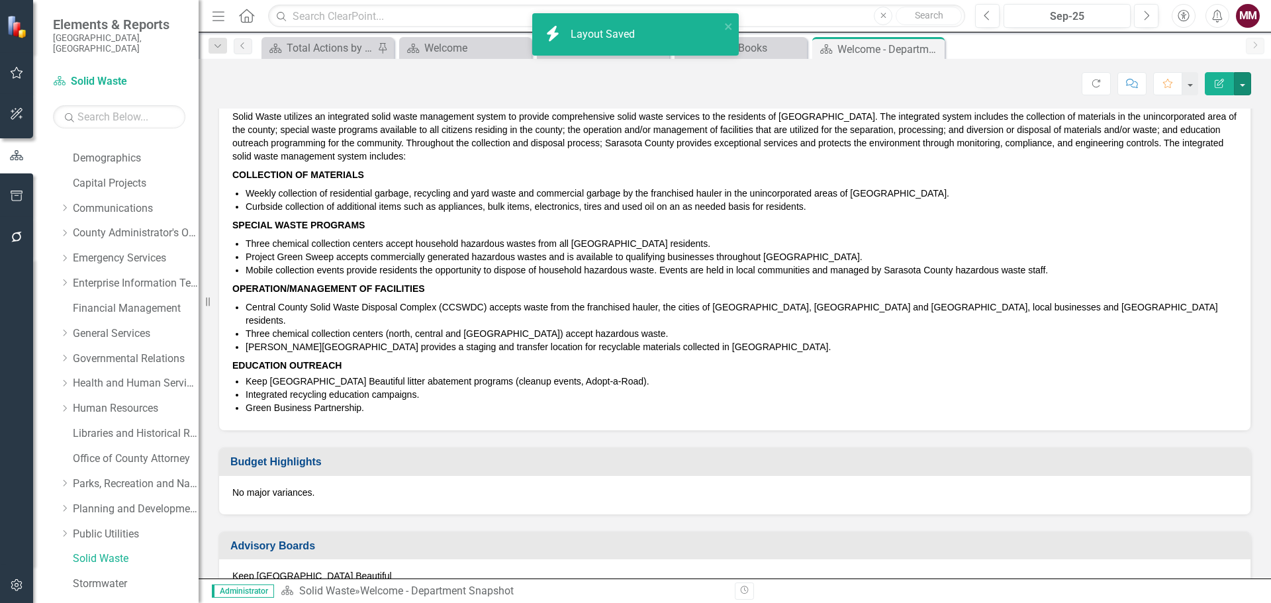
scroll to position [265, 0]
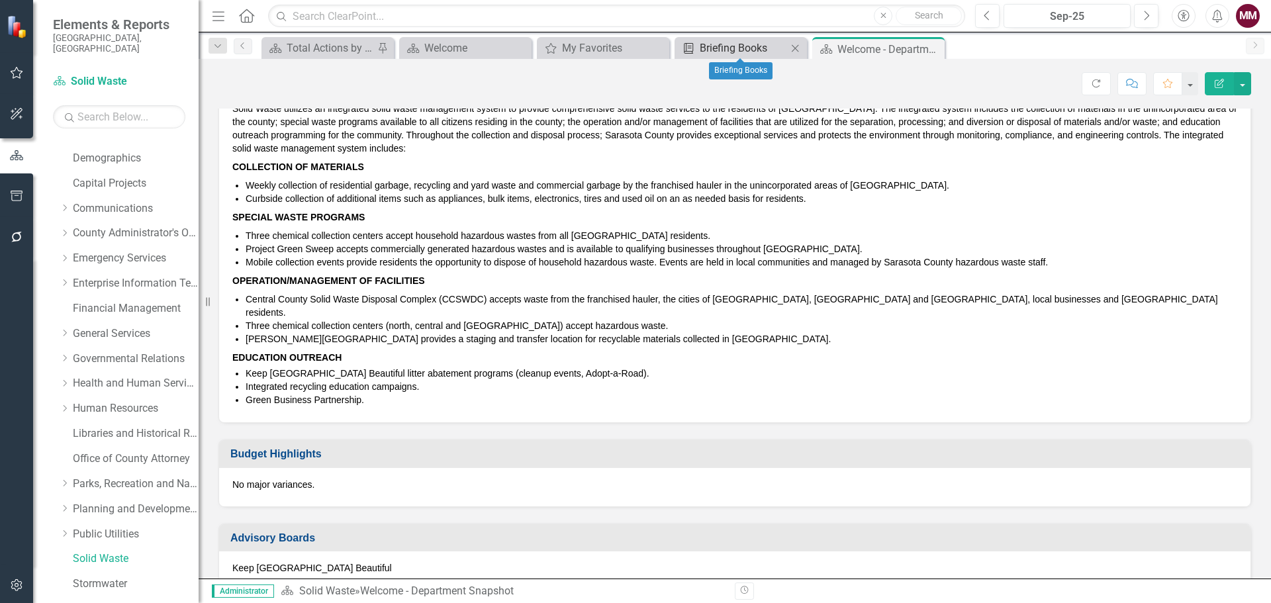
click at [727, 42] on div "Briefing Books" at bounding box center [743, 48] width 87 height 17
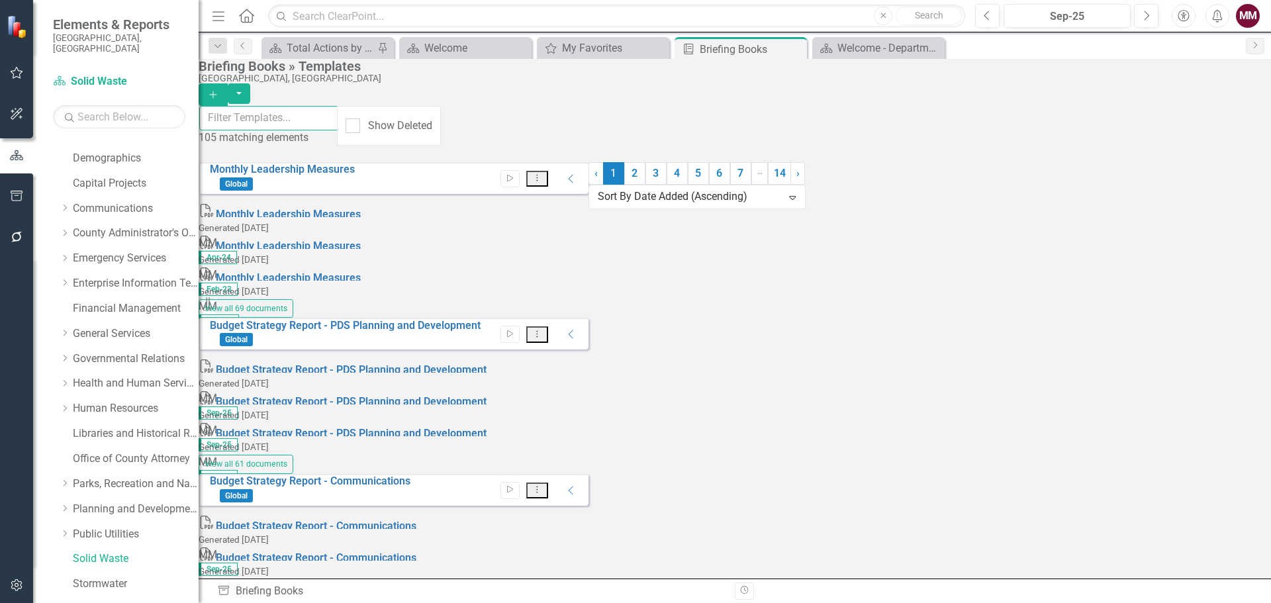
click at [338, 126] on input "text" at bounding box center [268, 118] width 139 height 24
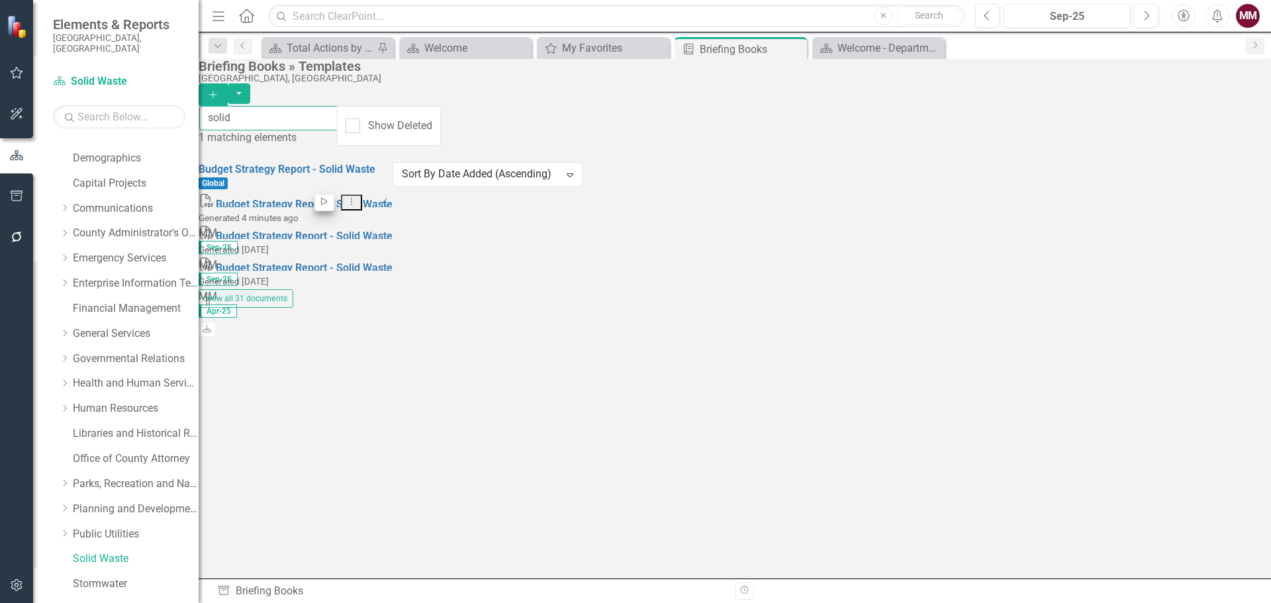
type input "solid"
click at [334, 194] on button "Start" at bounding box center [323, 202] width 19 height 17
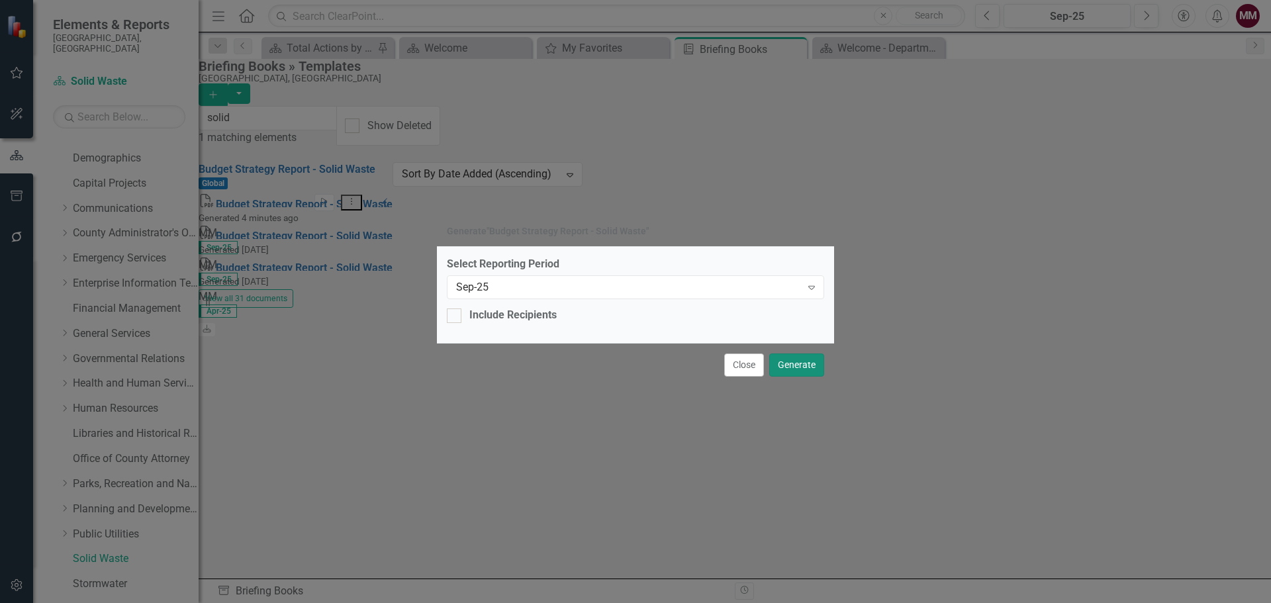
click at [794, 361] on button "Generate" at bounding box center [796, 364] width 55 height 23
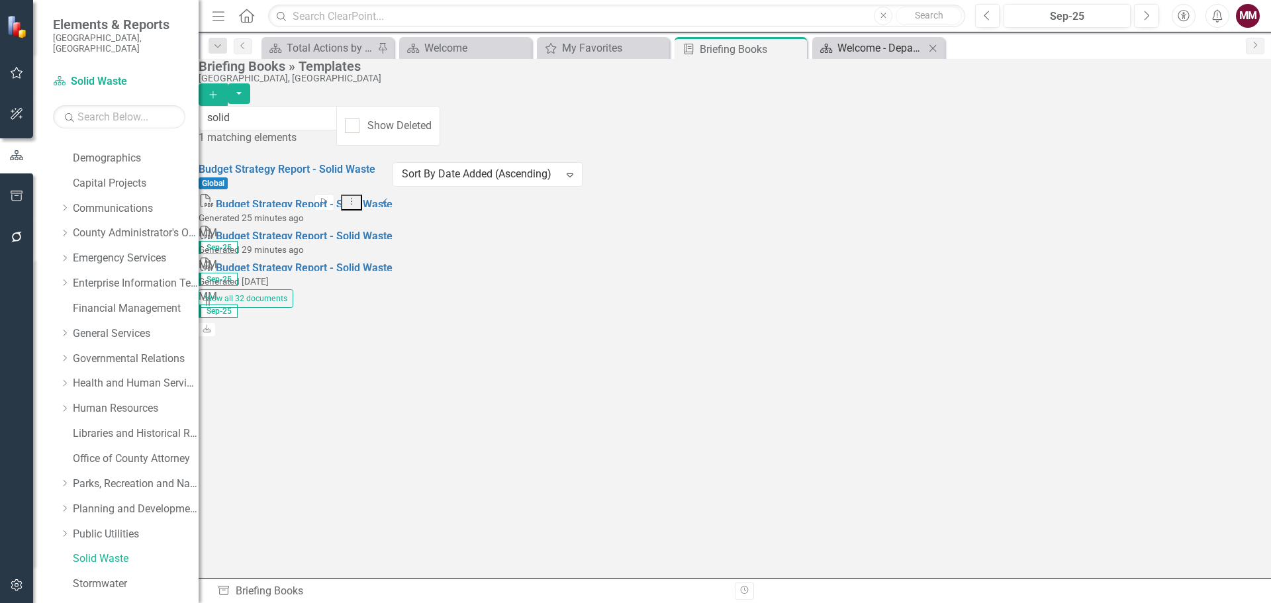
click at [841, 47] on div "Welcome - Department Snapshot" at bounding box center [880, 48] width 87 height 17
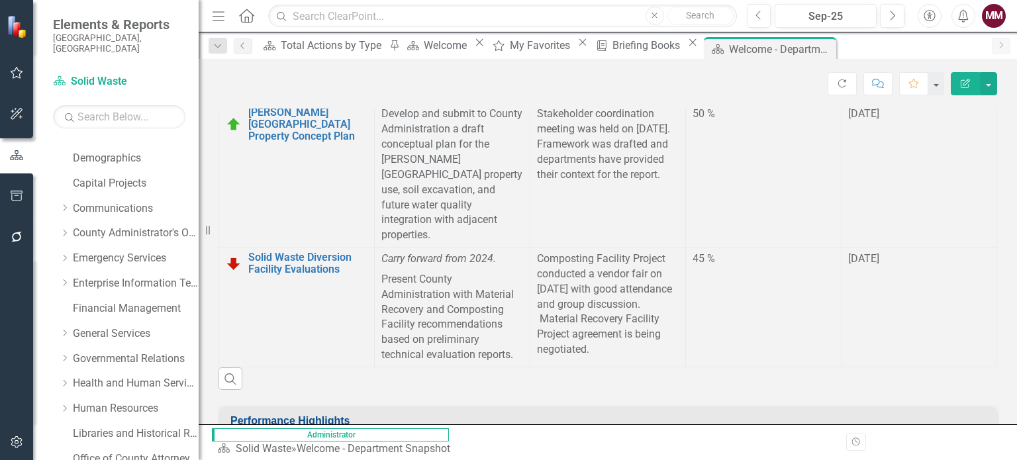
scroll to position [1913, 0]
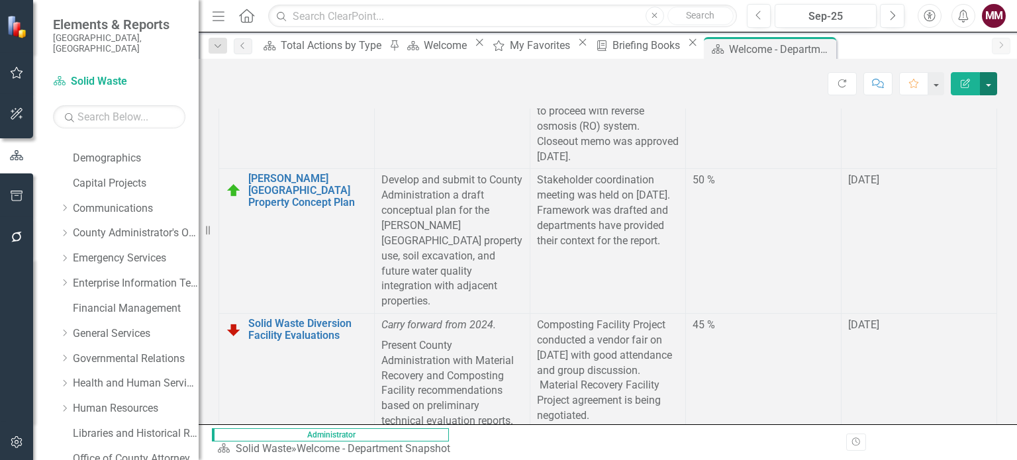
click at [986, 85] on button "button" at bounding box center [988, 83] width 17 height 23
click at [974, 126] on link "Edit Report Edit Layout" at bounding box center [942, 132] width 107 height 24
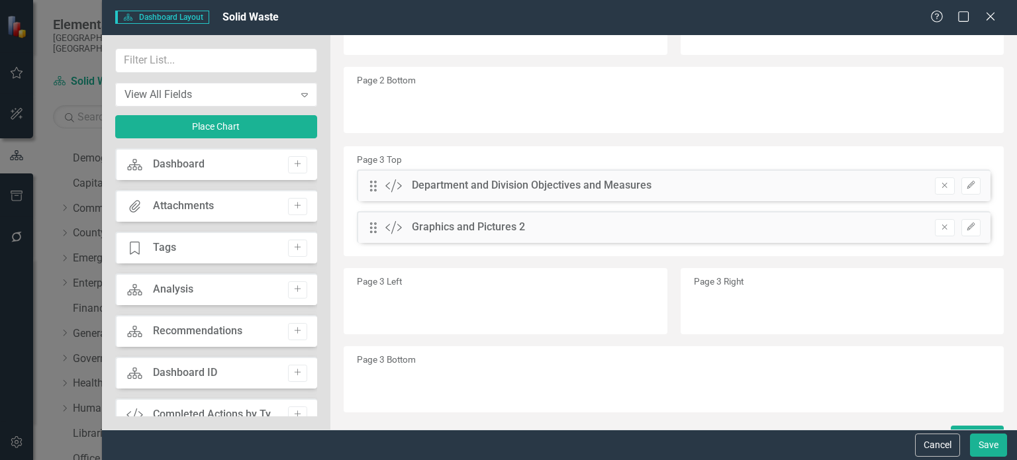
scroll to position [733, 0]
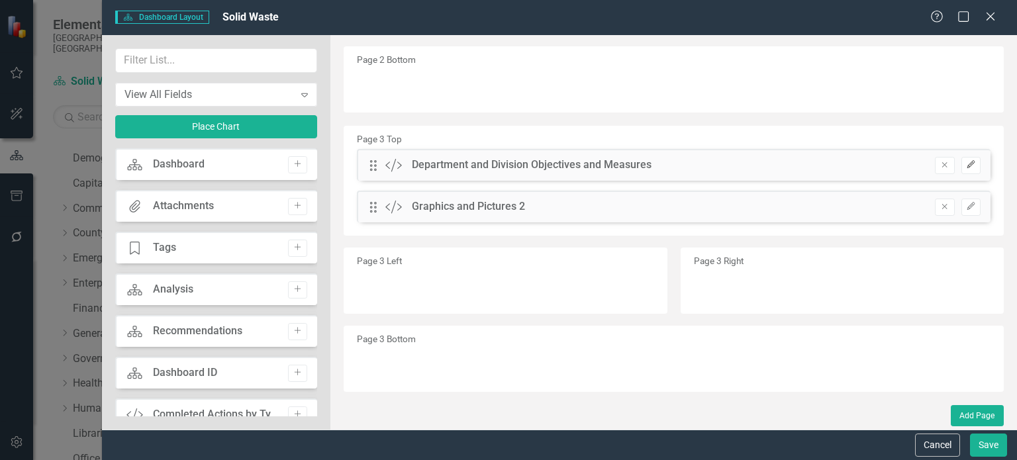
click at [966, 168] on icon "Edit" at bounding box center [971, 165] width 10 height 8
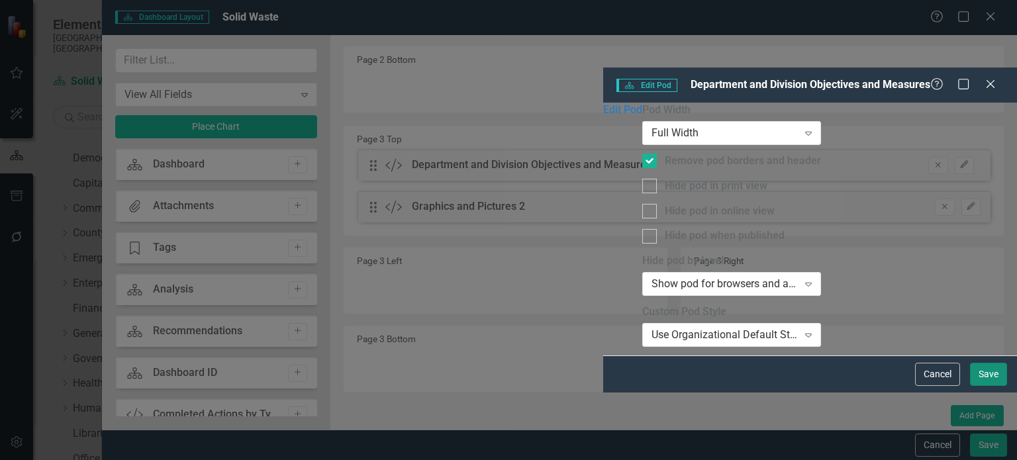
click at [974, 386] on button "Save" at bounding box center [988, 374] width 37 height 23
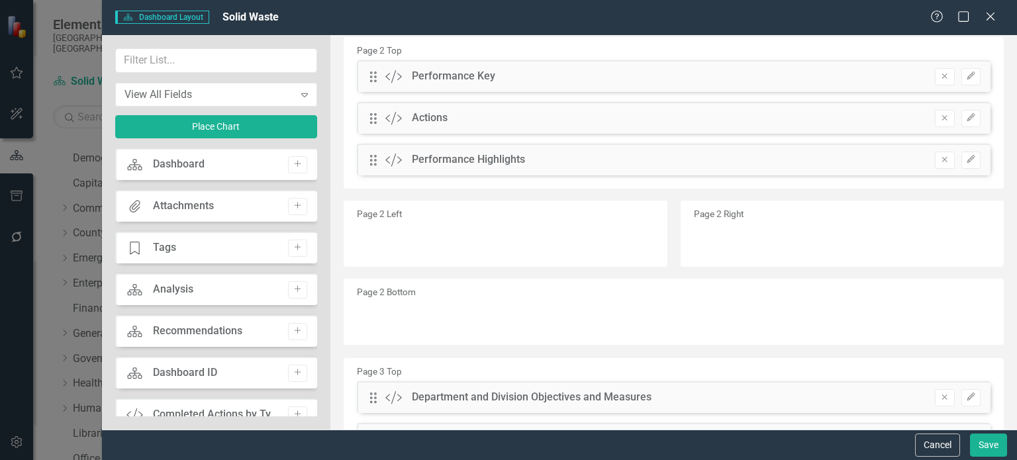
scroll to position [601, 0]
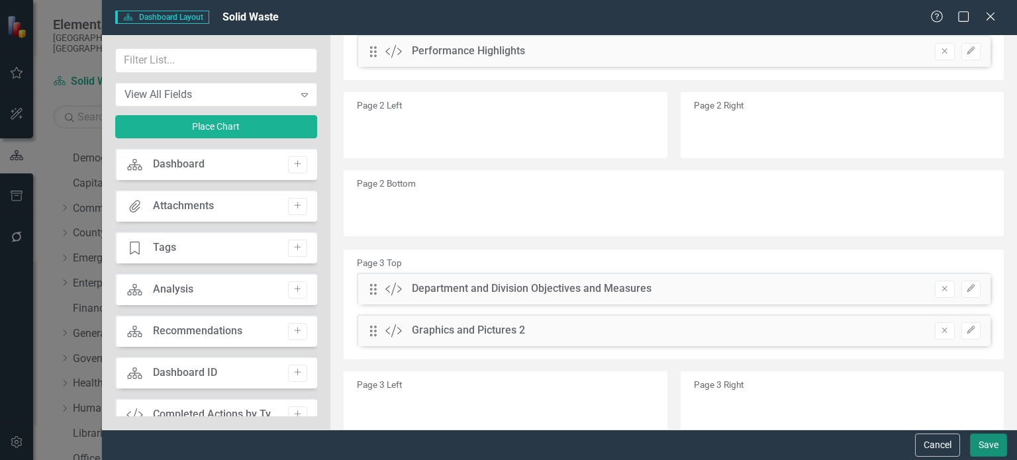
click at [980, 441] on button "Save" at bounding box center [988, 445] width 37 height 23
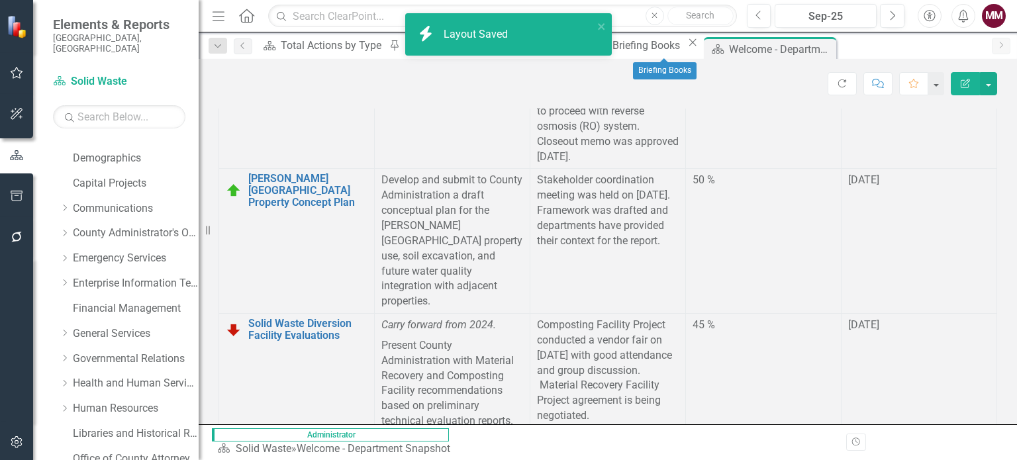
click at [657, 39] on div "Briefing Book Template Briefing Books Close" at bounding box center [645, 45] width 110 height 17
click at [659, 40] on div "Briefing Books" at bounding box center [647, 45] width 71 height 17
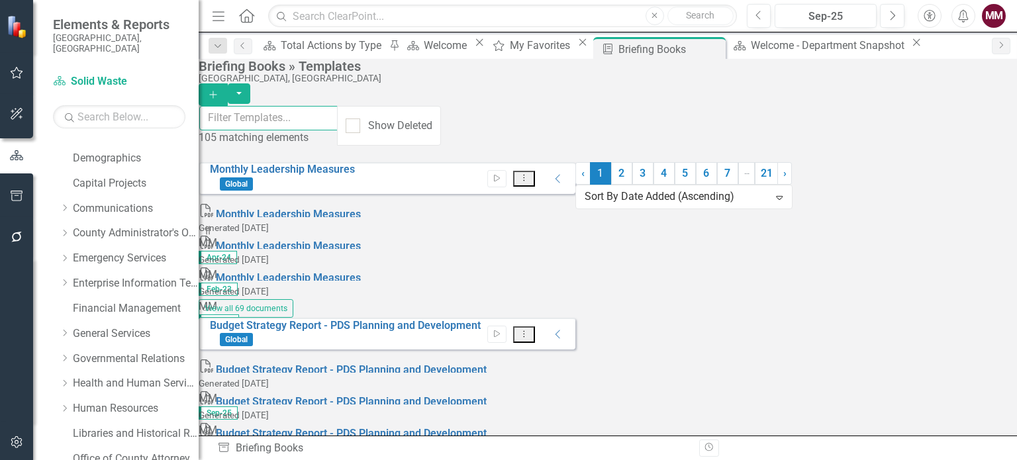
click at [338, 122] on input "text" at bounding box center [268, 118] width 139 height 24
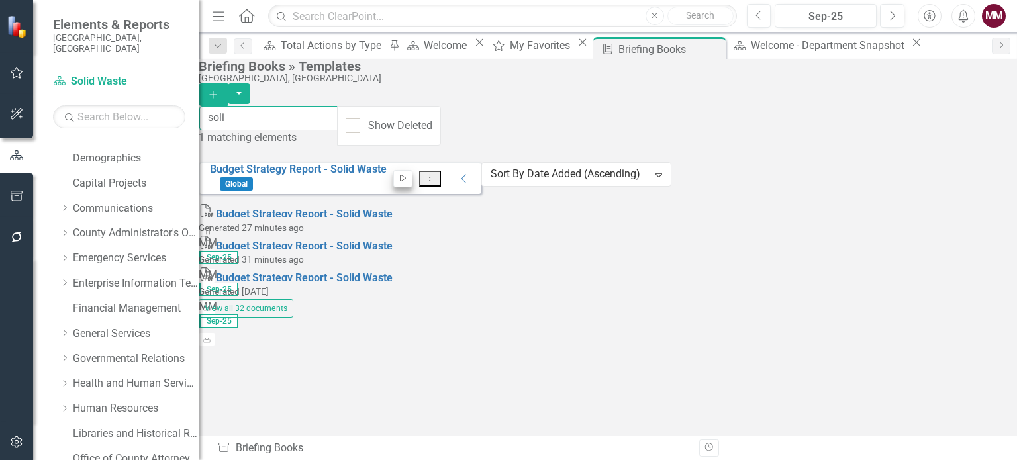
type input "soli"
click at [408, 175] on icon "Start" at bounding box center [403, 179] width 10 height 8
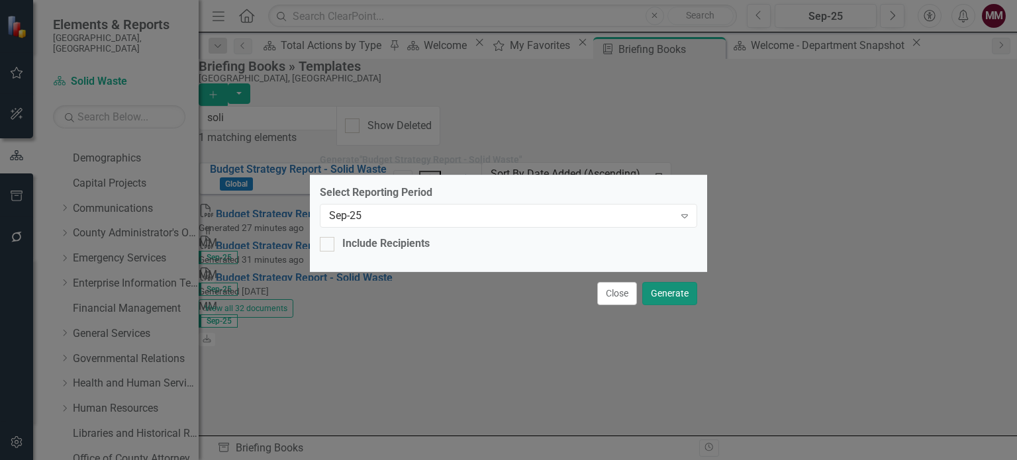
click at [665, 288] on button "Generate" at bounding box center [669, 293] width 55 height 23
